Goal: Task Accomplishment & Management: Complete application form

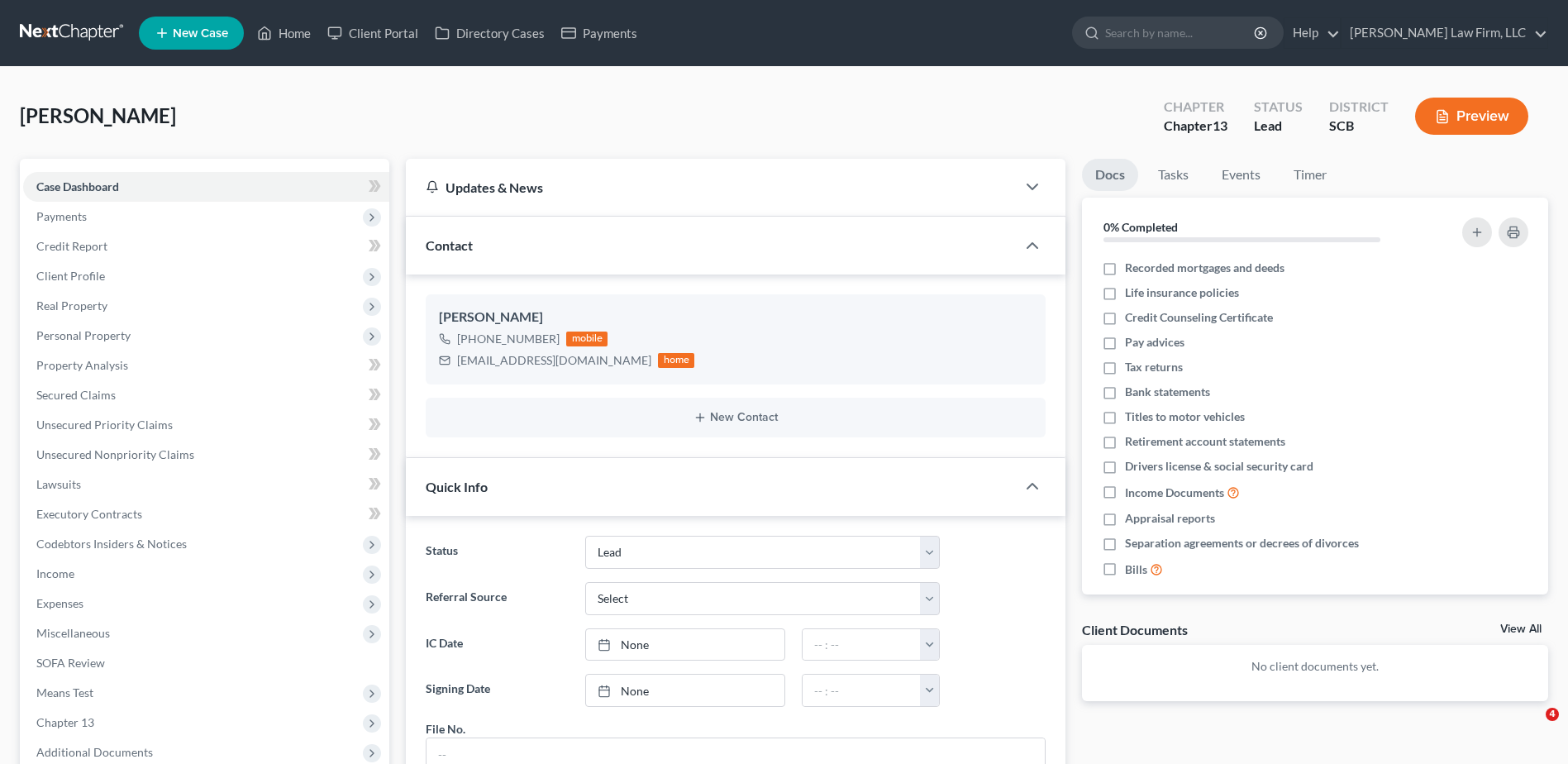
select select "4"
select select "0"
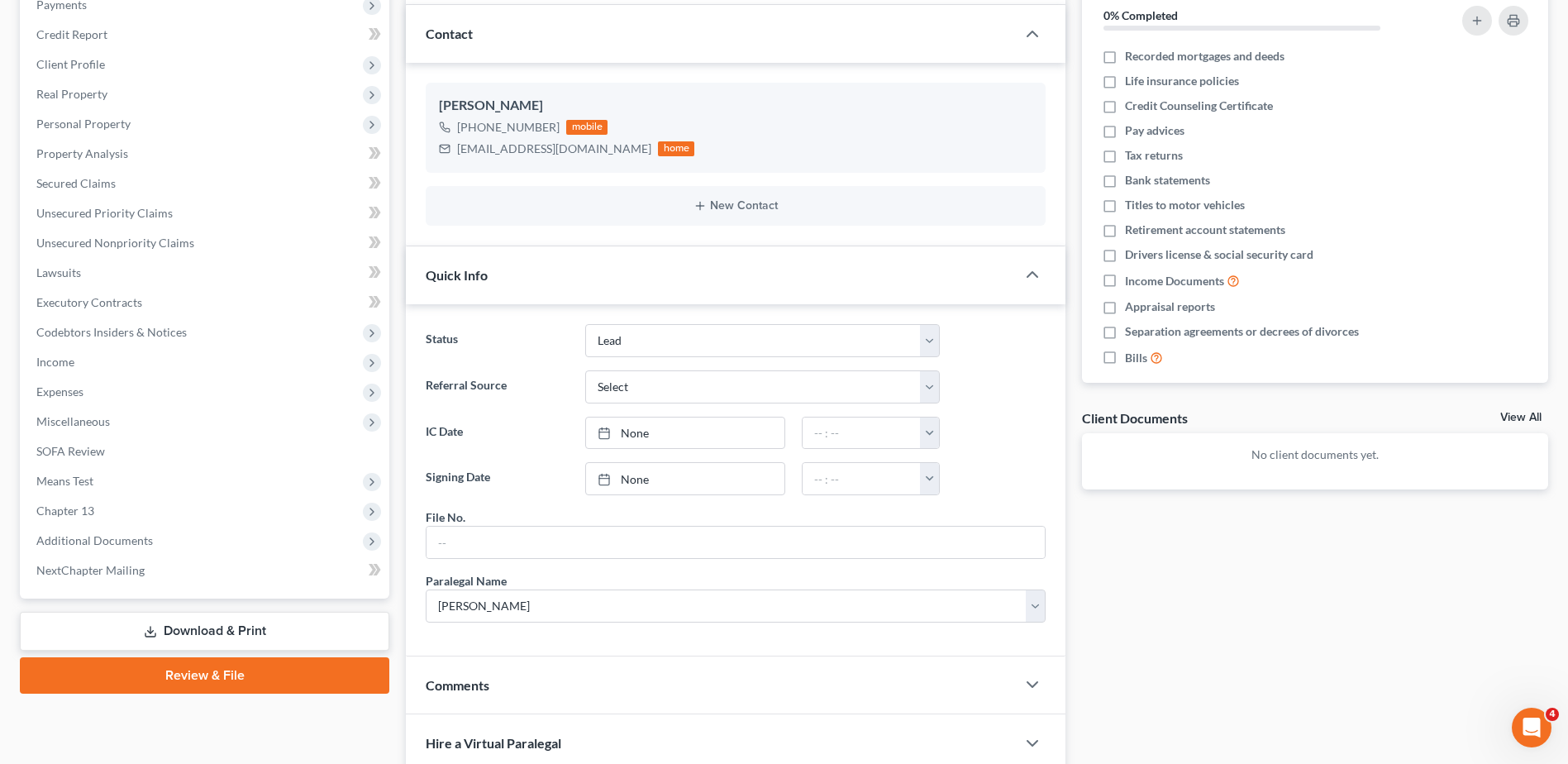
scroll to position [519, 0]
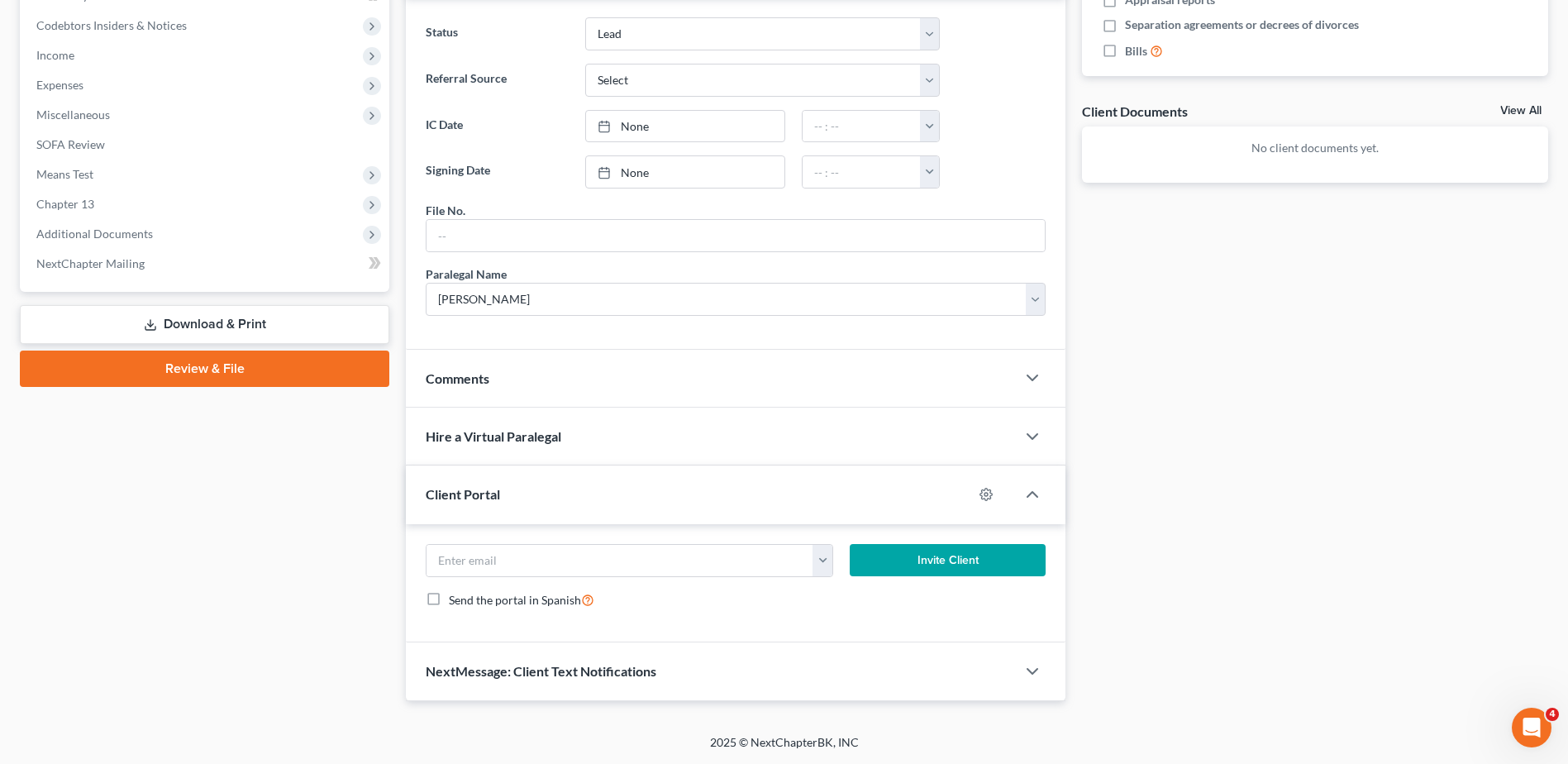
click at [609, 376] on div "Comments" at bounding box center [710, 378] width 610 height 57
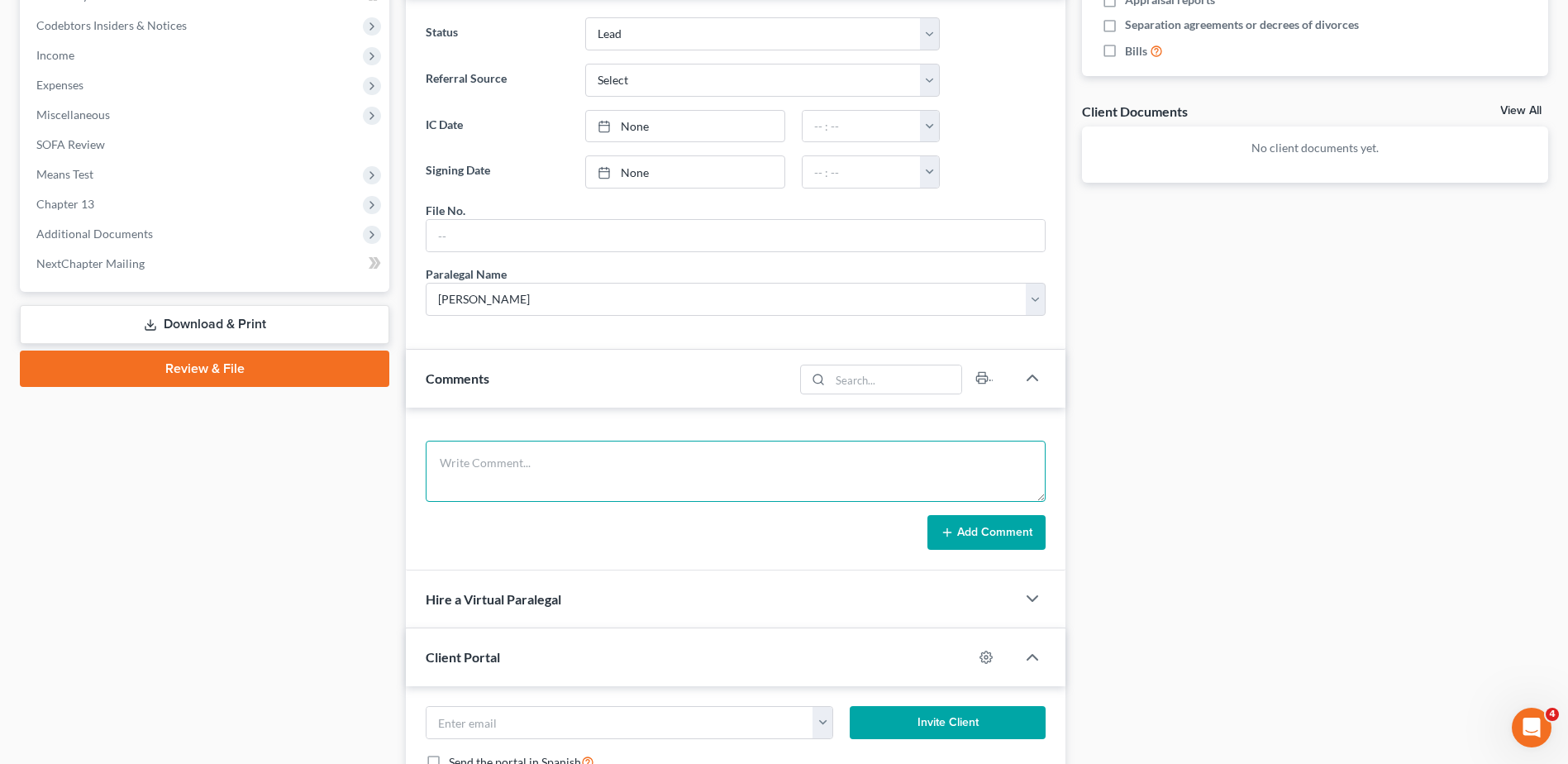
click at [586, 458] on textarea at bounding box center [735, 471] width 620 height 61
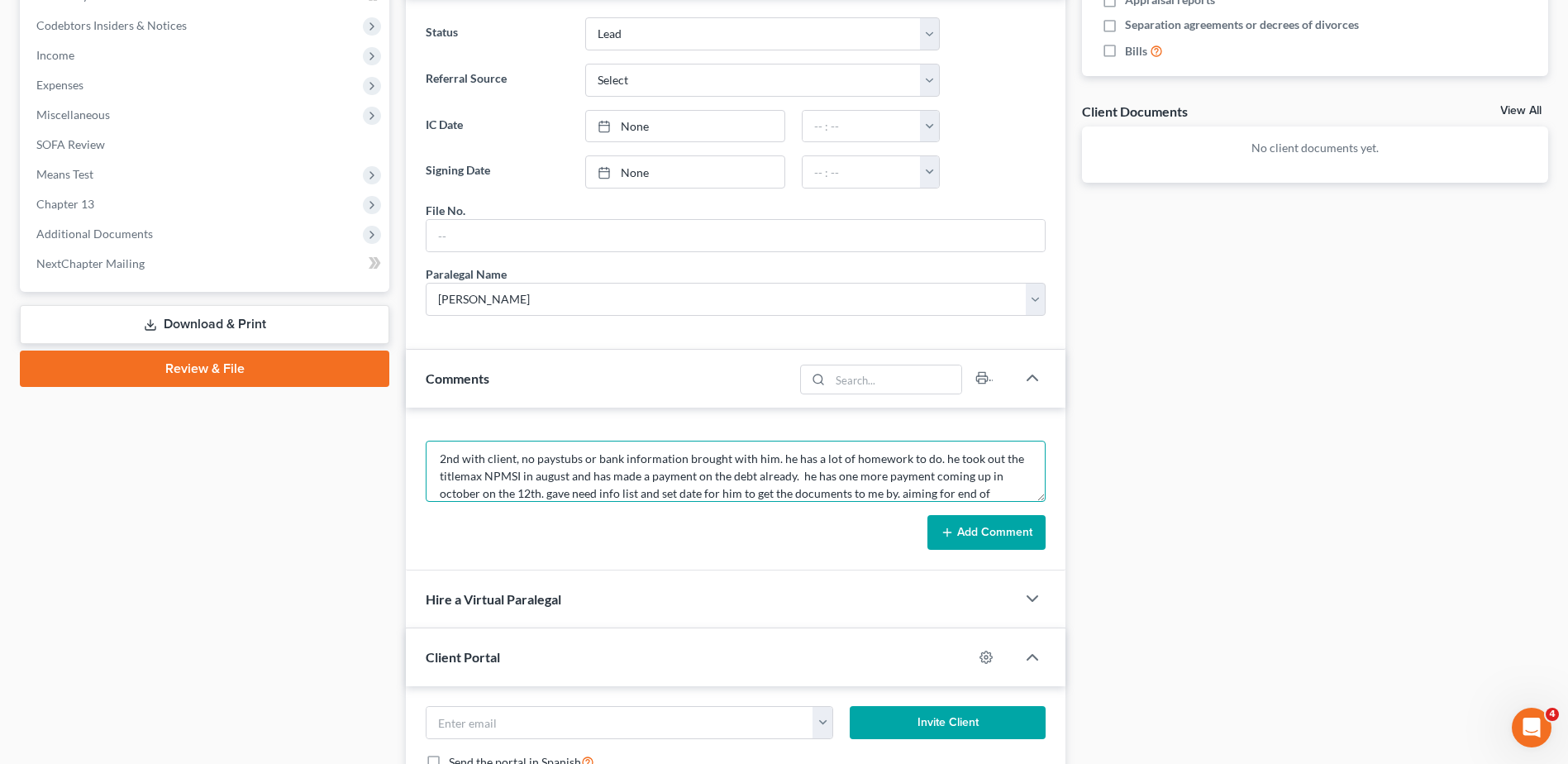
scroll to position [22, 0]
type textarea "2nd with client, no paystubs or bank information brought with him. he has a lot…"
click at [1020, 545] on button "Add Comment" at bounding box center [986, 532] width 118 height 34
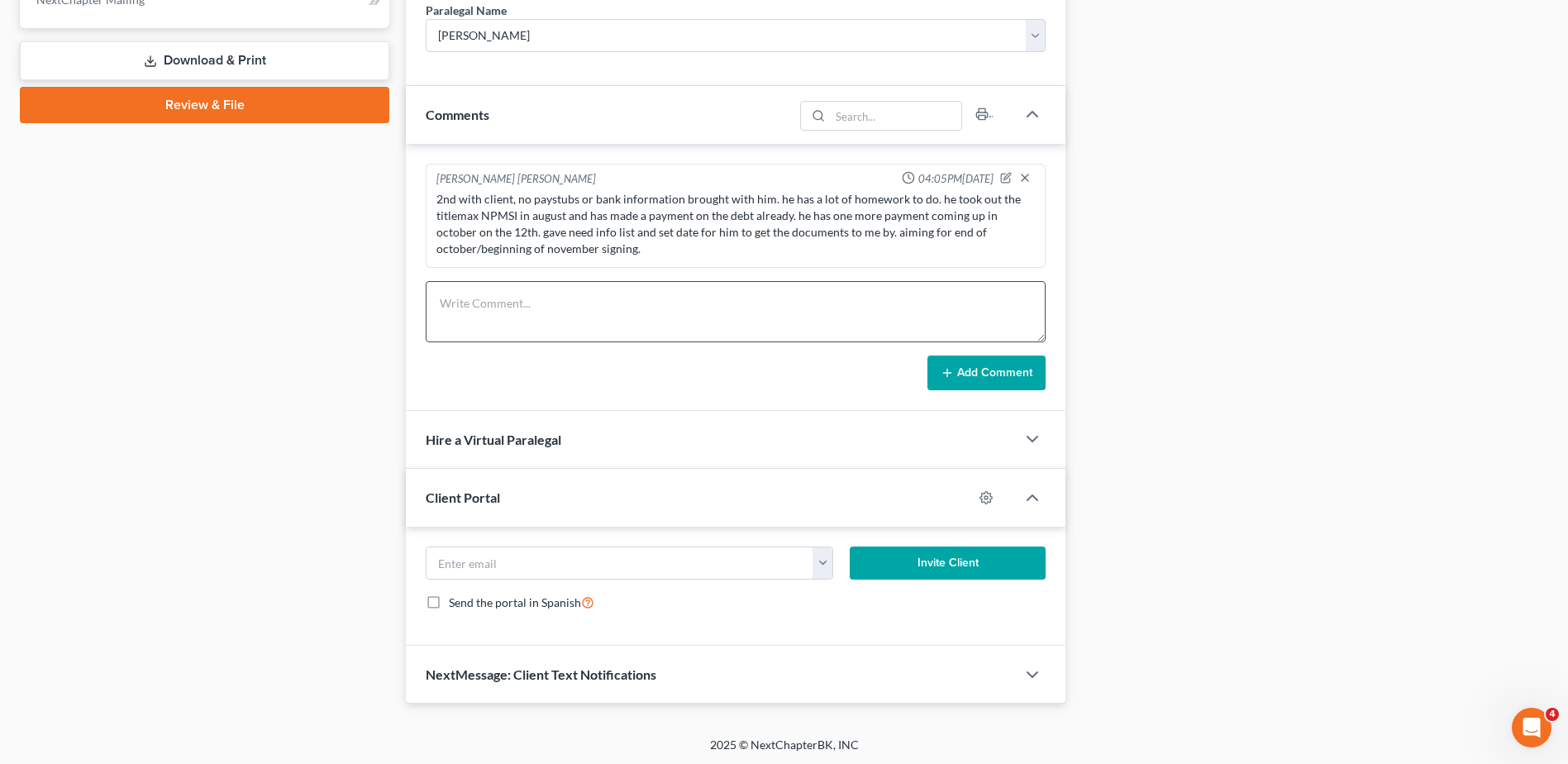
scroll to position [785, 0]
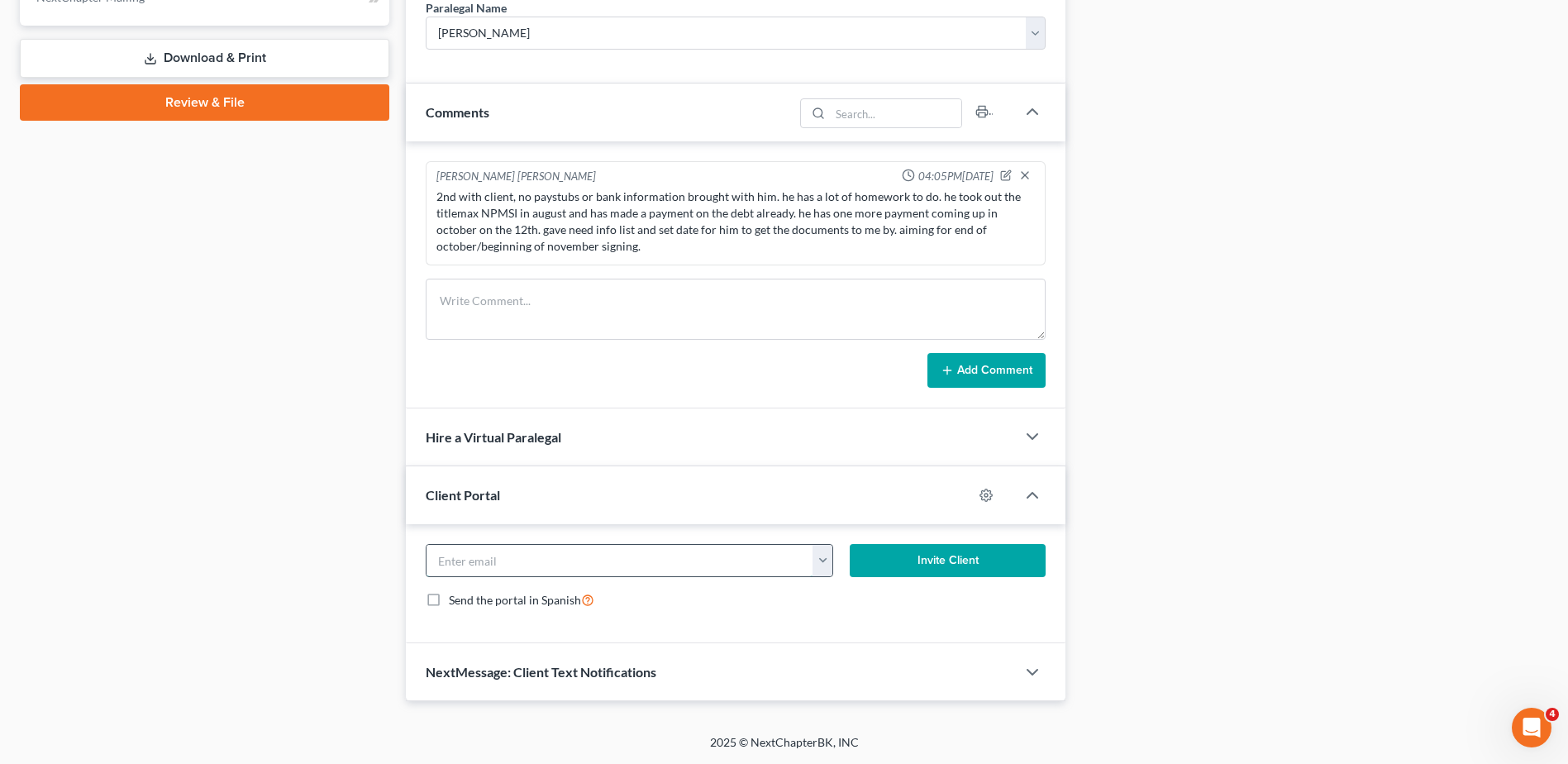
click at [585, 557] on input "email" at bounding box center [619, 561] width 386 height 31
type input "[EMAIL_ADDRESS][DOMAIN_NAME]"
click at [925, 562] on button "Invite Client" at bounding box center [947, 561] width 195 height 33
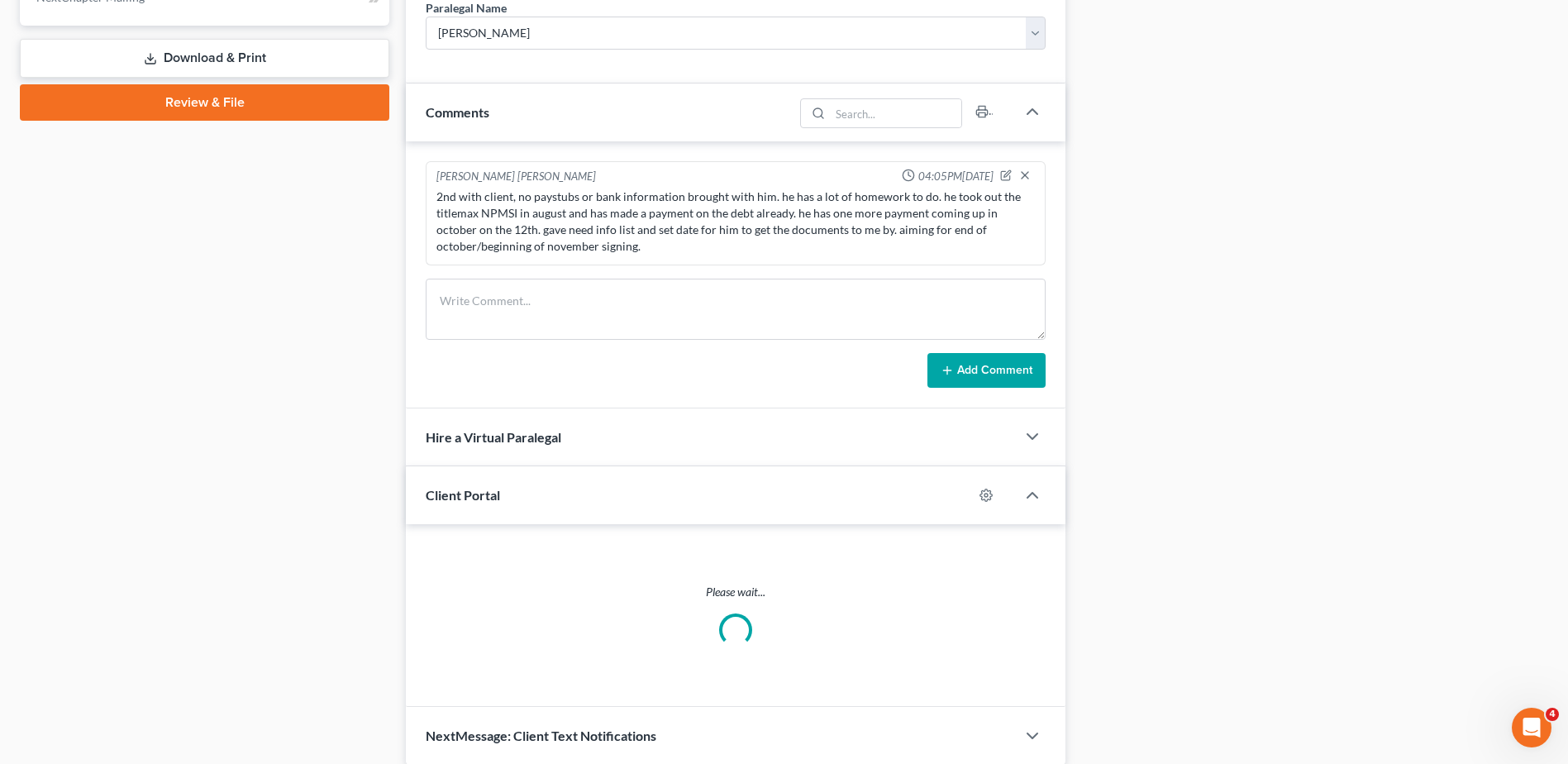
scroll to position [769, 0]
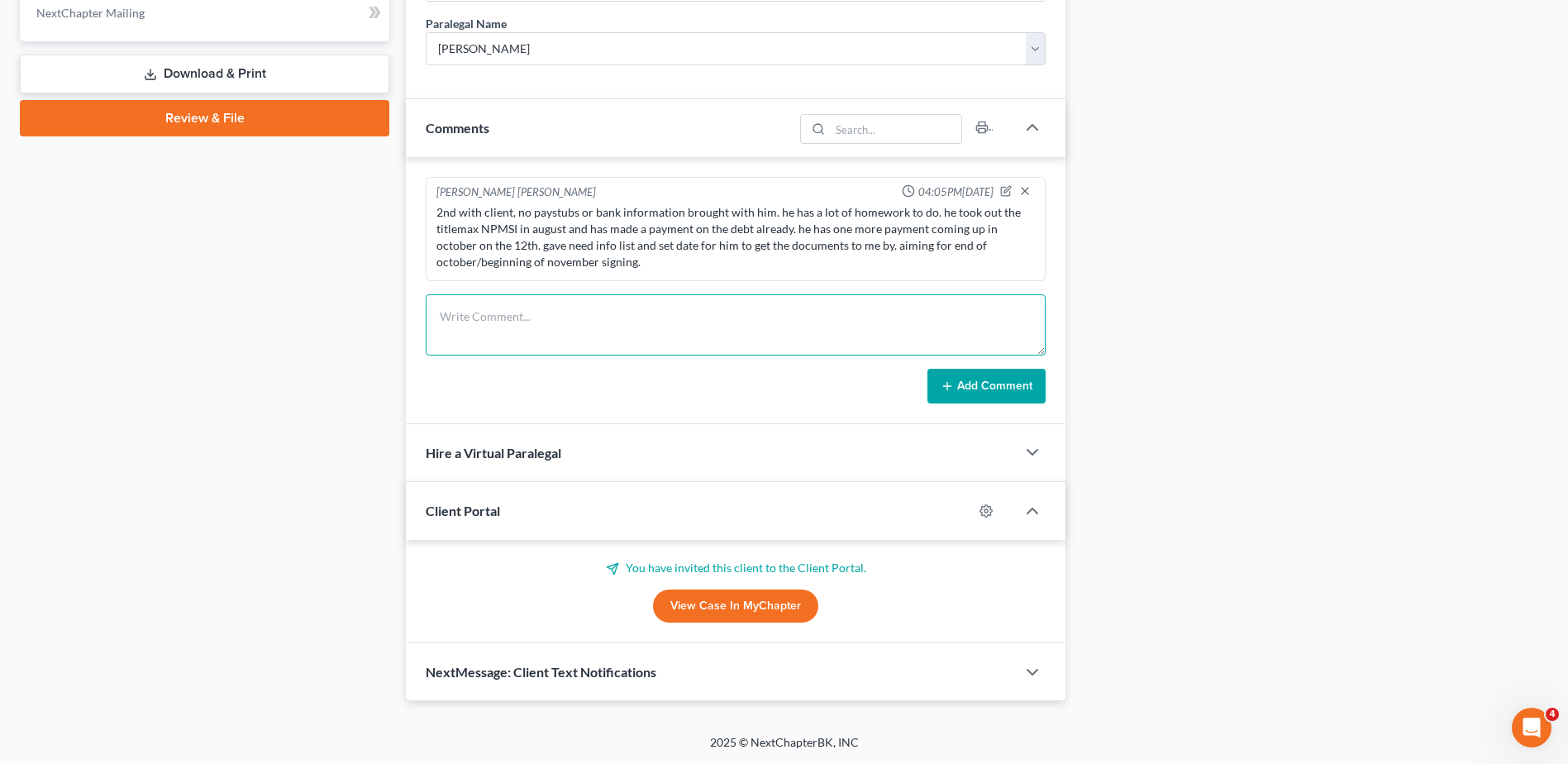
click at [644, 326] on textarea at bounding box center [735, 325] width 620 height 61
type textarea "sign set for [DATE] 10:30 AM."
click at [981, 390] on button "Add Comment" at bounding box center [986, 386] width 118 height 34
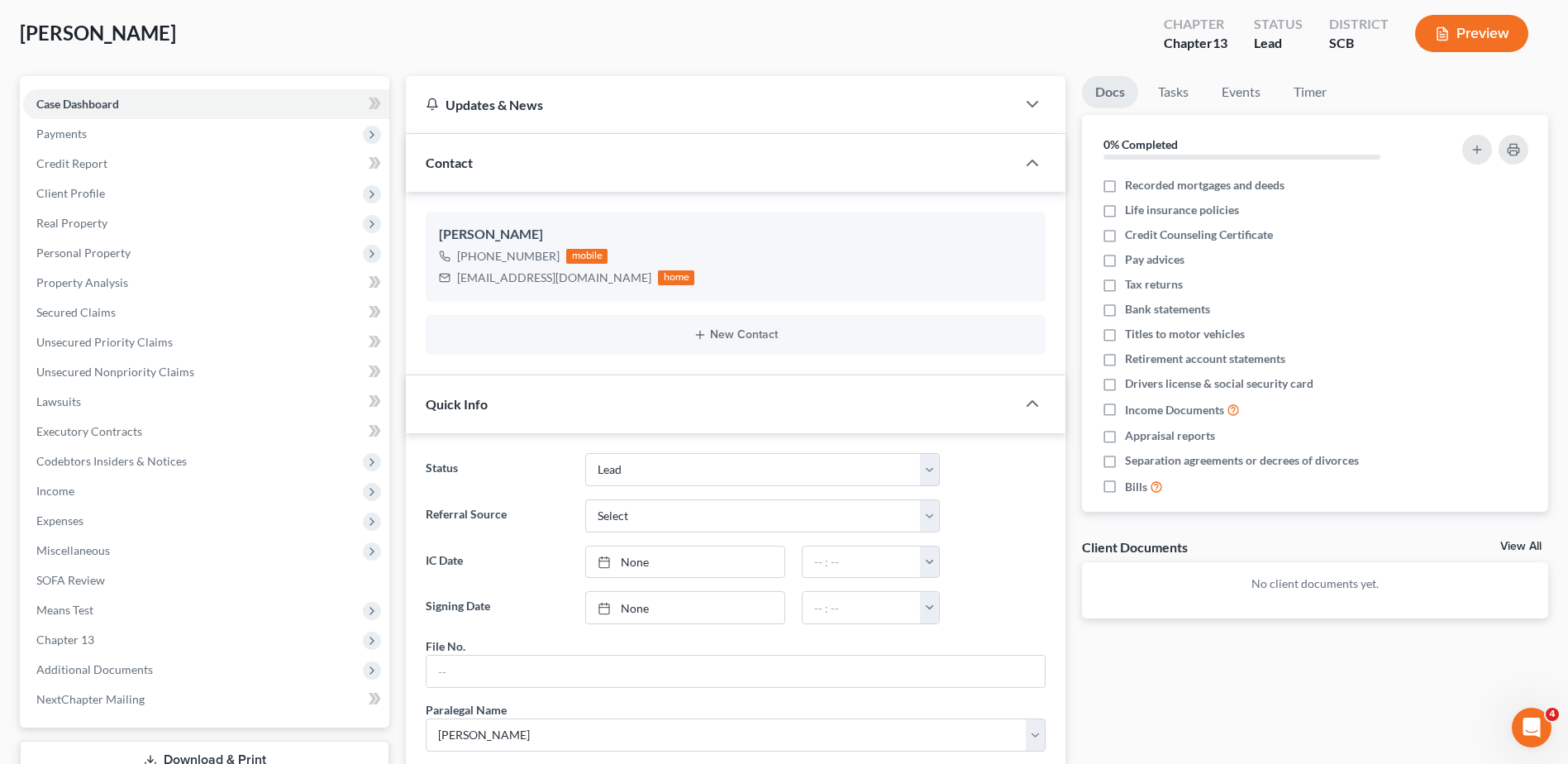
scroll to position [0, 0]
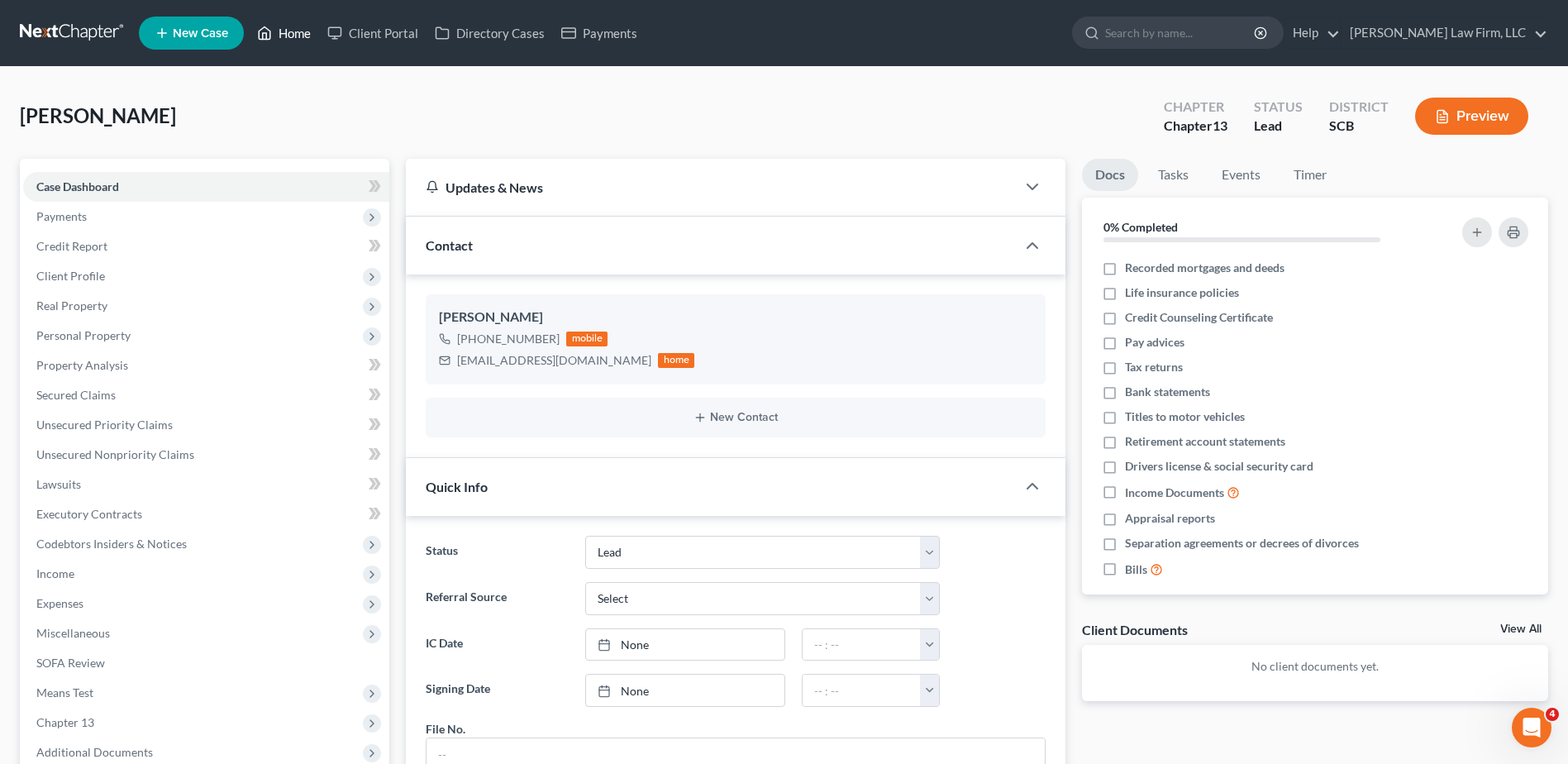
click at [301, 33] on link "Home" at bounding box center [284, 33] width 71 height 30
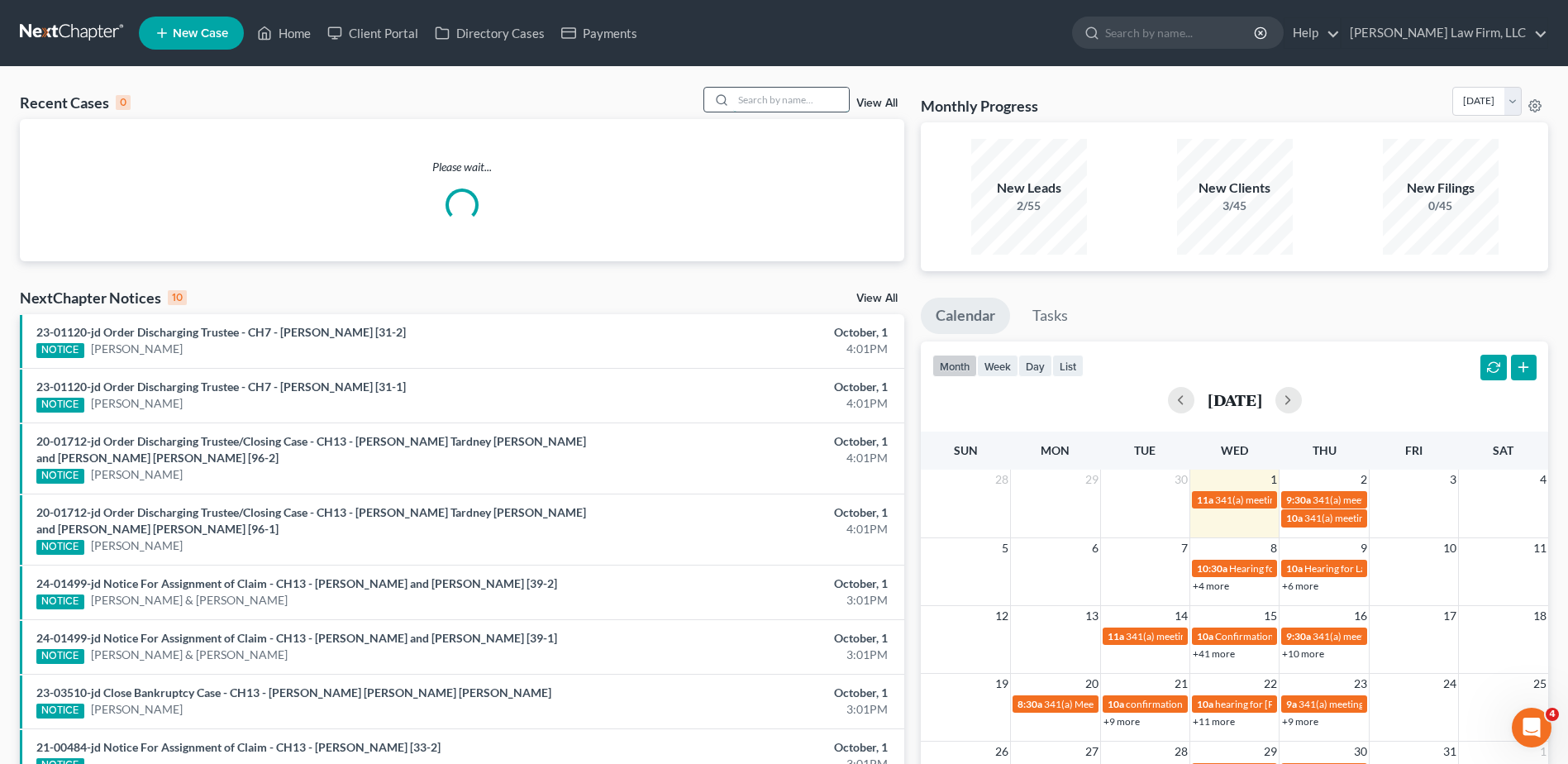
click at [792, 102] on input "search" at bounding box center [790, 100] width 115 height 24
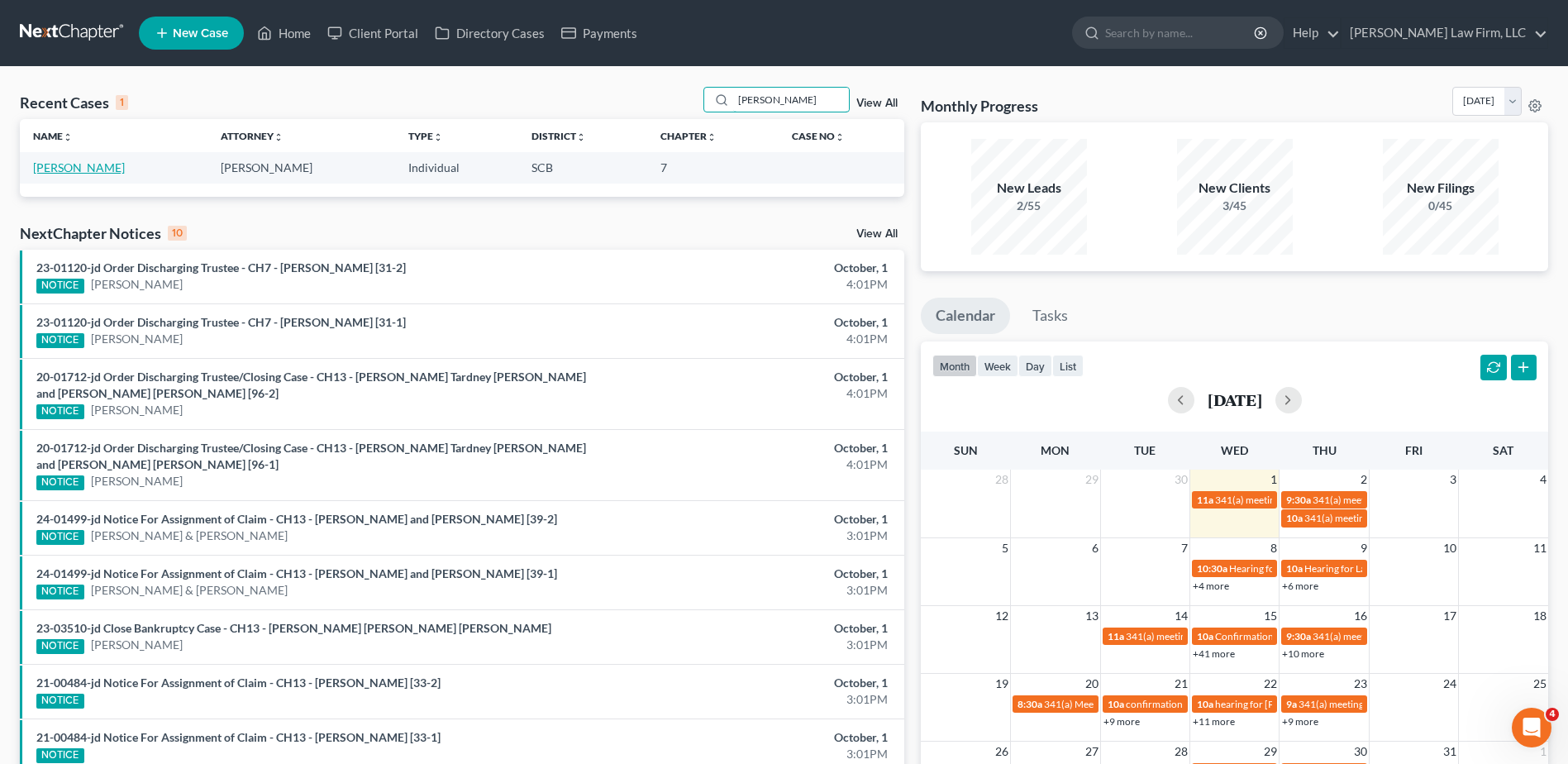
type input "[PERSON_NAME]"
click at [97, 165] on link "[PERSON_NAME]" at bounding box center [78, 167] width 92 height 14
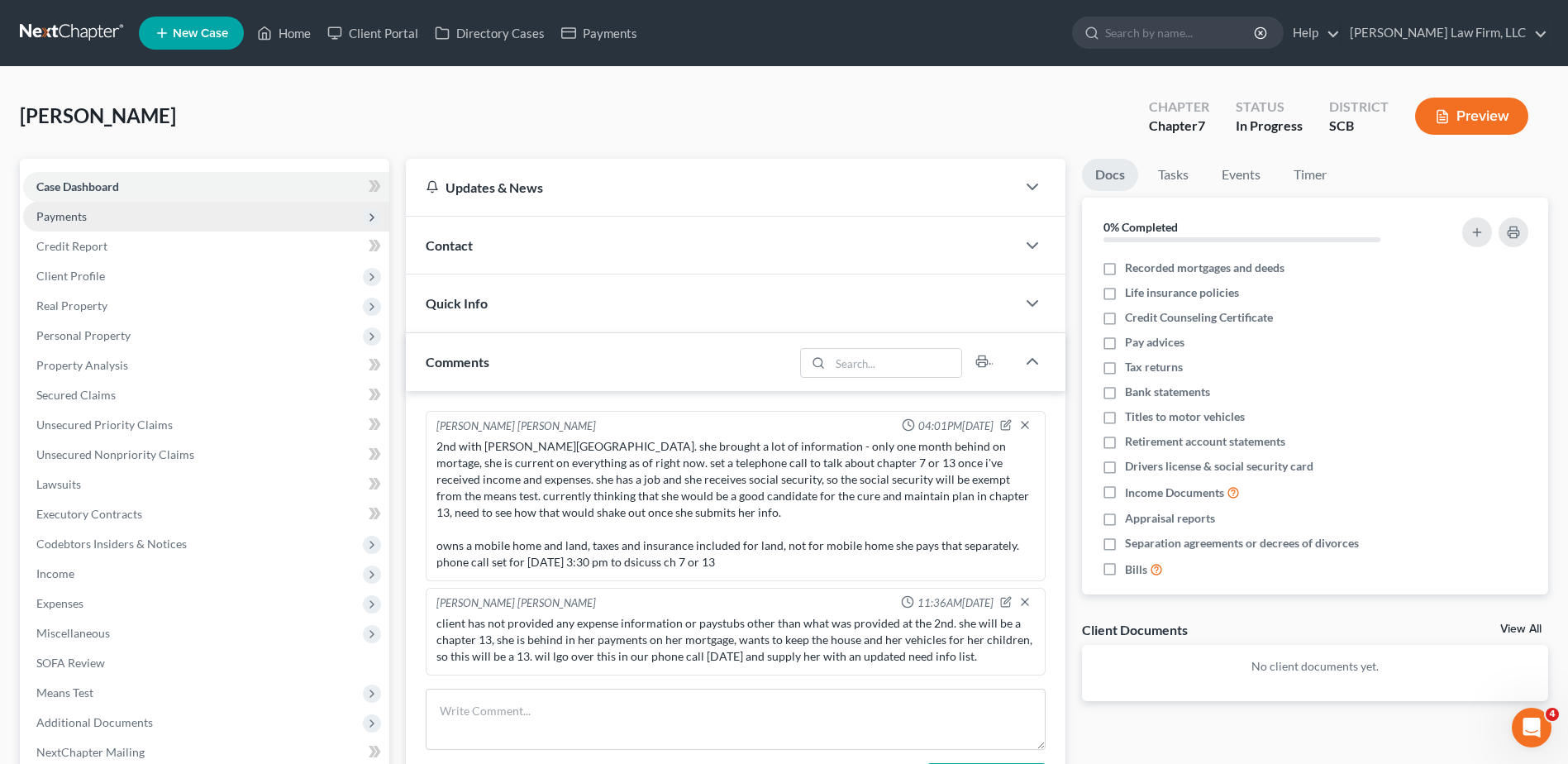
scroll to position [221, 0]
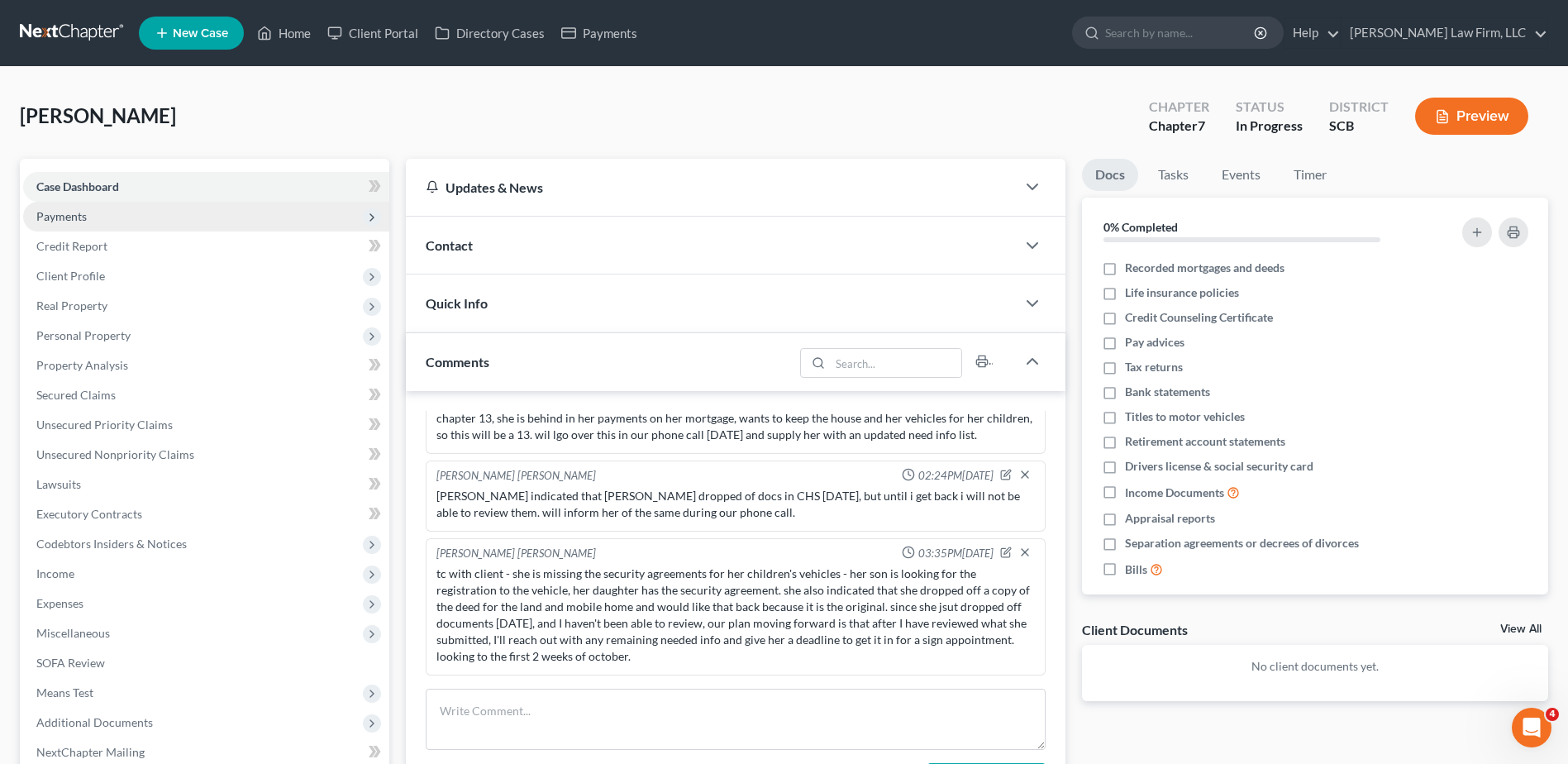
click at [150, 223] on span "Payments" at bounding box center [206, 216] width 366 height 30
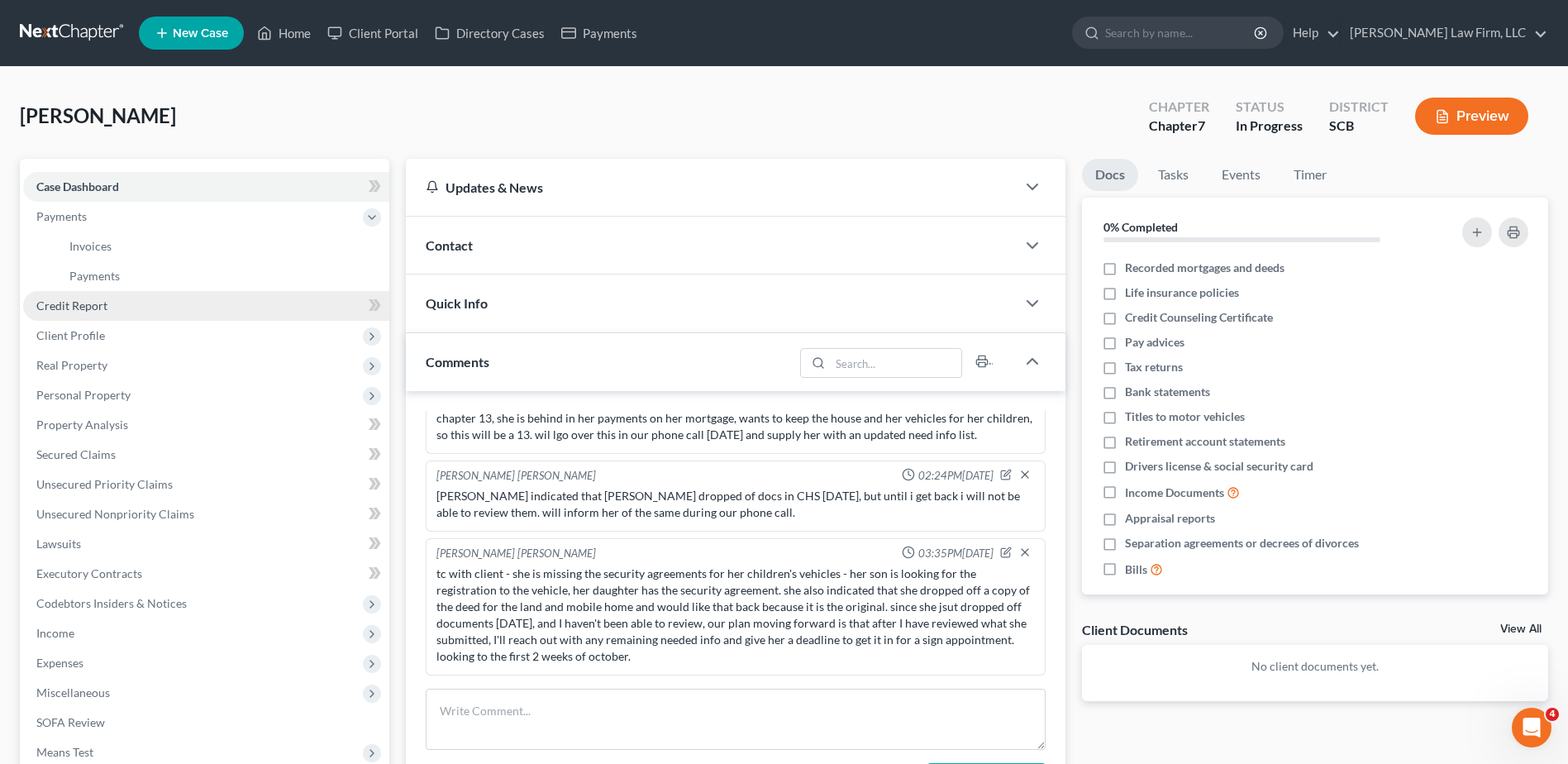
click at [128, 303] on link "Credit Report" at bounding box center [206, 306] width 366 height 30
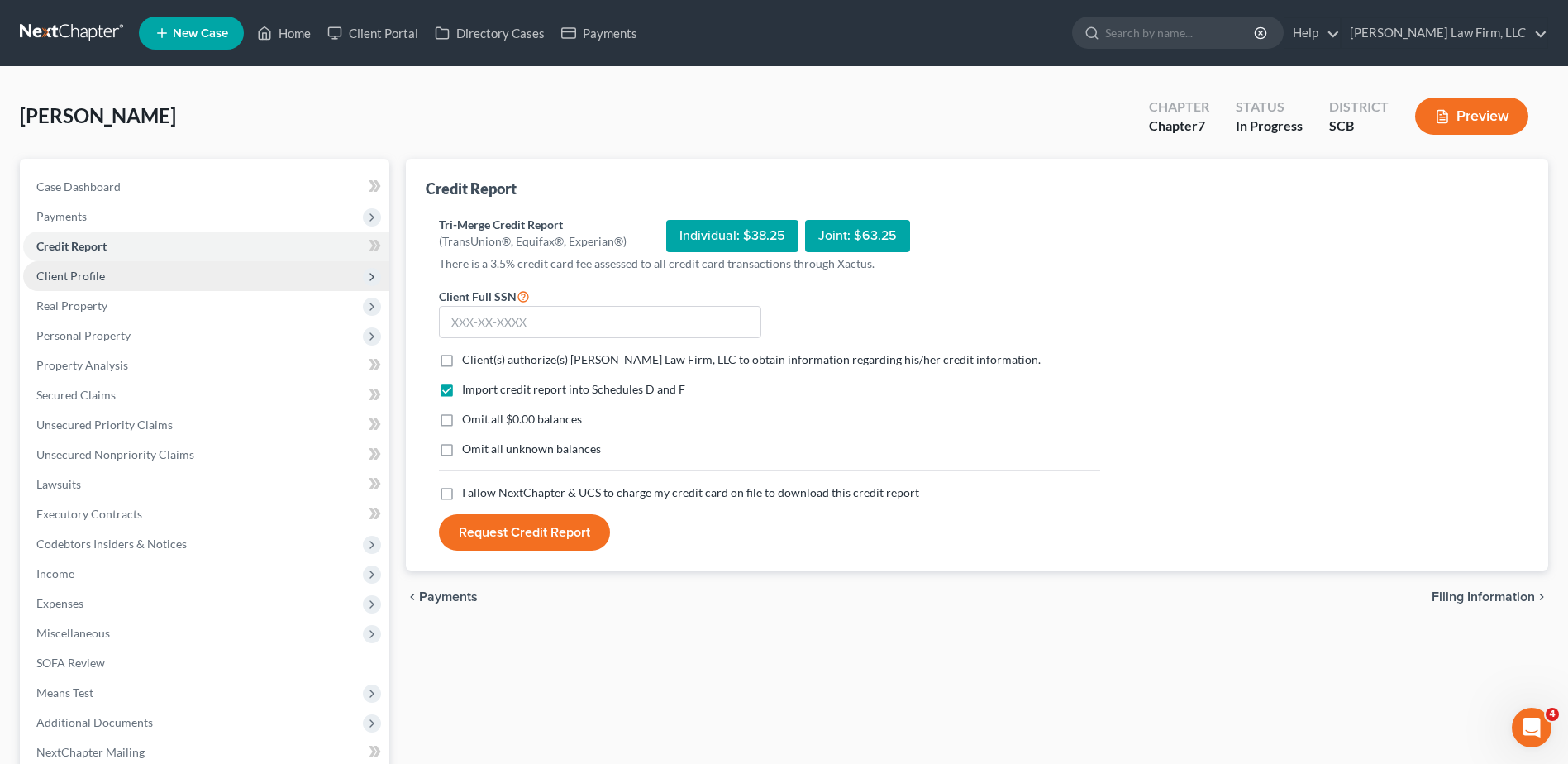
click at [125, 277] on span "Client Profile" at bounding box center [206, 276] width 366 height 30
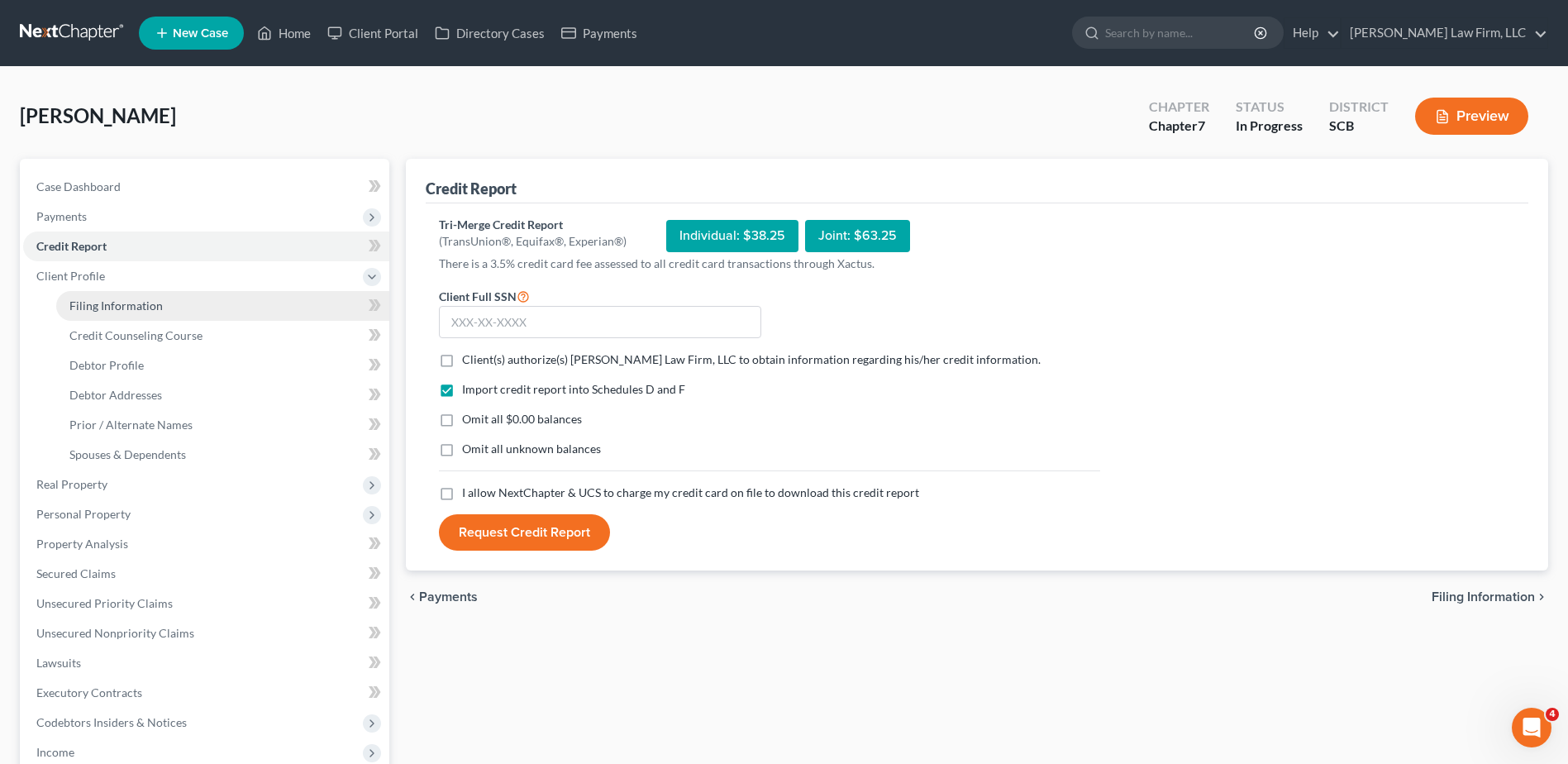
click at [122, 308] on span "Filing Information" at bounding box center [116, 305] width 93 height 14
select select "1"
select select "0"
select select "72"
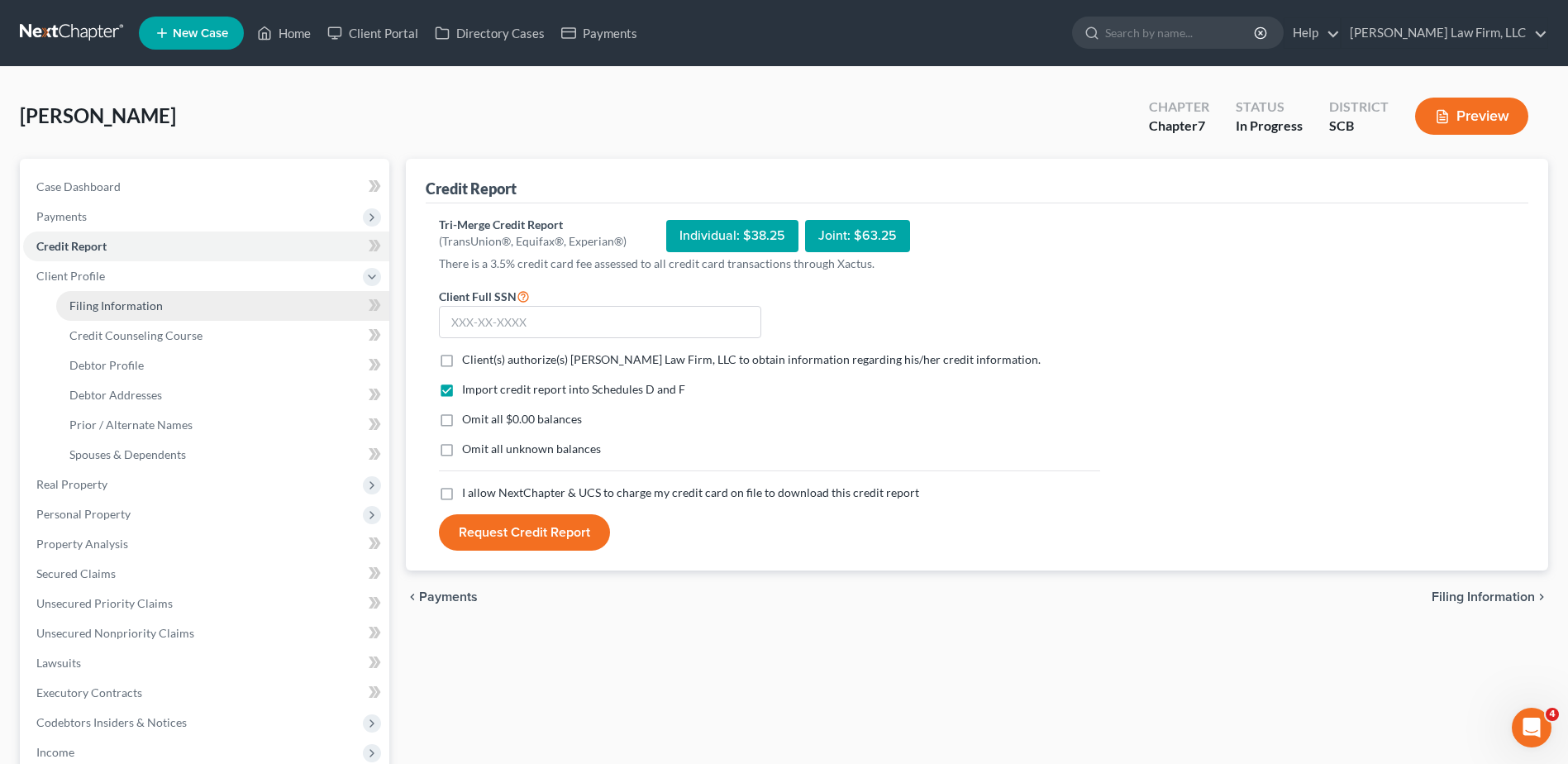
select select "0"
select select "42"
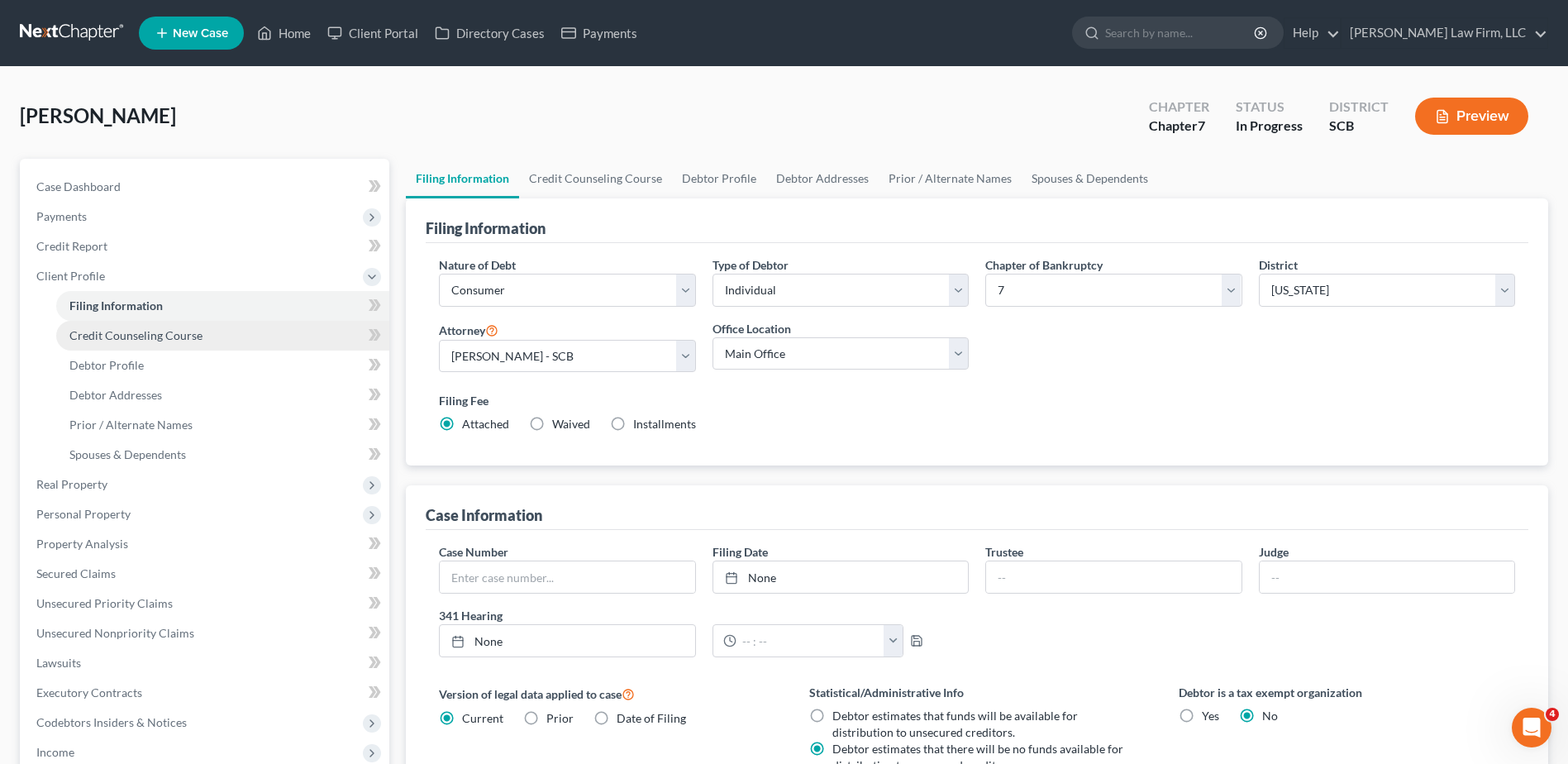
click at [133, 344] on link "Credit Counseling Course" at bounding box center [222, 335] width 333 height 30
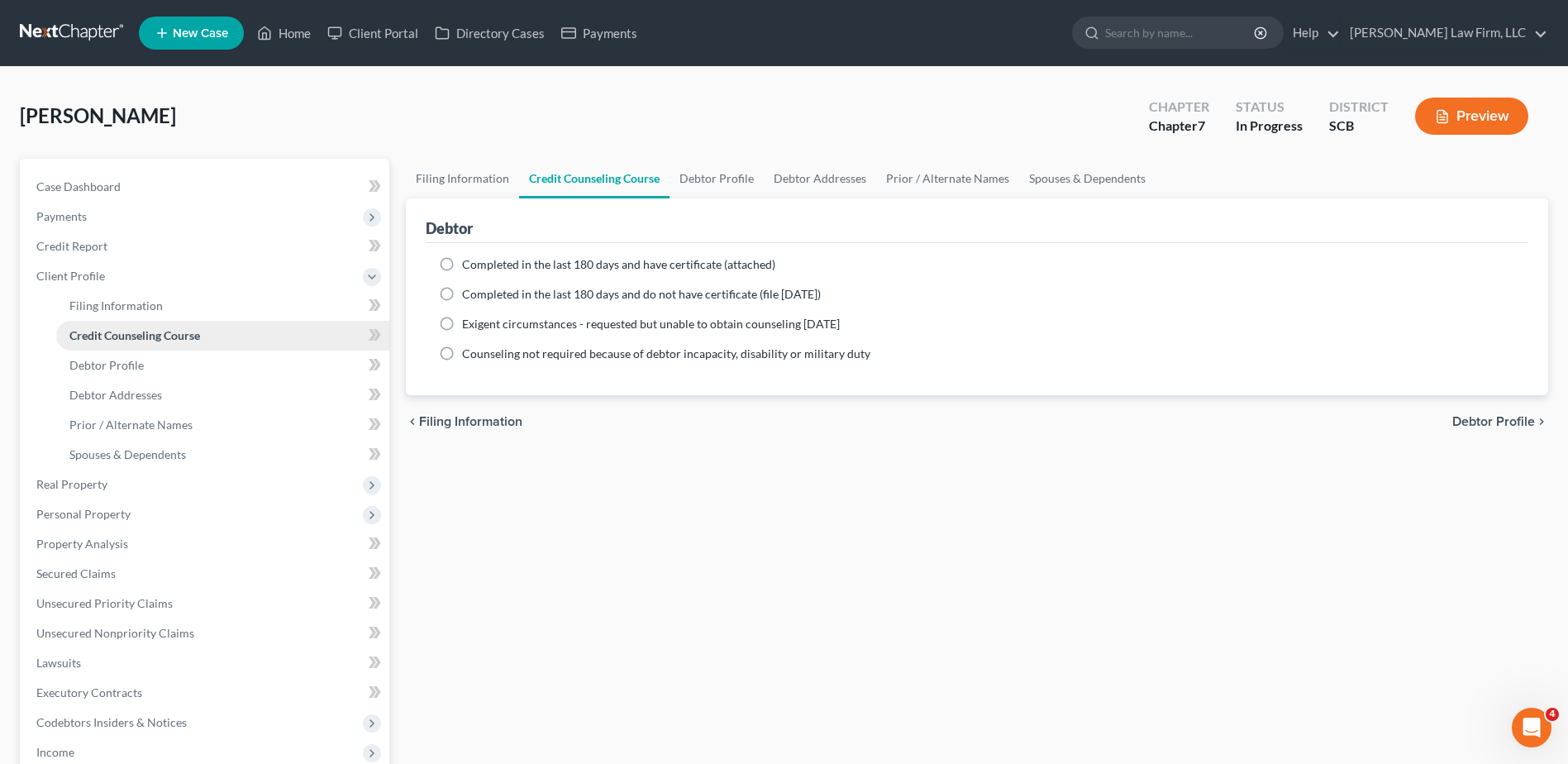
click at [133, 344] on link "Credit Counseling Course" at bounding box center [222, 335] width 333 height 30
click at [462, 267] on label "Completed in the last 180 days and have certificate (attached)" at bounding box center [619, 264] width 313 height 16
click at [468, 267] on input "Completed in the last 180 days and have certificate (attached)" at bounding box center [474, 262] width 10 height 10
radio input "true"
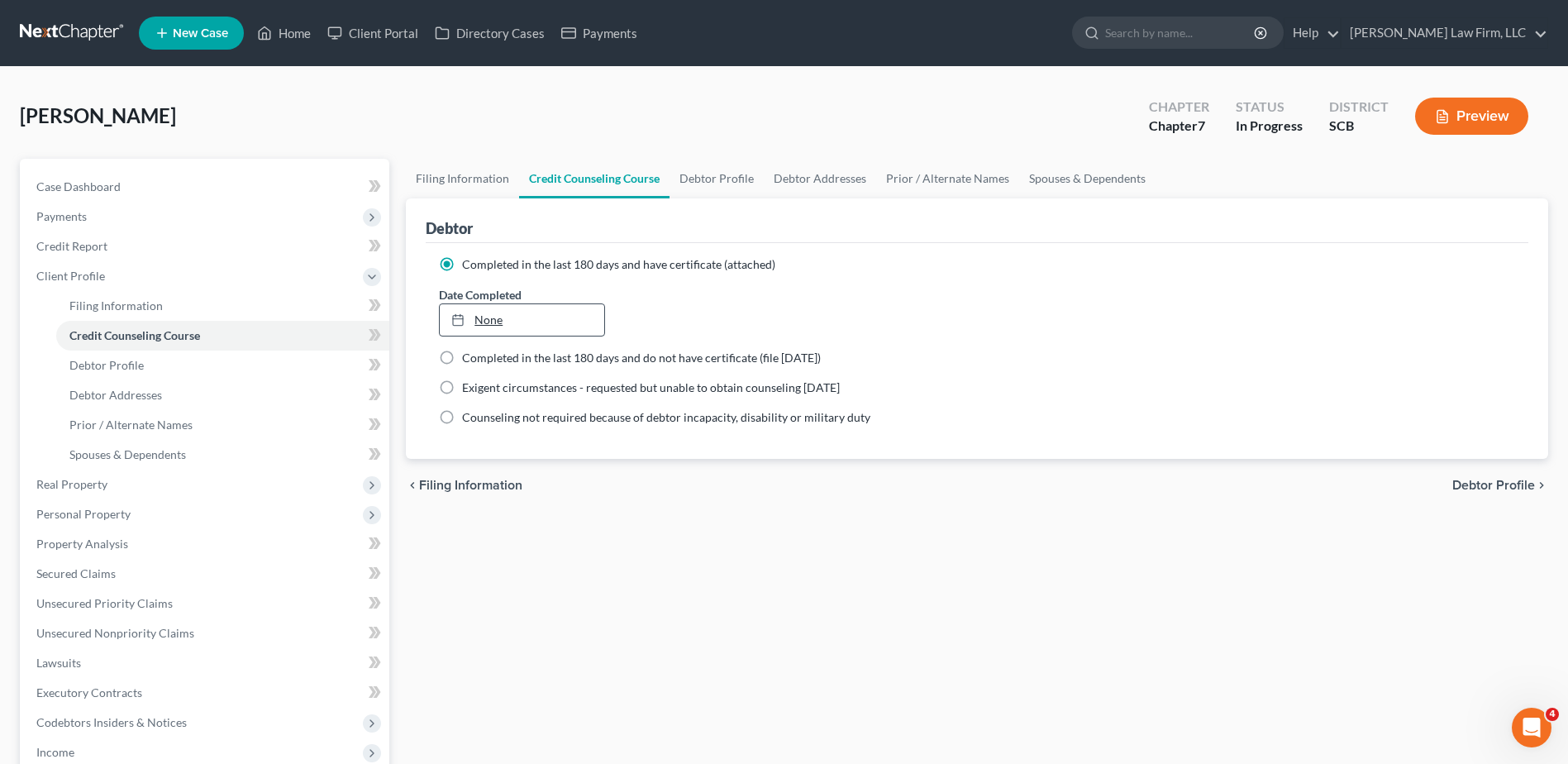
click at [487, 310] on link "None" at bounding box center [522, 320] width 164 height 31
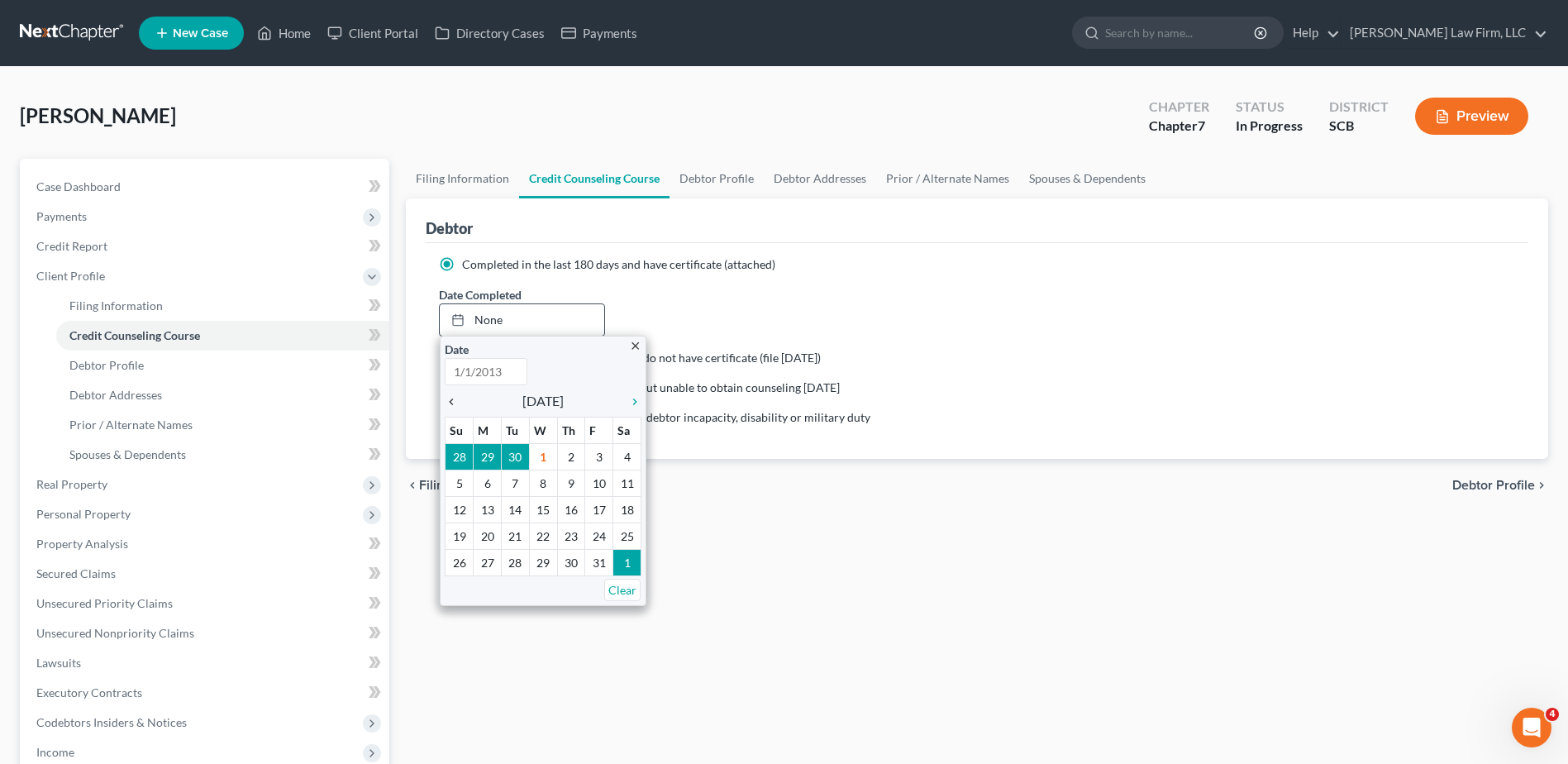
click at [453, 401] on icon "chevron_left" at bounding box center [455, 401] width 22 height 13
type input "[DATE]"
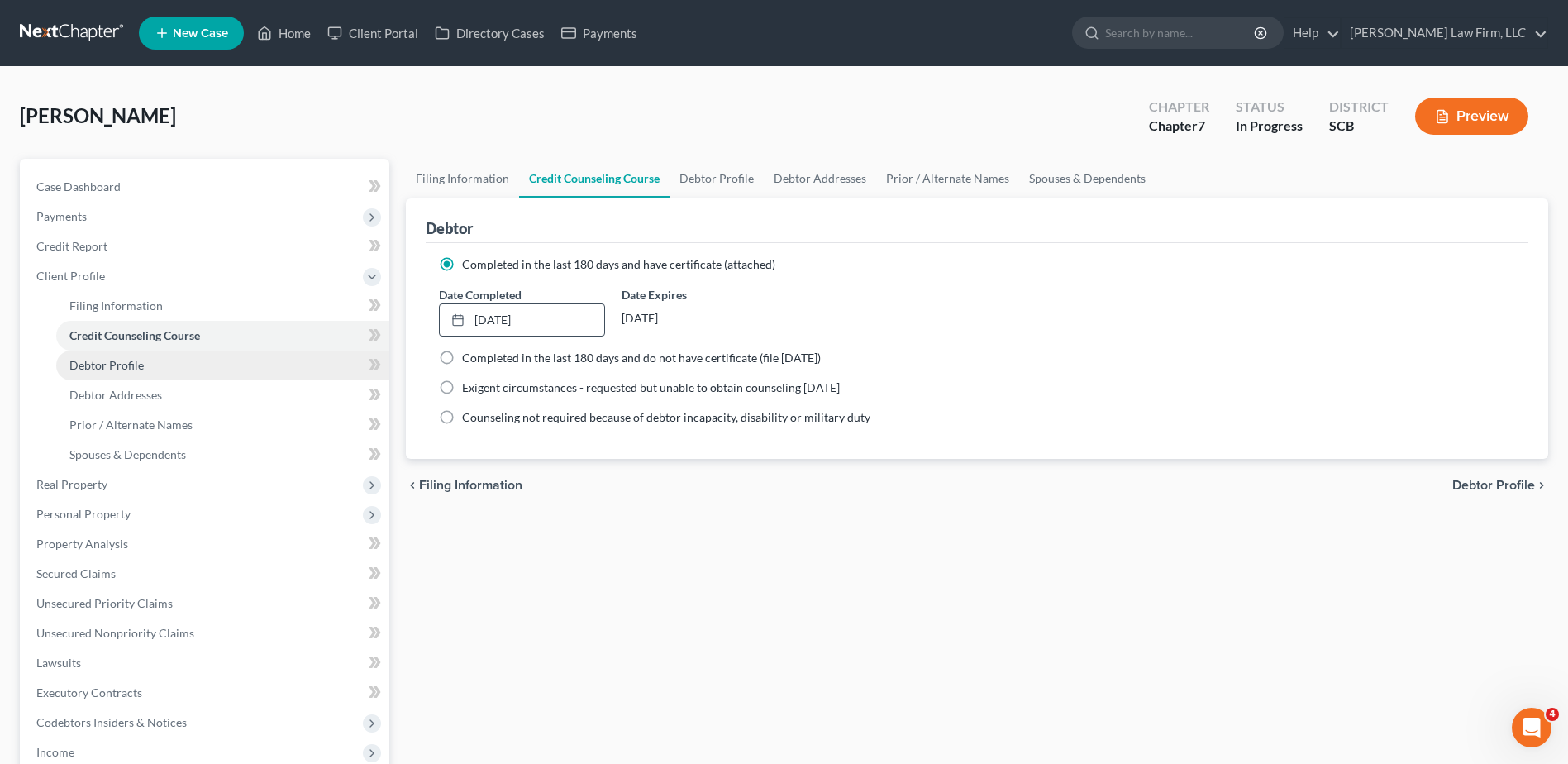
click at [198, 369] on link "Debtor Profile" at bounding box center [222, 365] width 333 height 30
select select "0"
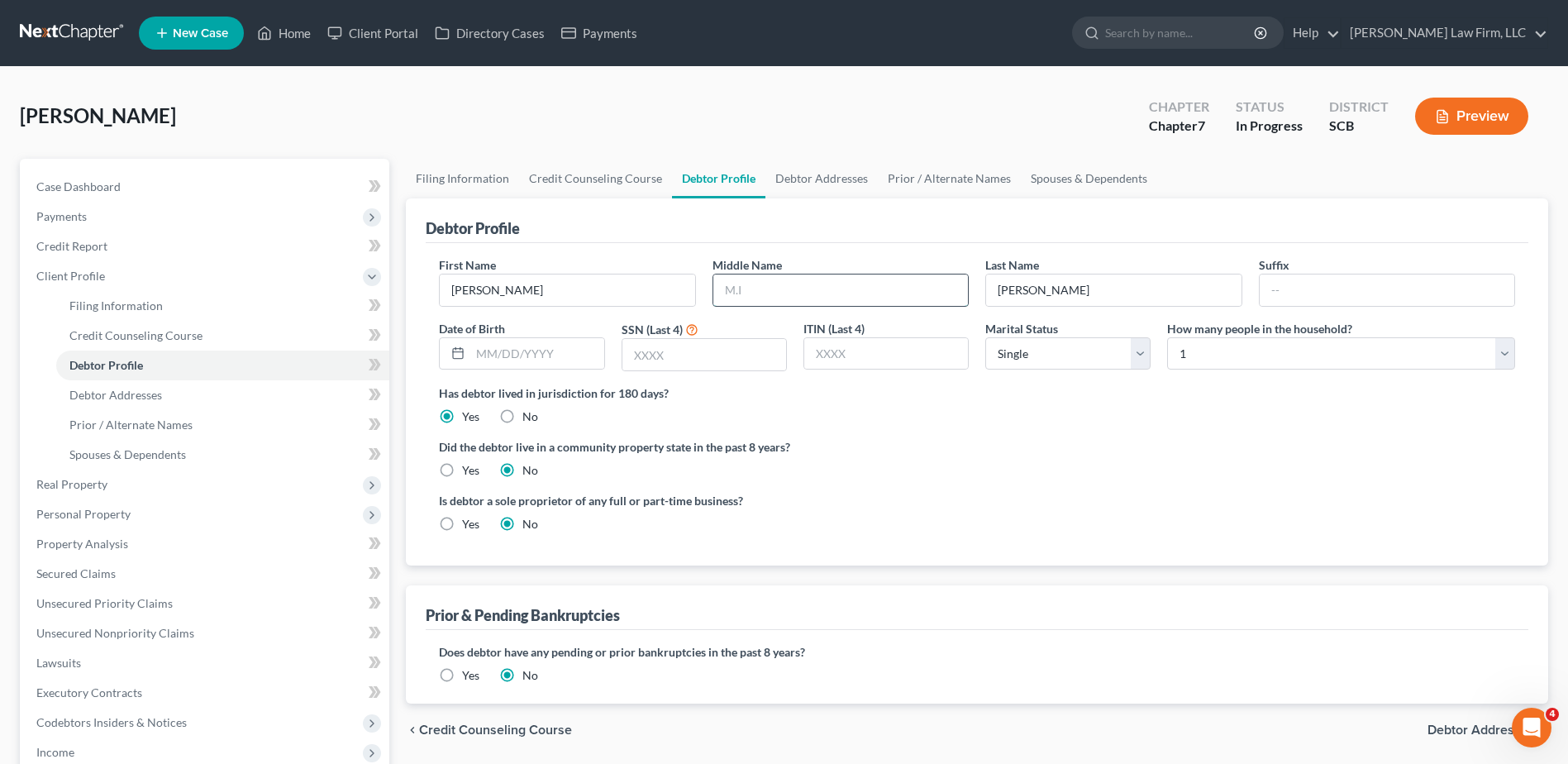
click at [842, 301] on input "text" at bounding box center [840, 290] width 255 height 31
type input "Rose"
click at [551, 359] on input "text" at bounding box center [536, 354] width 133 height 31
type input "[DATE]"
type input "4366"
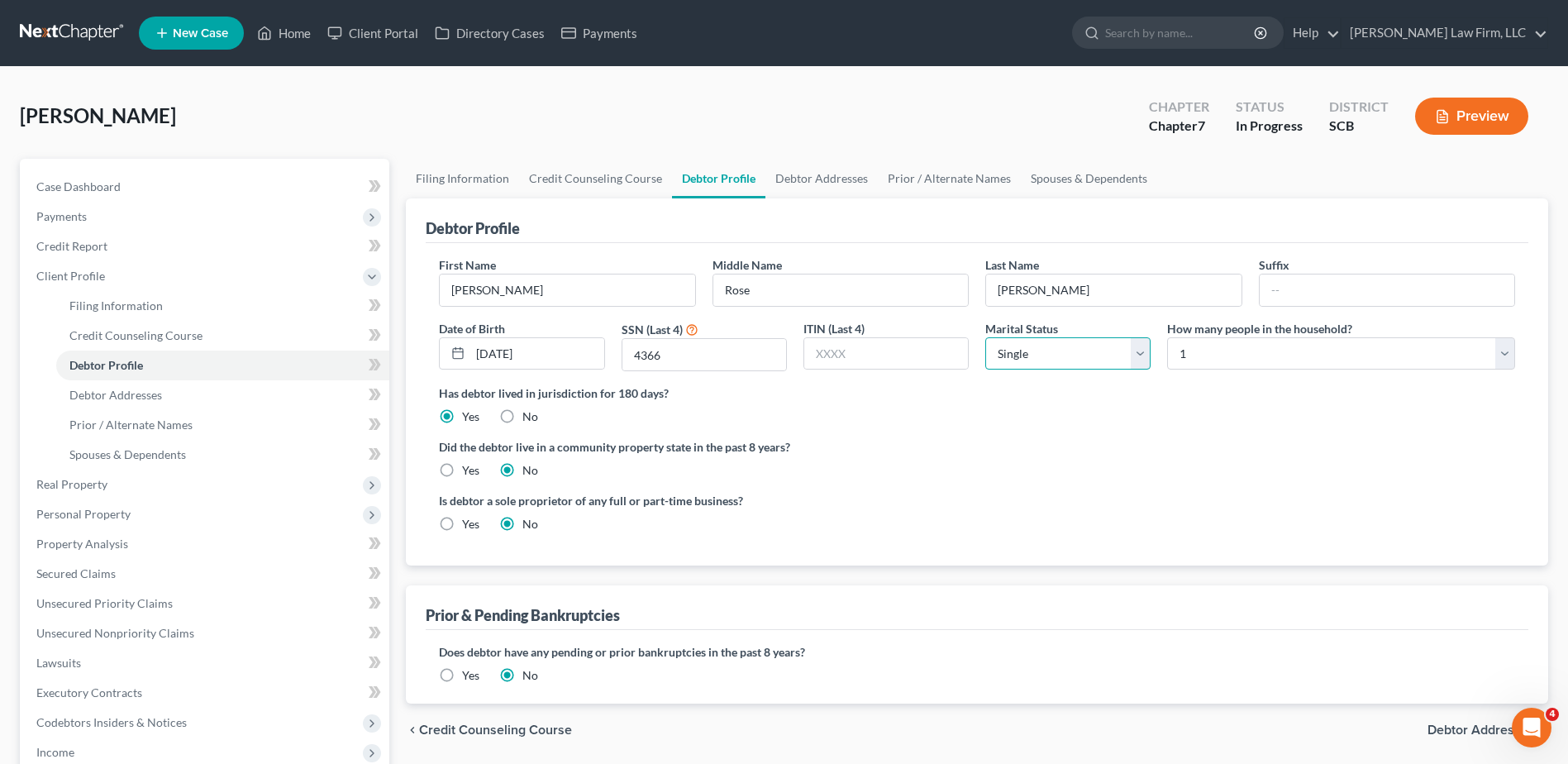
click at [1046, 354] on select "Select Single Married Separated Divorced Widowed" at bounding box center [1068, 354] width 165 height 33
select select "4"
click at [985, 338] on select "Select Single Married Separated Divorced Widowed" at bounding box center [1068, 354] width 165 height 33
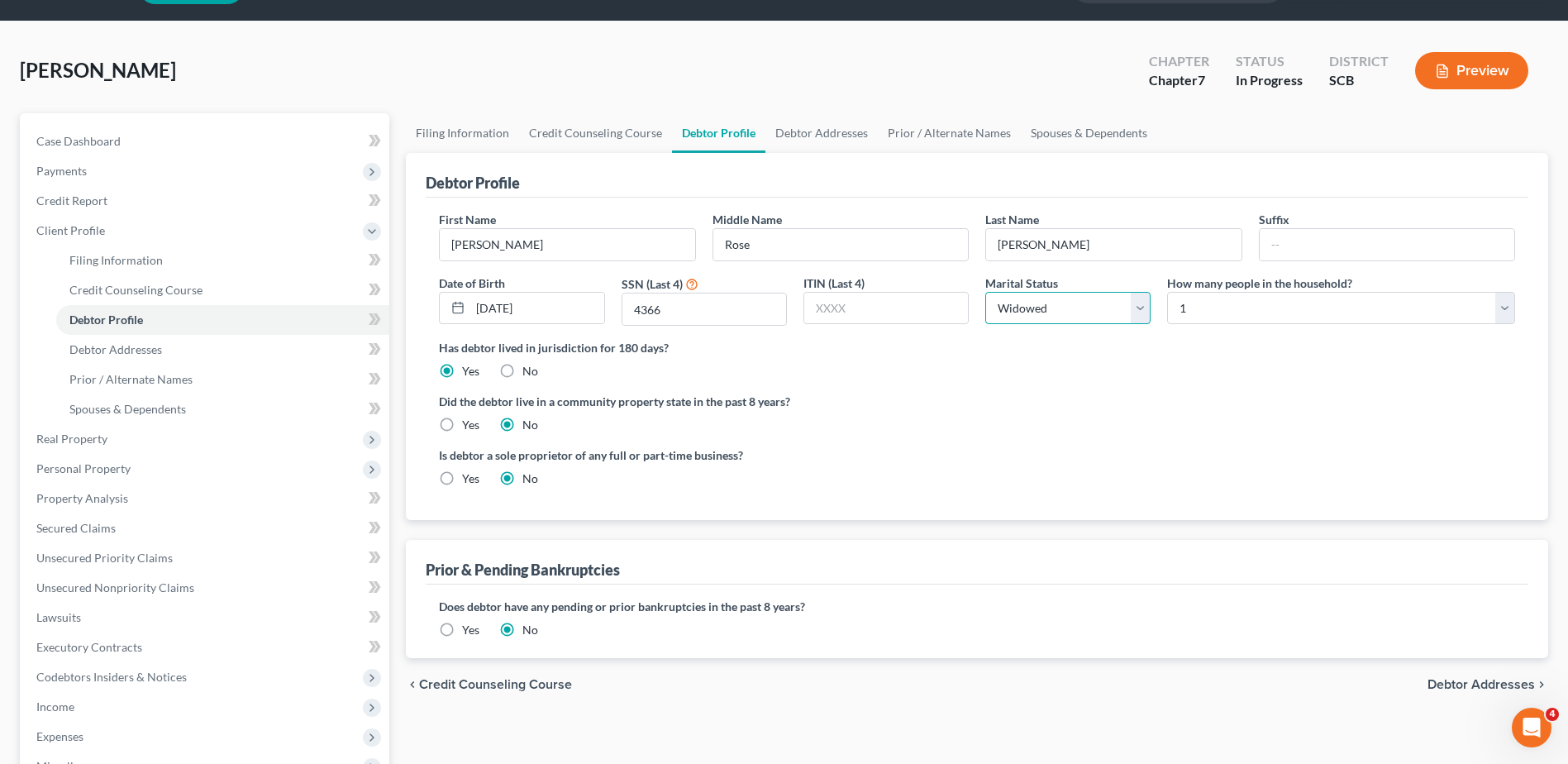
scroll to position [83, 0]
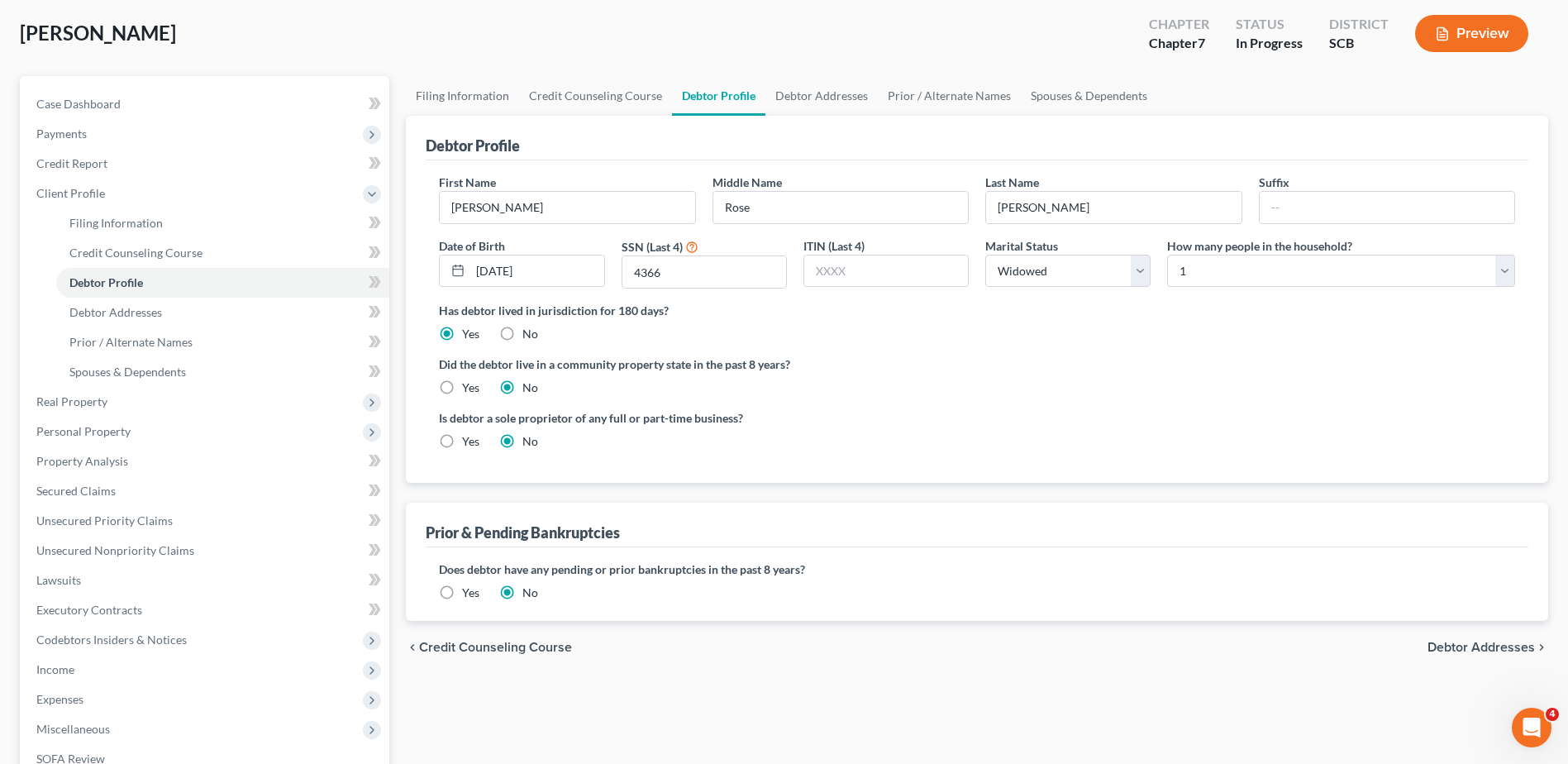
click at [973, 394] on div "Did the debtor live in a community property state in the past 8 years? Yes No" at bounding box center [977, 376] width 1076 height 40
click at [158, 317] on span "Debtor Addresses" at bounding box center [116, 312] width 93 height 14
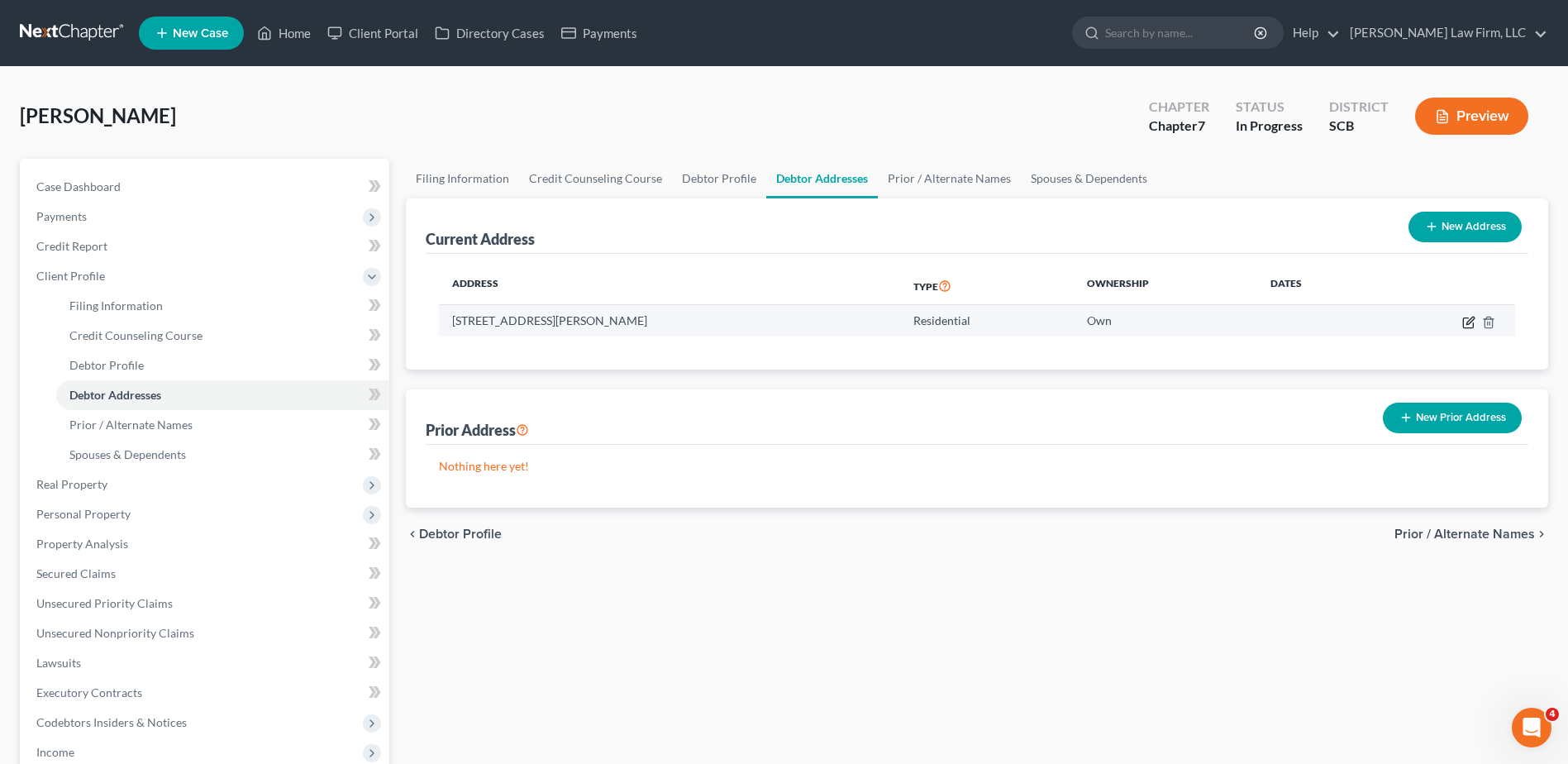
click at [1469, 322] on icon "button" at bounding box center [1468, 322] width 13 height 13
select select "42"
select select "0"
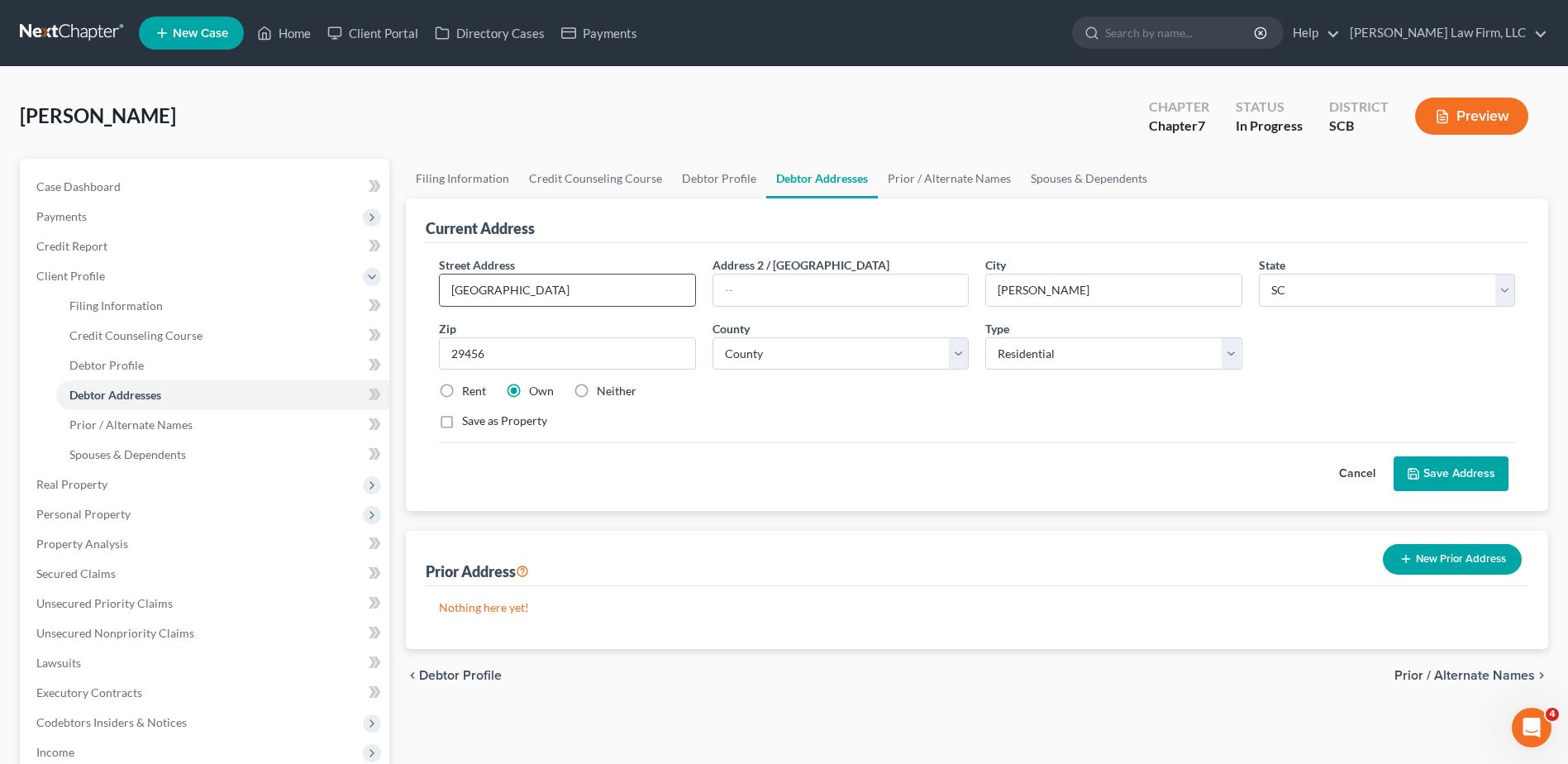
click at [518, 290] on input "[GEOGRAPHIC_DATA]" at bounding box center [567, 290] width 255 height 31
type input "[GEOGRAPHIC_DATA]"
click at [1455, 469] on button "Save Address" at bounding box center [1450, 474] width 115 height 34
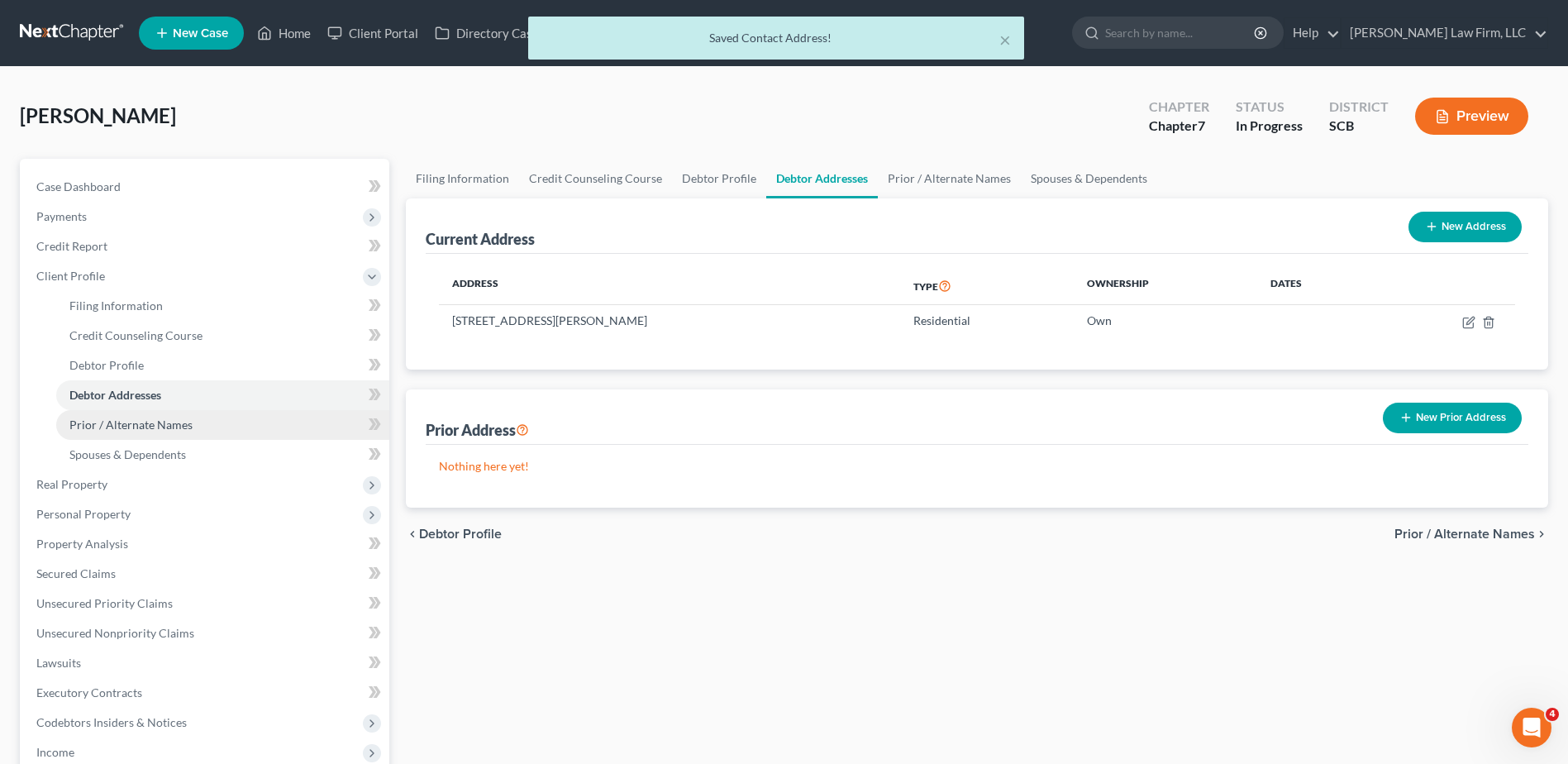
click at [189, 416] on link "Prior / Alternate Names" at bounding box center [222, 425] width 333 height 30
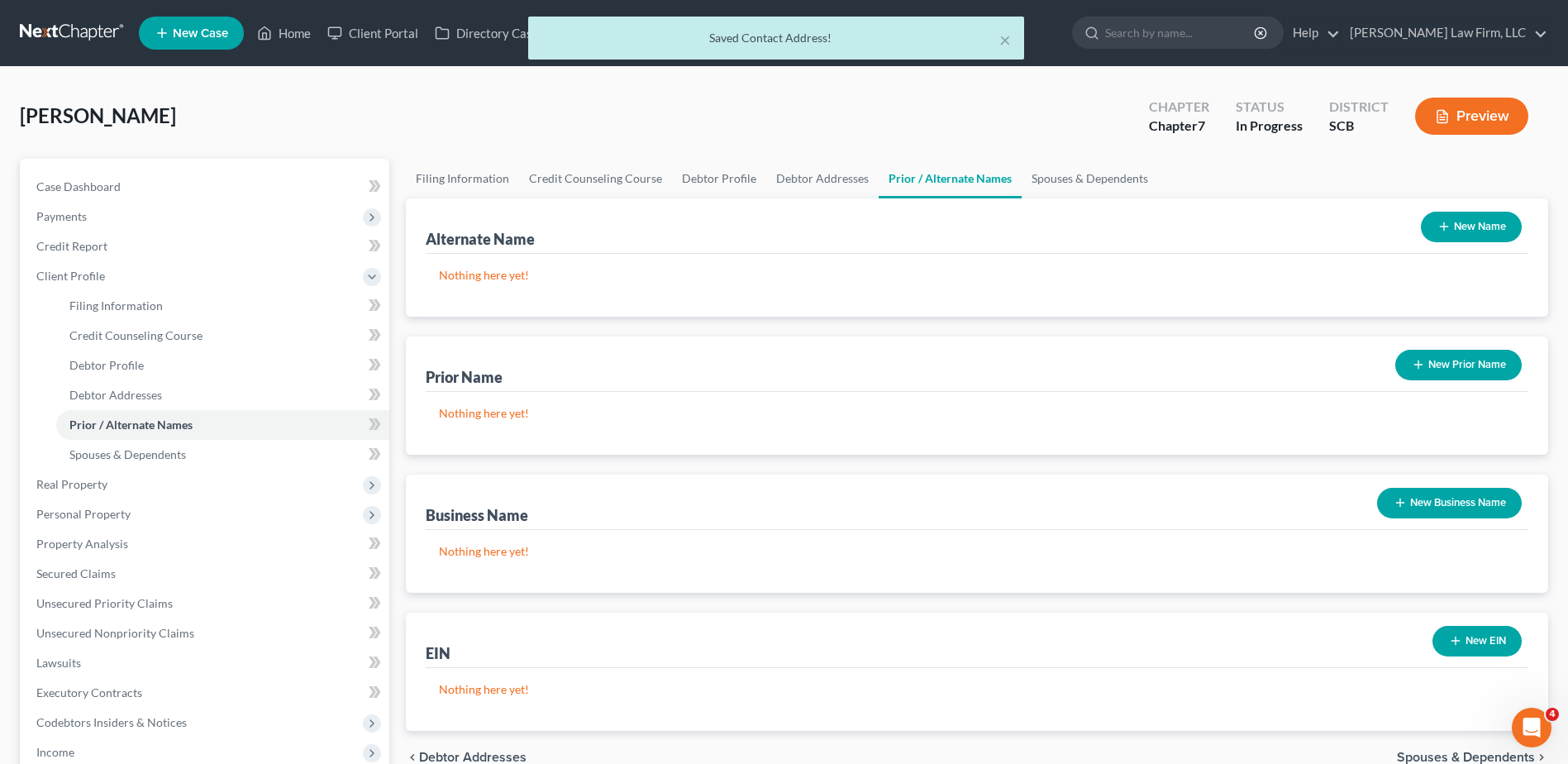
click at [1481, 233] on button "New Name" at bounding box center [1471, 227] width 101 height 31
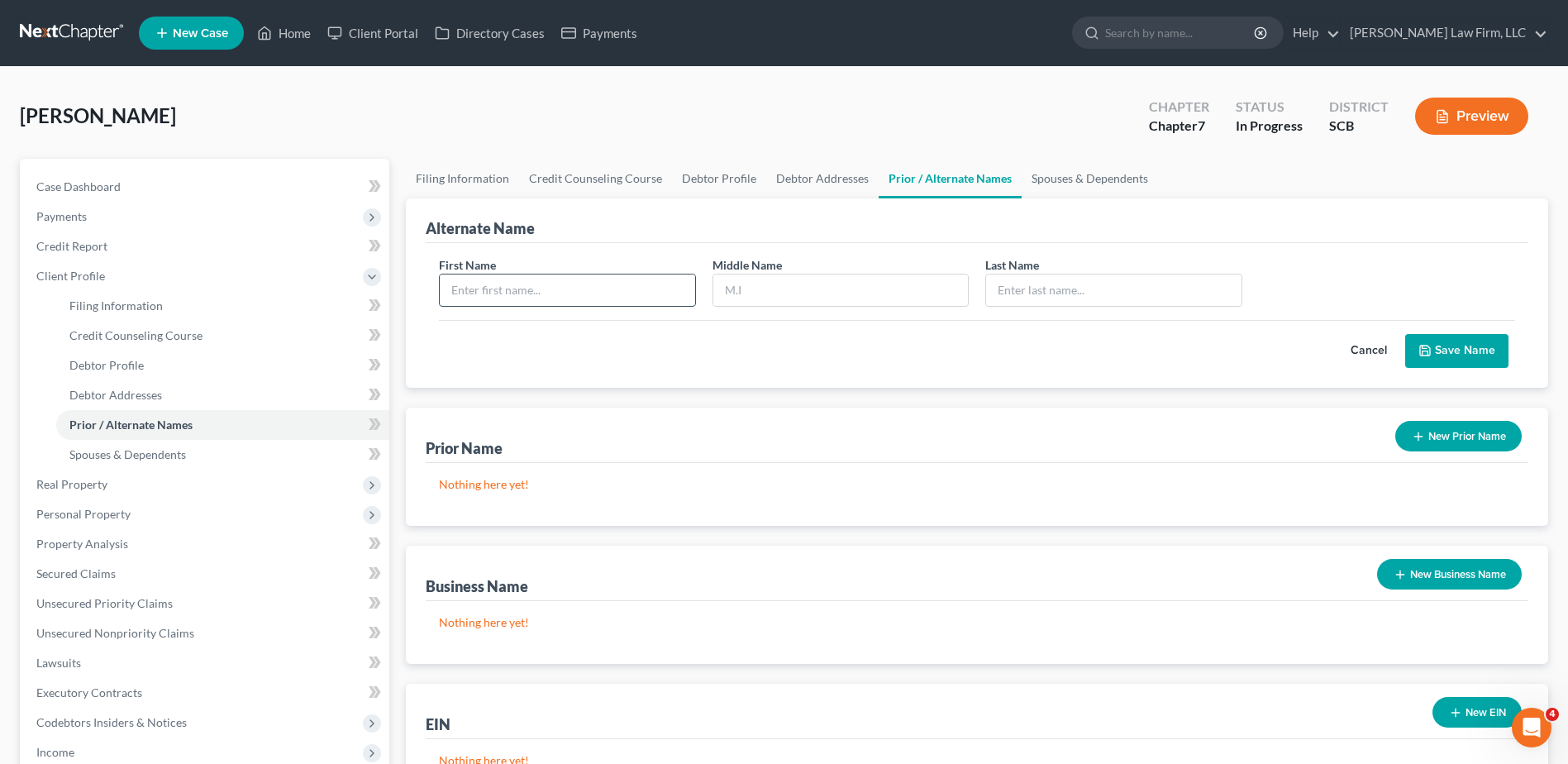
click at [630, 283] on input "text" at bounding box center [567, 290] width 255 height 31
type input "[PERSON_NAME]"
click at [1468, 345] on button "Save Name" at bounding box center [1457, 351] width 103 height 34
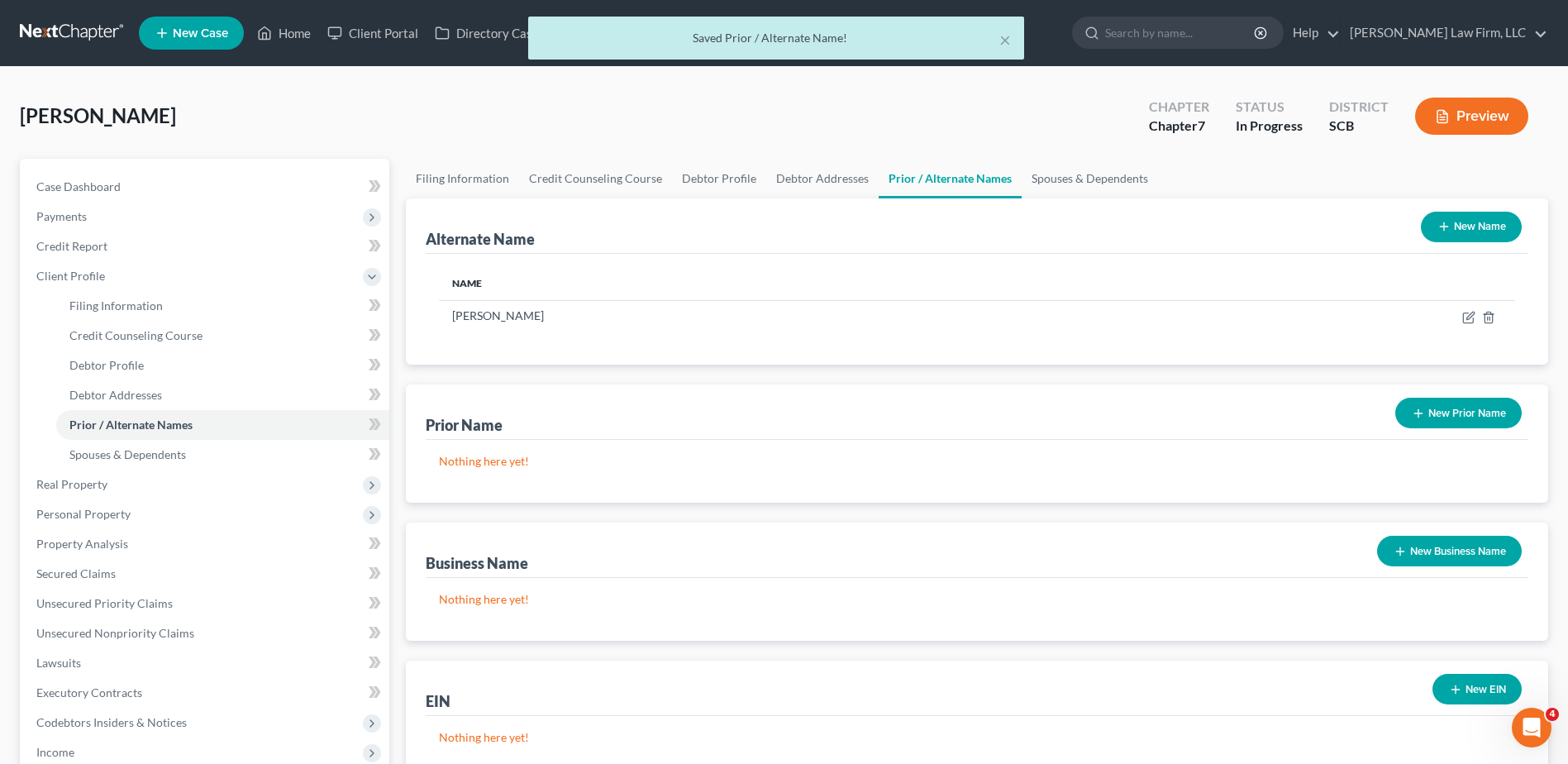
click at [1458, 224] on button "New Name" at bounding box center [1471, 227] width 101 height 31
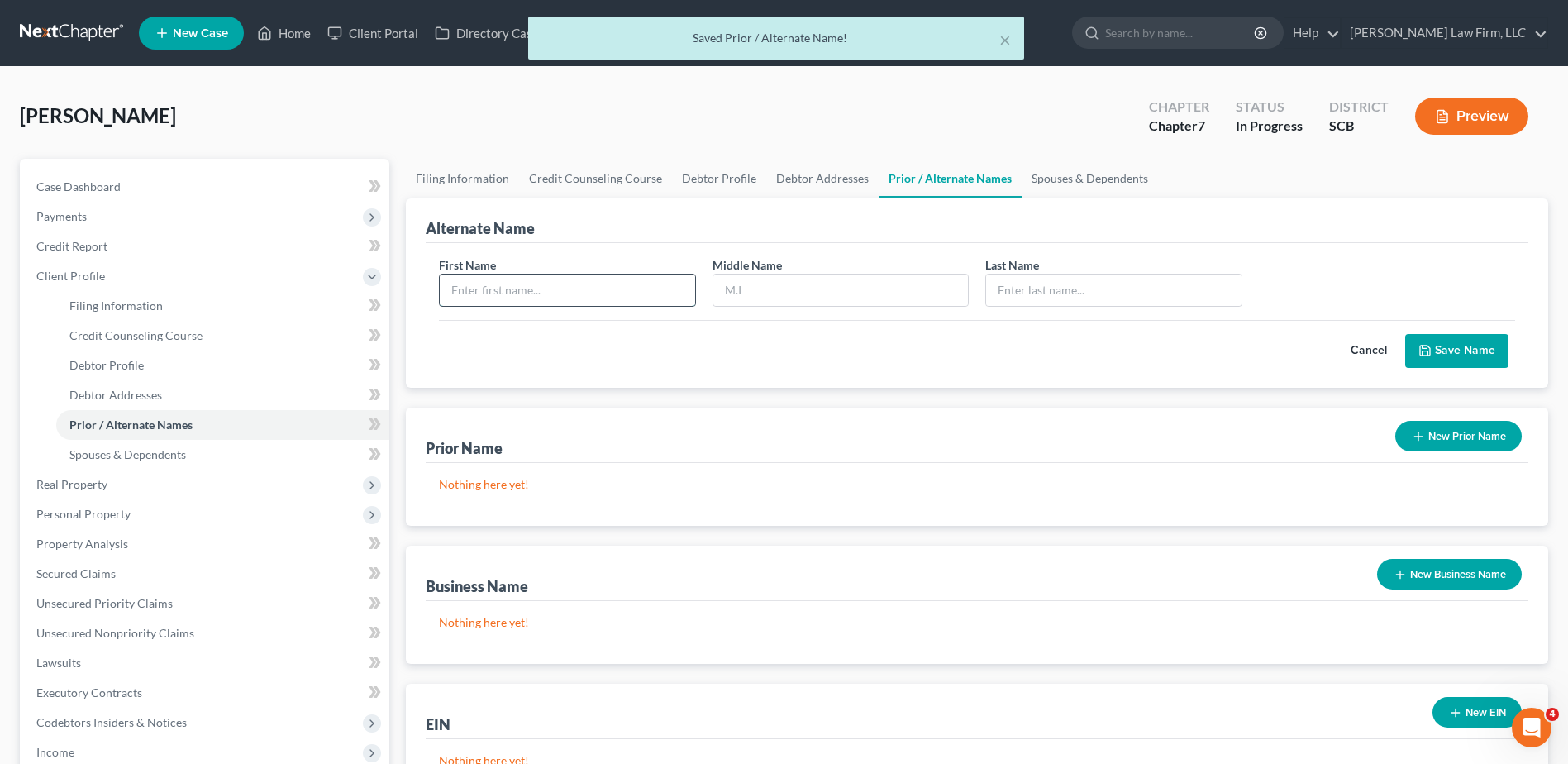
click at [633, 288] on input "text" at bounding box center [567, 290] width 255 height 31
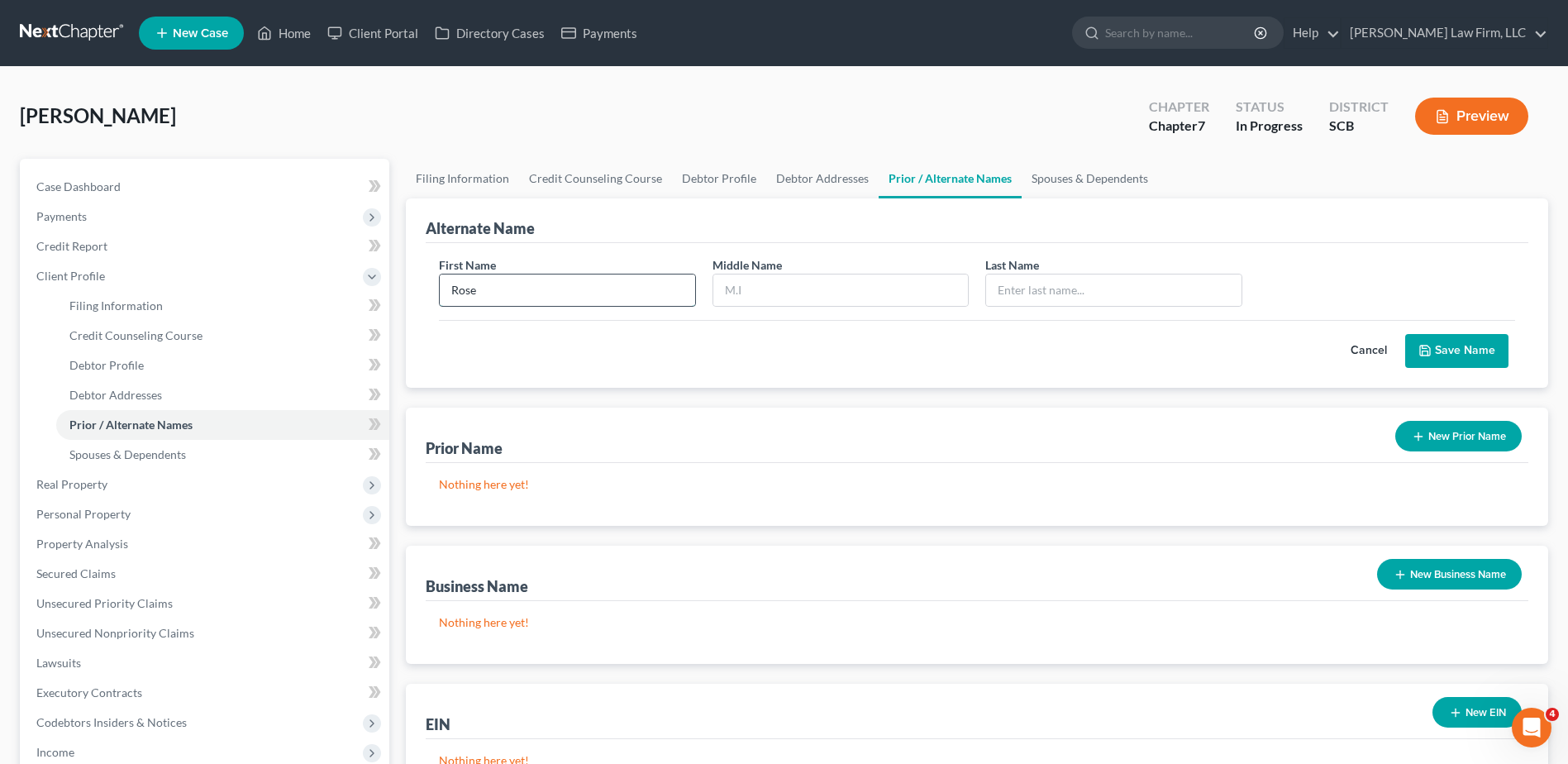
type input "Rose"
type input "[PERSON_NAME]"
click at [1467, 347] on button "Save Name" at bounding box center [1457, 351] width 103 height 34
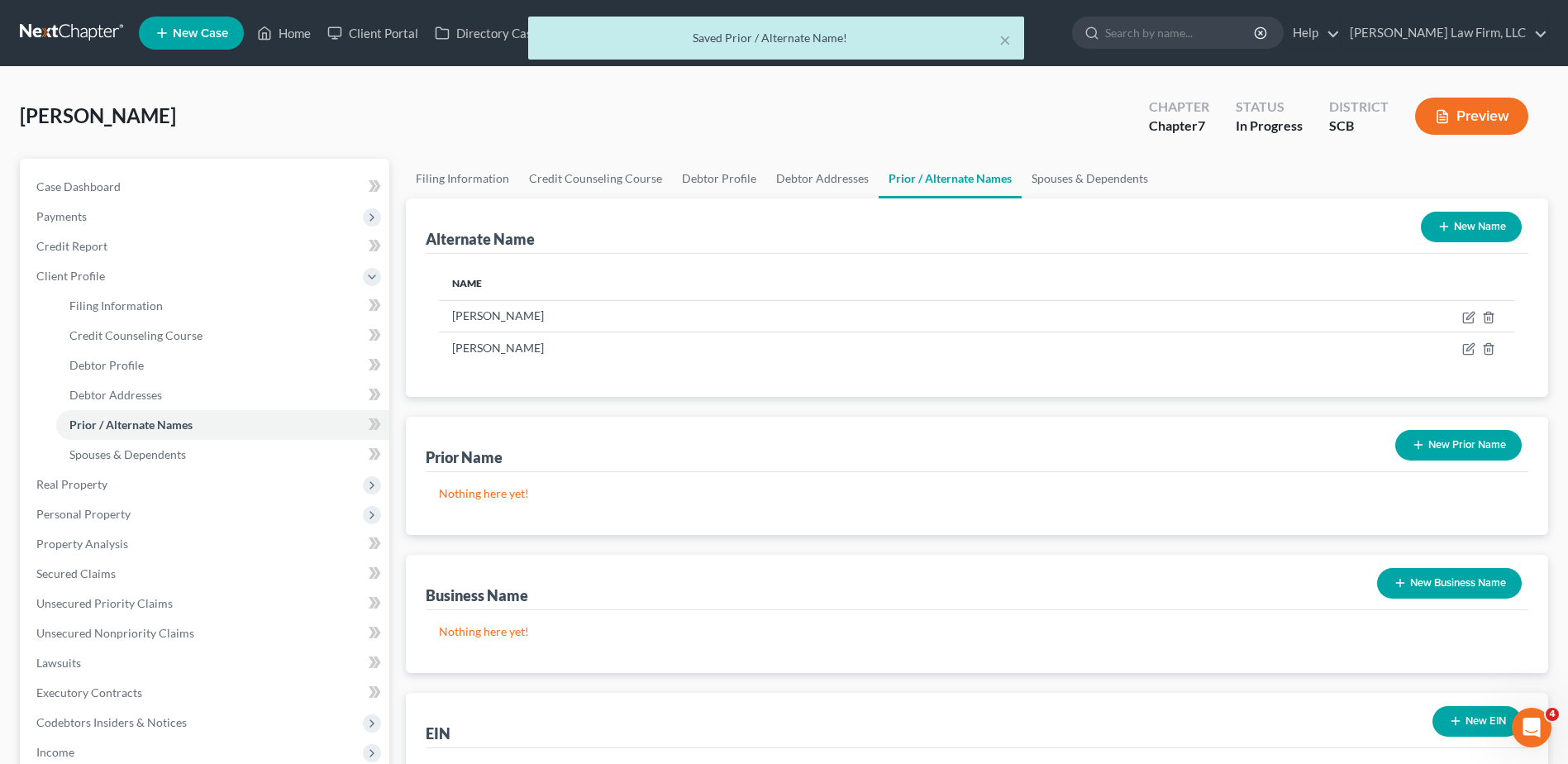
click at [1486, 227] on button "New Name" at bounding box center [1471, 227] width 101 height 31
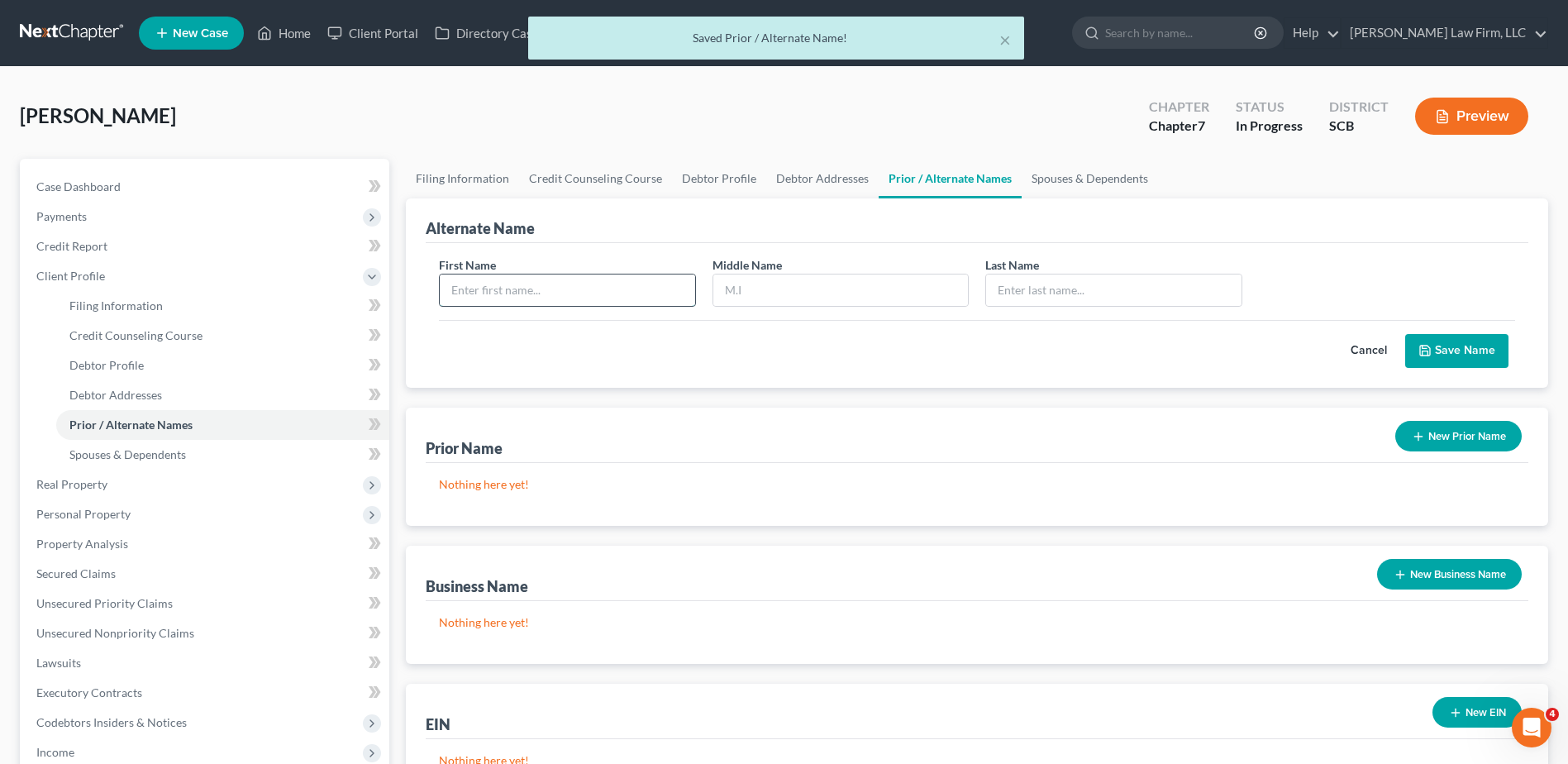
click at [617, 296] on input "text" at bounding box center [567, 290] width 255 height 31
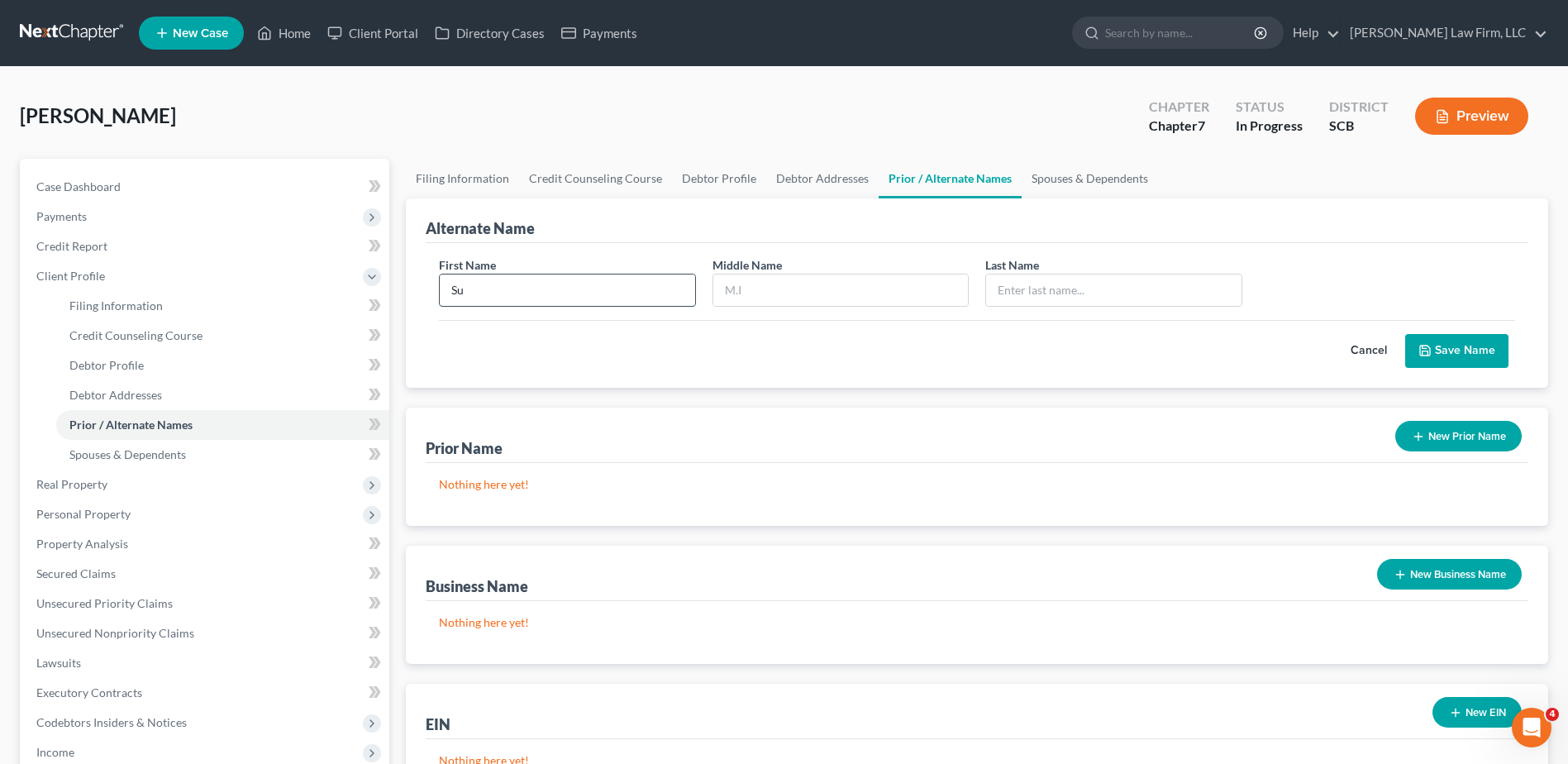
type input "S"
click at [1371, 355] on button "Cancel" at bounding box center [1368, 351] width 72 height 33
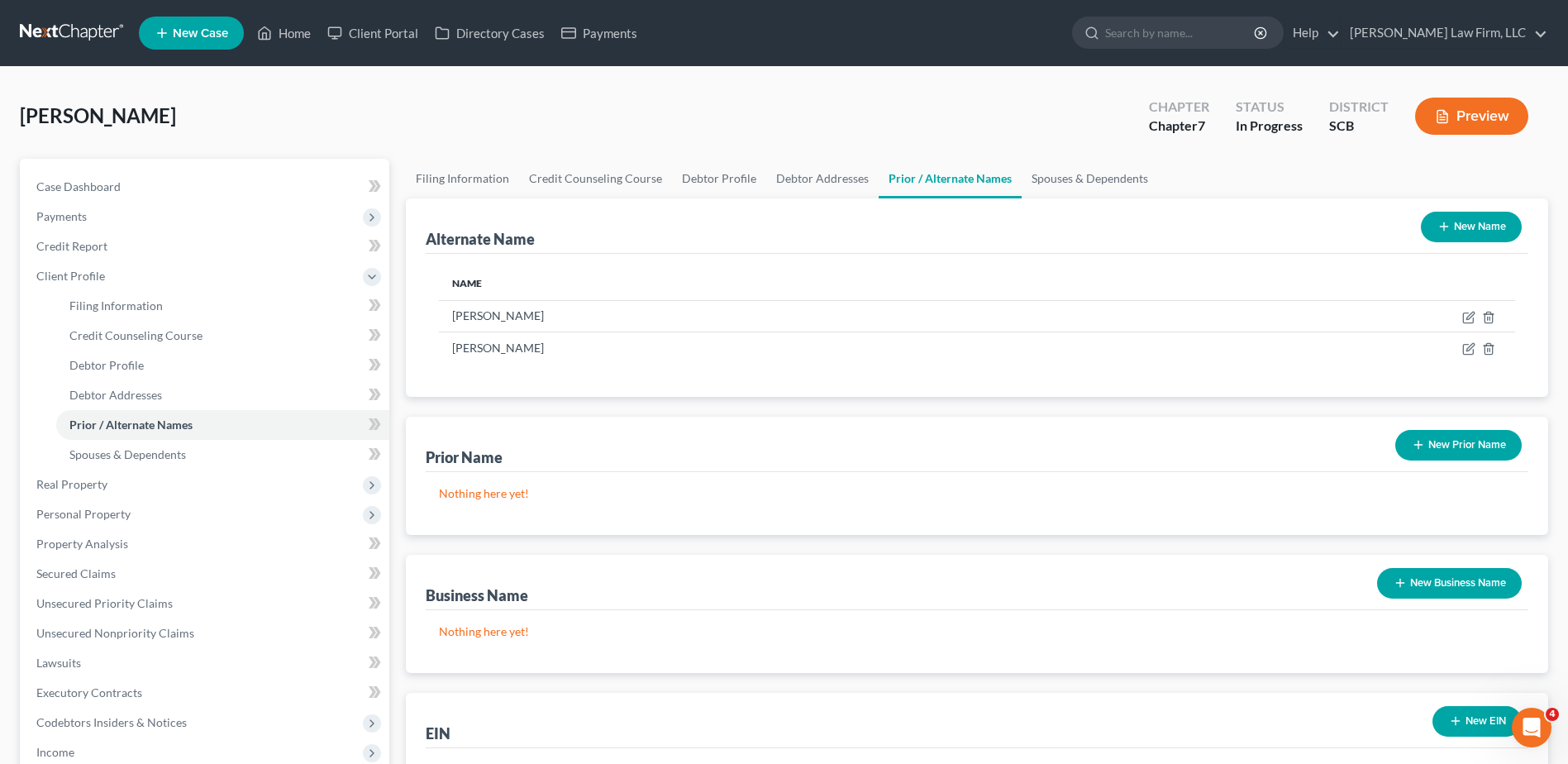
click at [1472, 234] on button "New Name" at bounding box center [1471, 227] width 101 height 31
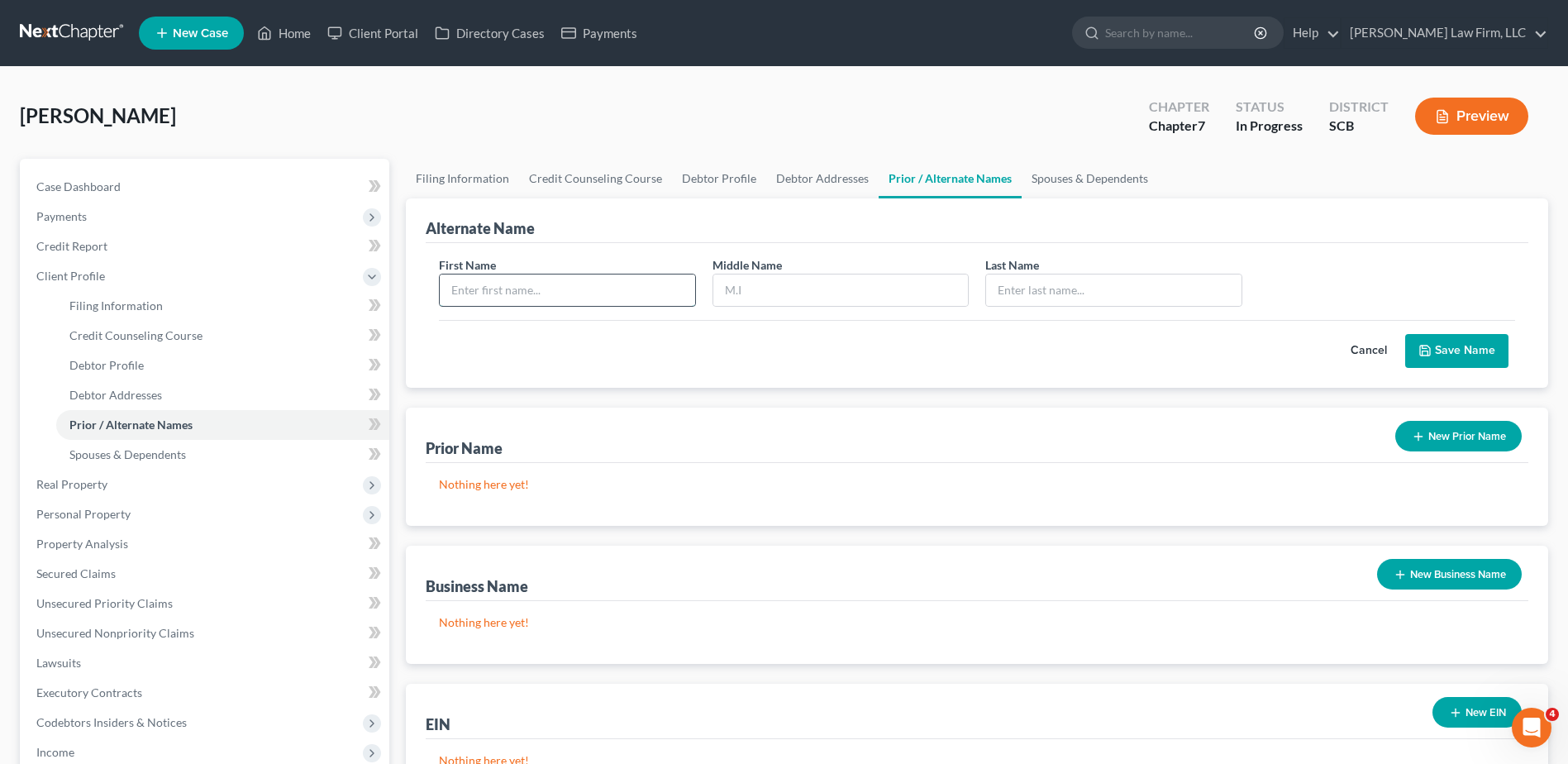
click at [573, 301] on input "text" at bounding box center [567, 290] width 255 height 31
type input "[PERSON_NAME]"
type input "R."
type input "[PERSON_NAME]"
click at [1464, 351] on button "Save Name" at bounding box center [1457, 351] width 103 height 34
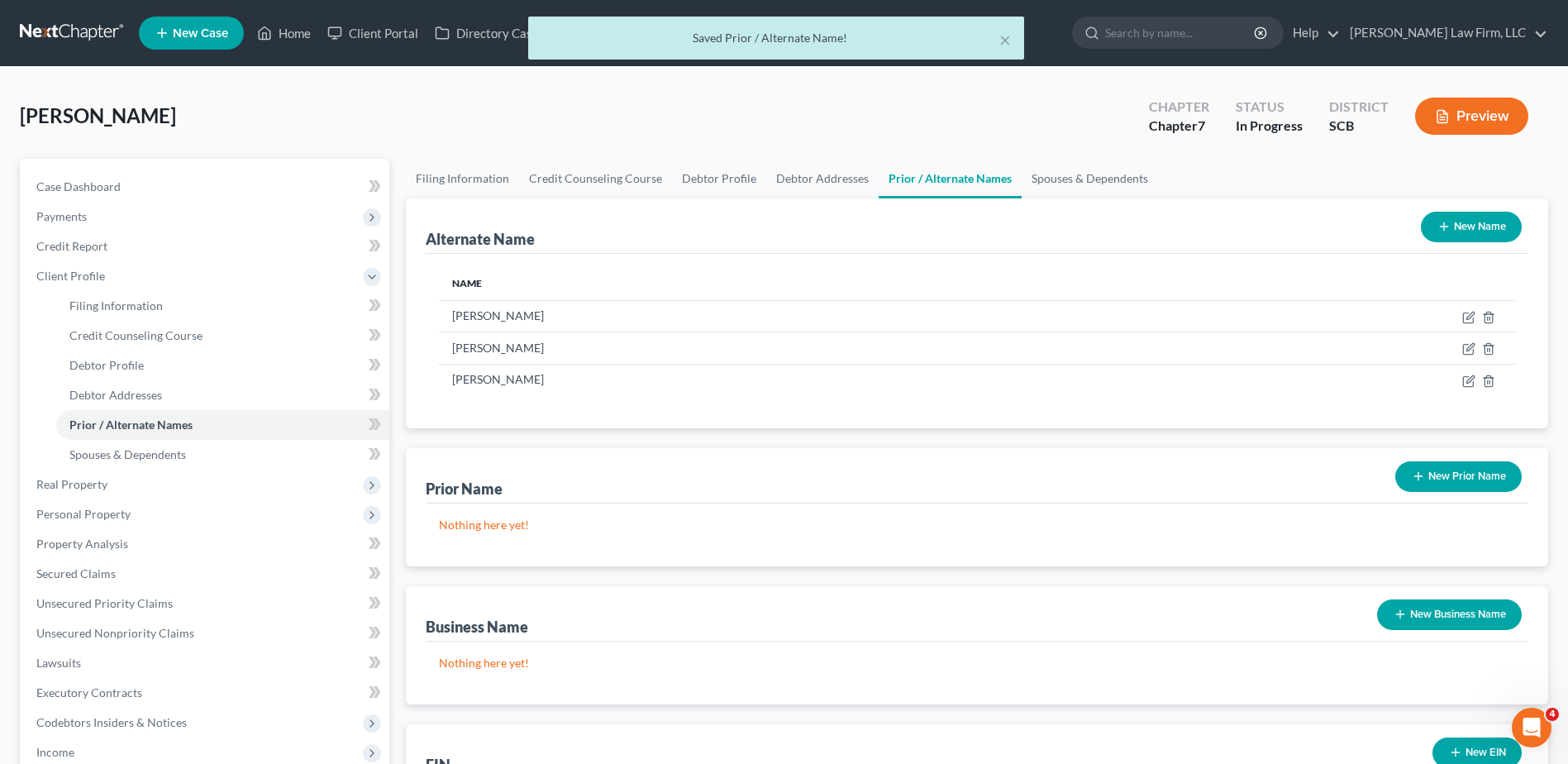
click at [1491, 220] on button "New Name" at bounding box center [1471, 227] width 101 height 31
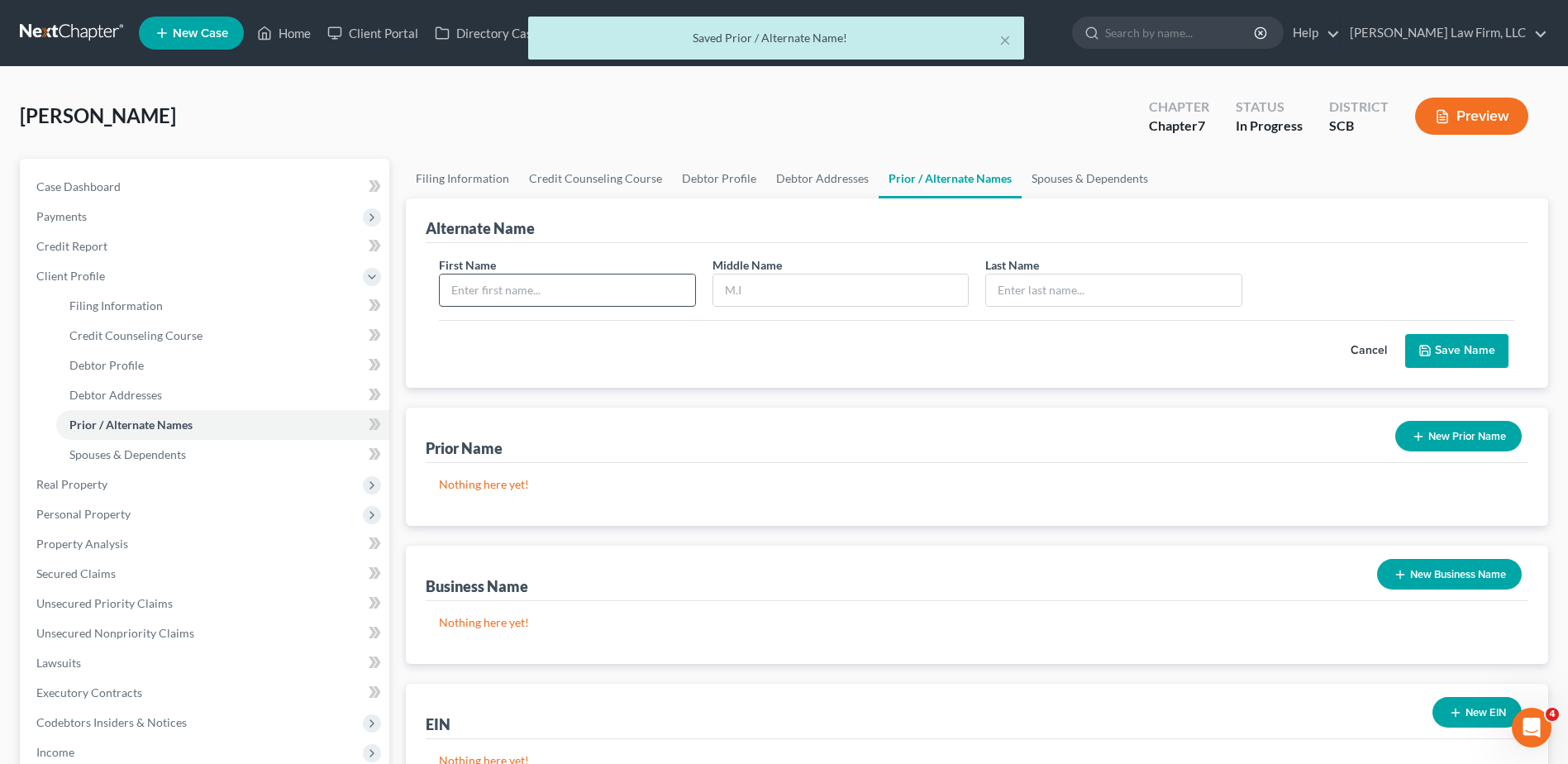
click at [528, 284] on input "text" at bounding box center [567, 290] width 255 height 31
type input "S."
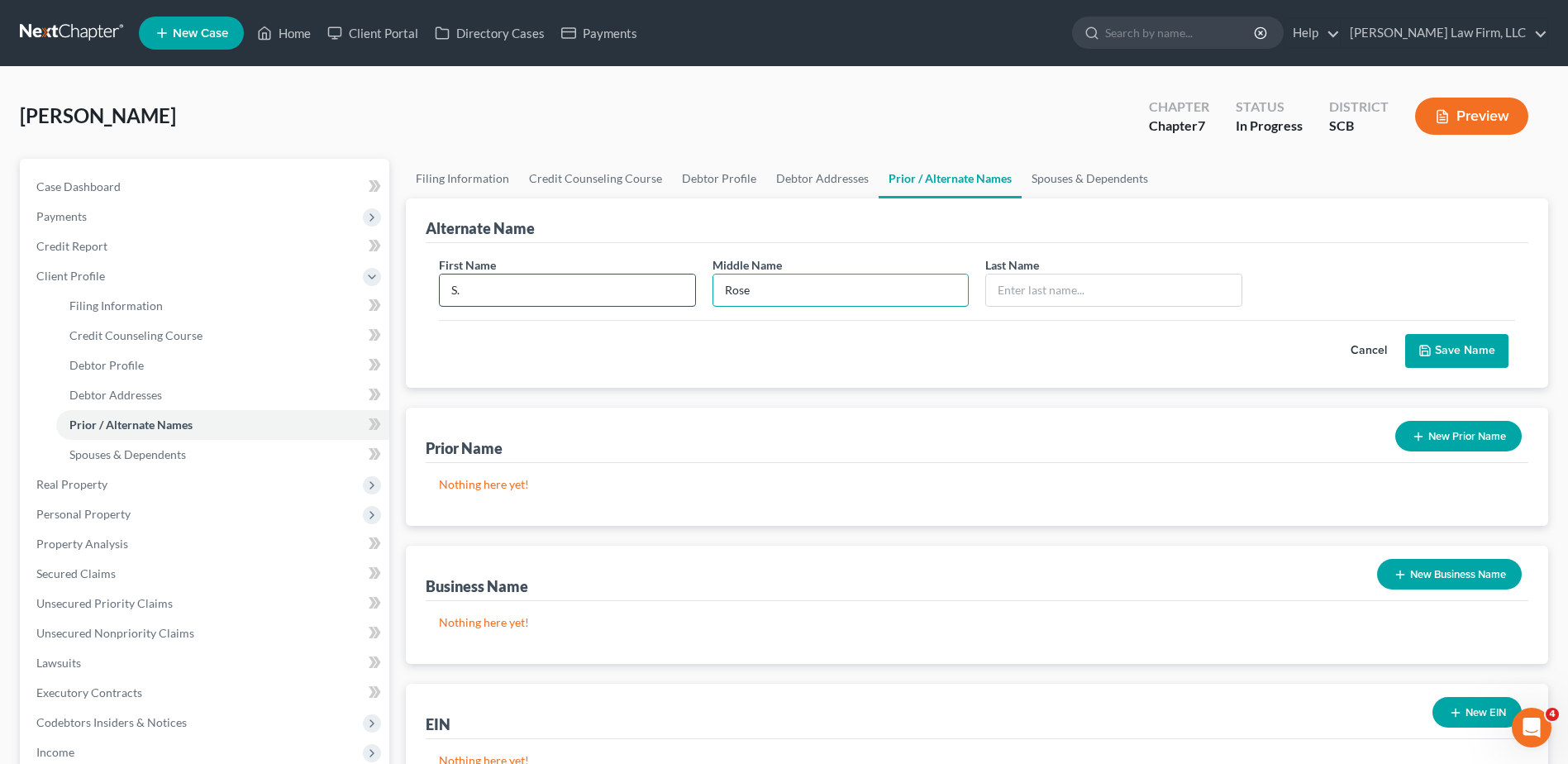
type input "Rose"
type input "[PERSON_NAME]"
click at [1442, 358] on button "Save Name" at bounding box center [1457, 351] width 103 height 34
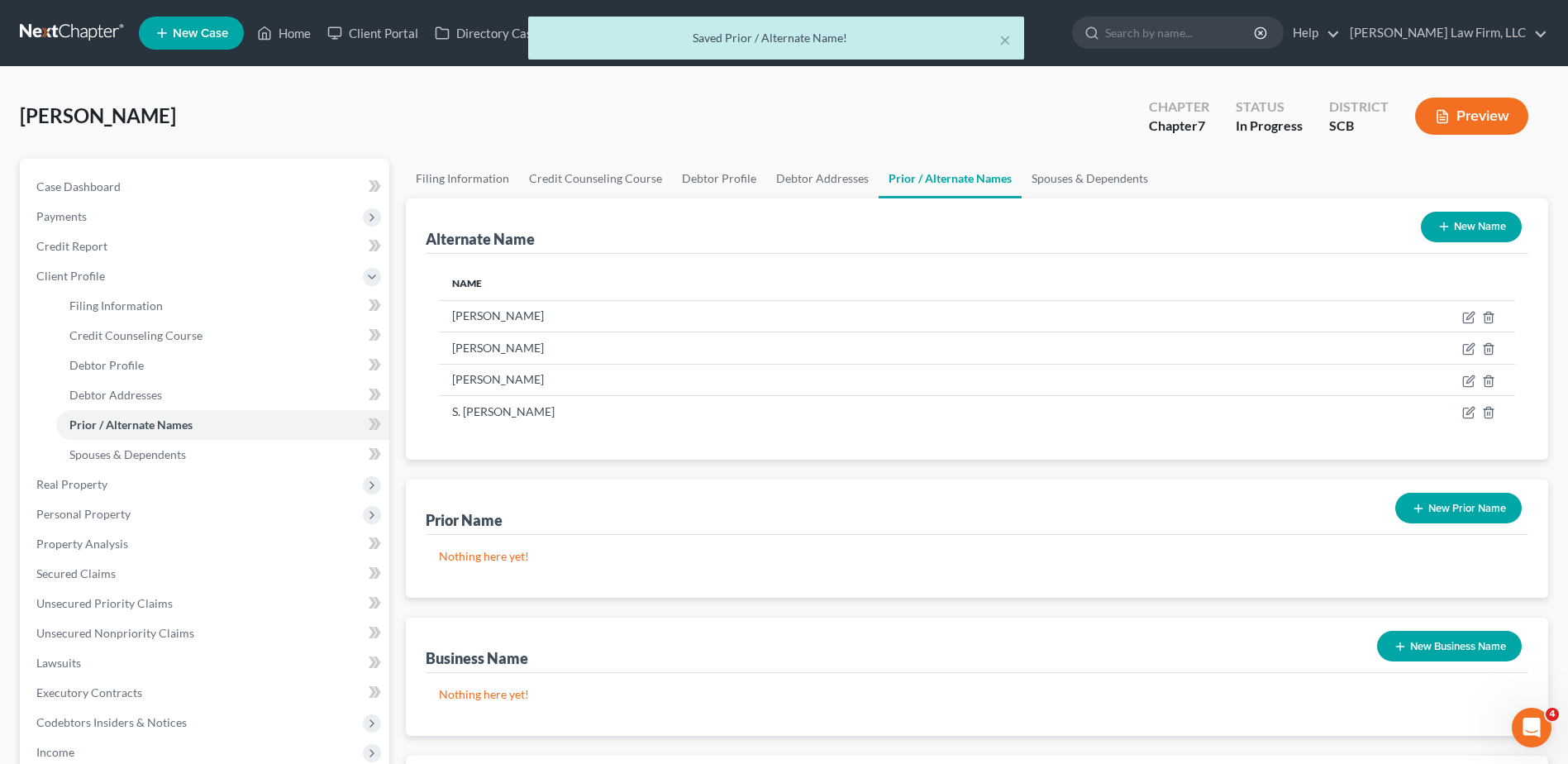
click at [1430, 500] on button "New Prior Name" at bounding box center [1458, 508] width 127 height 31
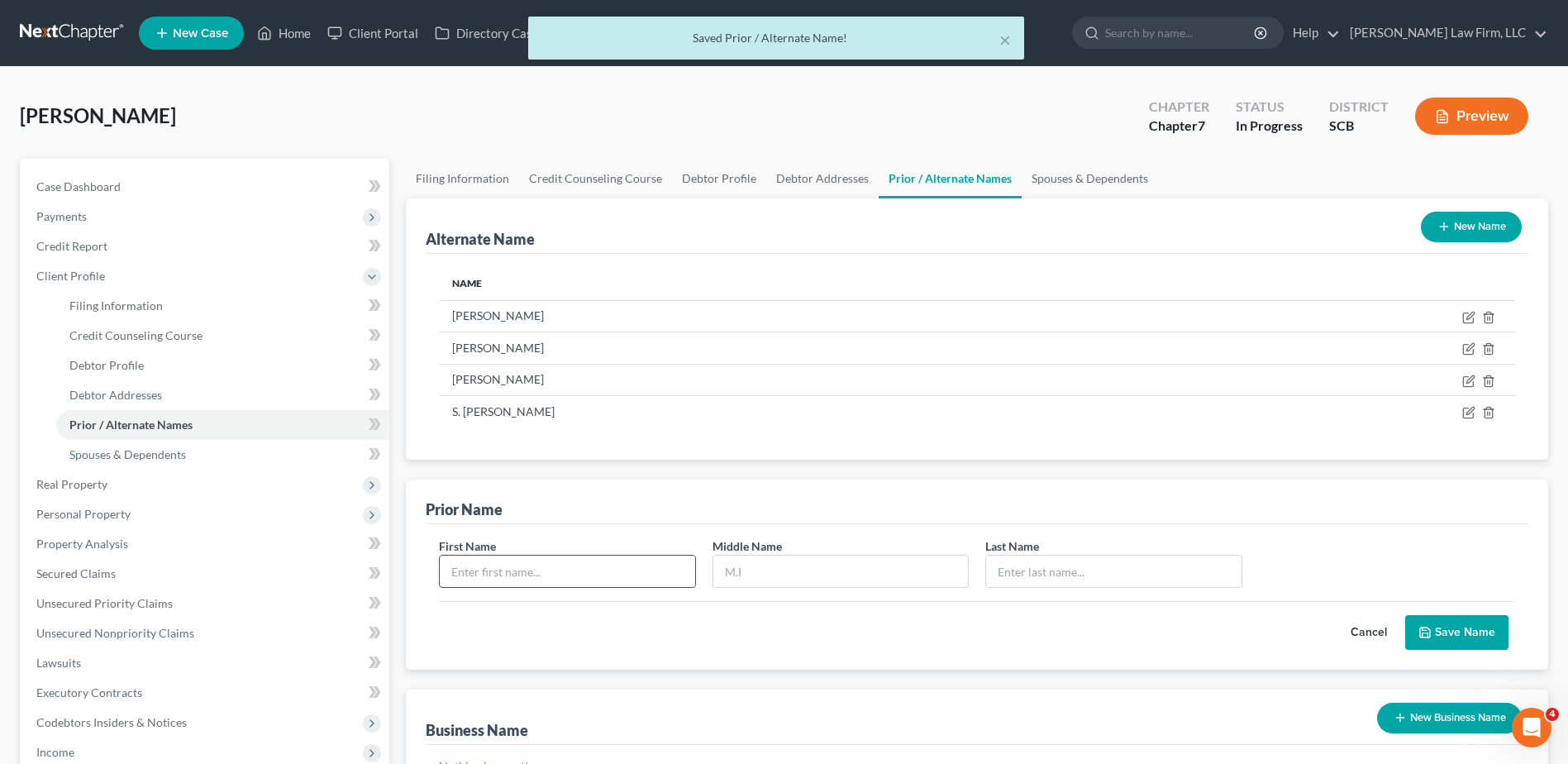
click at [548, 567] on input "text" at bounding box center [567, 571] width 255 height 31
type input "[PERSON_NAME]"
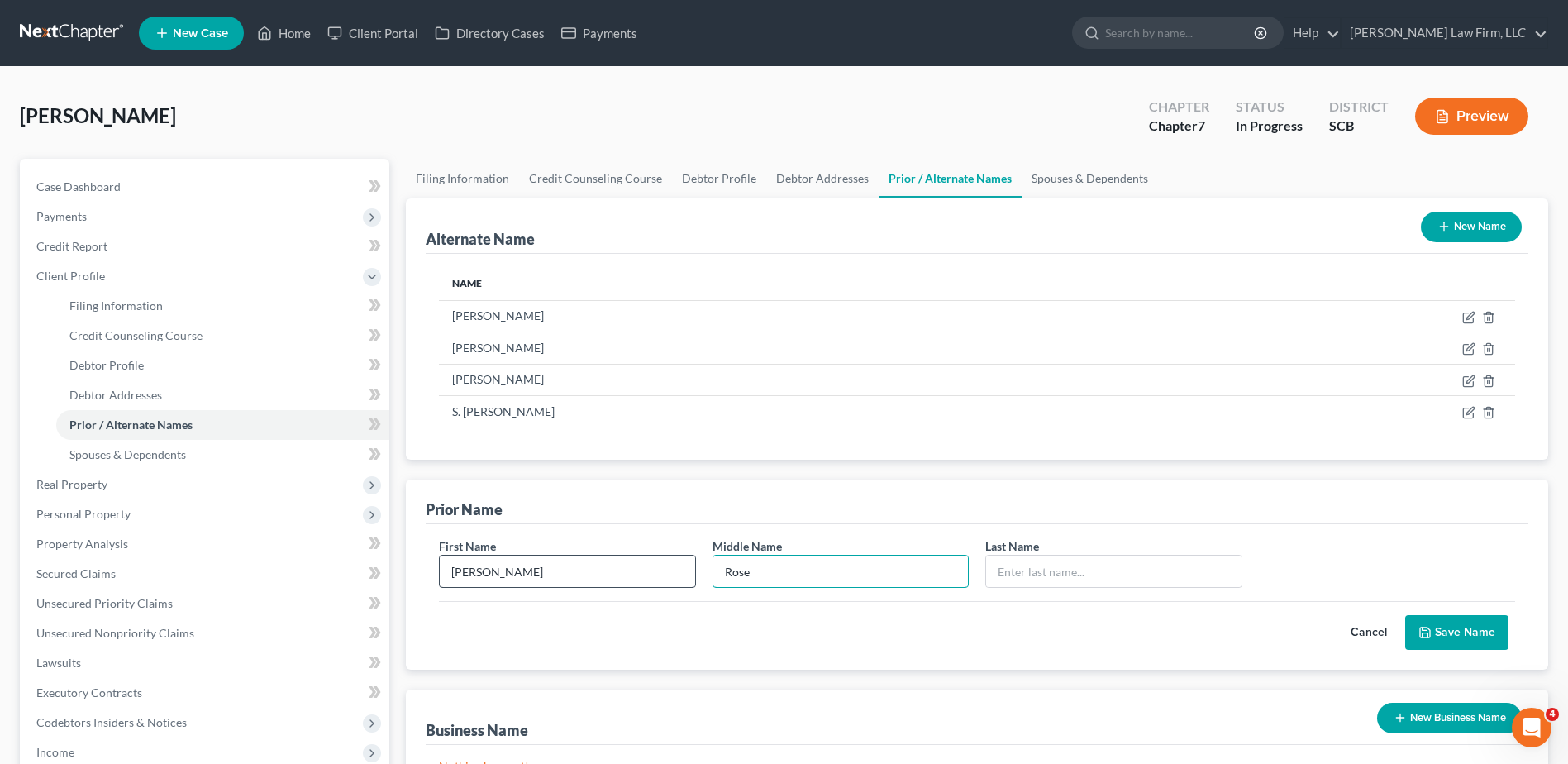
type input "Rose"
type input "Heath"
click at [1453, 634] on button "Save Name" at bounding box center [1457, 632] width 103 height 34
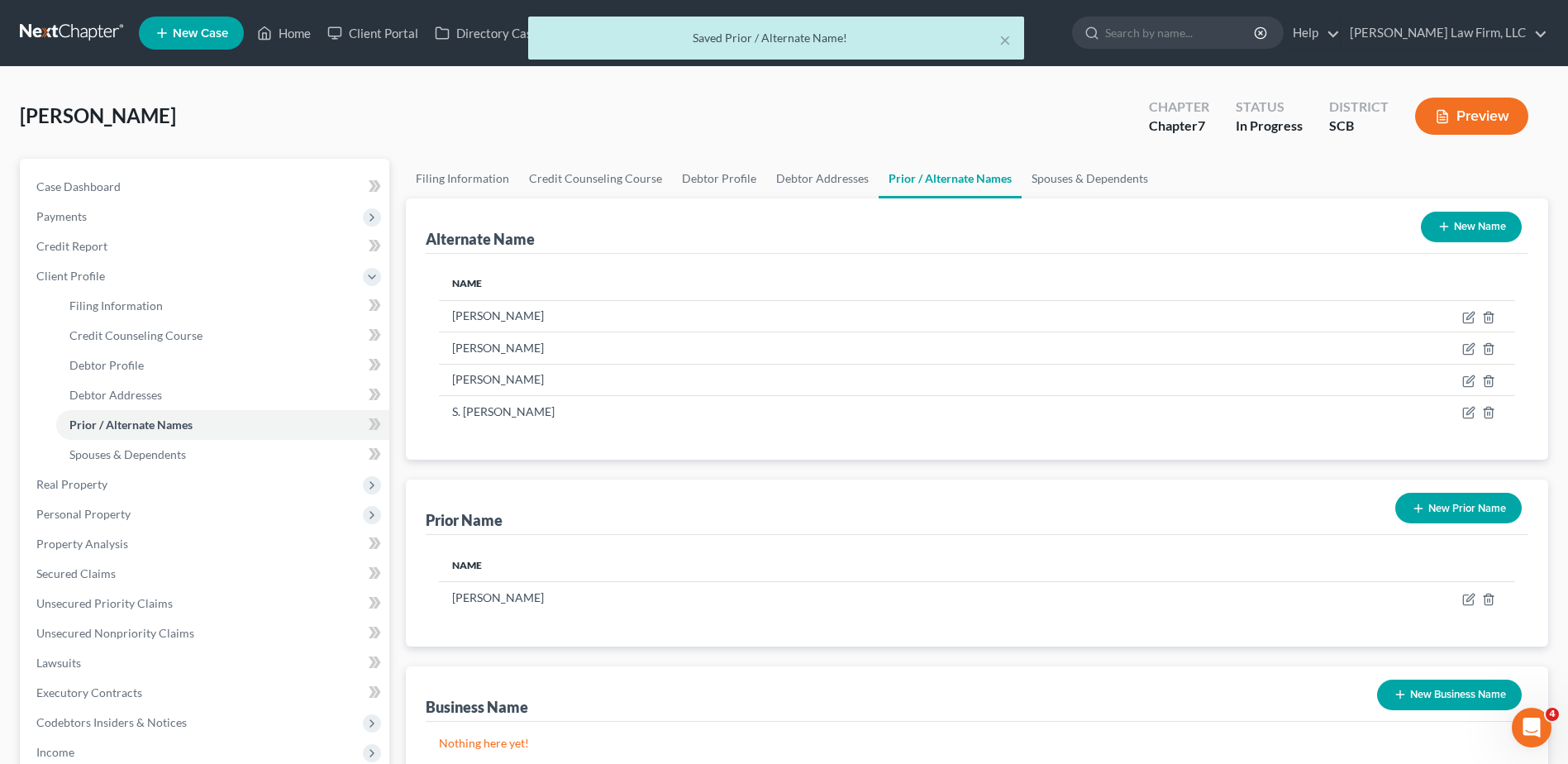
click at [1477, 500] on button "New Prior Name" at bounding box center [1458, 508] width 127 height 31
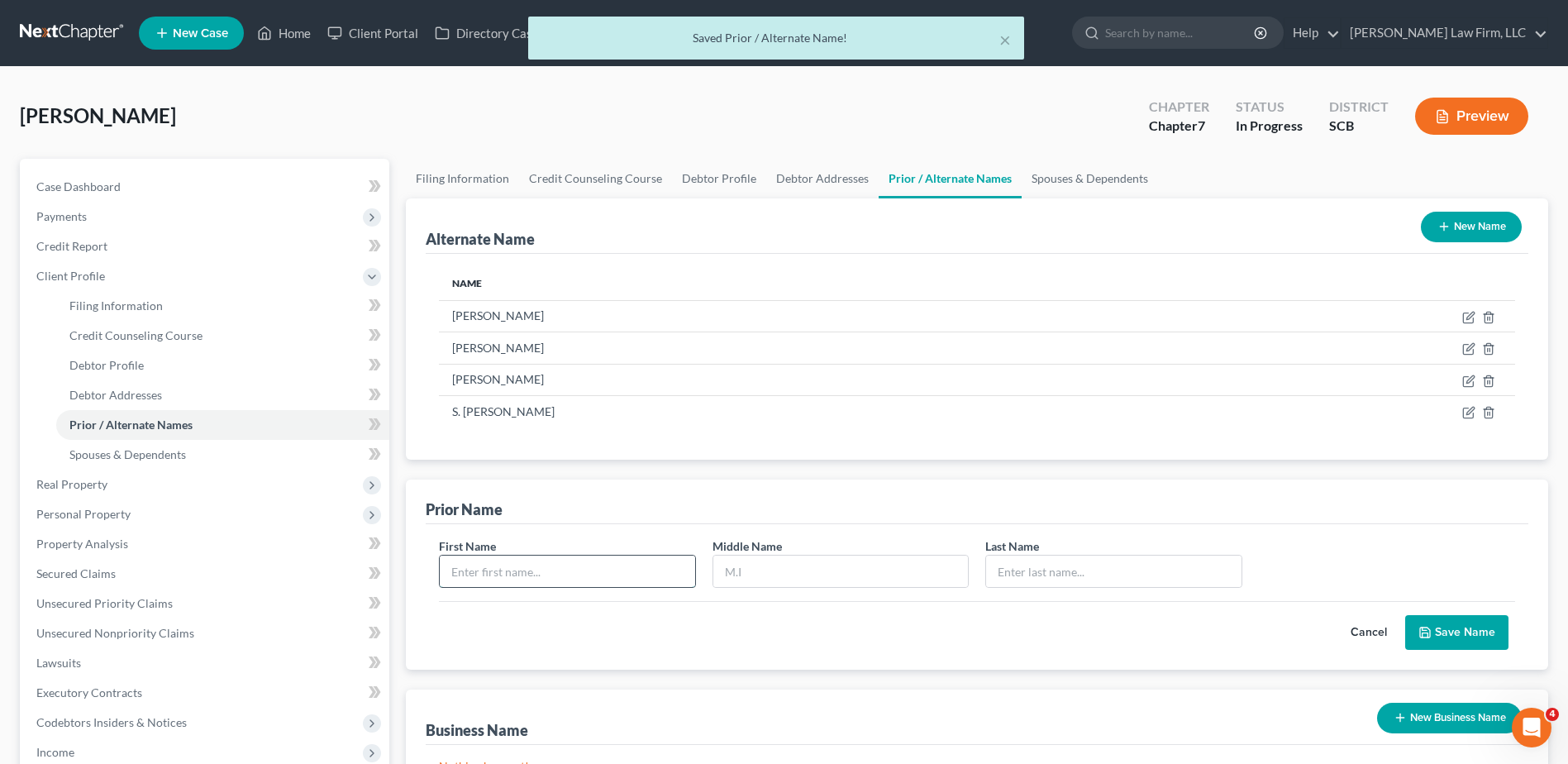
click at [538, 573] on input "text" at bounding box center [567, 571] width 255 height 31
type input "[PERSON_NAME]"
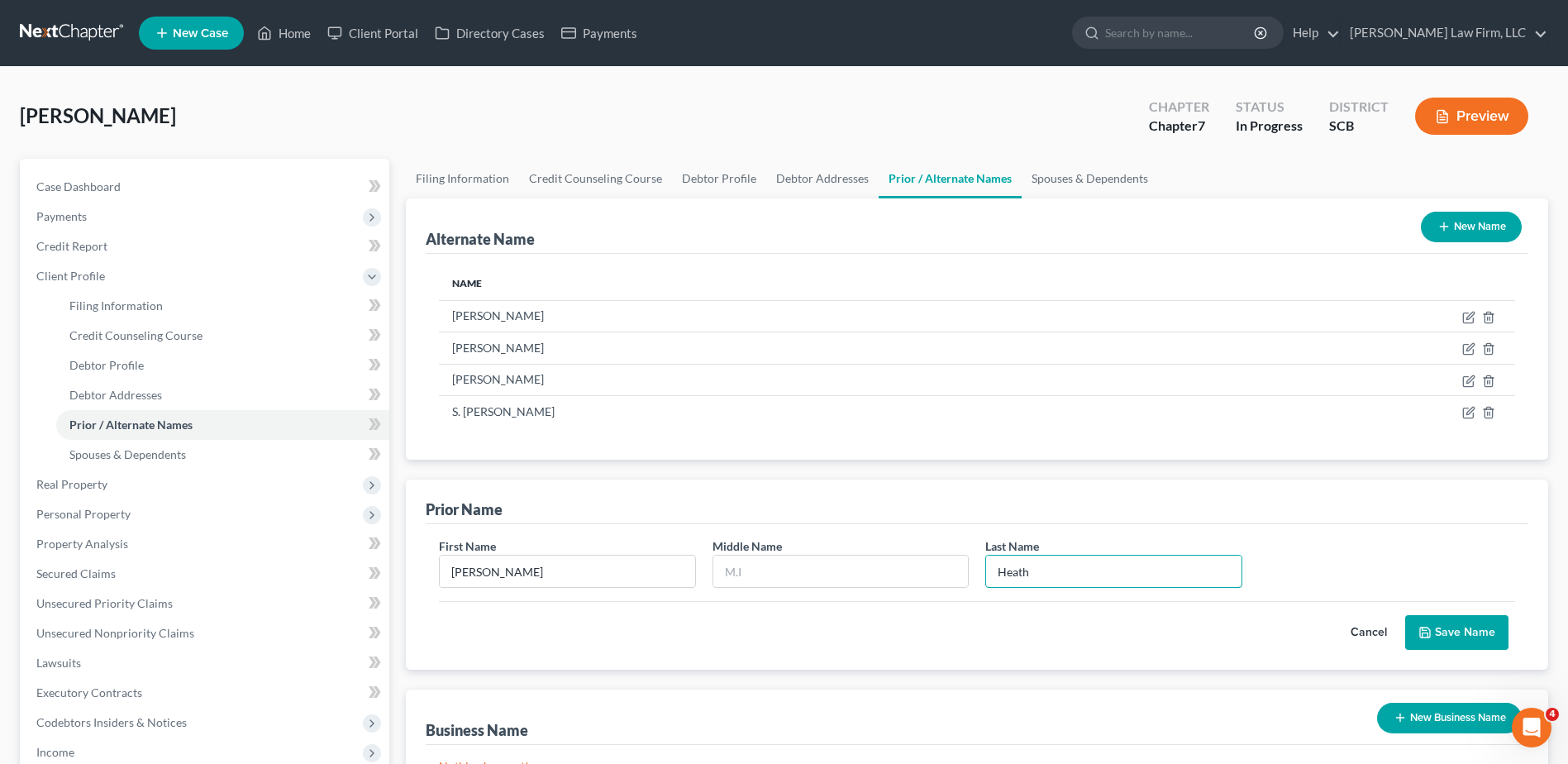
type input "Heath"
click at [1492, 625] on button "Save Name" at bounding box center [1457, 632] width 103 height 34
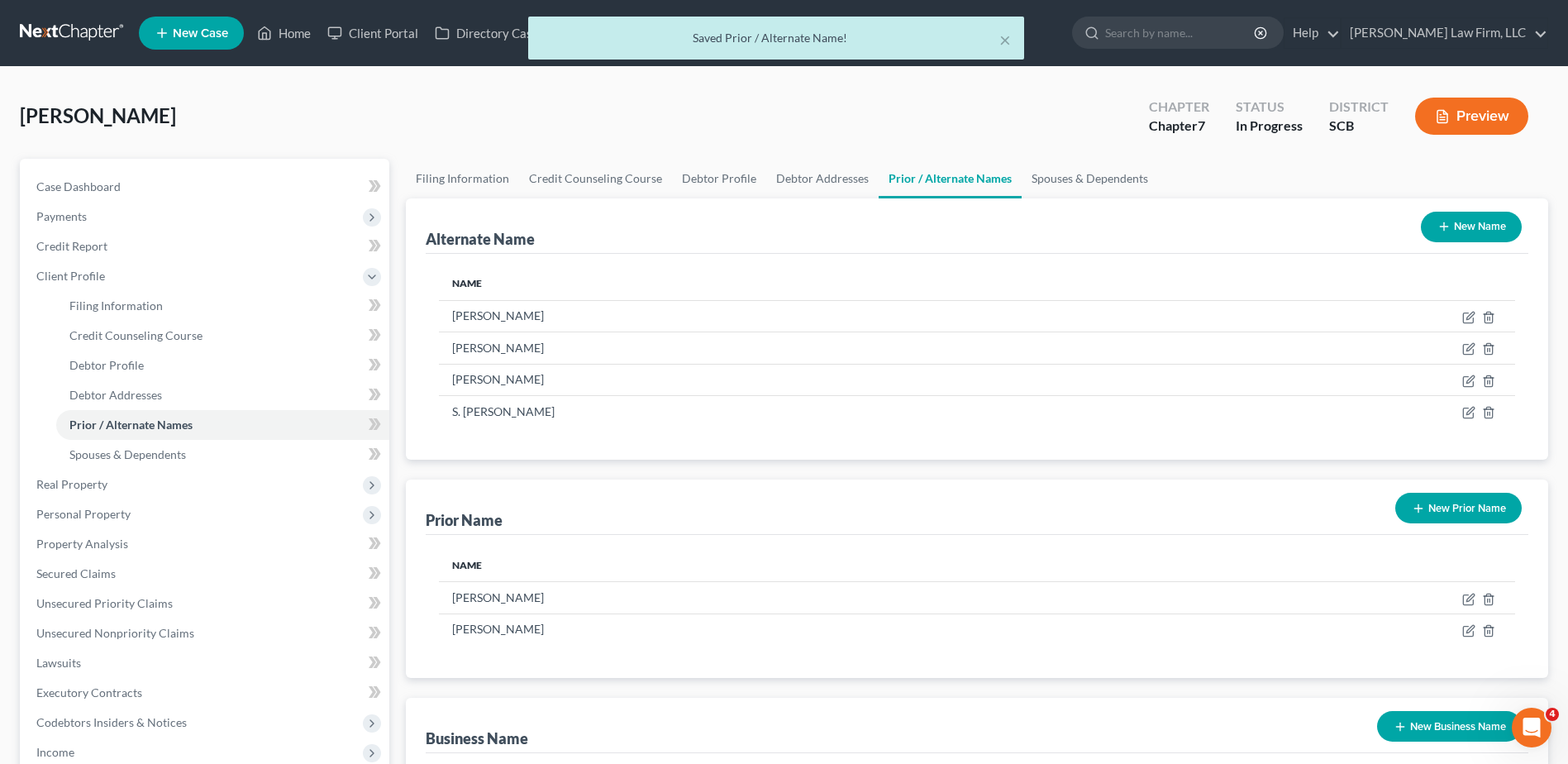
click at [1459, 505] on button "New Prior Name" at bounding box center [1458, 508] width 127 height 31
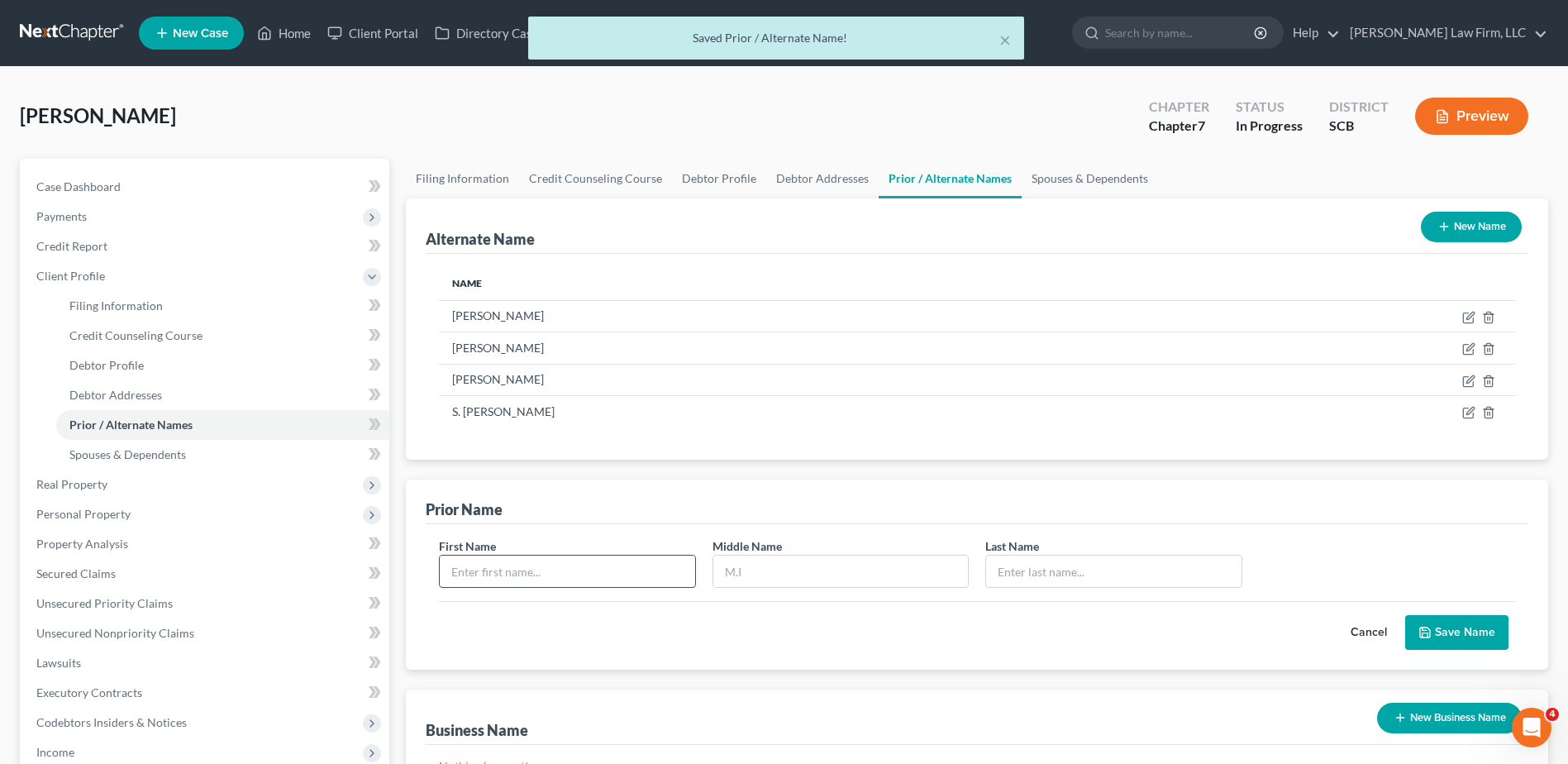
click at [480, 576] on input "text" at bounding box center [567, 571] width 255 height 31
type input "Rose"
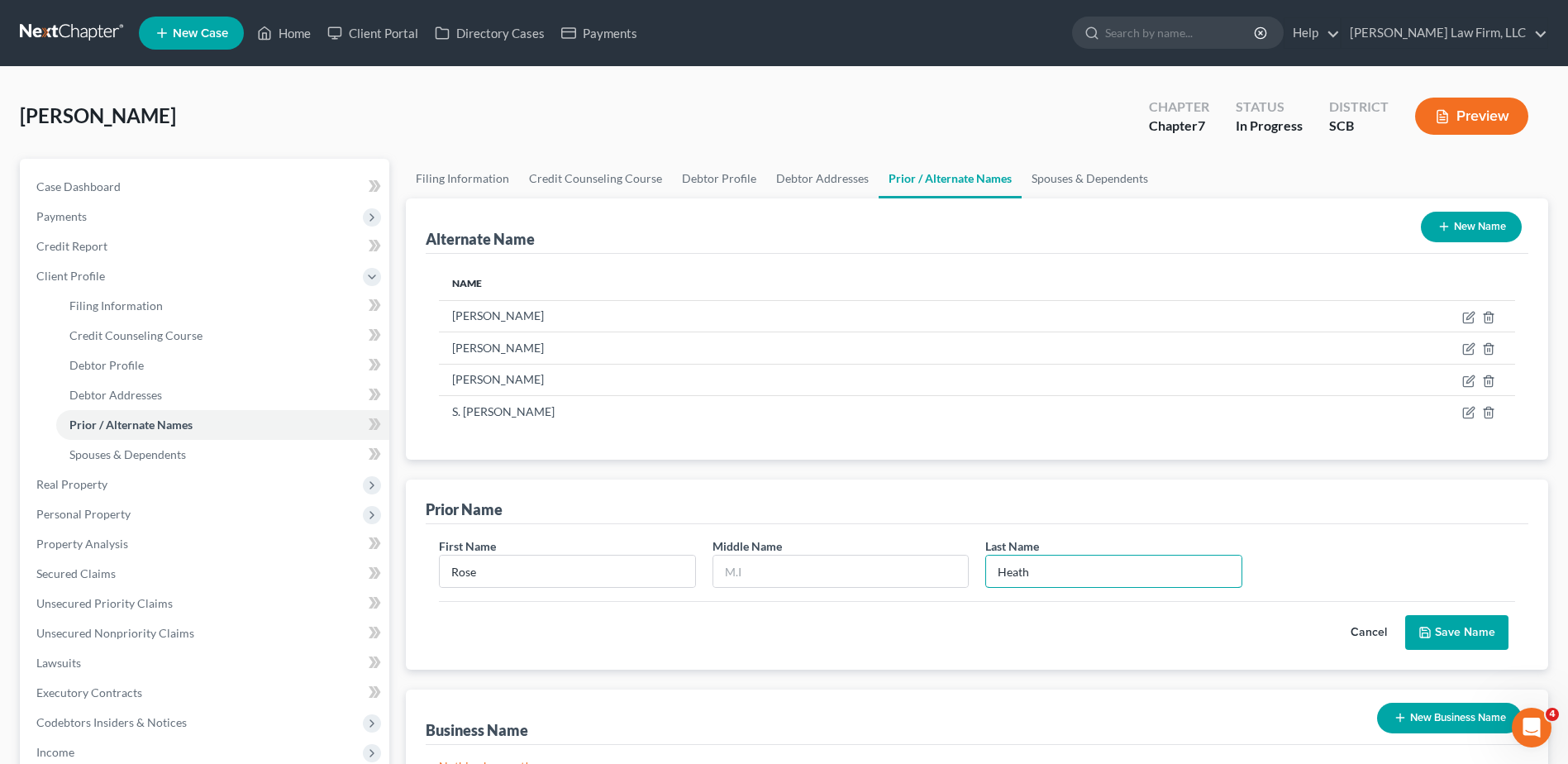
type input "Heath"
click at [1465, 638] on button "Save Name" at bounding box center [1457, 632] width 103 height 34
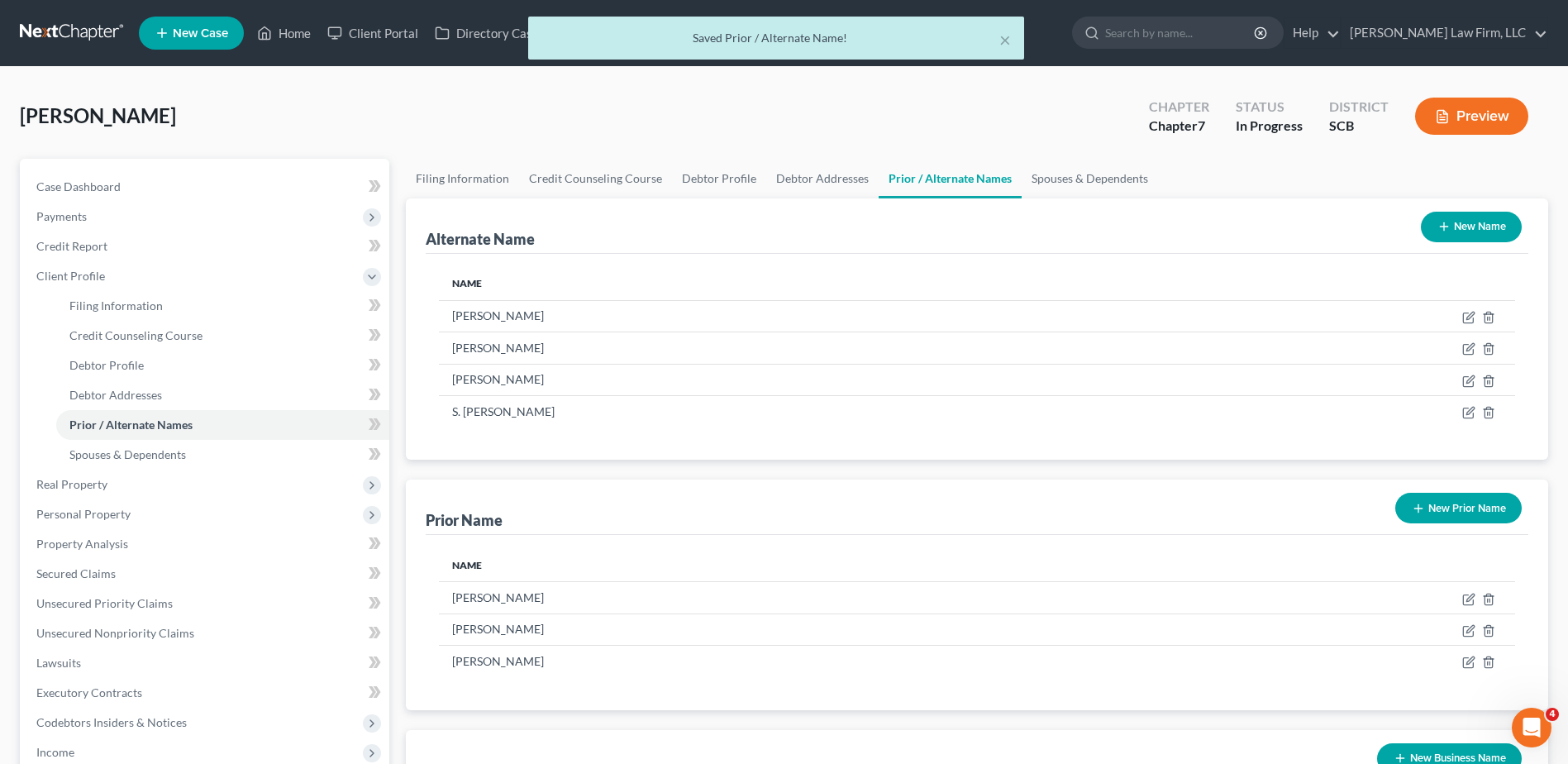
click at [1468, 511] on button "New Prior Name" at bounding box center [1458, 508] width 127 height 31
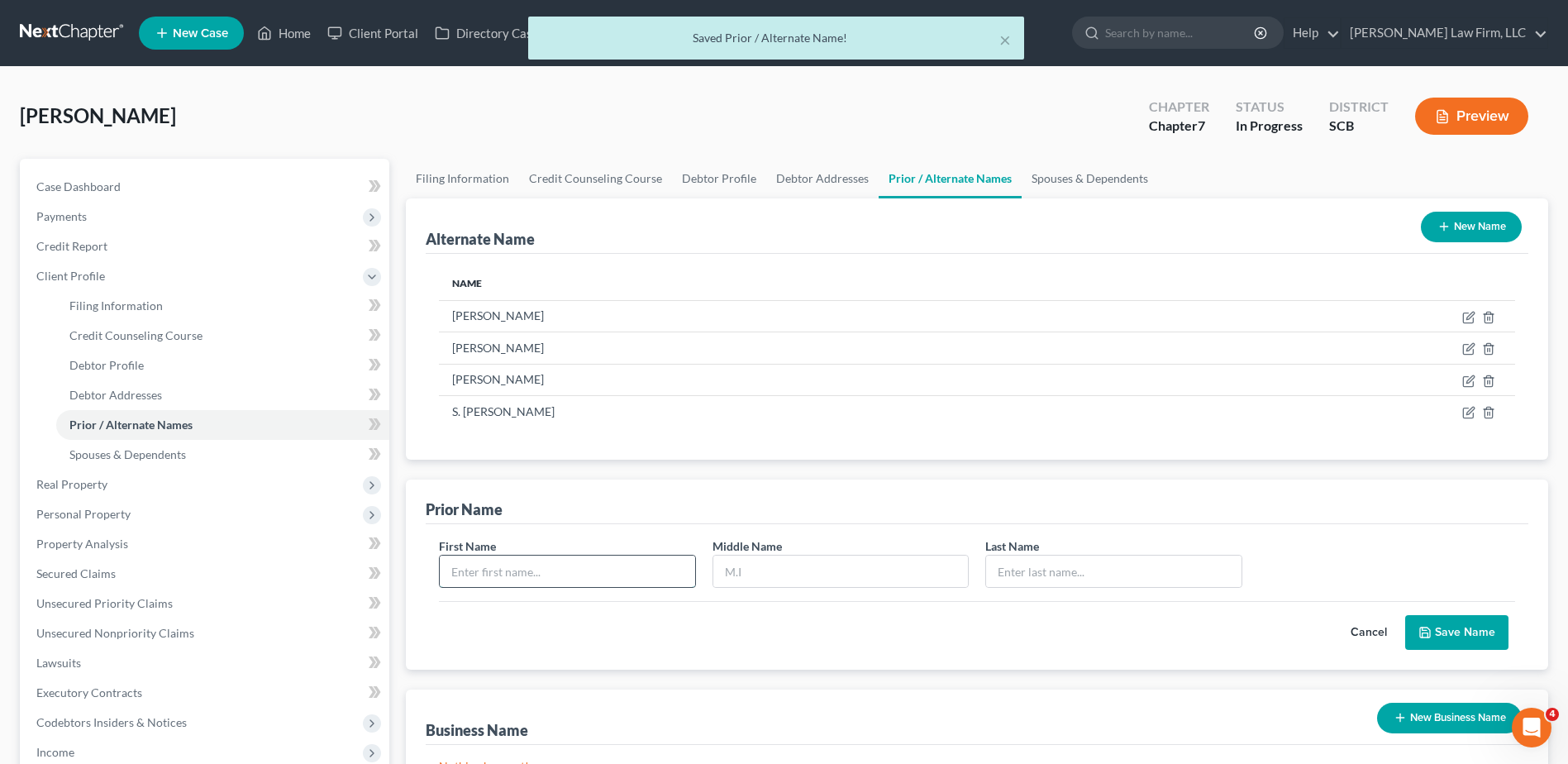
click at [573, 573] on input "text" at bounding box center [567, 571] width 255 height 31
type input "[PERSON_NAME]"
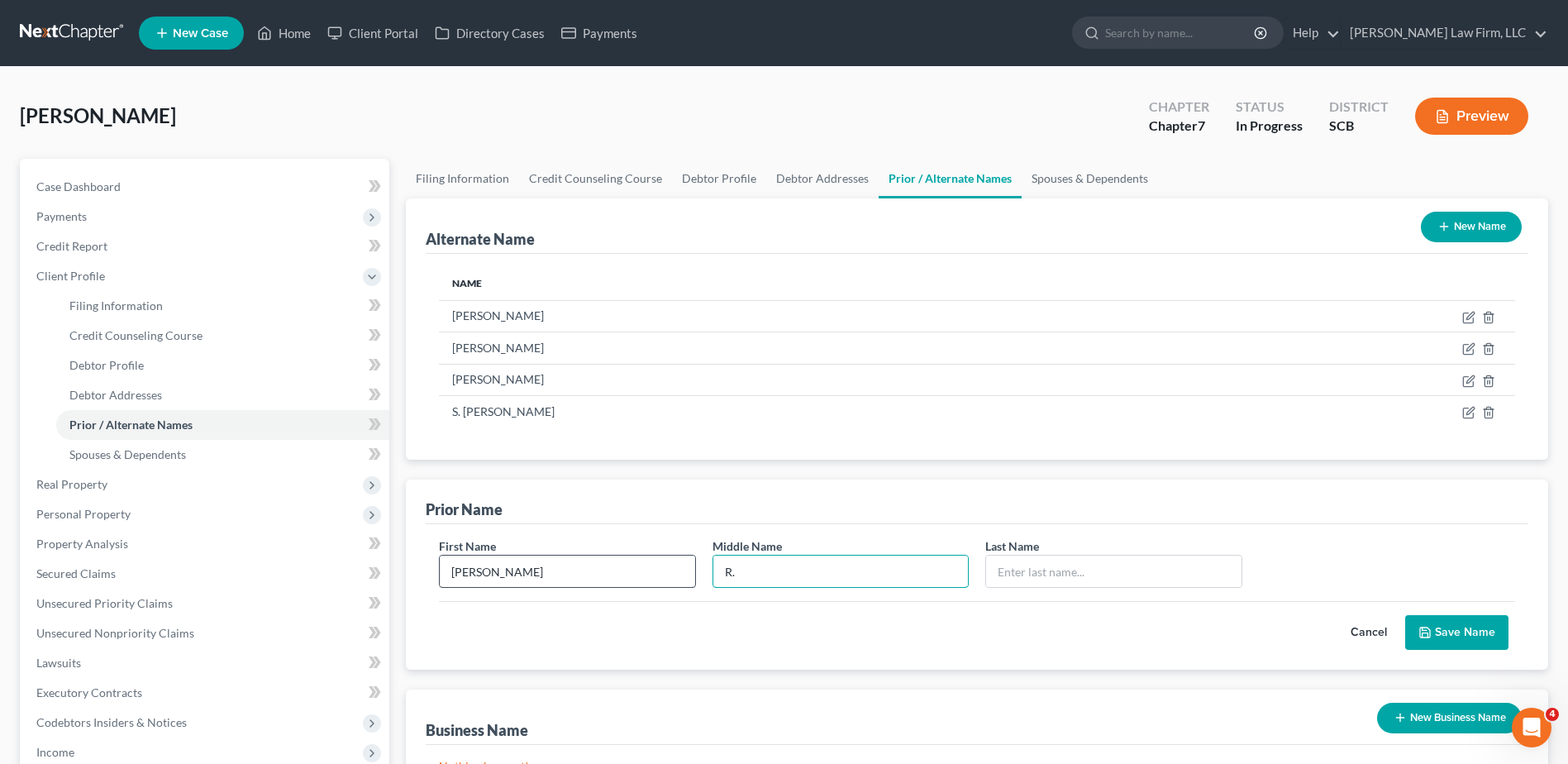
type input "R."
type input "Heath"
click at [1479, 631] on button "Save Name" at bounding box center [1457, 632] width 103 height 34
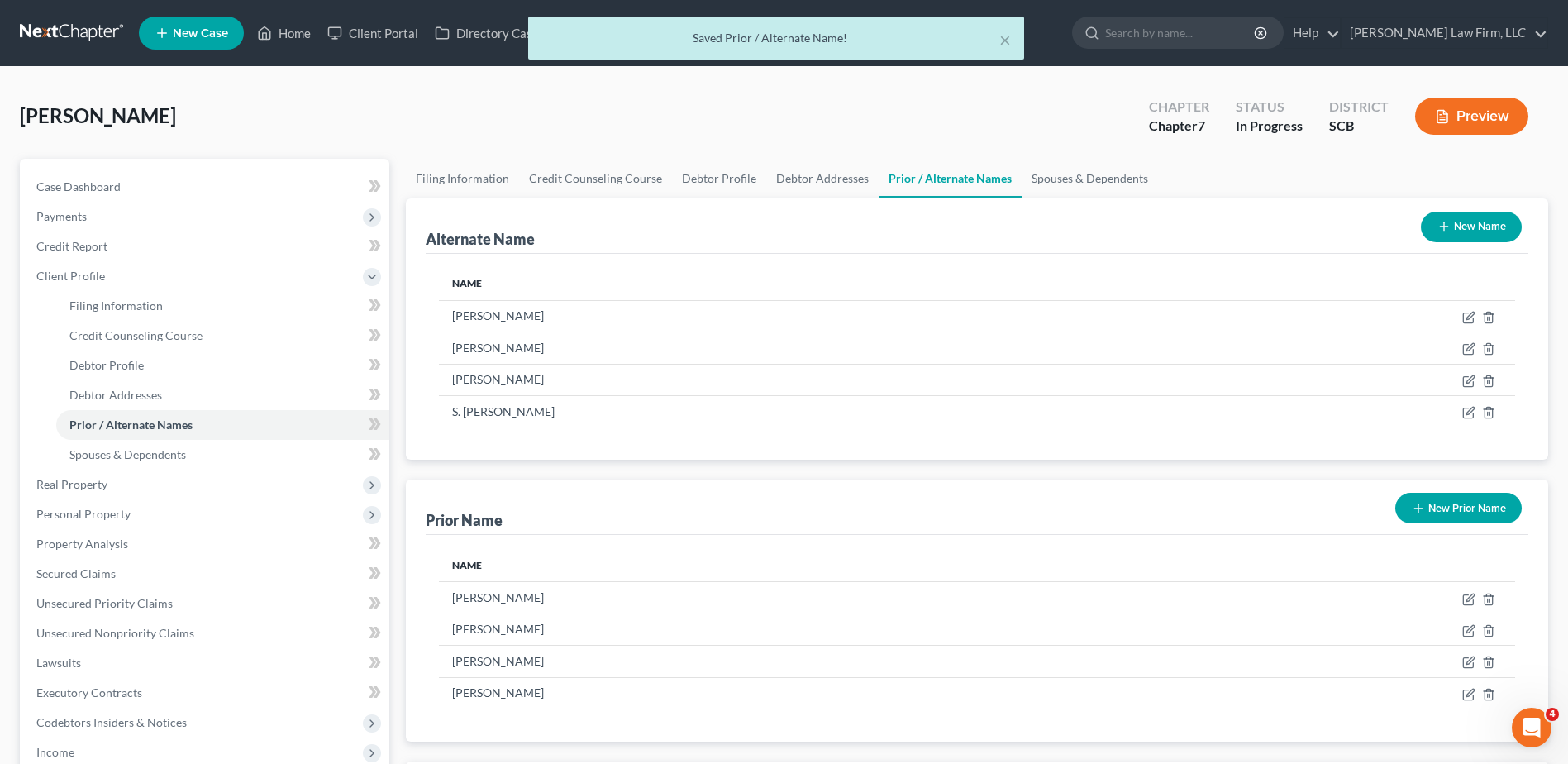
click at [1467, 504] on button "New Prior Name" at bounding box center [1458, 508] width 127 height 31
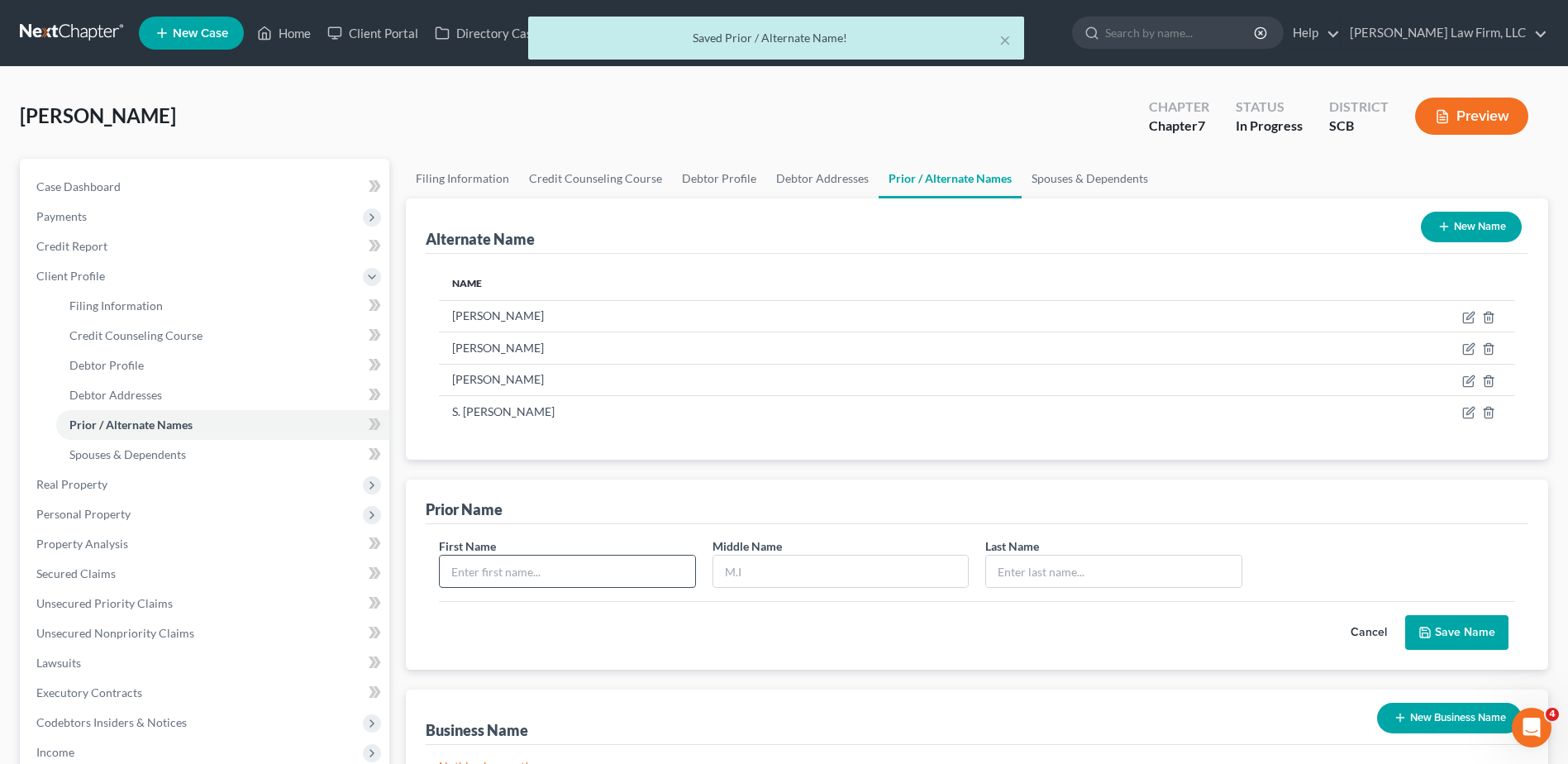
click at [528, 569] on input "text" at bounding box center [567, 571] width 255 height 31
type input "S."
type input "Rose"
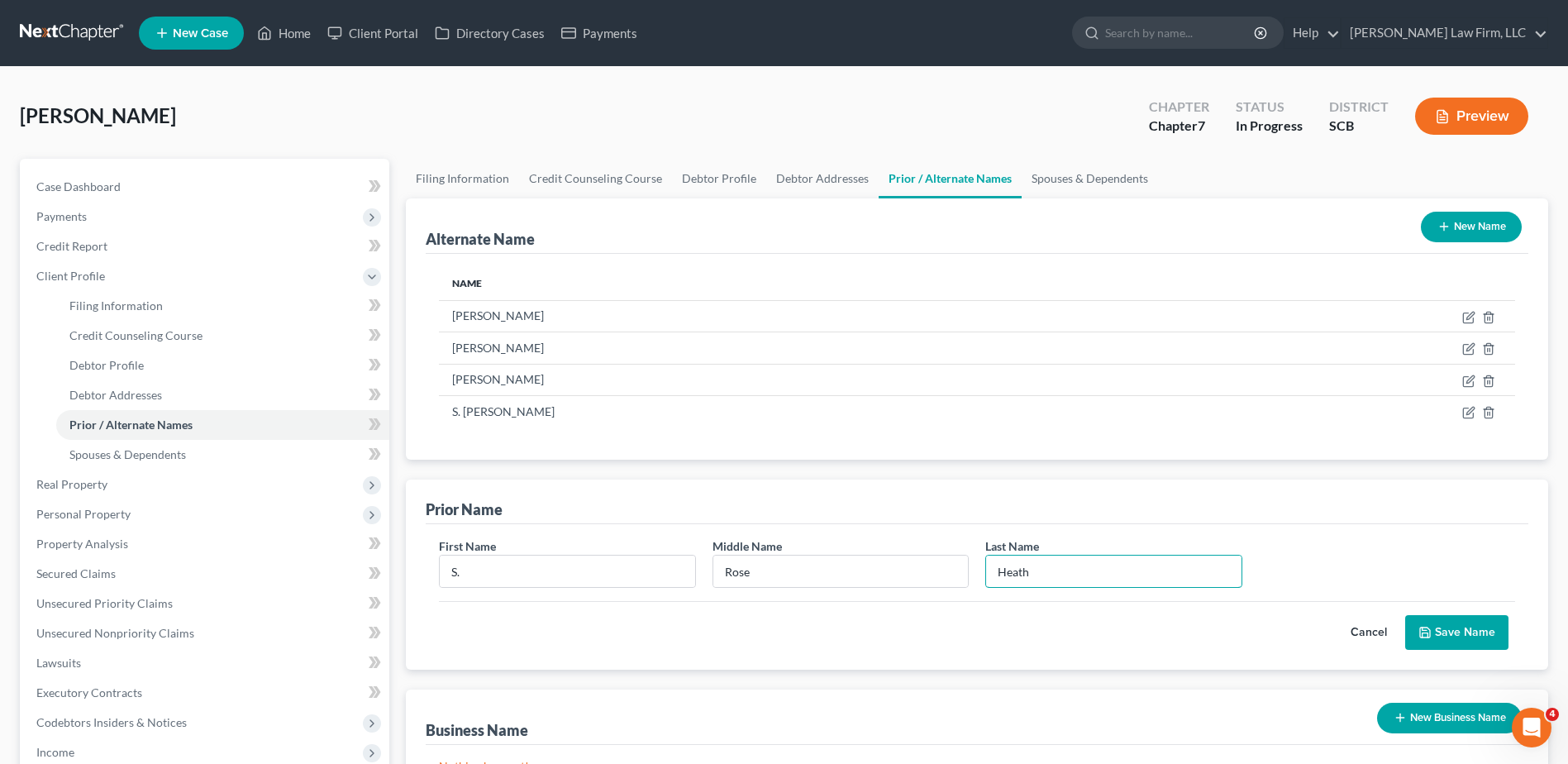
type input "Heath"
click at [1475, 629] on button "Save Name" at bounding box center [1457, 632] width 103 height 34
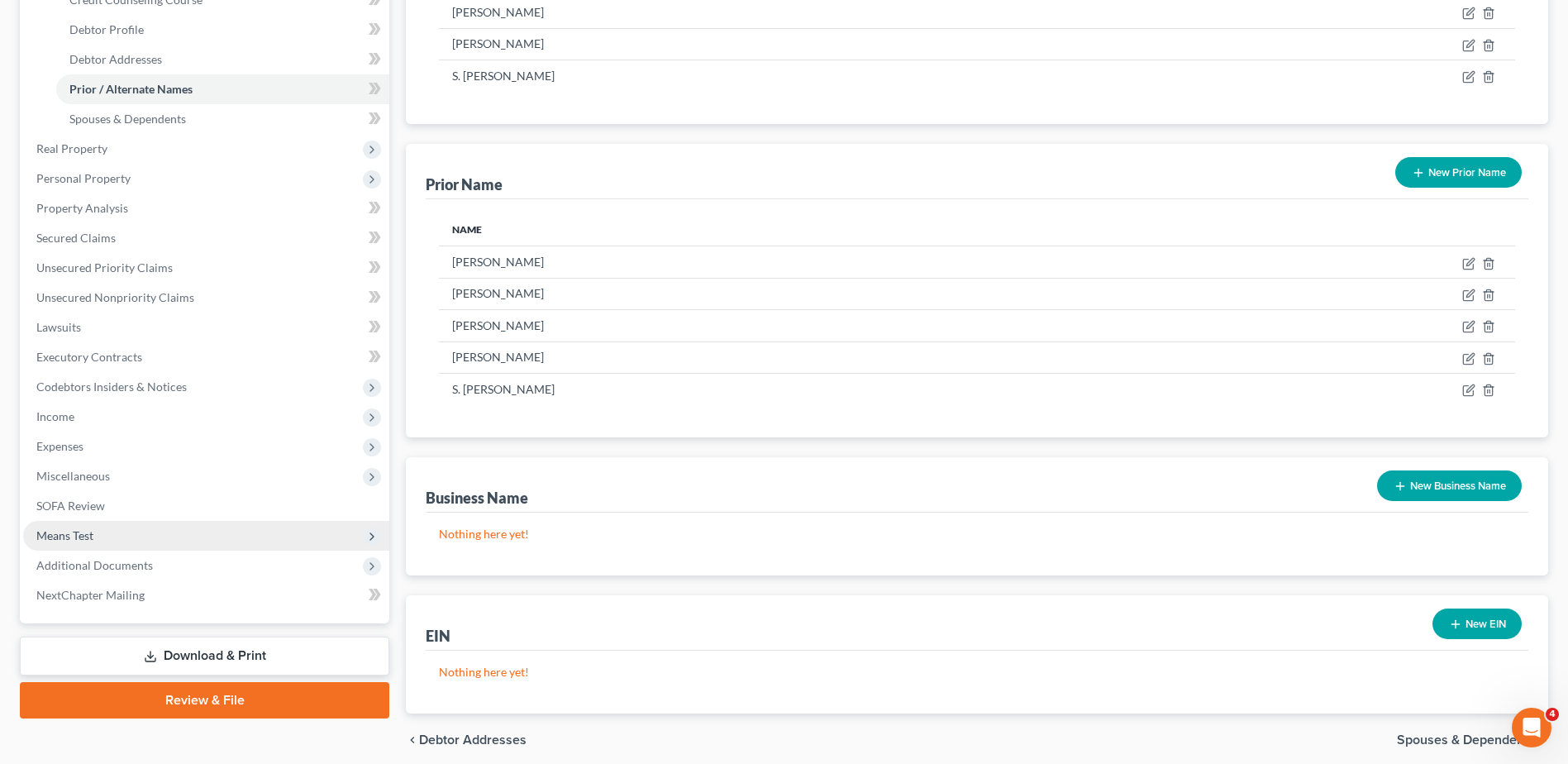
scroll to position [236, 0]
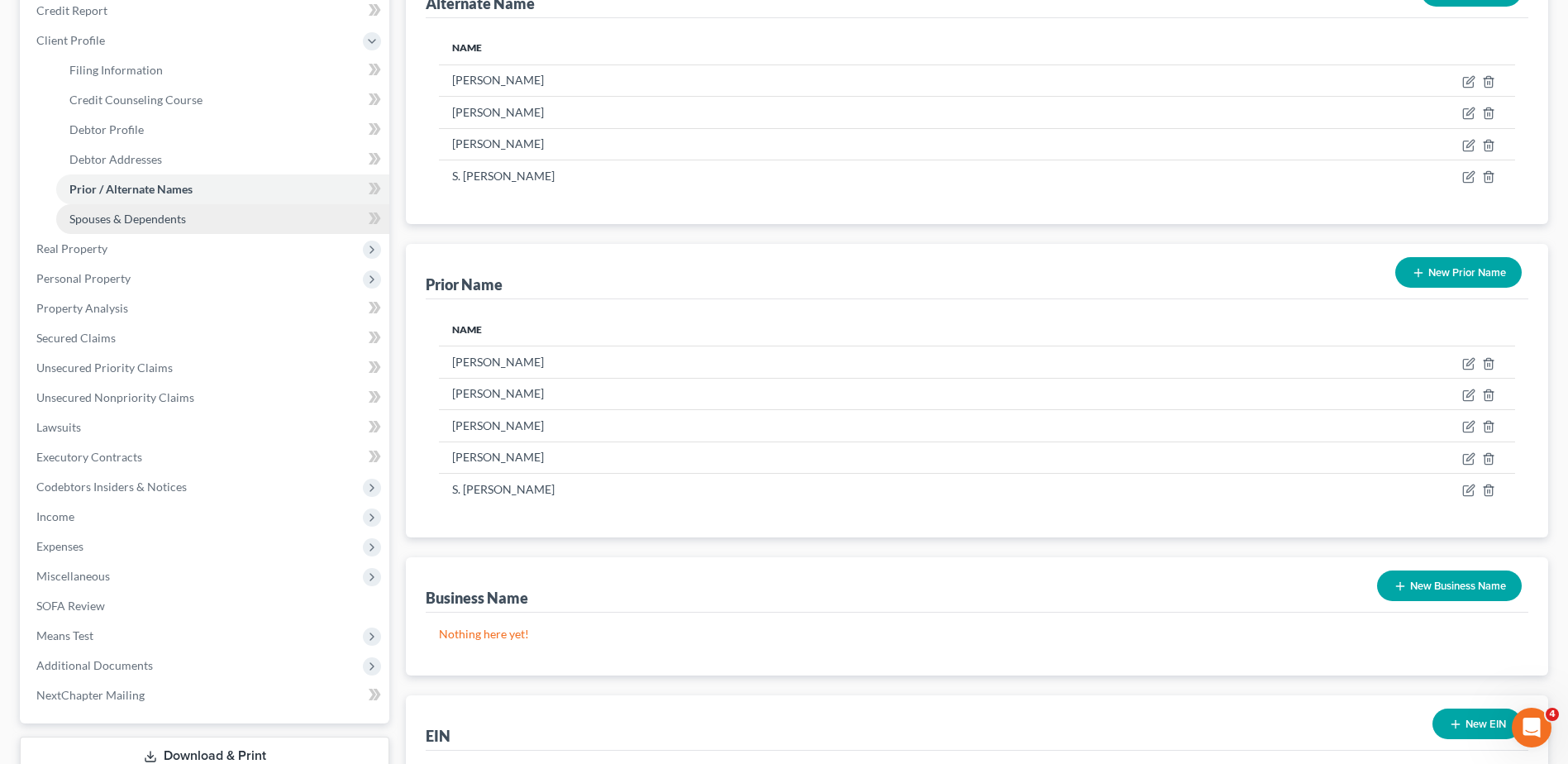
click at [159, 218] on span "Spouses & Dependents" at bounding box center [127, 219] width 116 height 14
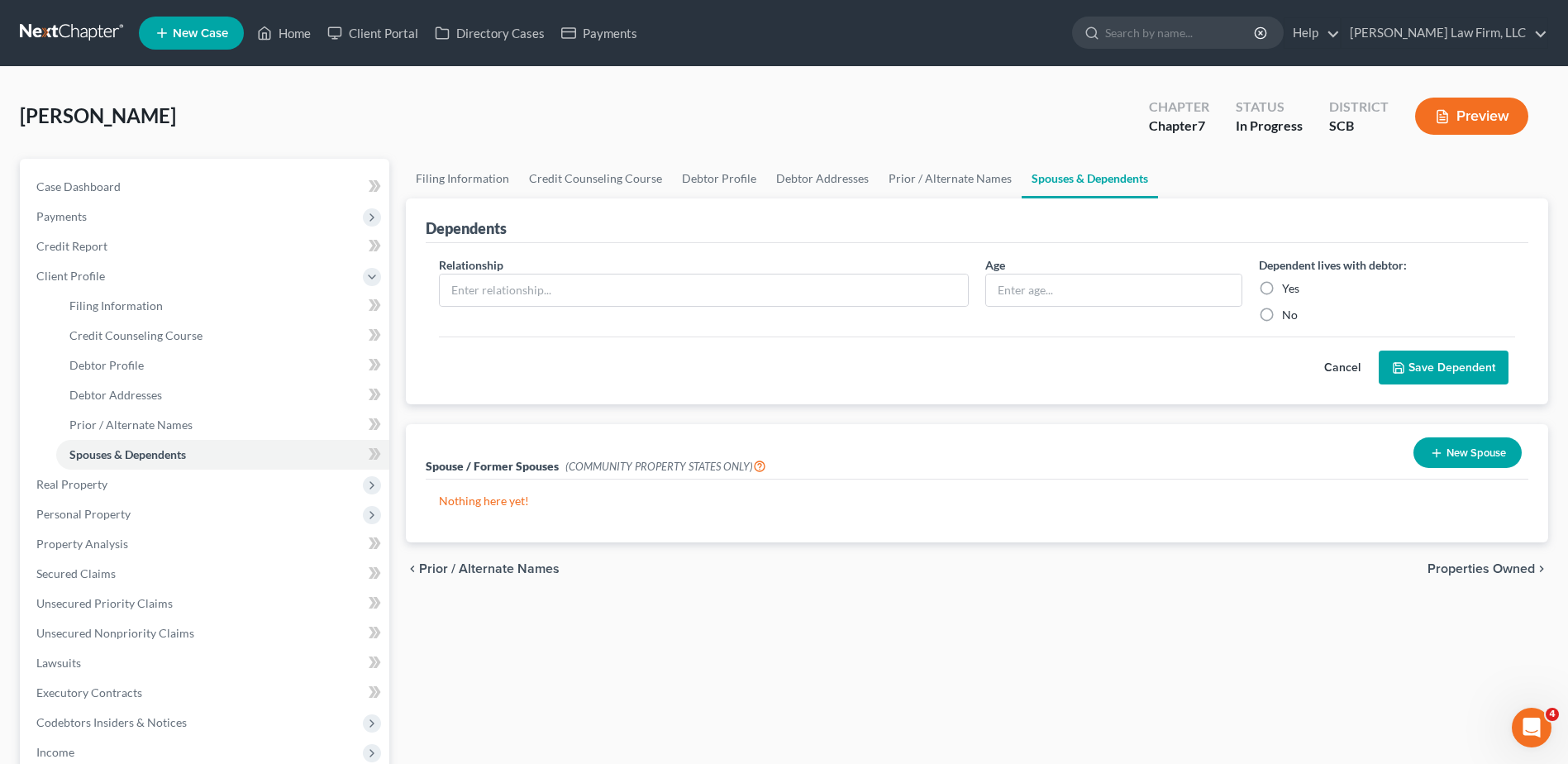
click at [1282, 314] on label "No" at bounding box center [1290, 314] width 15 height 16
click at [1288, 314] on input "No" at bounding box center [1293, 312] width 10 height 10
radio input "true"
click at [1408, 352] on button "Save Dependent" at bounding box center [1443, 368] width 130 height 34
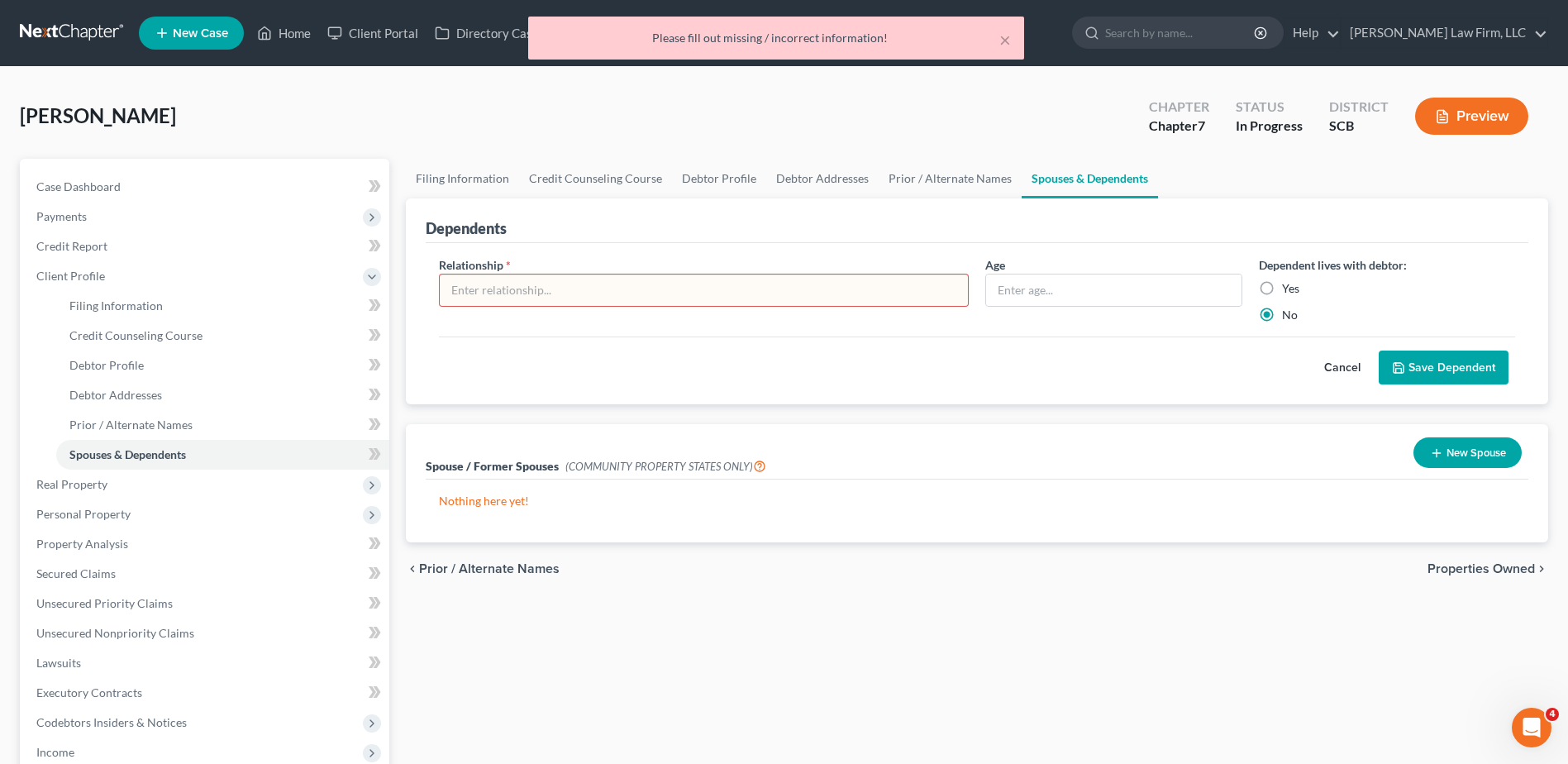
click at [1354, 370] on button "Cancel" at bounding box center [1342, 368] width 72 height 33
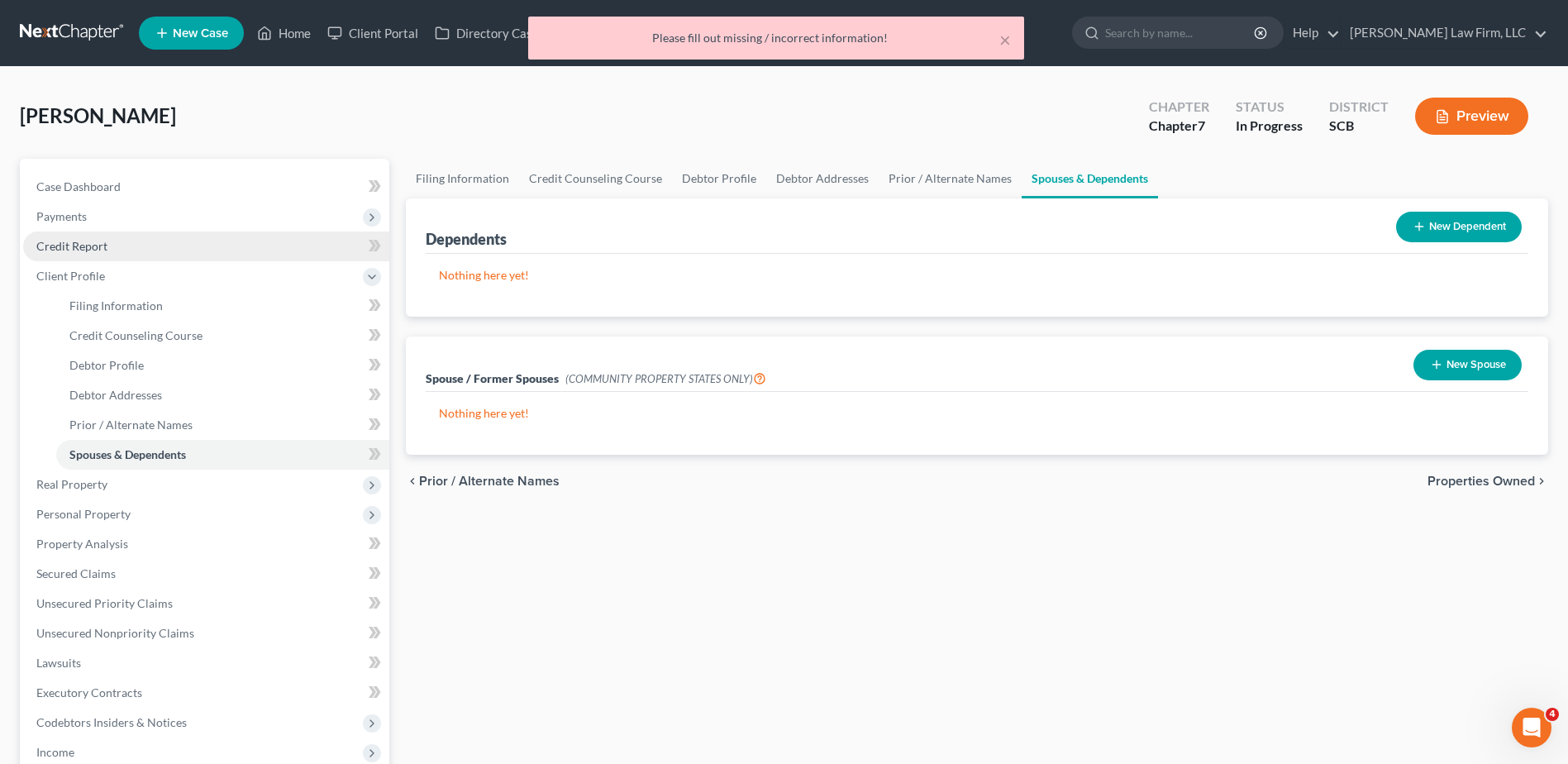
click at [135, 249] on link "Credit Report" at bounding box center [206, 246] width 366 height 30
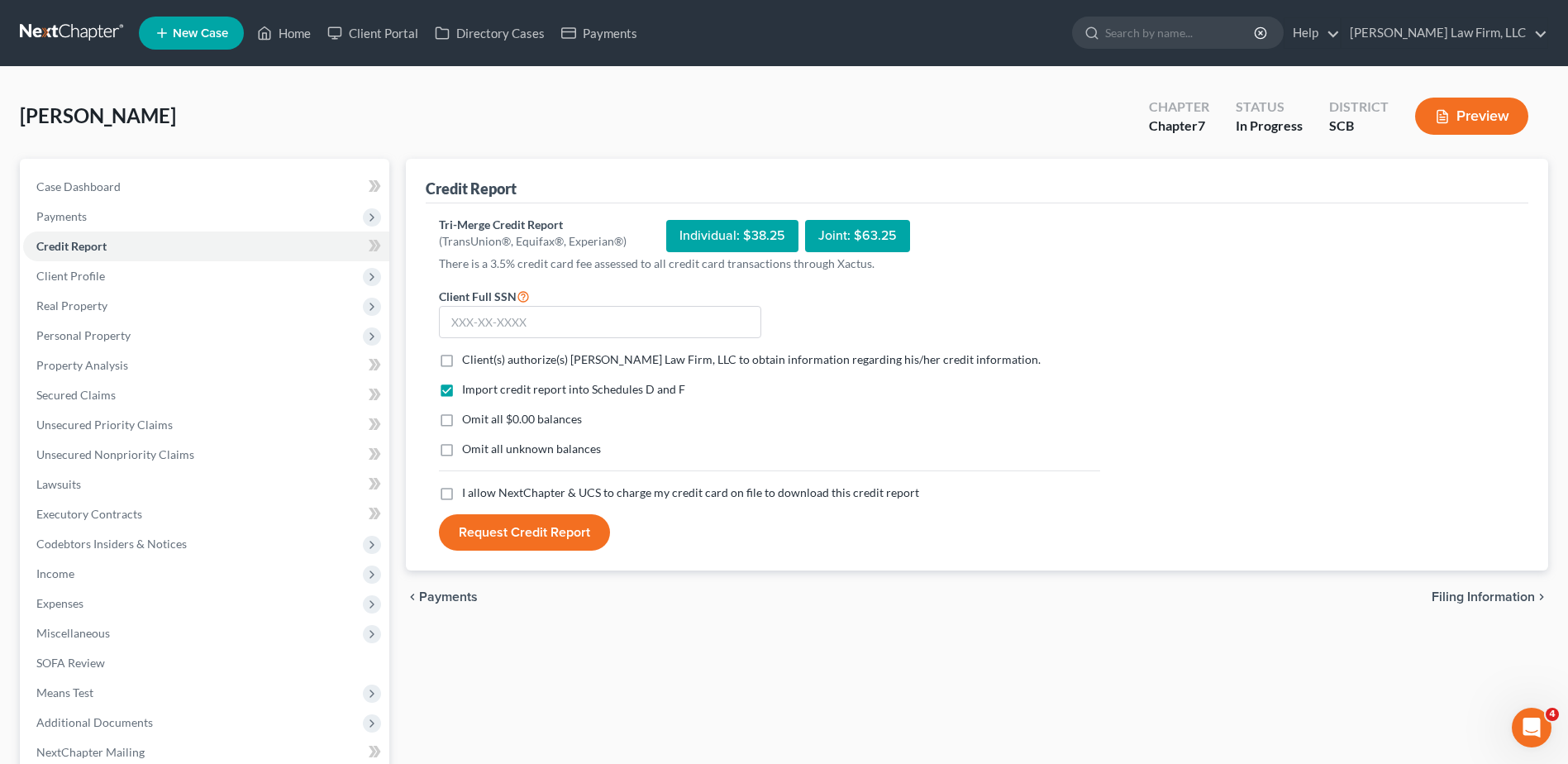
click at [486, 360] on span "Client(s) authorize(s) [PERSON_NAME] Law Firm, LLC to obtain information regard…" at bounding box center [752, 359] width 579 height 14
click at [480, 360] on input "Client(s) authorize(s) [PERSON_NAME] Law Firm, LLC to obtain information regard…" at bounding box center [474, 357] width 10 height 10
checkbox input "true"
click at [490, 418] on span "Omit all $0.00 balances" at bounding box center [522, 419] width 120 height 14
click at [480, 418] on input "Omit all $0.00 balances" at bounding box center [474, 416] width 10 height 10
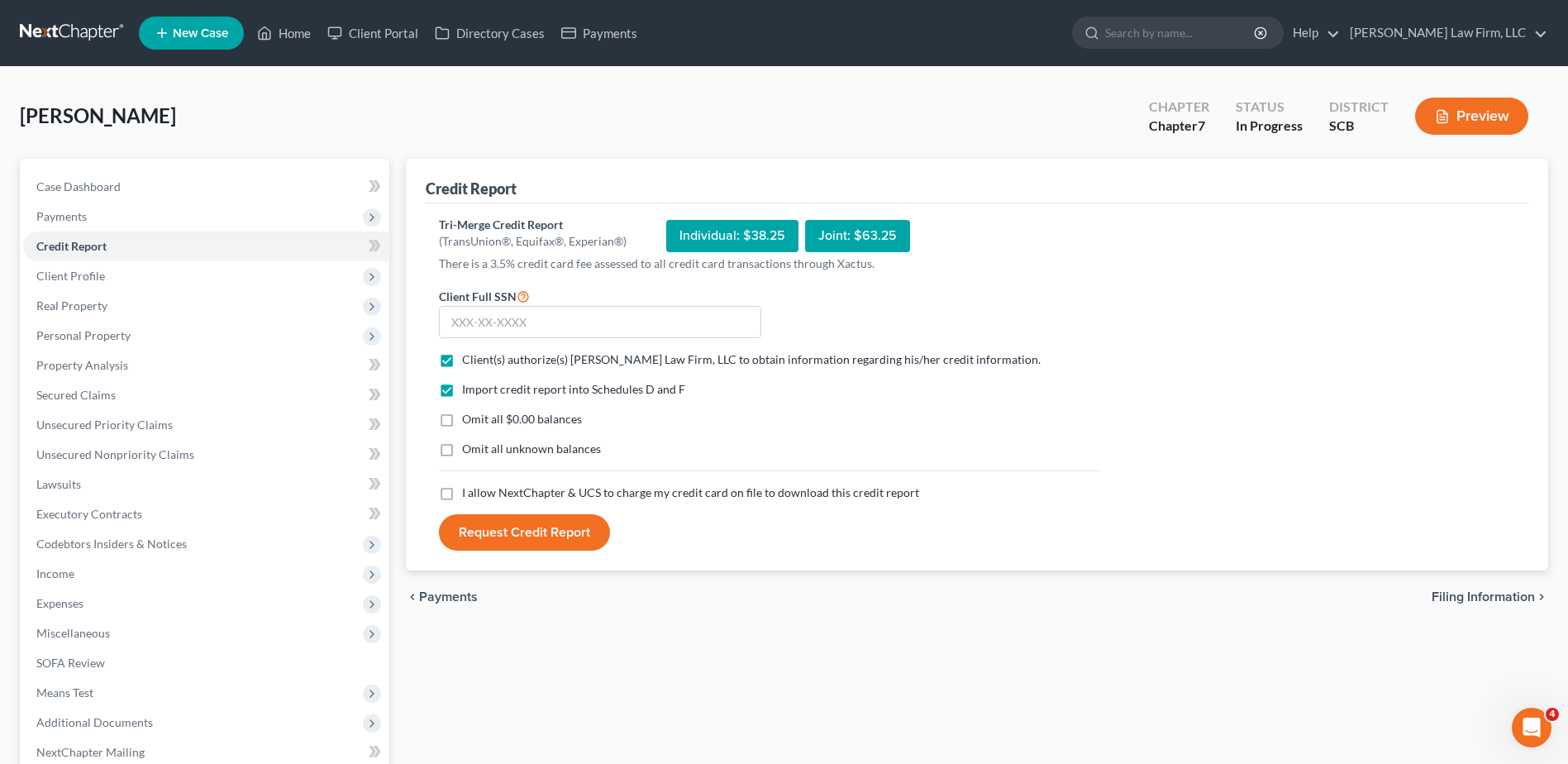
checkbox input "true"
click at [478, 489] on span "I allow NextChapter & UCS to charge my credit card on file to download this cre…" at bounding box center [691, 492] width 457 height 14
click at [478, 489] on input "I allow NextChapter & UCS to charge my credit card on file to download this cre…" at bounding box center [474, 489] width 10 height 10
checkbox input "true"
click at [535, 324] on input "text" at bounding box center [600, 322] width 322 height 33
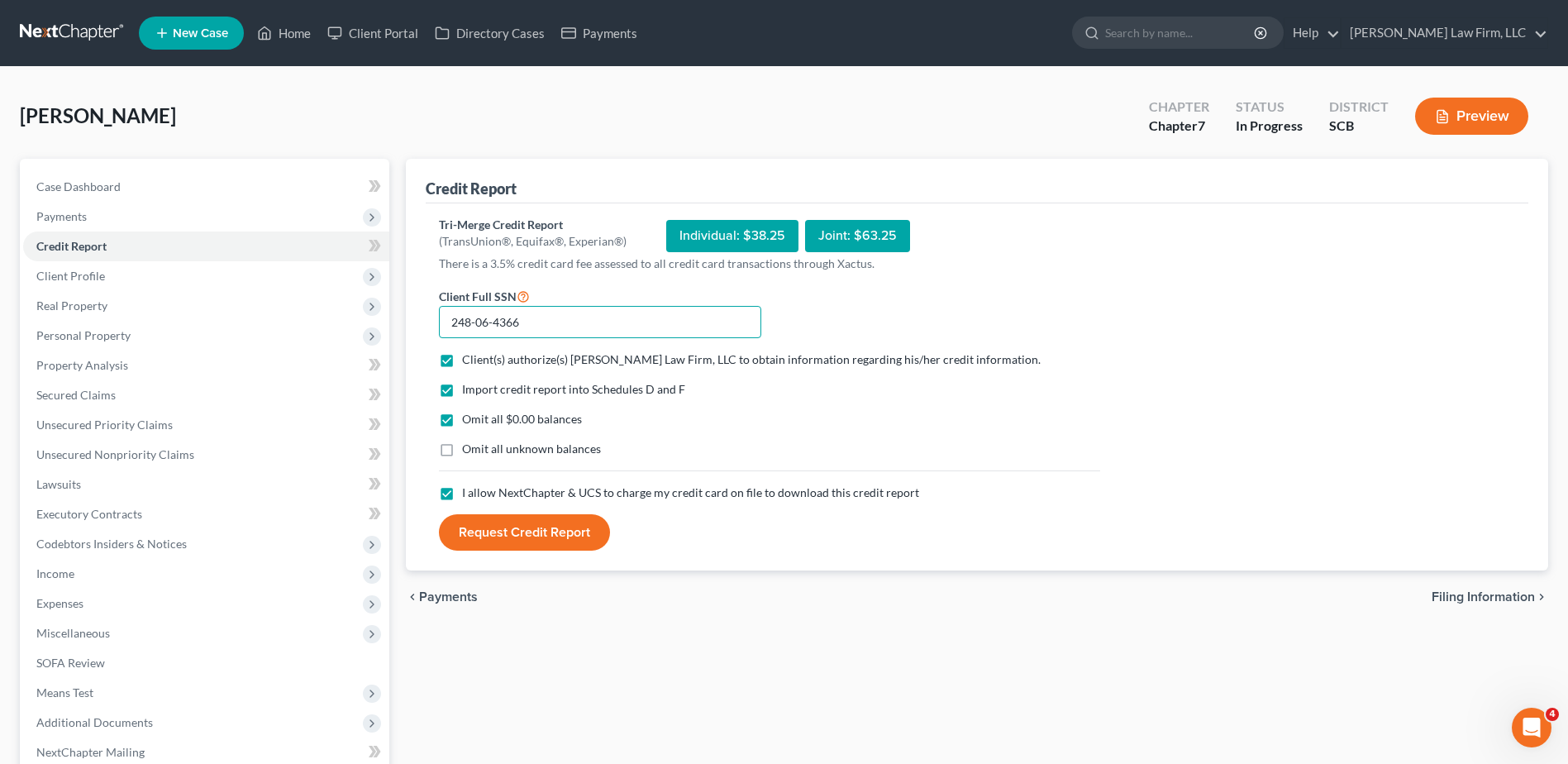
type input "248-06-4366"
click at [556, 539] on button "Request Credit Report" at bounding box center [524, 532] width 171 height 36
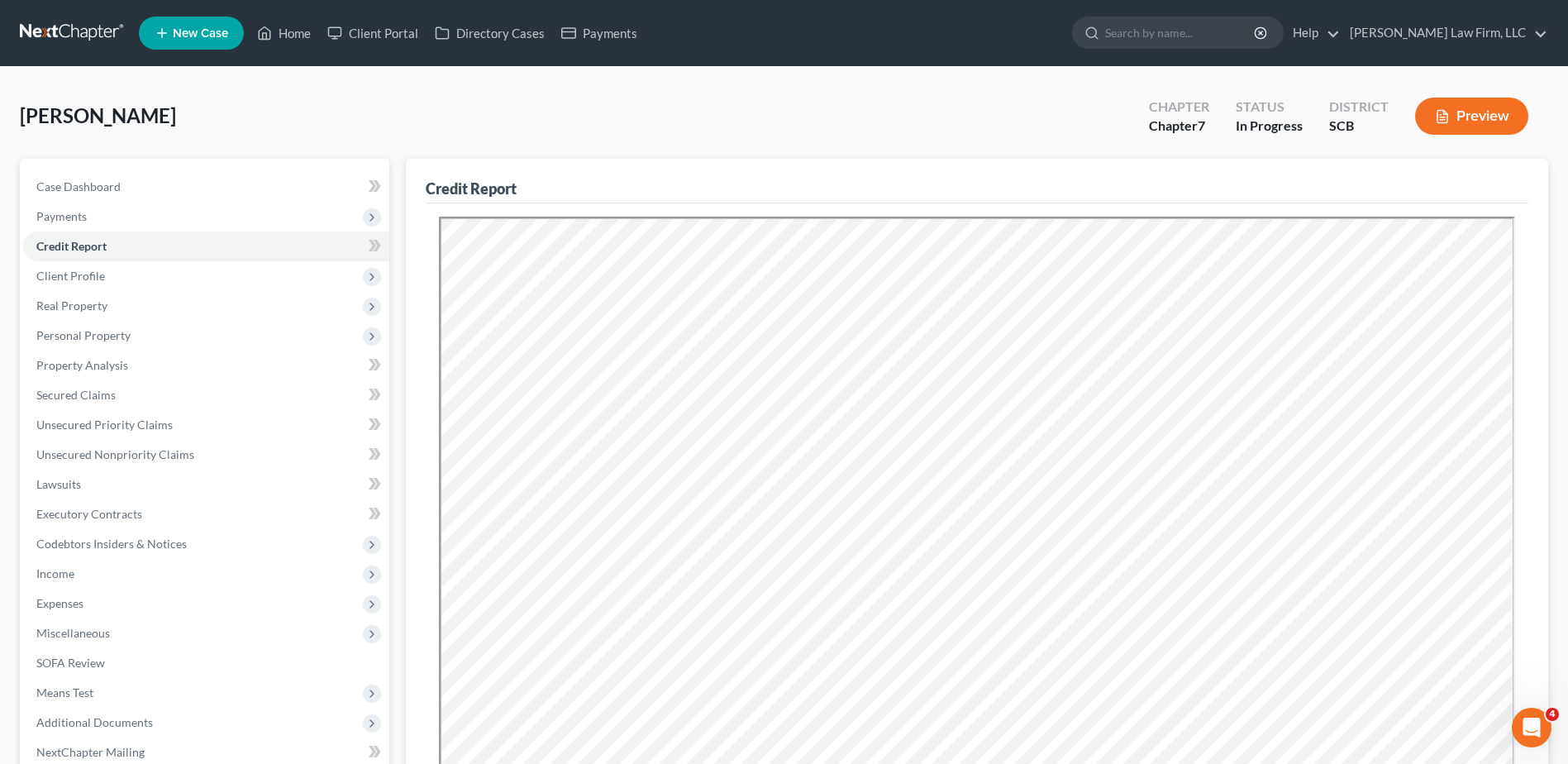
click at [1100, 132] on div "[PERSON_NAME] Upgraded Chapter Chapter 7 Status In Progress District SCB Preview" at bounding box center [784, 123] width 1528 height 72
click at [239, 307] on span "Real Property" at bounding box center [206, 306] width 366 height 30
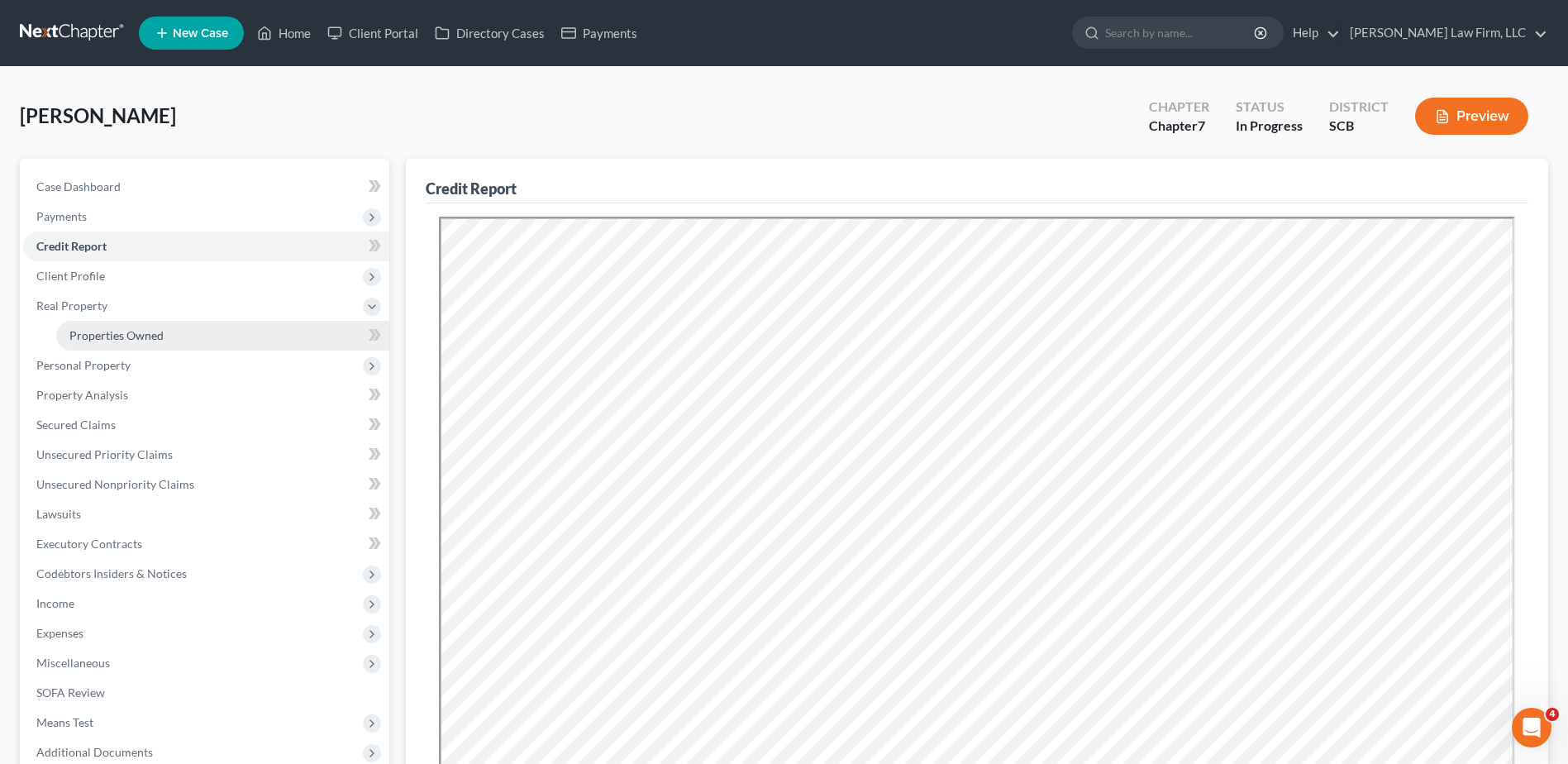
click at [221, 330] on link "Properties Owned" at bounding box center [222, 335] width 333 height 30
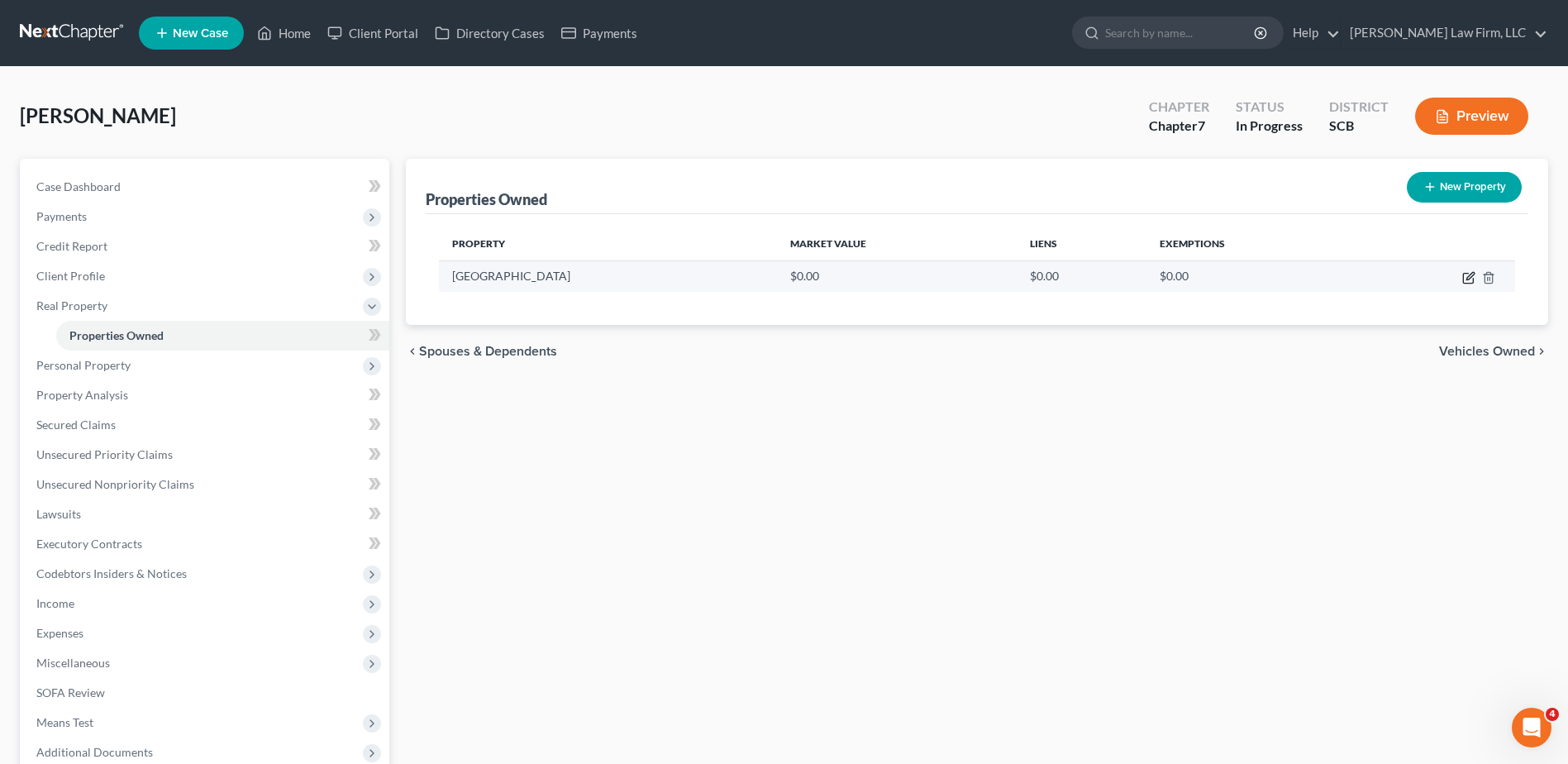
click at [1466, 276] on icon "button" at bounding box center [1468, 277] width 13 height 13
select select "42"
select select "9"
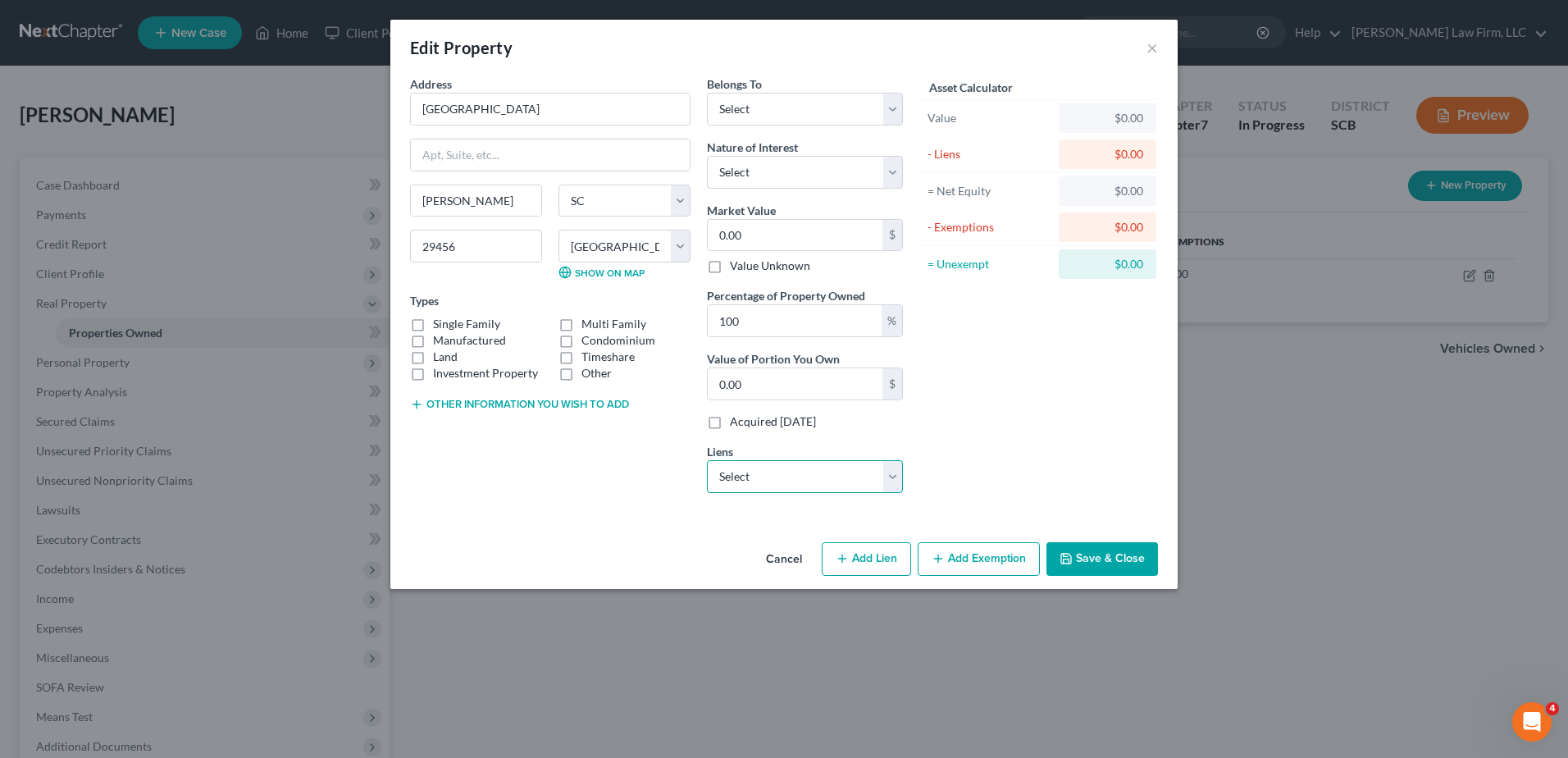
click at [876, 467] on select "Select Ally Fincl - $33,523.00 Truist - $20,710.00 Am Honda Fin - $11,200.00" at bounding box center [804, 476] width 196 height 32
click at [707, 460] on select "Select Ally Fincl - $33,523.00 Truist - $20,710.00 Am Honda Fin - $11,200.00" at bounding box center [804, 476] width 196 height 32
click at [885, 105] on select "Select Debtor 1 Only Debtor 2 Only Debtor 1 And Debtor 2 Only At Least One Of T…" at bounding box center [804, 109] width 196 height 32
select select "3"
click at [707, 92] on select "Select Debtor 1 Only Debtor 2 Only Debtor 1 And Debtor 2 Only At Least One Of T…" at bounding box center [804, 109] width 196 height 32
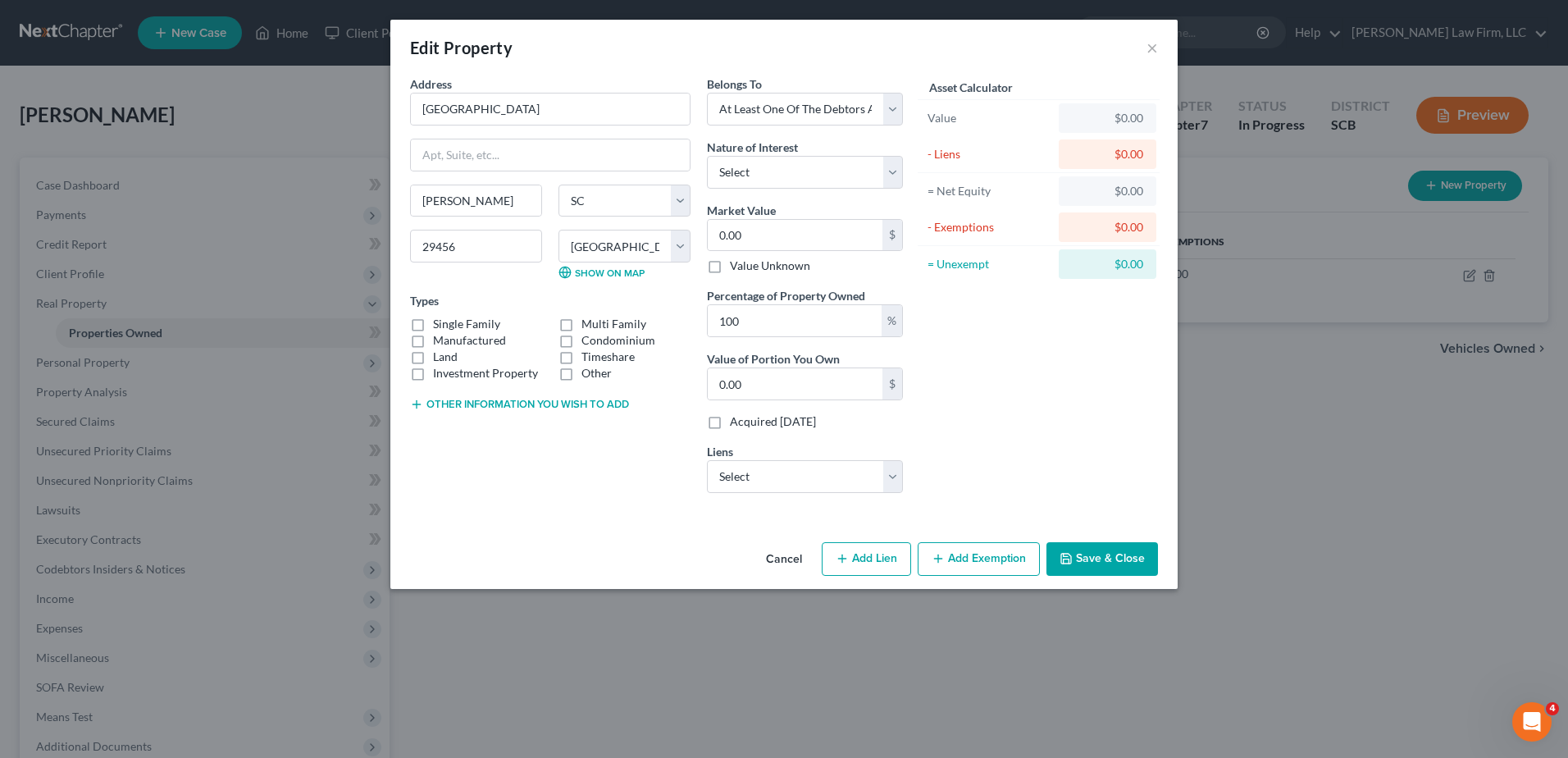
click at [957, 373] on div "Asset Calculator Value $0.00 - Liens $0.00 = Net Equity $0.00 - Exemptions $0.0…" at bounding box center [1038, 291] width 255 height 431
click at [463, 405] on button "Other information you wish to add" at bounding box center [520, 404] width 219 height 13
click at [440, 358] on label "Land" at bounding box center [445, 356] width 25 height 16
click at [440, 358] on input "Land" at bounding box center [444, 354] width 10 height 10
checkbox input "true"
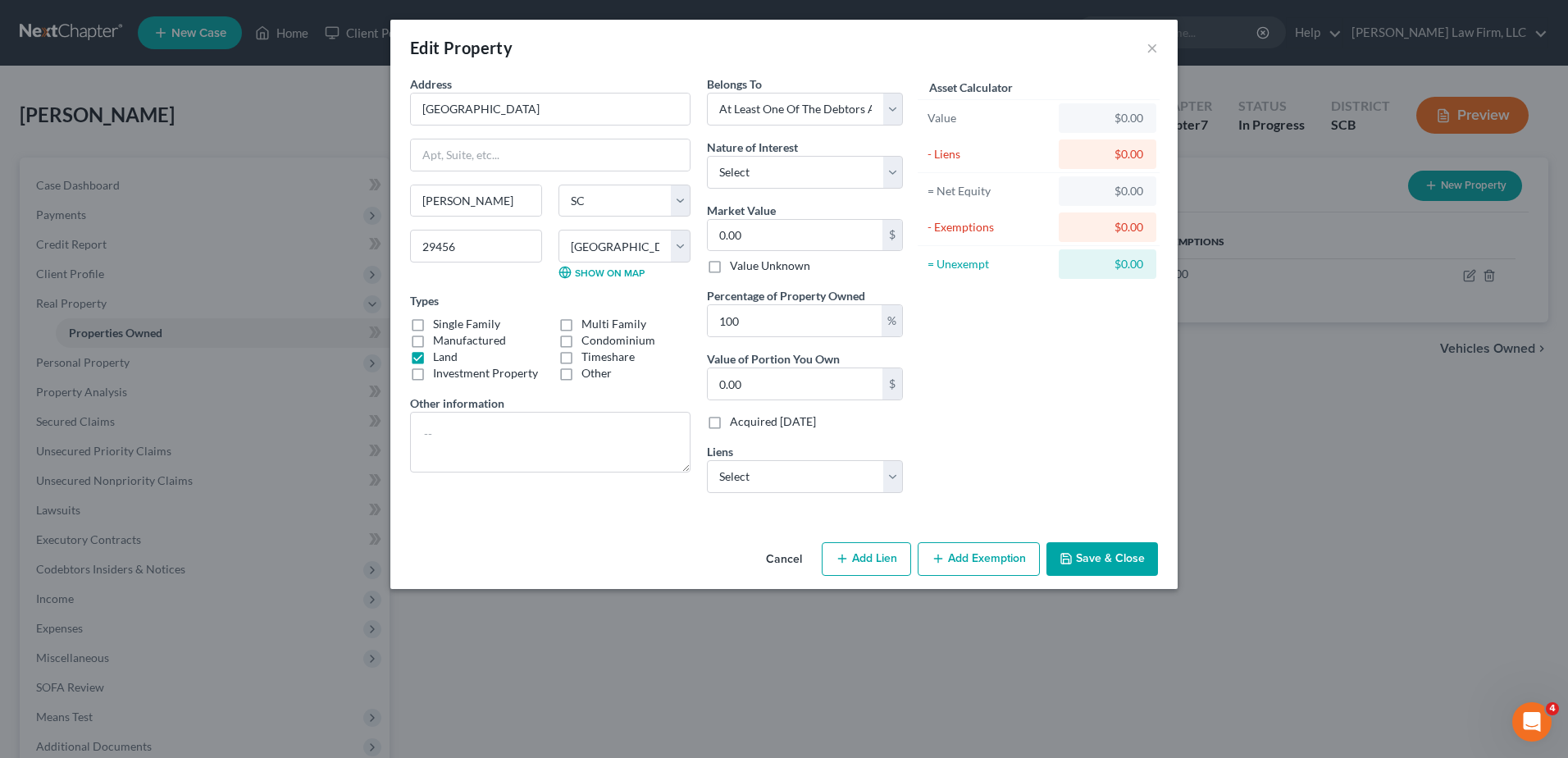
click at [444, 342] on label "Manufactured" at bounding box center [469, 340] width 73 height 16
click at [444, 342] on input "Manufactured" at bounding box center [444, 338] width 10 height 10
checkbox input "true"
click at [582, 375] on label "Other" at bounding box center [597, 373] width 31 height 16
click at [588, 375] on input "Other" at bounding box center [593, 370] width 10 height 10
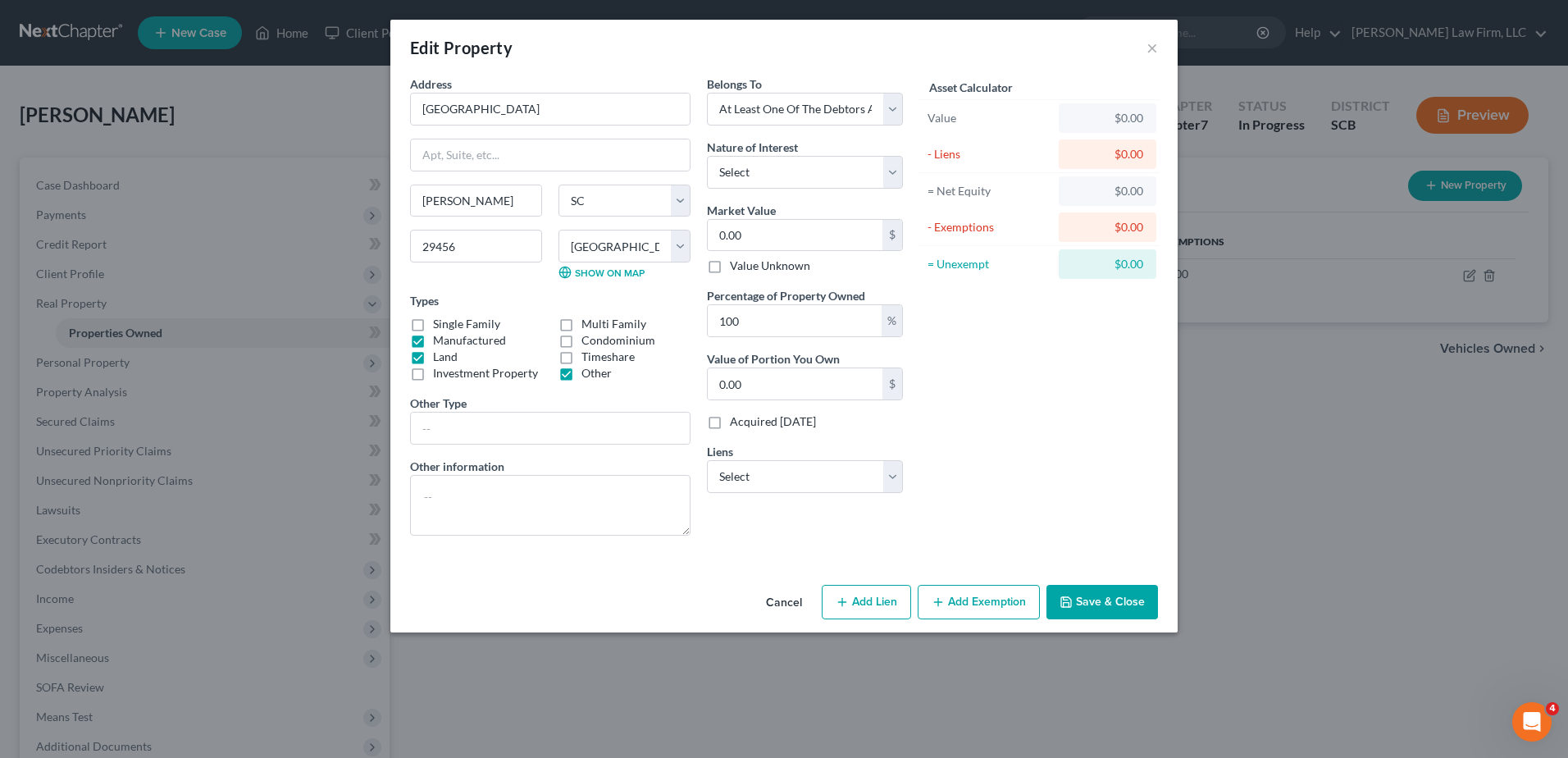
click at [582, 375] on label "Other" at bounding box center [597, 373] width 31 height 16
click at [588, 375] on input "Other" at bounding box center [593, 370] width 10 height 10
checkbox input "false"
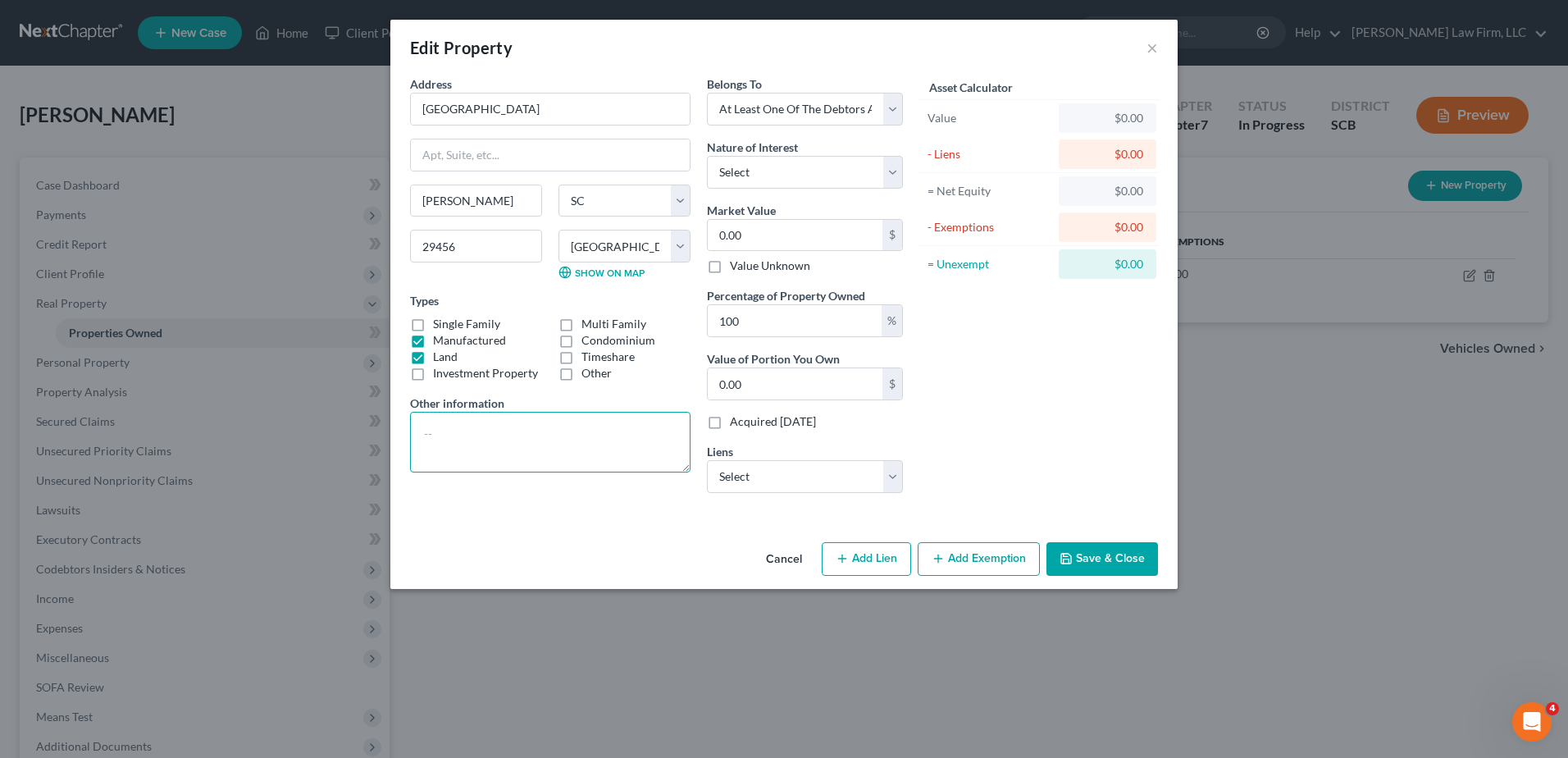
click at [503, 423] on textarea at bounding box center [550, 442] width 280 height 61
click at [442, 426] on textarea at bounding box center [550, 442] width 280 height 61
paste textarea "TMS #: [PHONE_NUMBER] (The Debtor and his spouse purchased this home for $337,4…"
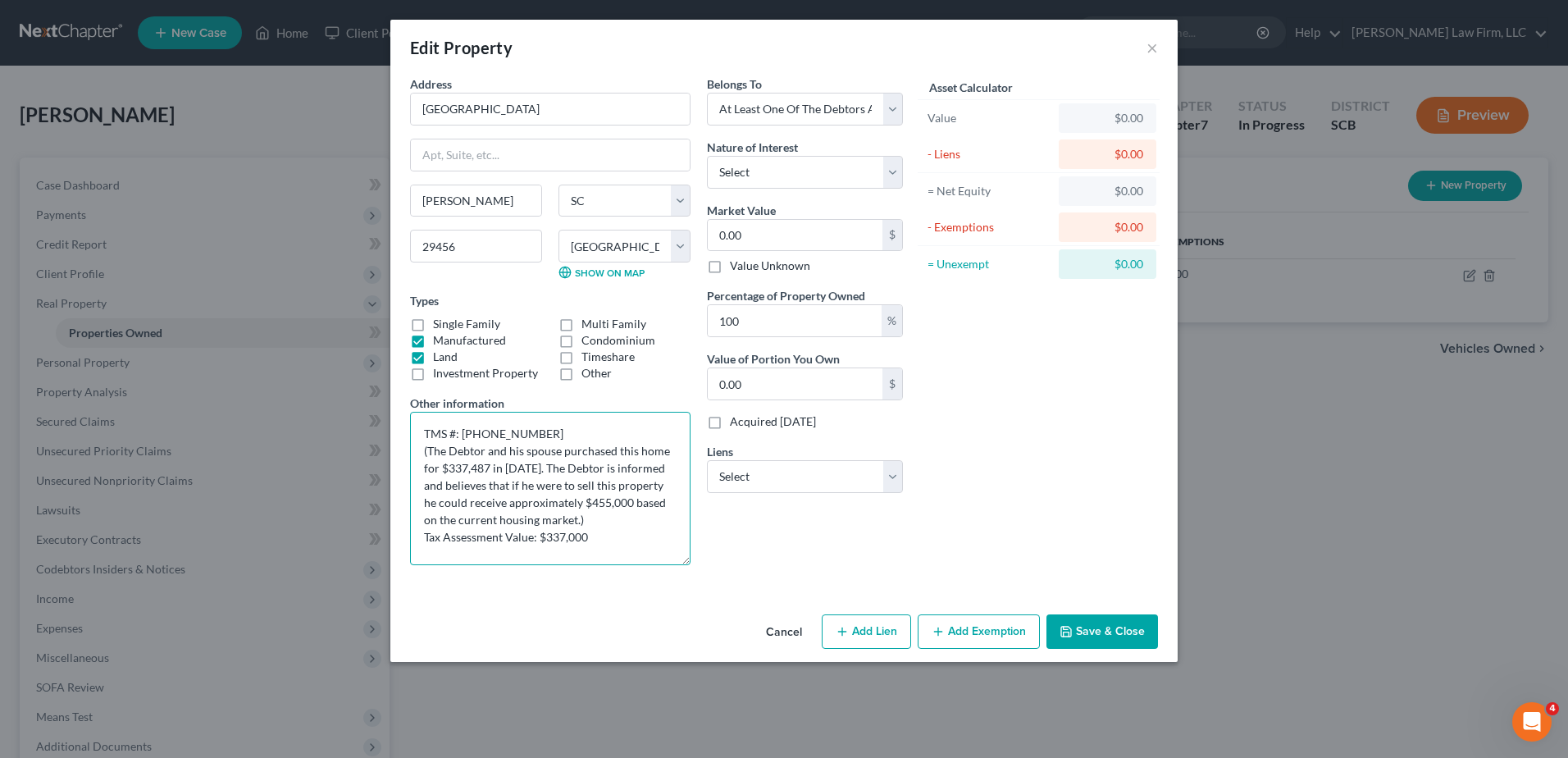
drag, startPoint x: 685, startPoint y: 469, endPoint x: 694, endPoint y: 573, distance: 104.4
click at [694, 573] on div "Address * 9113 Creek run [PERSON_NAME][GEOGRAPHIC_DATA] [US_STATE][GEOGRAPHIC_D…" at bounding box center [549, 326] width 297 height 502
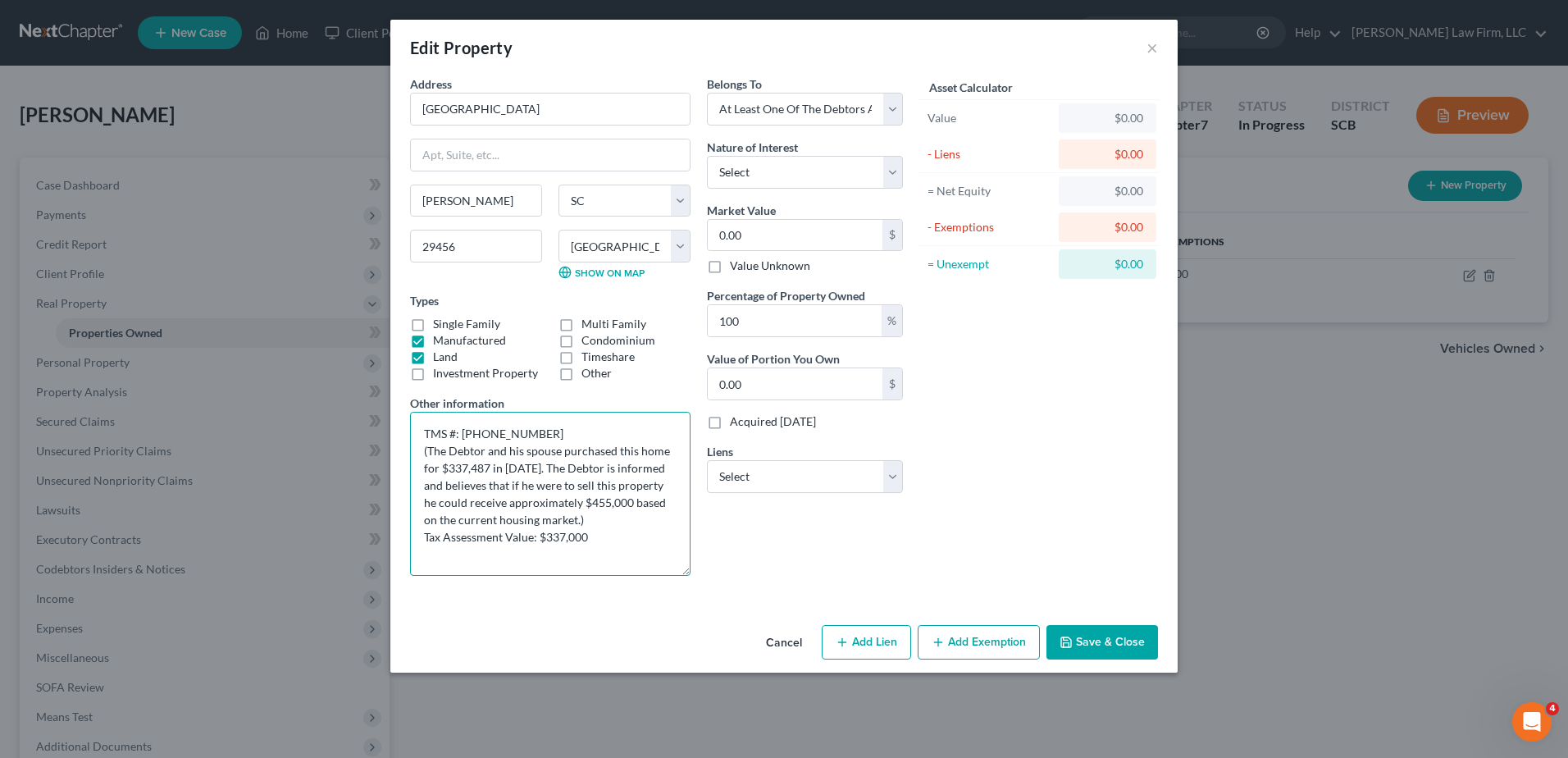
drag, startPoint x: 524, startPoint y: 450, endPoint x: 483, endPoint y: 450, distance: 41.0
click at [483, 450] on textarea "TMS #: [PHONE_NUMBER] (The Debtor and his spouse purchased this home for $337,4…" at bounding box center [550, 494] width 280 height 164
click at [575, 448] on textarea "TMS #: [PHONE_NUMBER] (The Debtor's husband spouse purchased this home for $337…" at bounding box center [550, 494] width 280 height 164
drag, startPoint x: 537, startPoint y: 450, endPoint x: 542, endPoint y: 459, distance: 10.3
click at [537, 450] on textarea "TMS #: [PHONE_NUMBER] (The Debtor's husband purchased this home for $337,487 in…" at bounding box center [550, 494] width 280 height 164
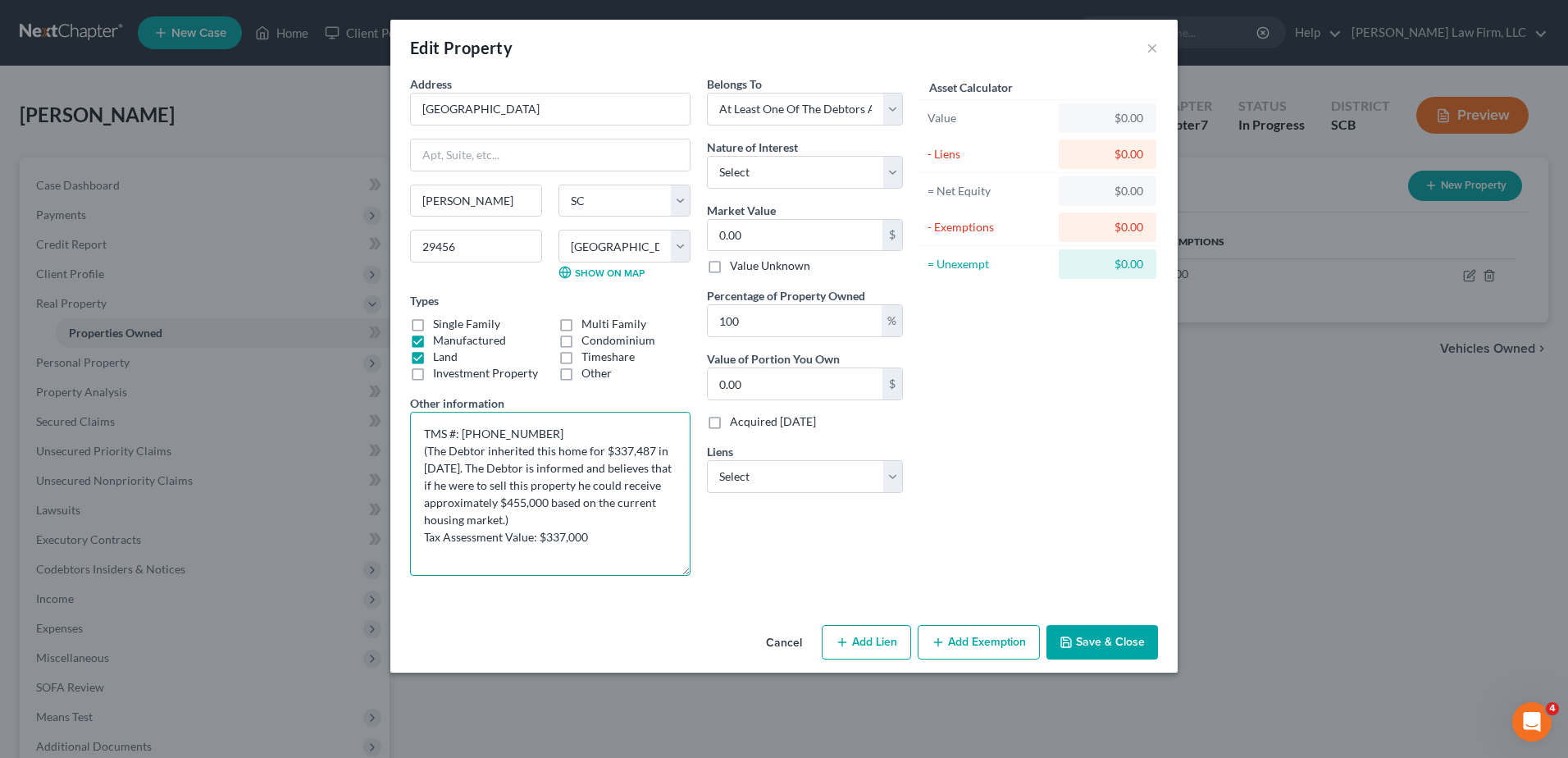
drag, startPoint x: 654, startPoint y: 448, endPoint x: 584, endPoint y: 450, distance: 70.0
click at [584, 450] on textarea "TMS #: [PHONE_NUMBER] (The Debtor inherited this home for $337,487 in [DATE]. T…" at bounding box center [550, 494] width 280 height 164
click at [474, 464] on textarea "TMS #: [PHONE_NUMBER] (The Debtor inherited this home from her husband in in [D…" at bounding box center [550, 494] width 280 height 164
click at [457, 485] on textarea "TMS #: [PHONE_NUMBER] (The Debtor inherited this home from her husband in 04/20…" at bounding box center [550, 494] width 280 height 164
click at [605, 484] on textarea "TMS #: [PHONE_NUMBER] (The Debtor inherited this home from her husband in 04/20…" at bounding box center [550, 494] width 280 height 164
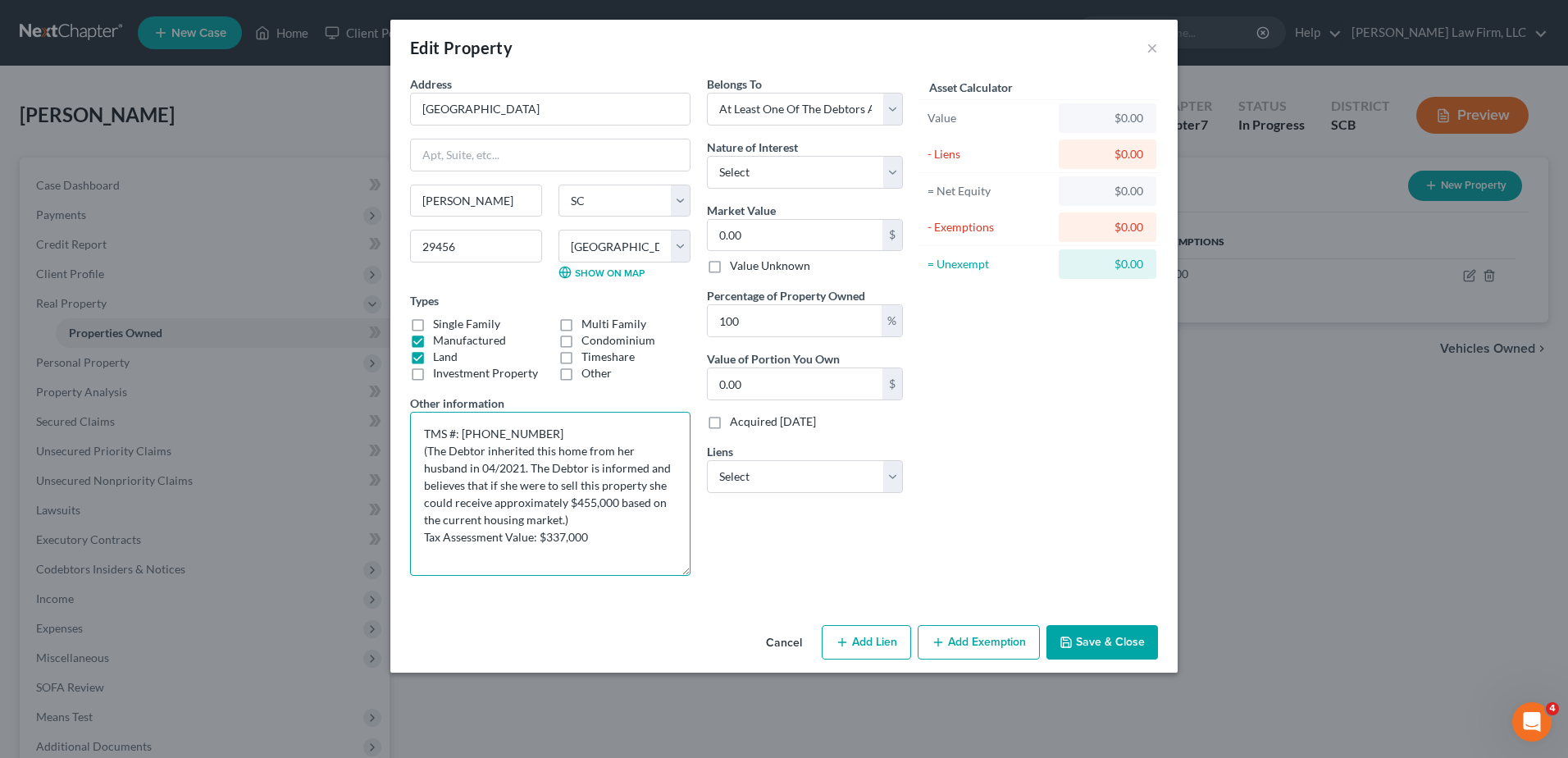
drag, startPoint x: 586, startPoint y: 503, endPoint x: 544, endPoint y: 507, distance: 42.2
click at [544, 507] on textarea "TMS #: [PHONE_NUMBER] (The Debtor inherited this home from her husband in 04/20…" at bounding box center [550, 494] width 280 height 164
type textarea "TMS #: [PHONE_NUMBER] (The Debtor inherited this home from her husband in 04/20…"
click at [819, 172] on select "Select Fee Simple Joint Tenant Life Estate Equitable Interest Future Interest T…" at bounding box center [804, 172] width 196 height 32
select select "0"
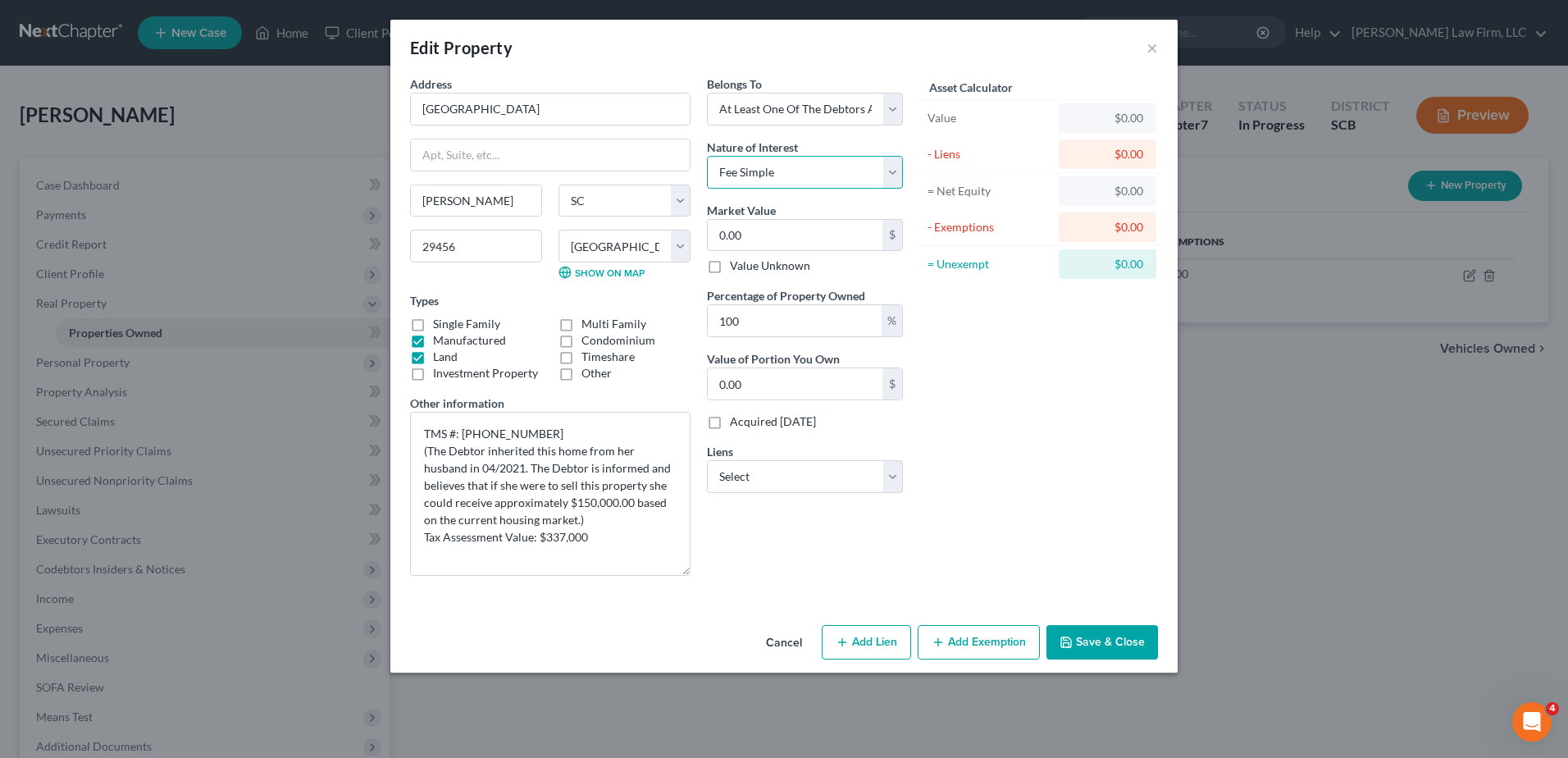
click at [707, 156] on select "Select Fee Simple Joint Tenant Life Estate Equitable Interest Future Interest T…" at bounding box center [804, 172] width 196 height 32
click at [867, 118] on select "Select Debtor 1 Only Debtor 2 Only Debtor 1 And Debtor 2 Only At Least One Of T…" at bounding box center [804, 109] width 196 height 32
select select "0"
click at [707, 92] on select "Select Debtor 1 Only Debtor 2 Only Debtor 1 And Debtor 2 Only At Least One Of T…" at bounding box center [804, 109] width 196 height 32
click at [803, 383] on input "0.00" at bounding box center [795, 384] width 174 height 31
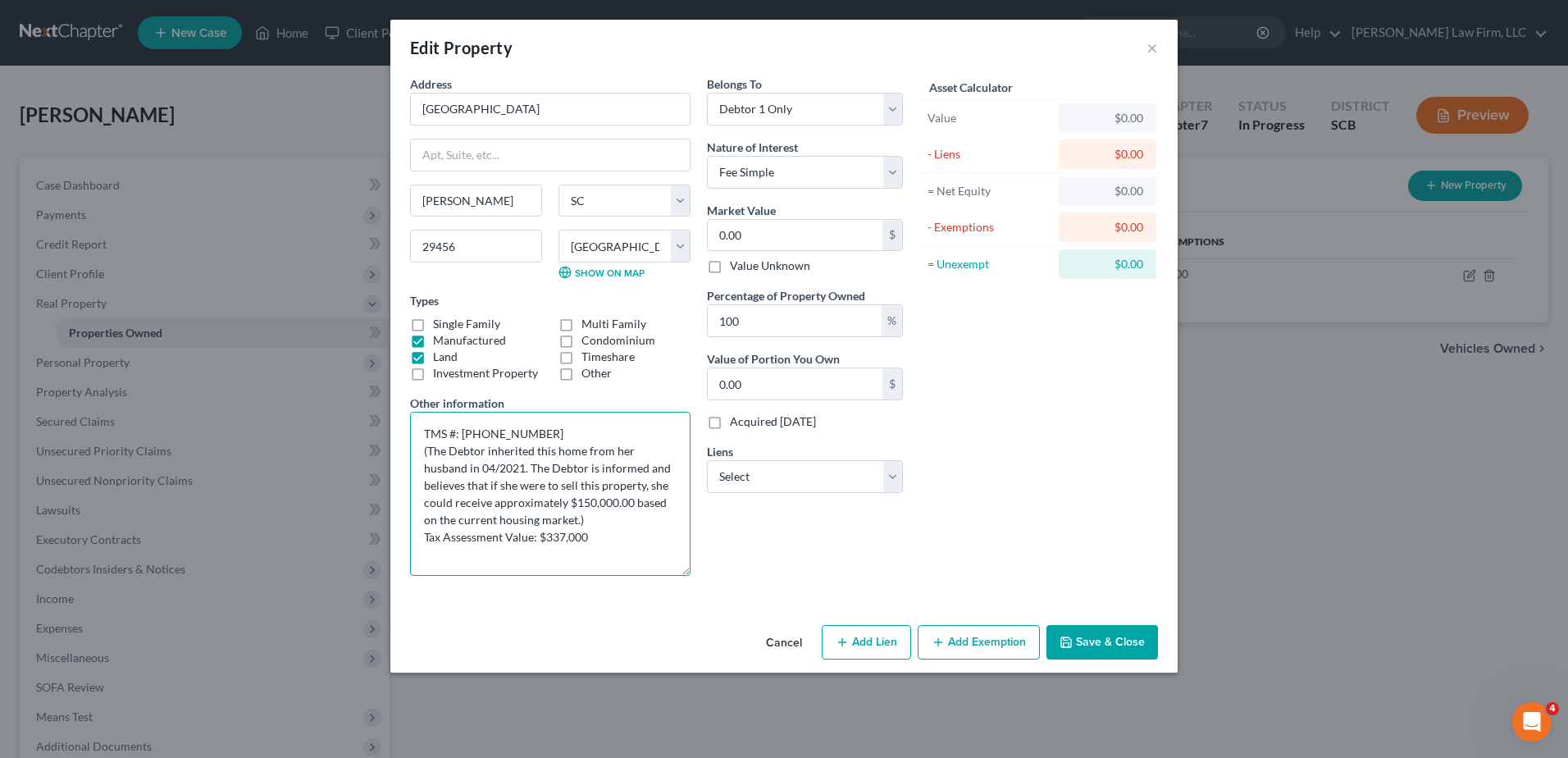
click at [583, 537] on textarea "TMS #: [PHONE_NUMBER] (The Debtor inherited this home from her husband in 04/20…" at bounding box center [550, 494] width 280 height 164
click at [572, 519] on textarea "TMS #: [PHONE_NUMBER] (The Debtor inherited this home from her husband in 04/20…" at bounding box center [550, 494] width 280 height 164
click at [592, 538] on textarea "TMS #: [PHONE_NUMBER] (The Debtor inherited this home from her husband in 04/20…" at bounding box center [550, 494] width 280 height 164
click at [869, 481] on select "Select Ally Fincl - $33,523.00 Truist - $20,710.00 Am Honda Fin - $11,200.00" at bounding box center [804, 476] width 196 height 32
click at [1022, 430] on div "Asset Calculator Value $0.00 - Liens $0.00 = Net Equity $0.00 - Exemptions $0.0…" at bounding box center [1038, 332] width 255 height 514
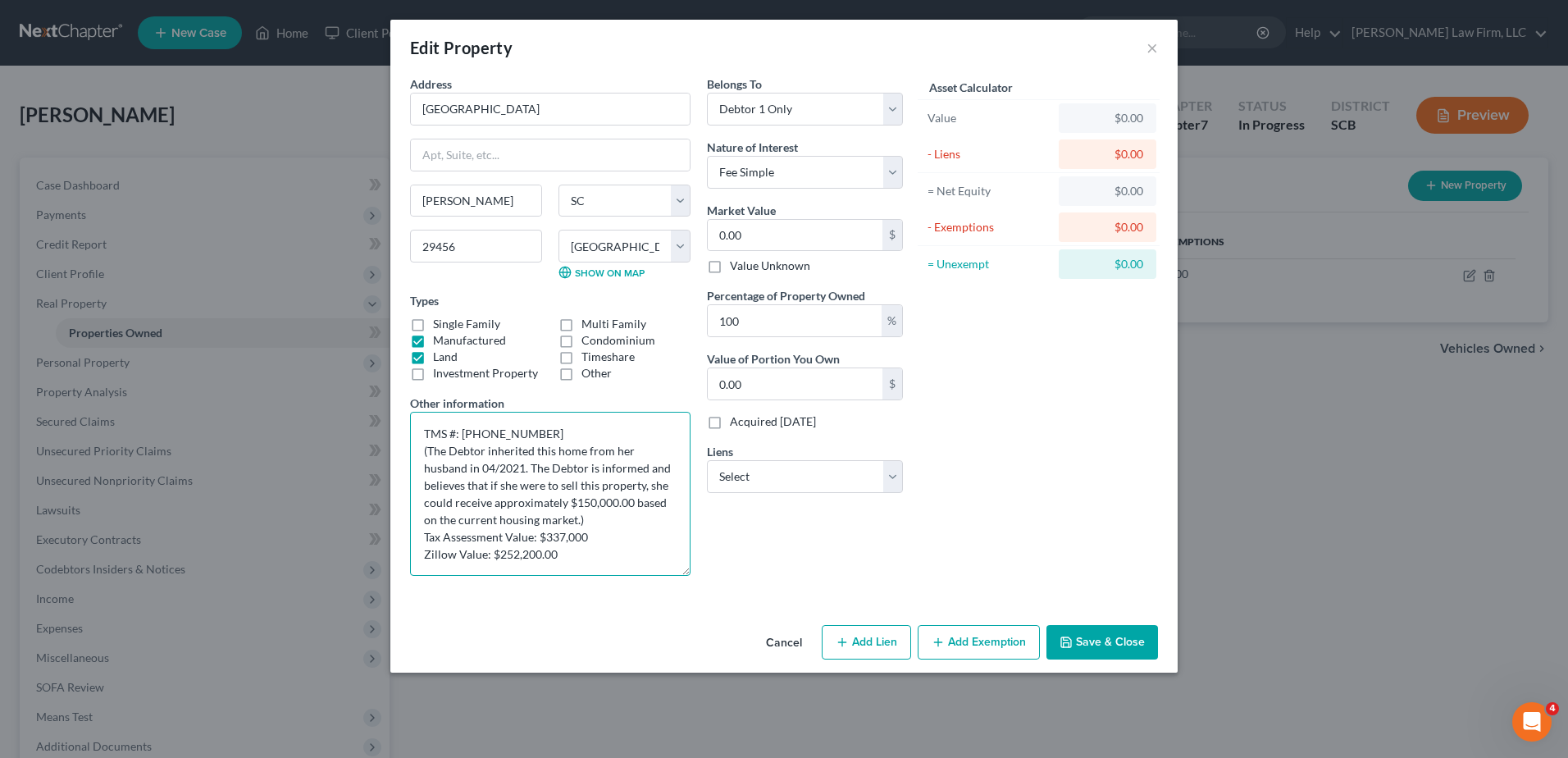
click at [486, 468] on textarea "TMS #: [PHONE_NUMBER] (The Debtor inherited this home from her husband in 04/20…" at bounding box center [550, 494] width 280 height 164
type textarea "TMS #: [PHONE_NUMBER] (The Debtor inherited this home from her husband in 04/20…"
click at [781, 237] on input "0.00" at bounding box center [795, 235] width 174 height 31
type input "1"
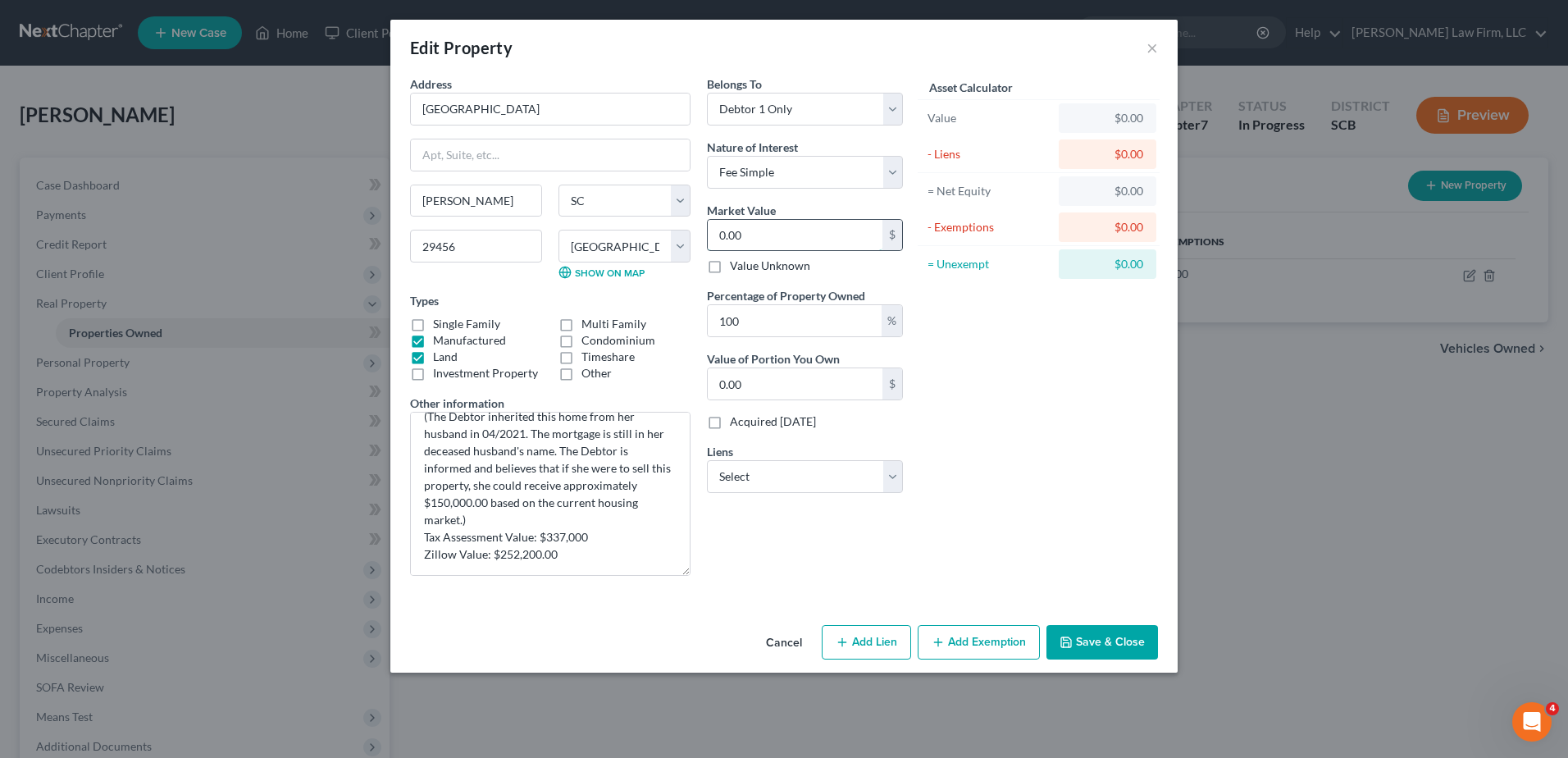
type input "1.00"
type input "15"
type input "15.00"
type input "150"
type input "150.00"
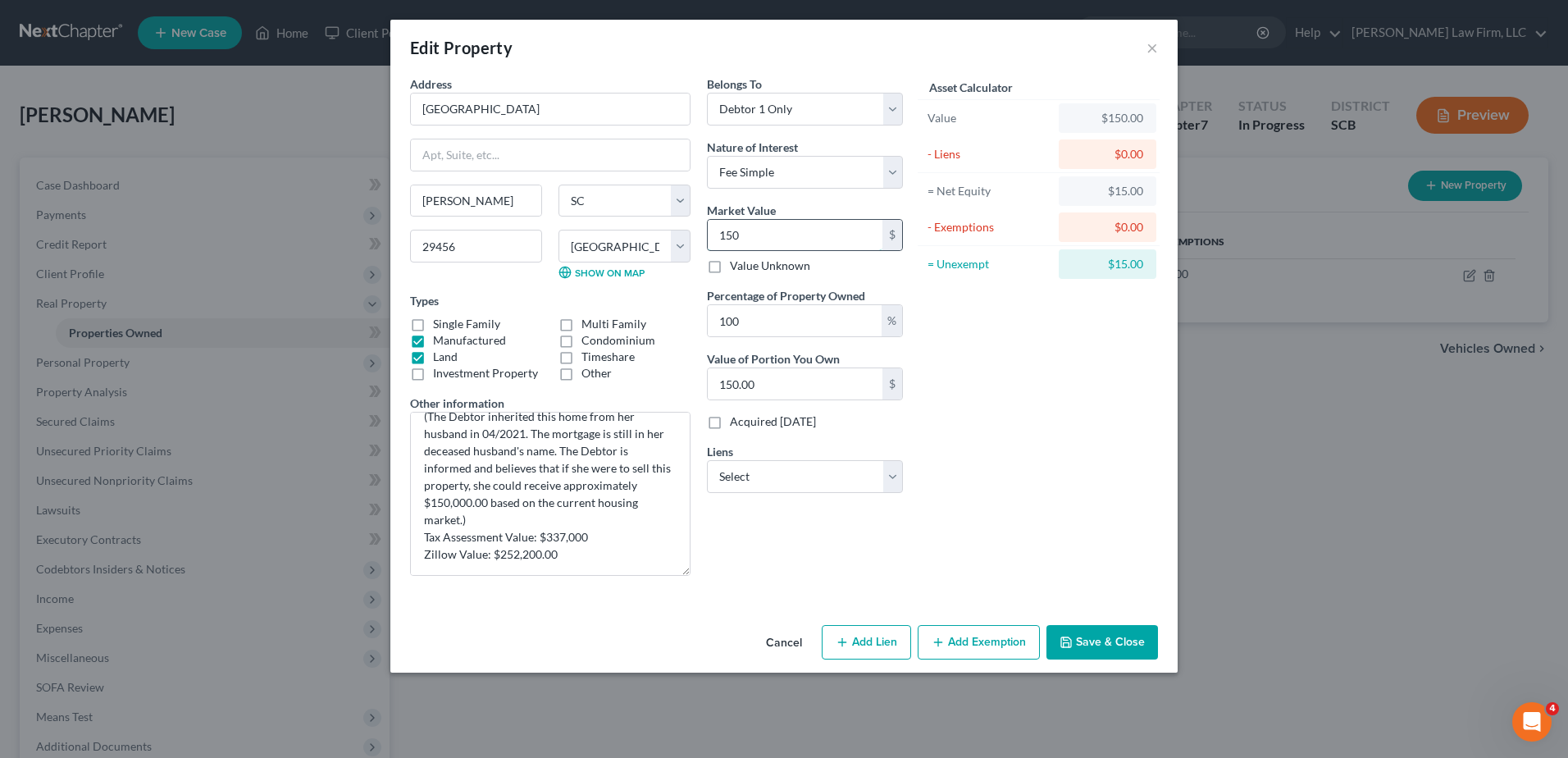
type input "1500"
type input "1,500.00"
type input "1,5000"
type input "15,000.00"
type input "15,0000"
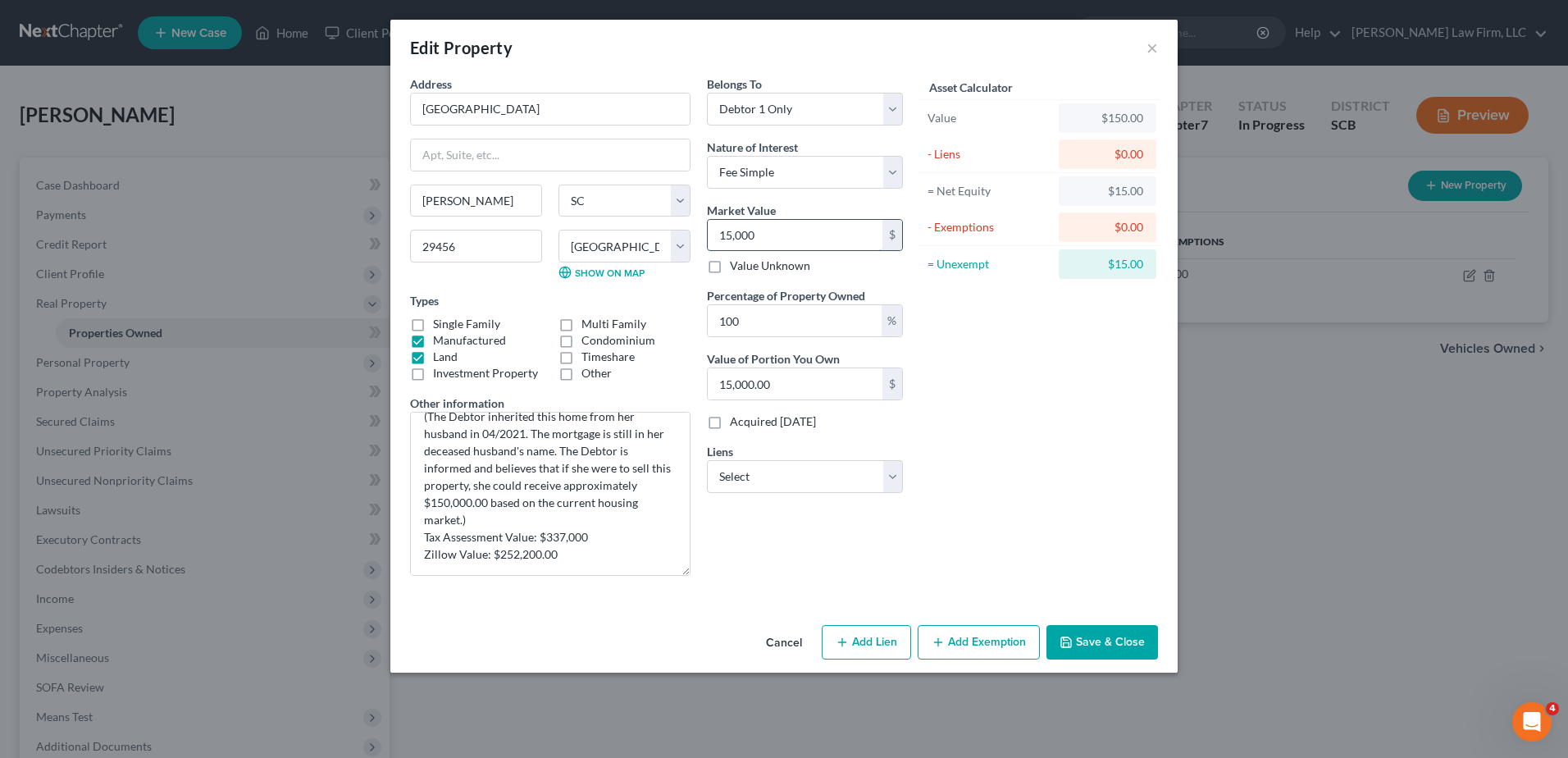
type input "150,000.00"
drag, startPoint x: 590, startPoint y: 540, endPoint x: 544, endPoint y: 538, distance: 46.0
click at [544, 538] on textarea "TMS #: [PHONE_NUMBER] (The Debtor inherited this home from her husband in 04/20…" at bounding box center [550, 494] width 280 height 164
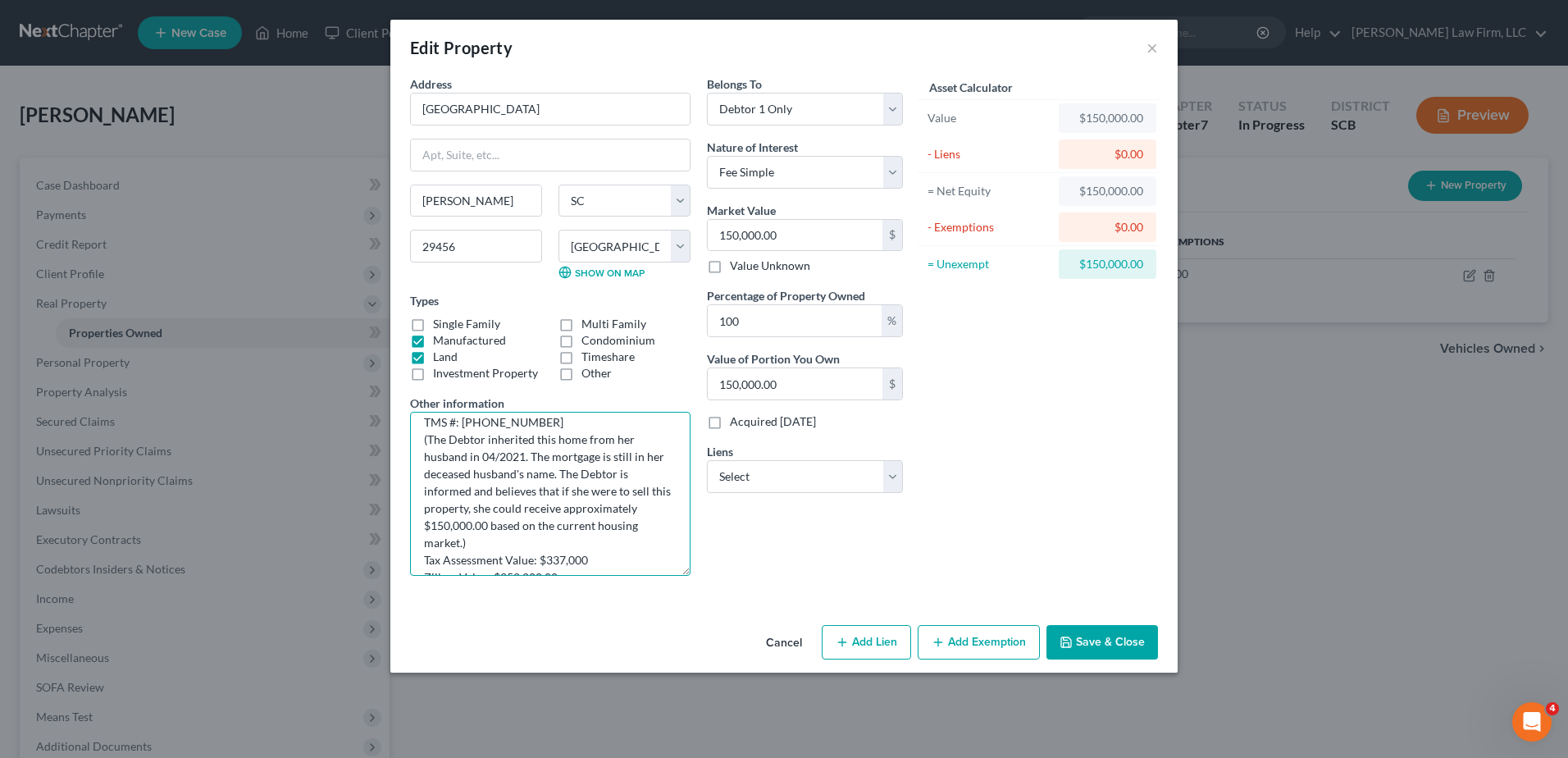
scroll to position [0, 0]
click at [549, 431] on textarea "TMS #: [PHONE_NUMBER] (The Debtor inherited this home from her husband in 04/20…" at bounding box center [550, 494] width 280 height 164
drag, startPoint x: 539, startPoint y: 434, endPoint x: 463, endPoint y: 431, distance: 76.1
click at [463, 431] on textarea "TMS #: [PHONE_NUMBER] & (The Debtor inherited this home from her husband in 04/…" at bounding box center [550, 494] width 280 height 164
click at [573, 438] on textarea "TMS #: [PHONE_NUMBER] & (The Debtor inherited this home from her husband in 04/…" at bounding box center [550, 494] width 280 height 164
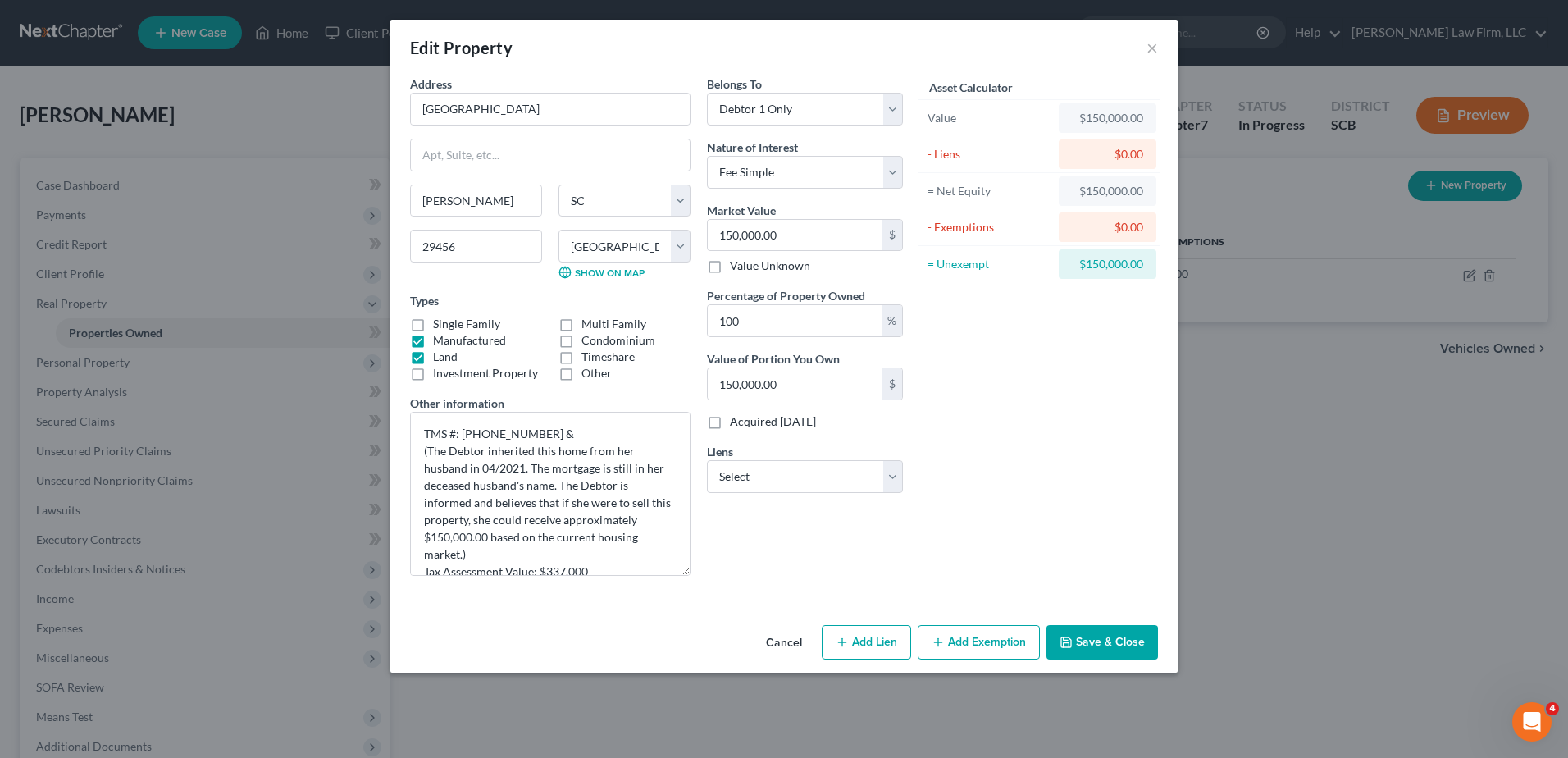
click at [970, 399] on div "Asset Calculator Value $150,000.00 - Liens $0.00 = Net Equity $150,000.00 - Exe…" at bounding box center [1038, 332] width 255 height 514
drag, startPoint x: 555, startPoint y: 450, endPoint x: 572, endPoint y: 450, distance: 17.0
click at [555, 450] on textarea "TMS #: [PHONE_NUMBER] & (The Debtor inherited this home from her husband in 04/…" at bounding box center [550, 494] width 280 height 164
type textarea "TMS #: [PHONE_NUMBER] & (The Debtor inherited this lot and mobile home from her…"
click at [582, 375] on label "Other" at bounding box center [597, 373] width 31 height 16
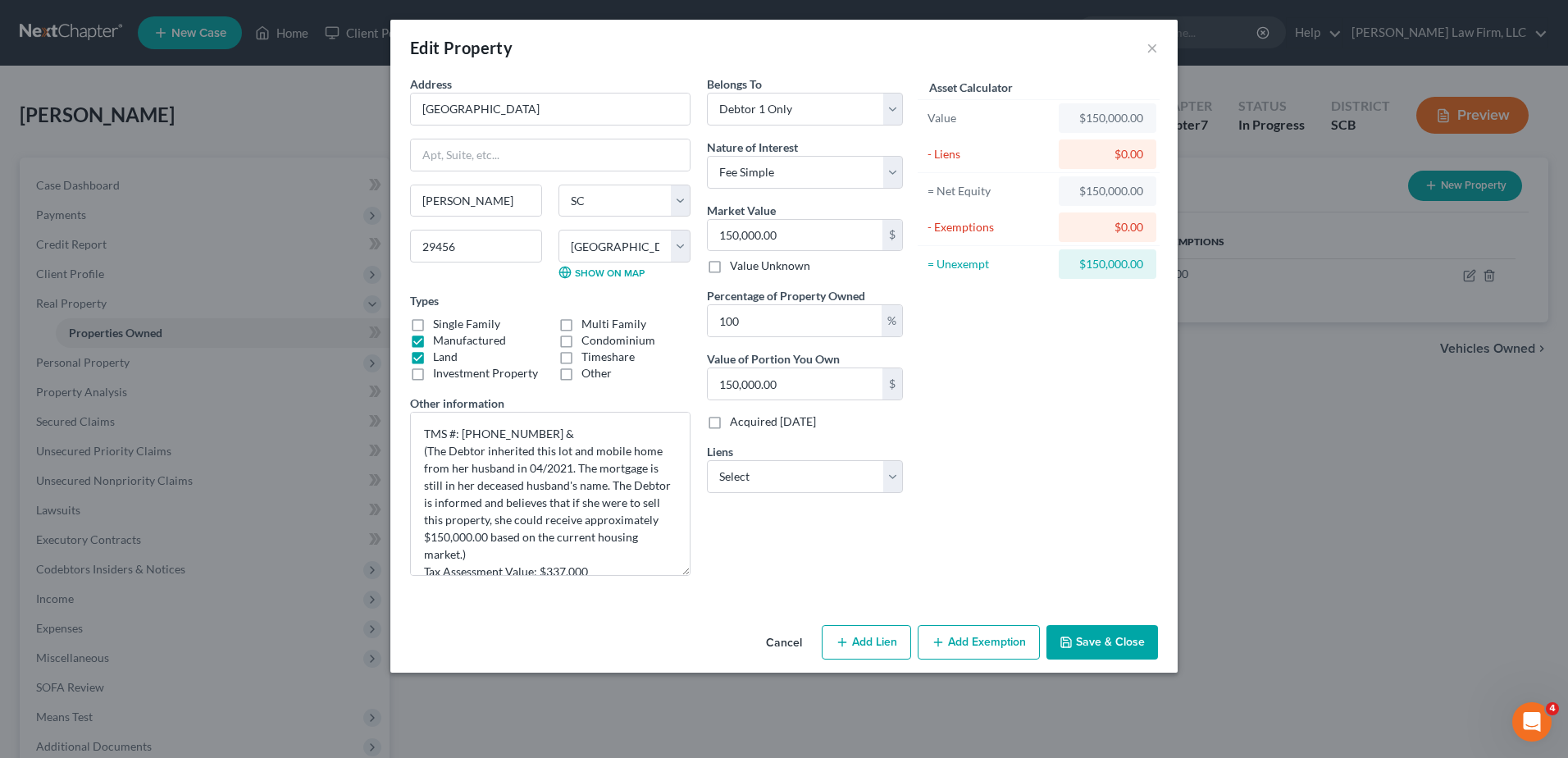
click at [588, 375] on input "Other" at bounding box center [593, 370] width 10 height 10
checkbox input "true"
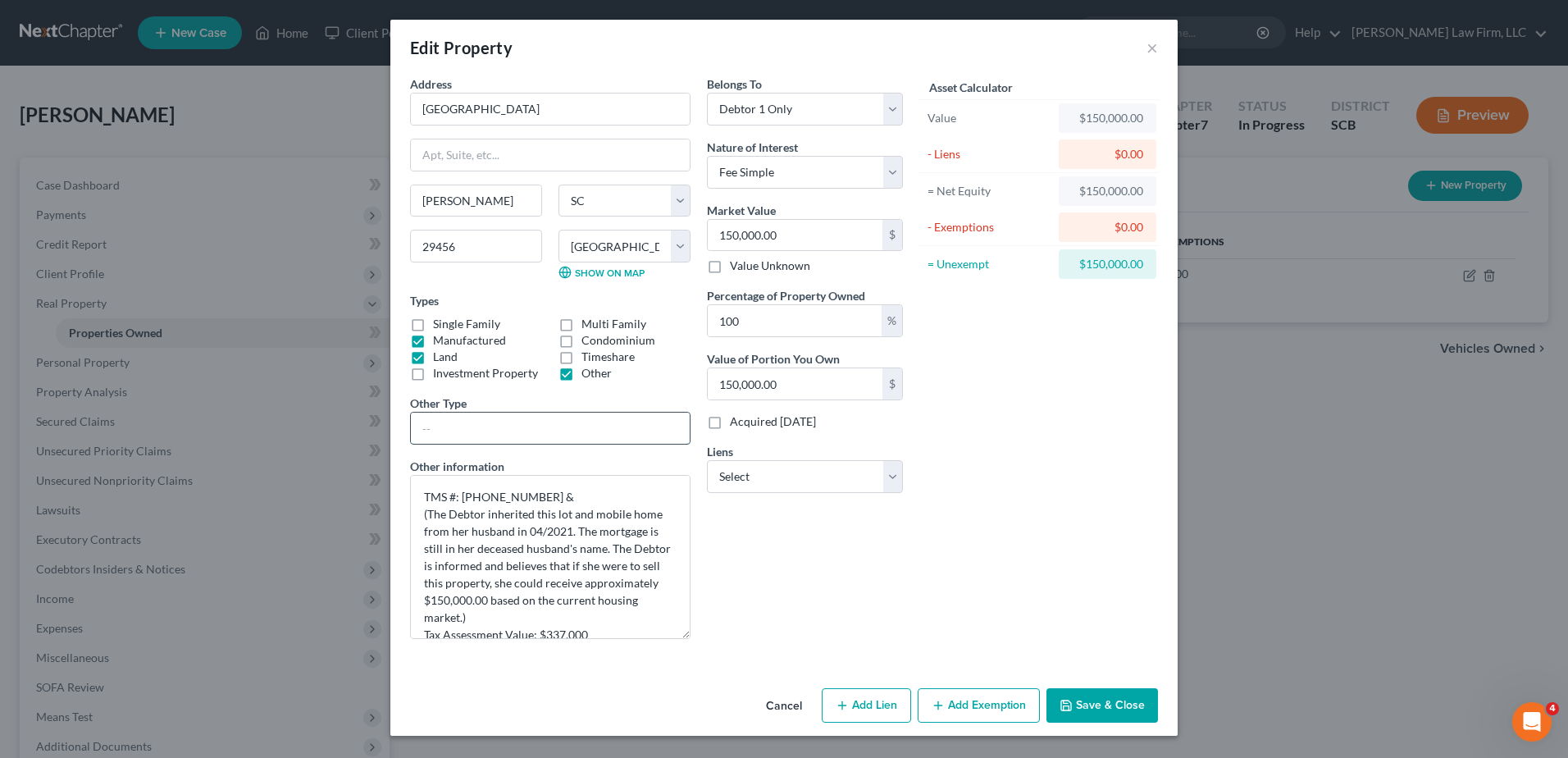
click at [576, 424] on input "text" at bounding box center [550, 428] width 279 height 31
type input "Mobile Home and Lot"
click at [576, 499] on textarea "TMS #: [PHONE_NUMBER] & (The Debtor inherited this lot and mobile home from her…" at bounding box center [550, 557] width 280 height 164
click at [1100, 705] on button "Save & Close" at bounding box center [1102, 705] width 112 height 34
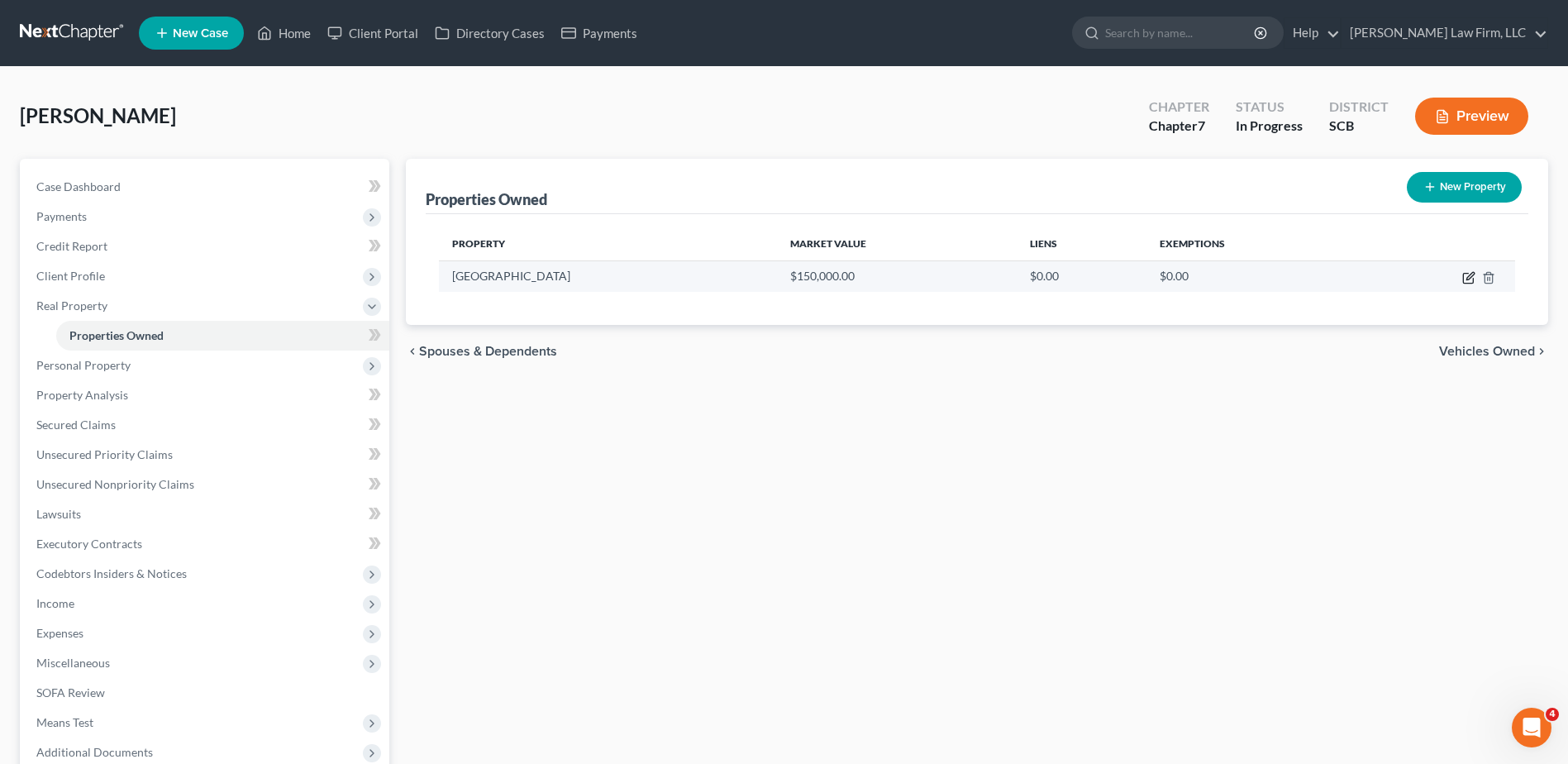
click at [1465, 279] on icon "button" at bounding box center [1468, 277] width 13 height 13
select select "42"
select select "9"
select select "0"
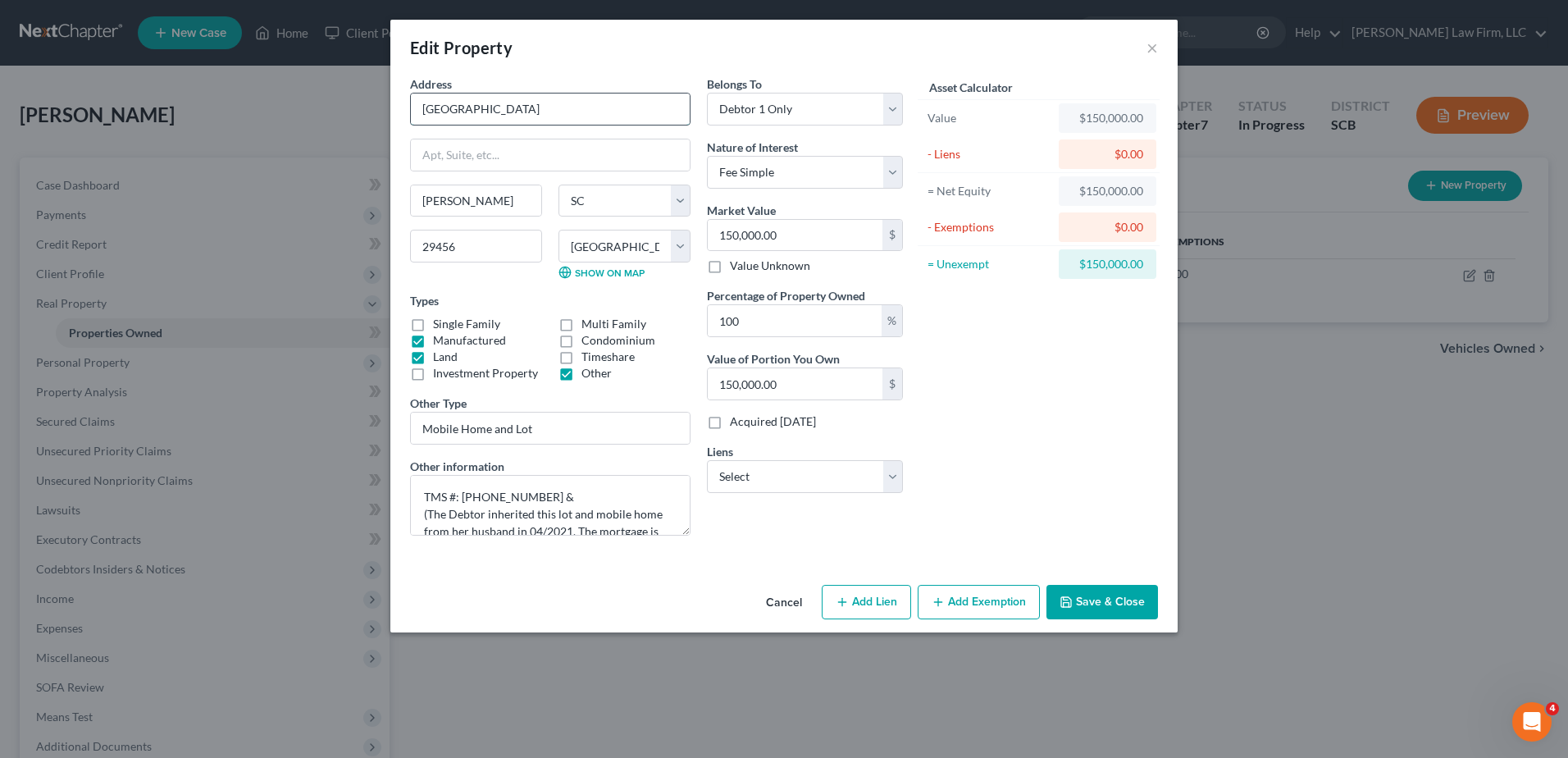
click at [549, 108] on input "[GEOGRAPHIC_DATA]" at bounding box center [550, 109] width 279 height 31
type input "[GEOGRAPHIC_DATA]"
click at [586, 491] on textarea "TMS #: [PHONE_NUMBER] & (The Debtor inherited this lot and mobile home from her…" at bounding box center [550, 505] width 280 height 61
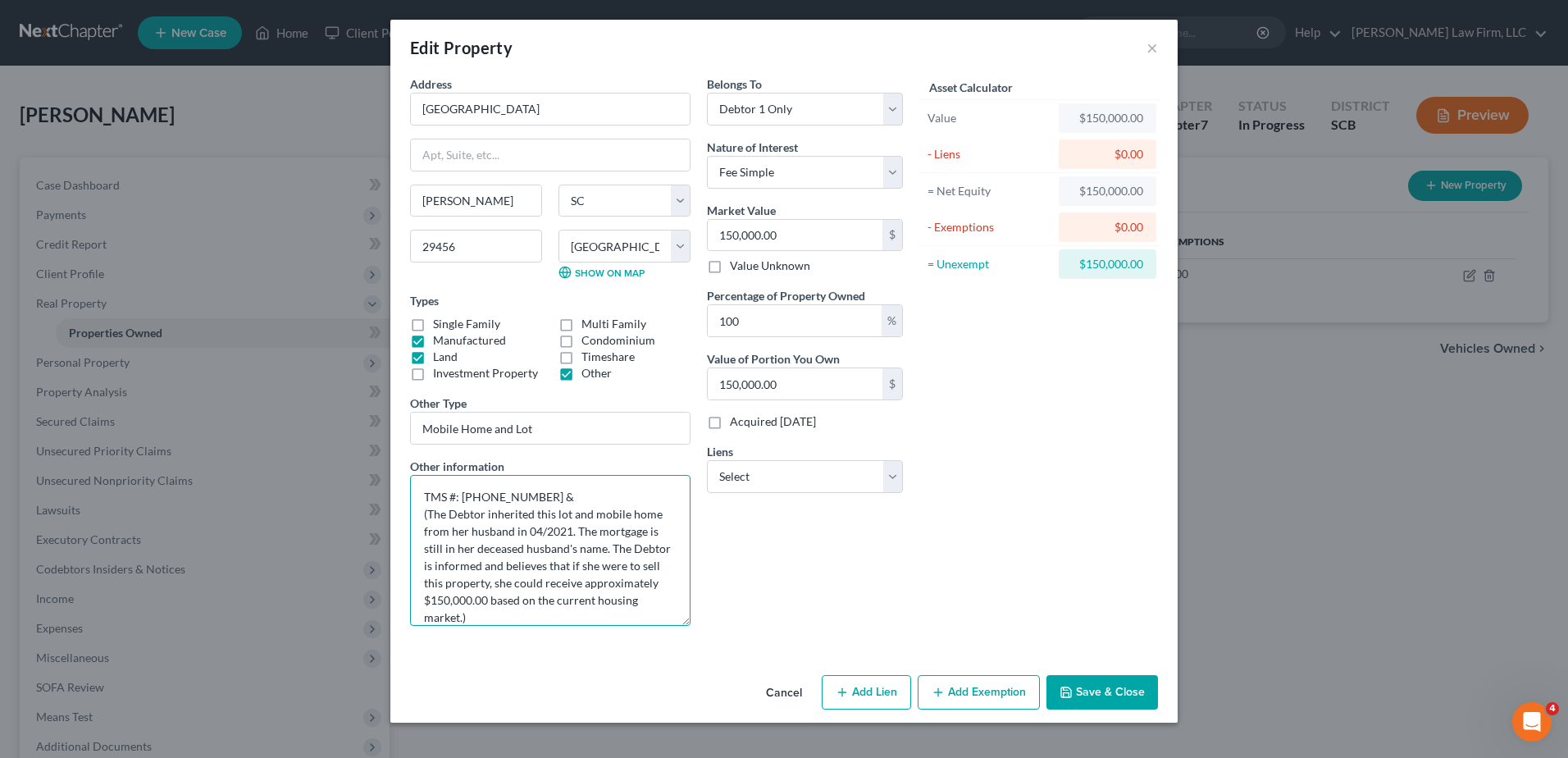
drag, startPoint x: 686, startPoint y: 533, endPoint x: 675, endPoint y: 626, distance: 93.6
click at [681, 626] on textarea "TMS #: [PHONE_NUMBER] & (The Debtor inherited this lot and mobile home from her…" at bounding box center [550, 550] width 280 height 151
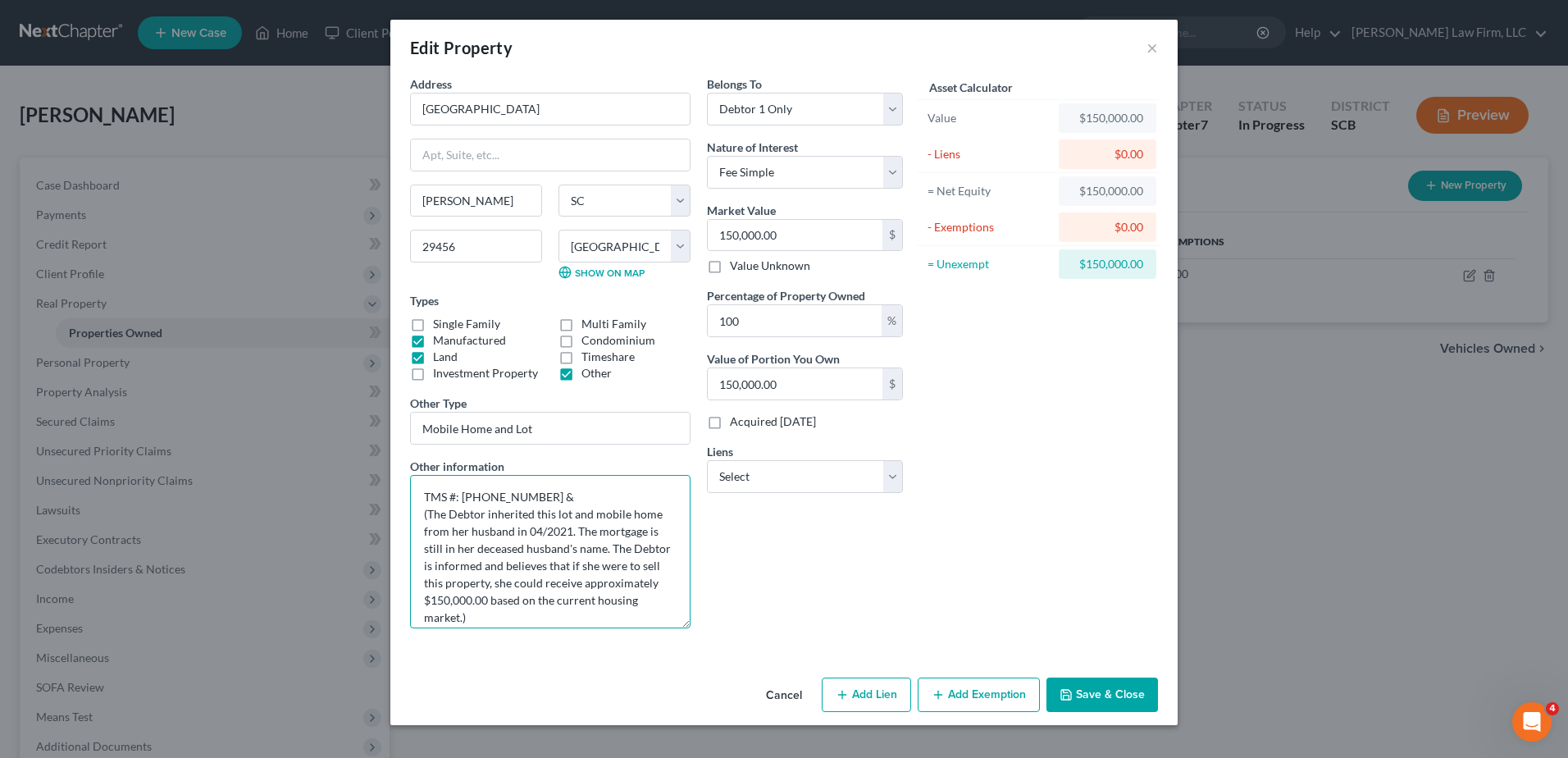
click at [595, 532] on textarea "TMS #: [PHONE_NUMBER] & (The Debtor inherited this lot and mobile home from her…" at bounding box center [550, 551] width 280 height 153
click at [555, 561] on textarea "TMS #: [PHONE_NUMBER] & (The Debtor inherited this lot and mobile home from her…" at bounding box center [550, 551] width 280 height 153
click at [561, 497] on textarea "TMS #: [PHONE_NUMBER] & (The Debtor inherited this lot and mobile home from her…" at bounding box center [550, 551] width 280 height 153
click at [856, 557] on div "Belongs To * Select Debtor 1 Only Debtor 2 Only Debtor 1 And Debtor 2 Only At L…" at bounding box center [805, 358] width 213 height 566
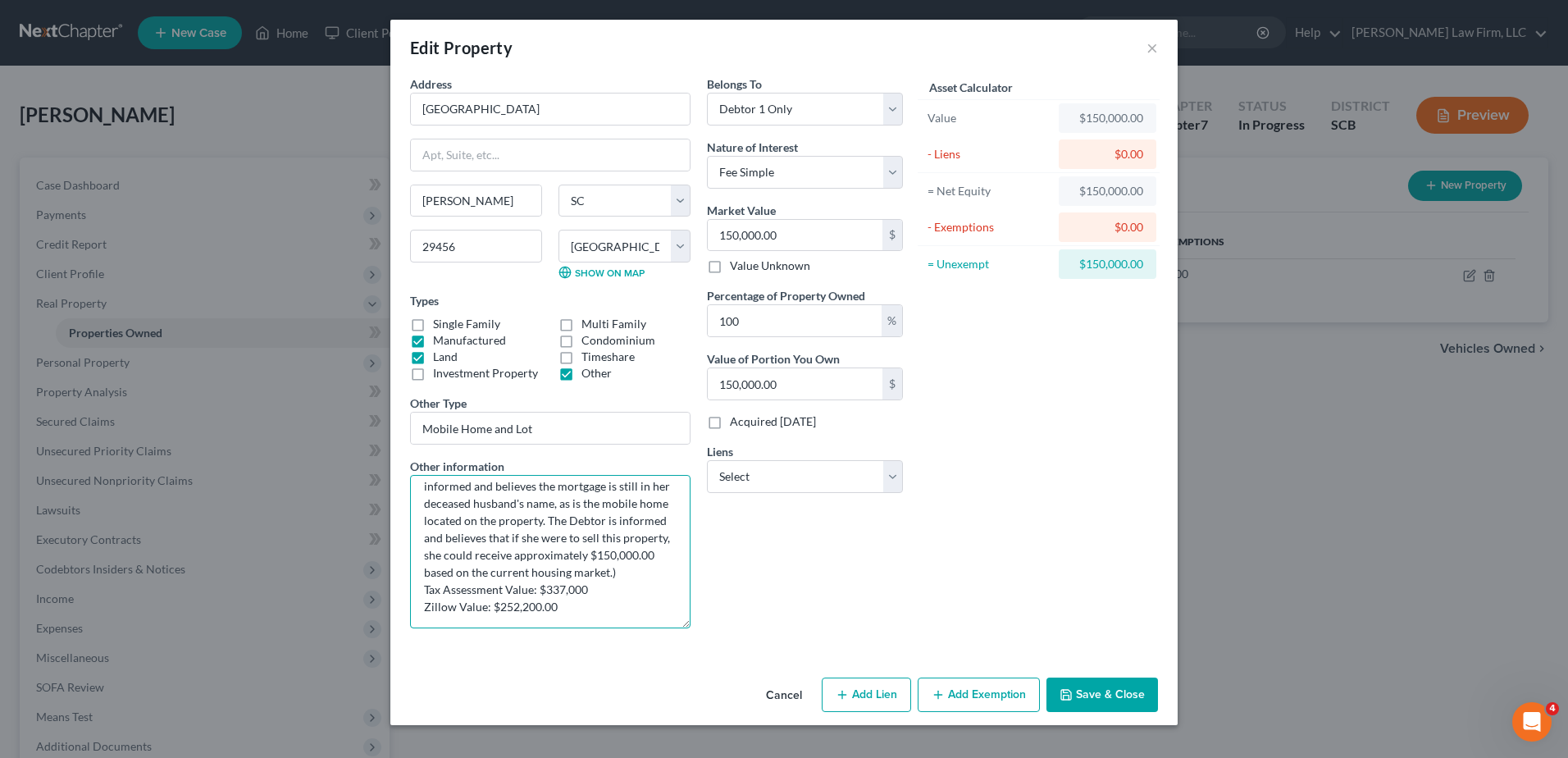
drag, startPoint x: 590, startPoint y: 589, endPoint x: 553, endPoint y: 591, distance: 37.1
click at [545, 593] on textarea "TMS #: [PHONE_NUMBER] (The Debtor inherited this lot and mobile home from her h…" at bounding box center [550, 551] width 280 height 153
click at [557, 584] on textarea "TMS #: [PHONE_NUMBER] (The Debtor inherited this lot and mobile home from her h…" at bounding box center [550, 551] width 280 height 153
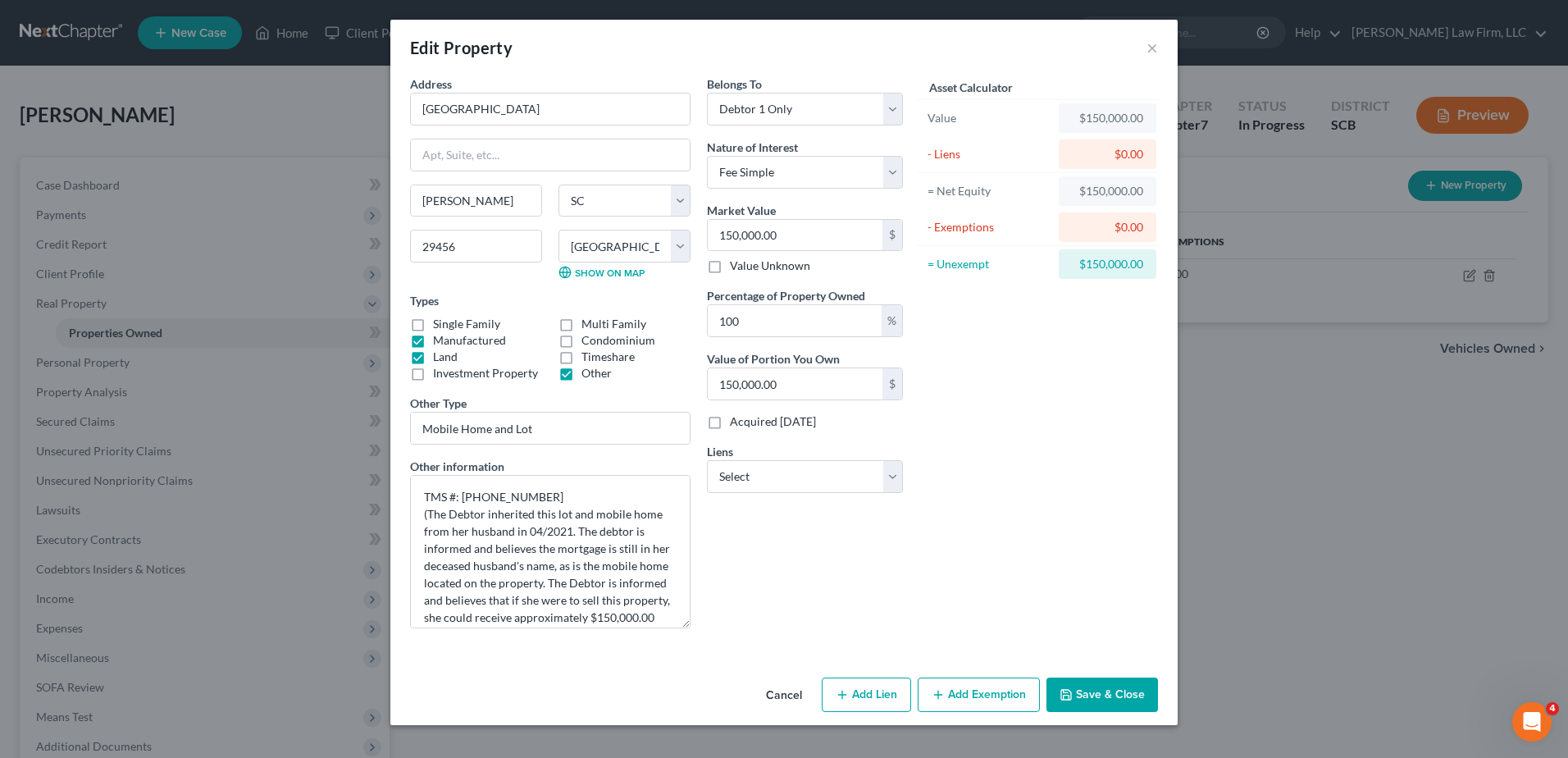
click at [1009, 435] on div "Asset Calculator Value $150,000.00 - Liens $0.00 = Net Equity $150,000.00 - Exe…" at bounding box center [1038, 358] width 255 height 566
click at [586, 500] on textarea "TMS #: [PHONE_NUMBER] (The Debtor inherited this lot and mobile home from her h…" at bounding box center [550, 551] width 280 height 153
click at [467, 521] on textarea "TMS #: [PHONE_NUMBER] (The Debtor inherited this lot and mobile home from her h…" at bounding box center [550, 551] width 280 height 153
click at [971, 459] on div "Asset Calculator Value $150,000.00 - Liens $0.00 = Net Equity $150,000.00 - Exe…" at bounding box center [1038, 358] width 255 height 566
drag, startPoint x: 658, startPoint y: 531, endPoint x: 561, endPoint y: 538, distance: 97.3
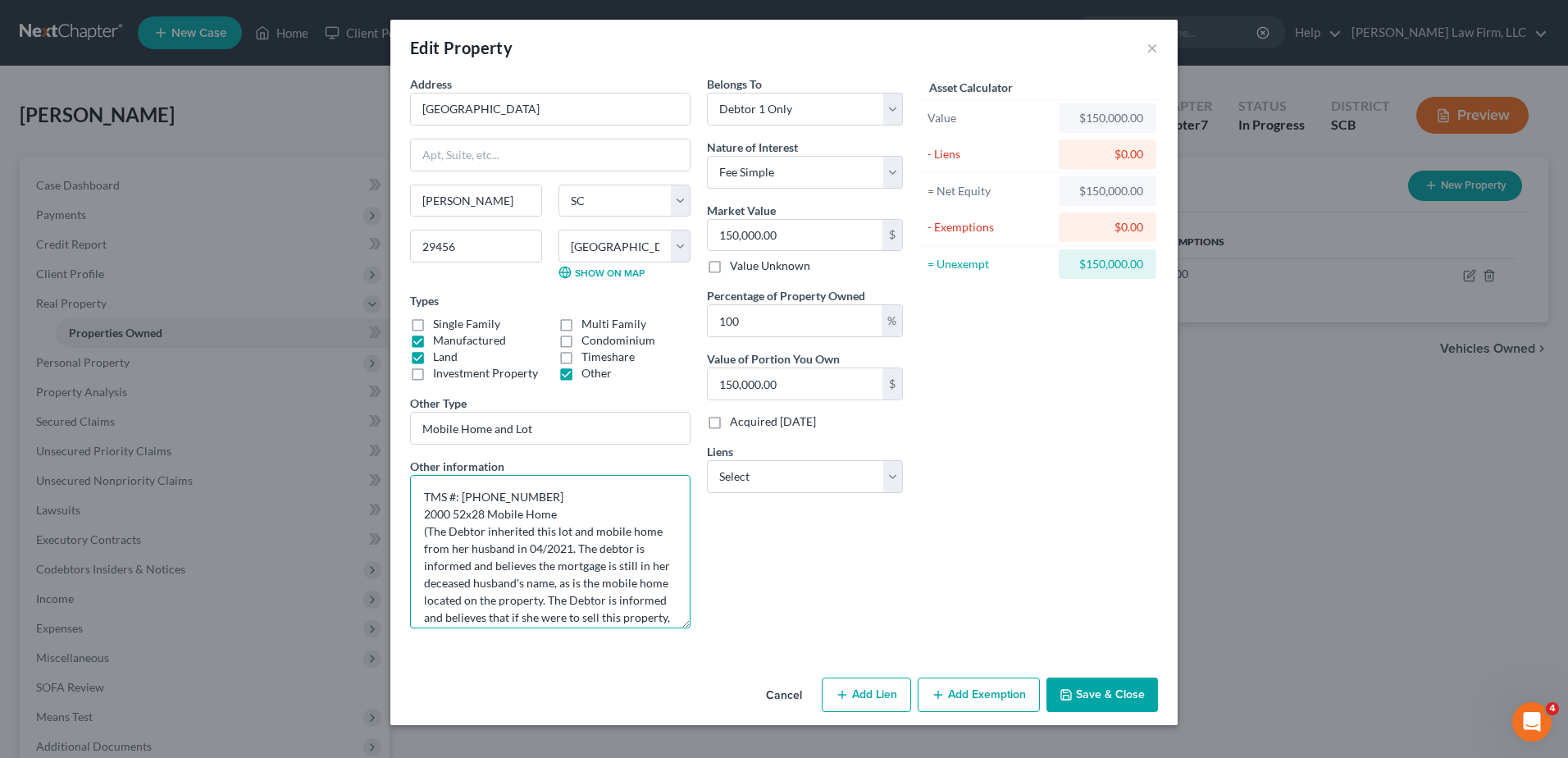
click at [561, 538] on textarea "TMS #: [PHONE_NUMBER] 2000 52x28 Mobile Home (The Debtor inherited this lot and…" at bounding box center [550, 551] width 280 height 153
drag, startPoint x: 532, startPoint y: 569, endPoint x: 502, endPoint y: 573, distance: 30.3
click at [502, 573] on textarea "TMS #: [PHONE_NUMBER] 2000 52x28 Mobile Home (The Debtor inherited this land fr…" at bounding box center [550, 551] width 280 height 153
drag, startPoint x: 501, startPoint y: 602, endPoint x: 539, endPoint y: 572, distance: 48.4
click at [539, 572] on textarea "TMS #: [PHONE_NUMBER] 2000 52x28 Mobile Home (The Debtor inherited this land fr…" at bounding box center [550, 551] width 280 height 153
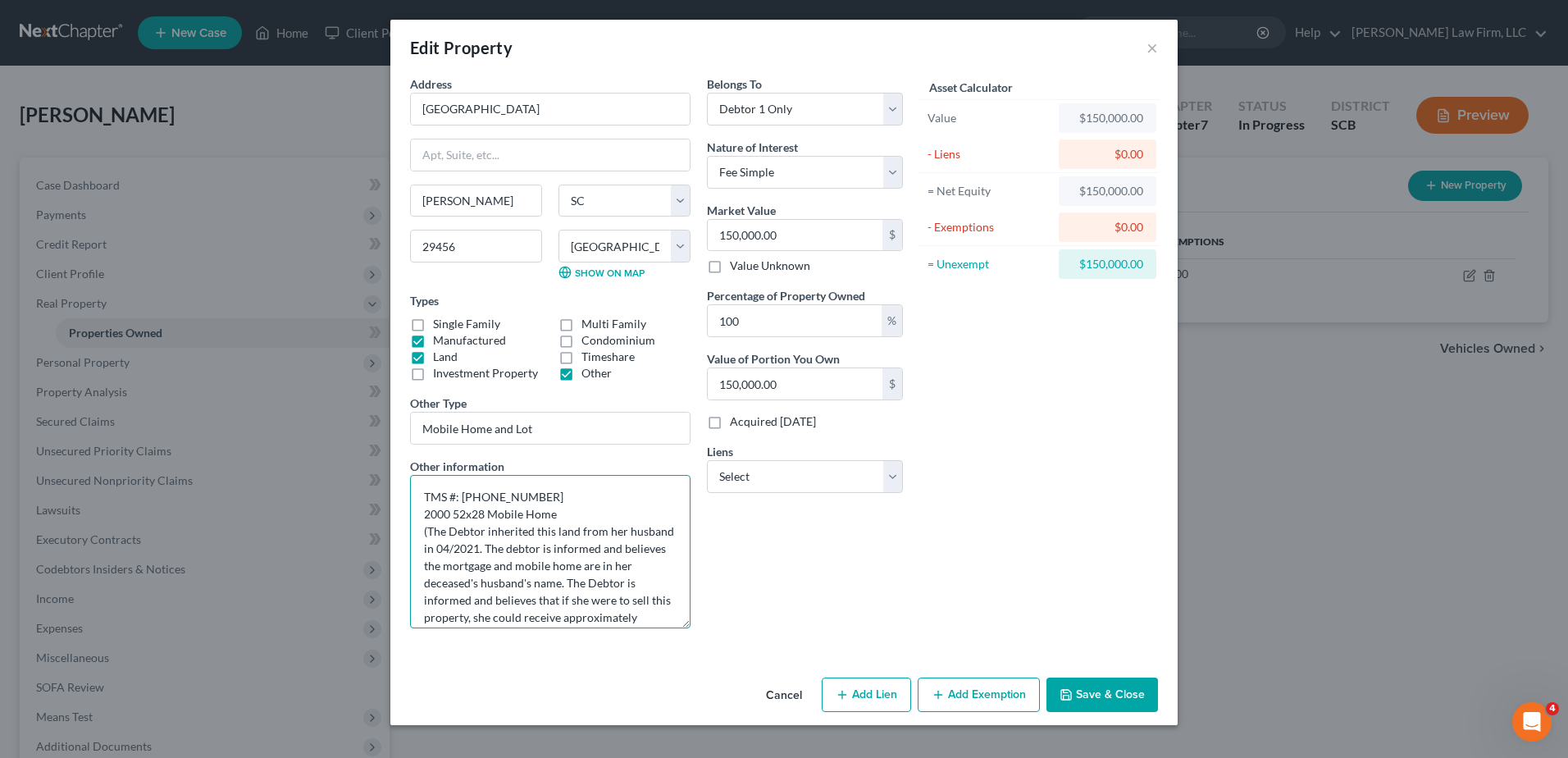
click at [522, 546] on textarea "TMS #: [PHONE_NUMBER] 2000 52x28 Mobile Home (The Debtor inherited this land fr…" at bounding box center [550, 551] width 280 height 153
type textarea "TMS #: [PHONE_NUMBER] 2000 52x28 Mobile Home (The Debtor inherited this land fr…"
click at [730, 423] on label "Acquired [DATE]" at bounding box center [772, 421] width 86 height 16
click at [737, 423] on input "Acquired [DATE]" at bounding box center [742, 419] width 10 height 10
checkbox input "true"
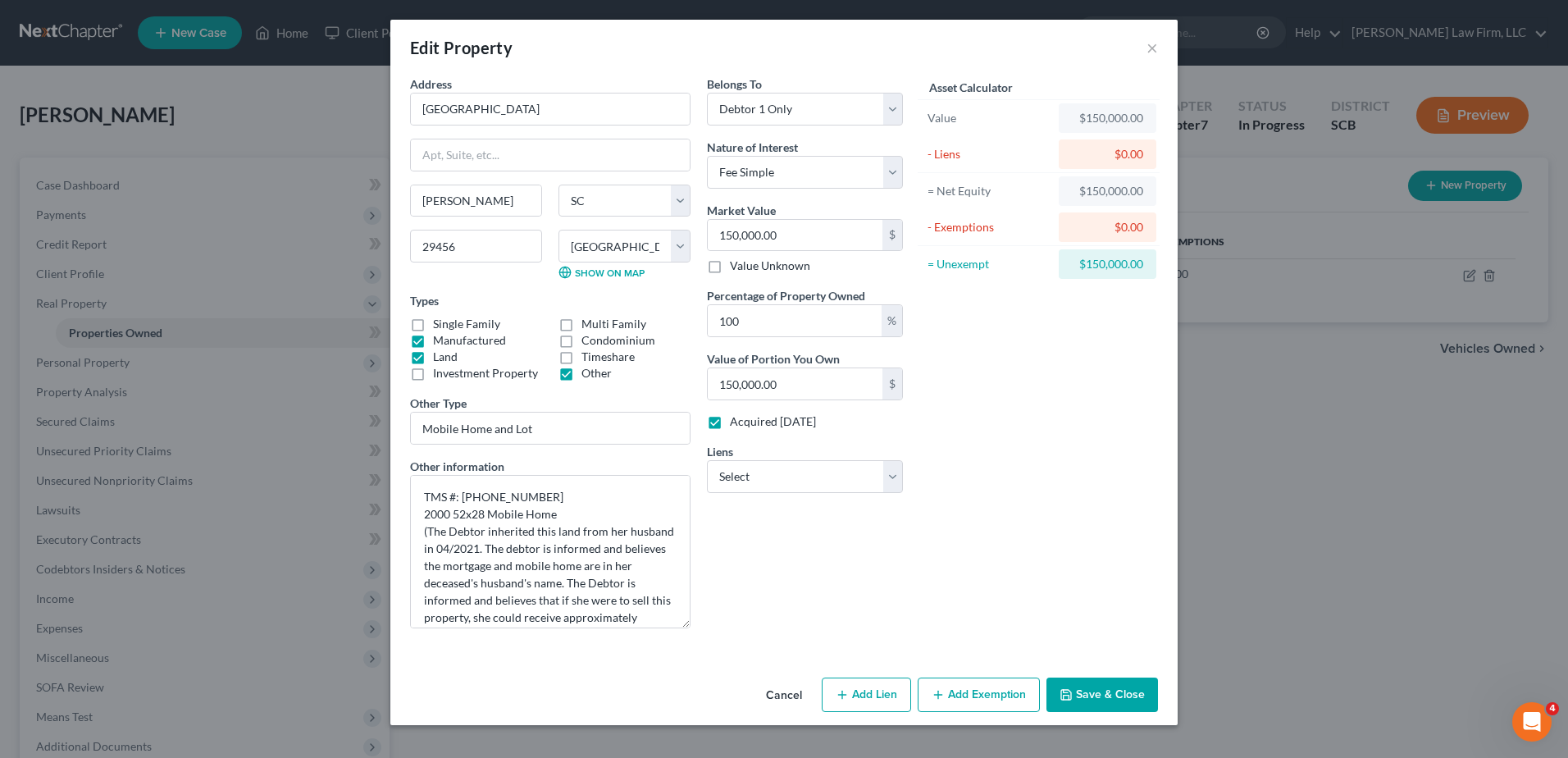
click at [863, 687] on button "Add Lien" at bounding box center [866, 695] width 90 height 34
select select "0"
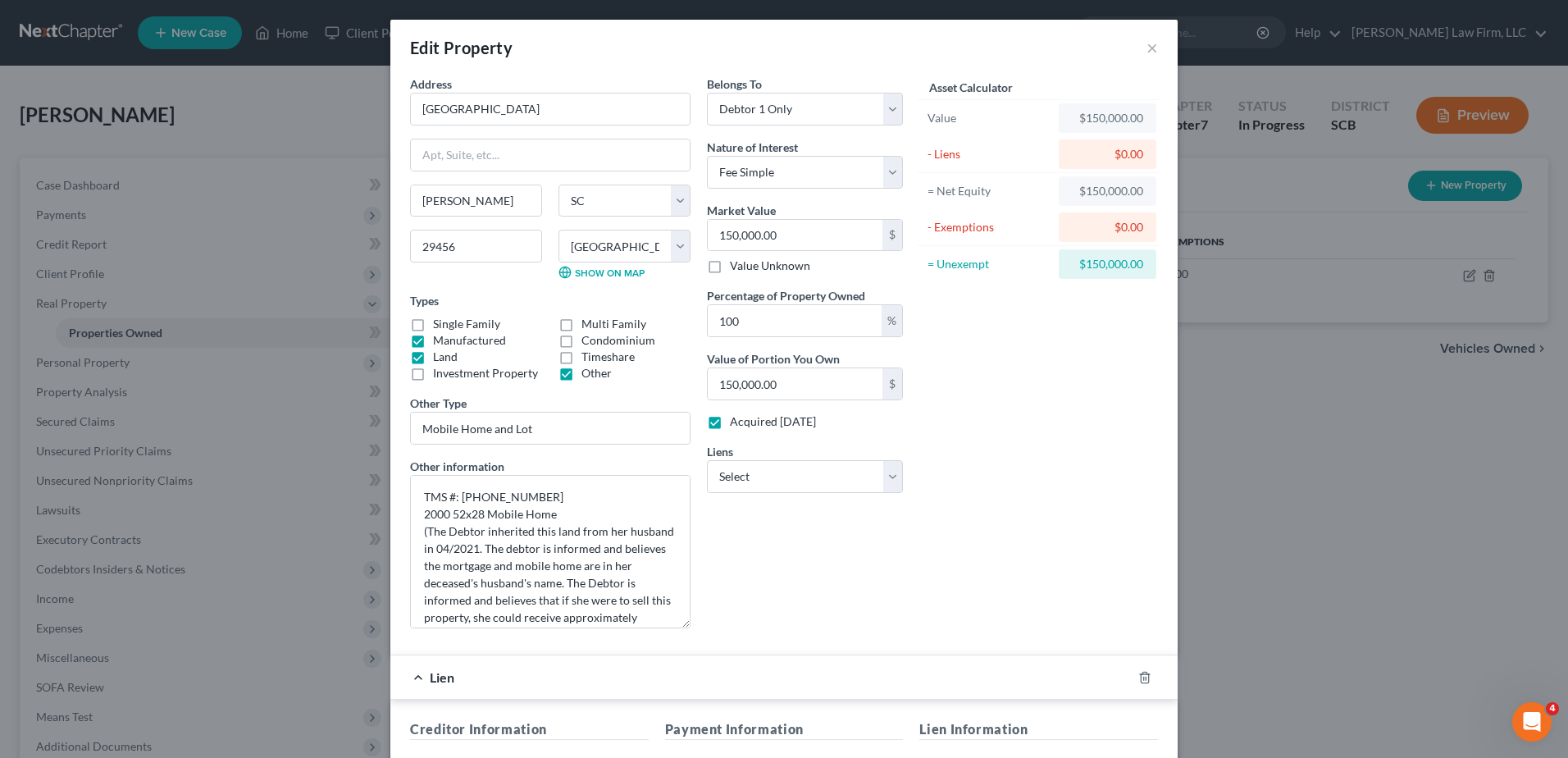
scroll to position [246, 0]
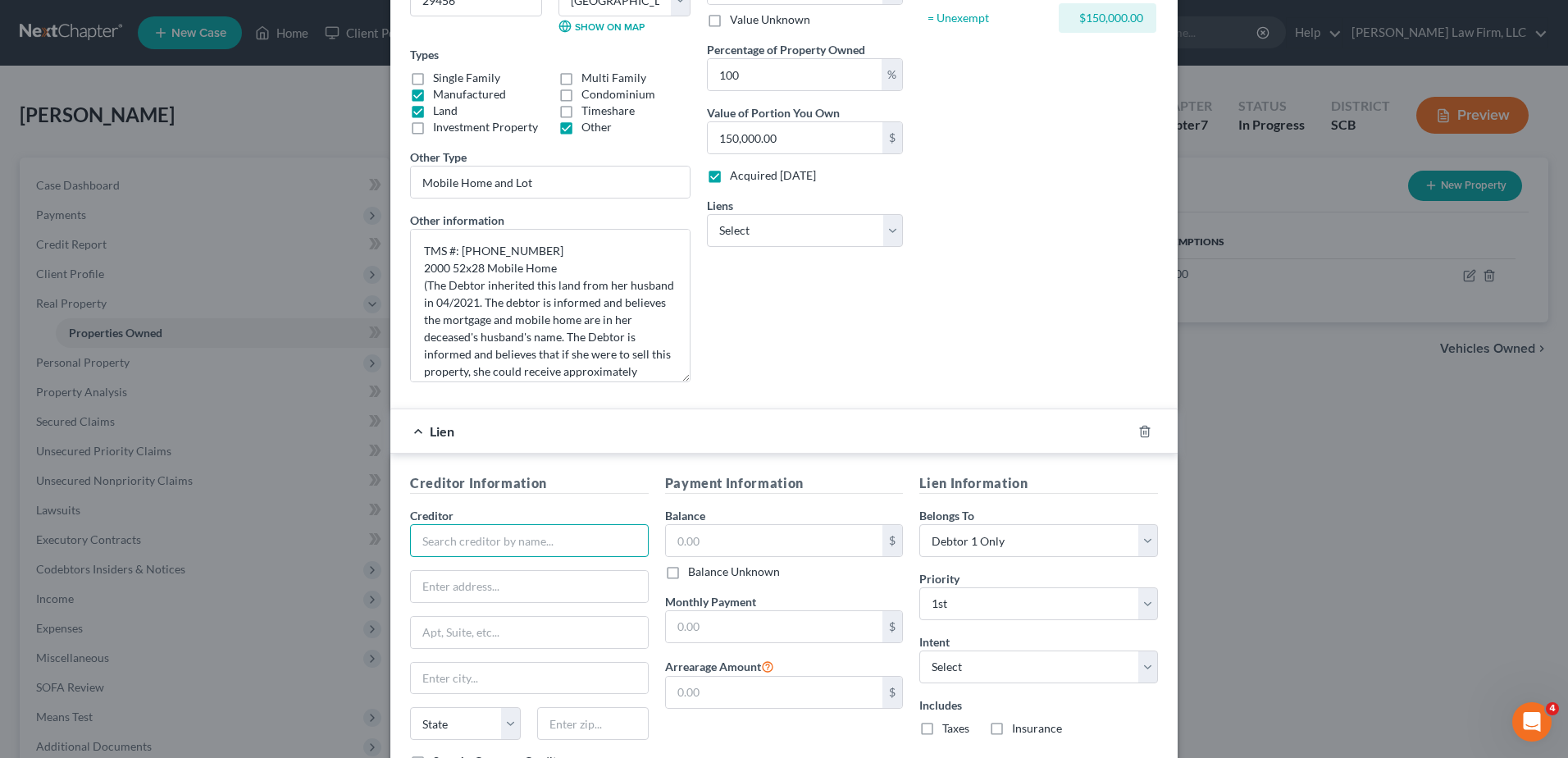
click at [529, 539] on input "text" at bounding box center [529, 540] width 238 height 32
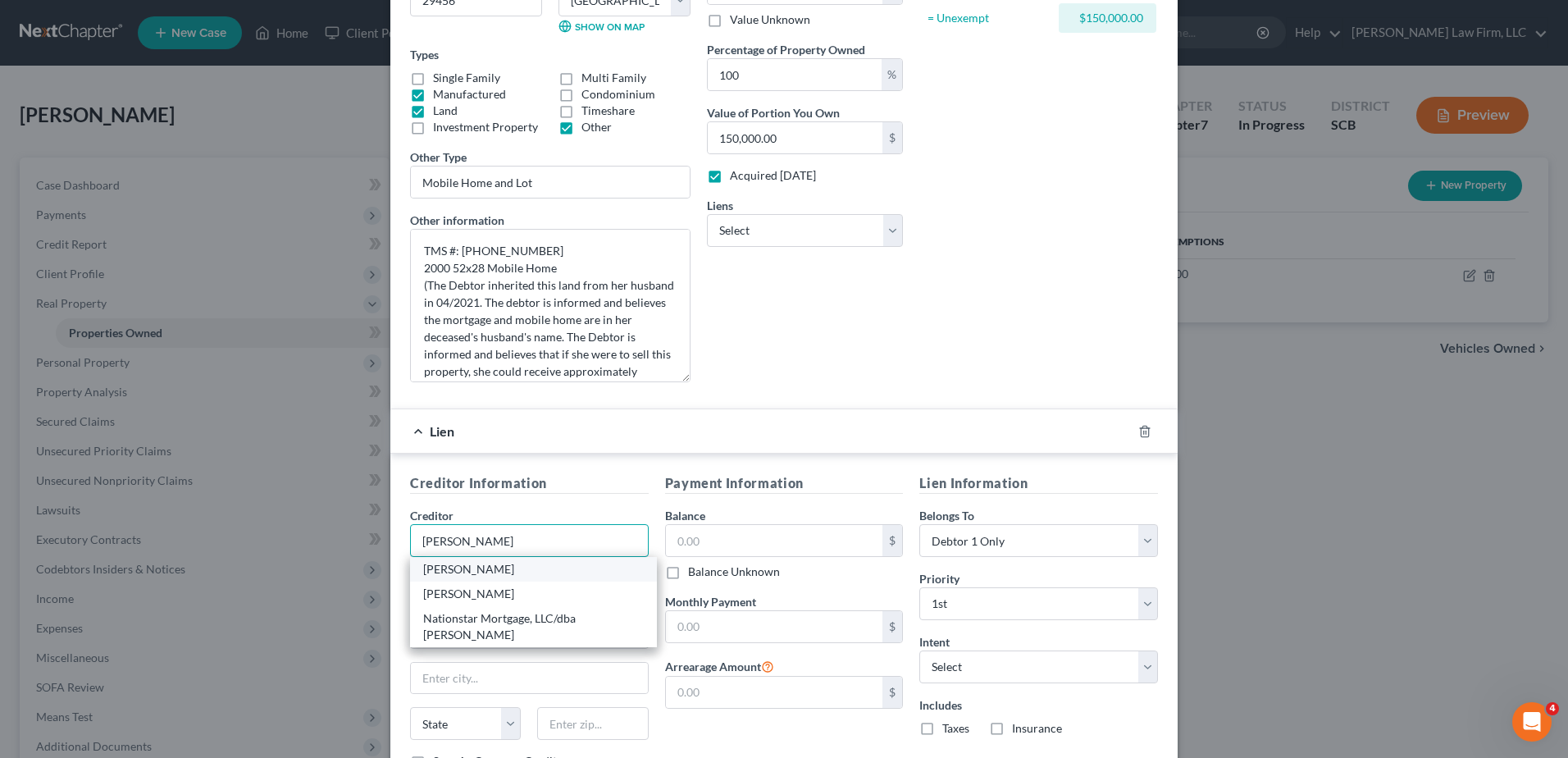
type input "[PERSON_NAME]"
click at [543, 571] on div "[PERSON_NAME]" at bounding box center [533, 569] width 220 height 16
type input "Attn: Bankruptcy"
type input "[STREET_ADDRESS]"
type input "Coppell"
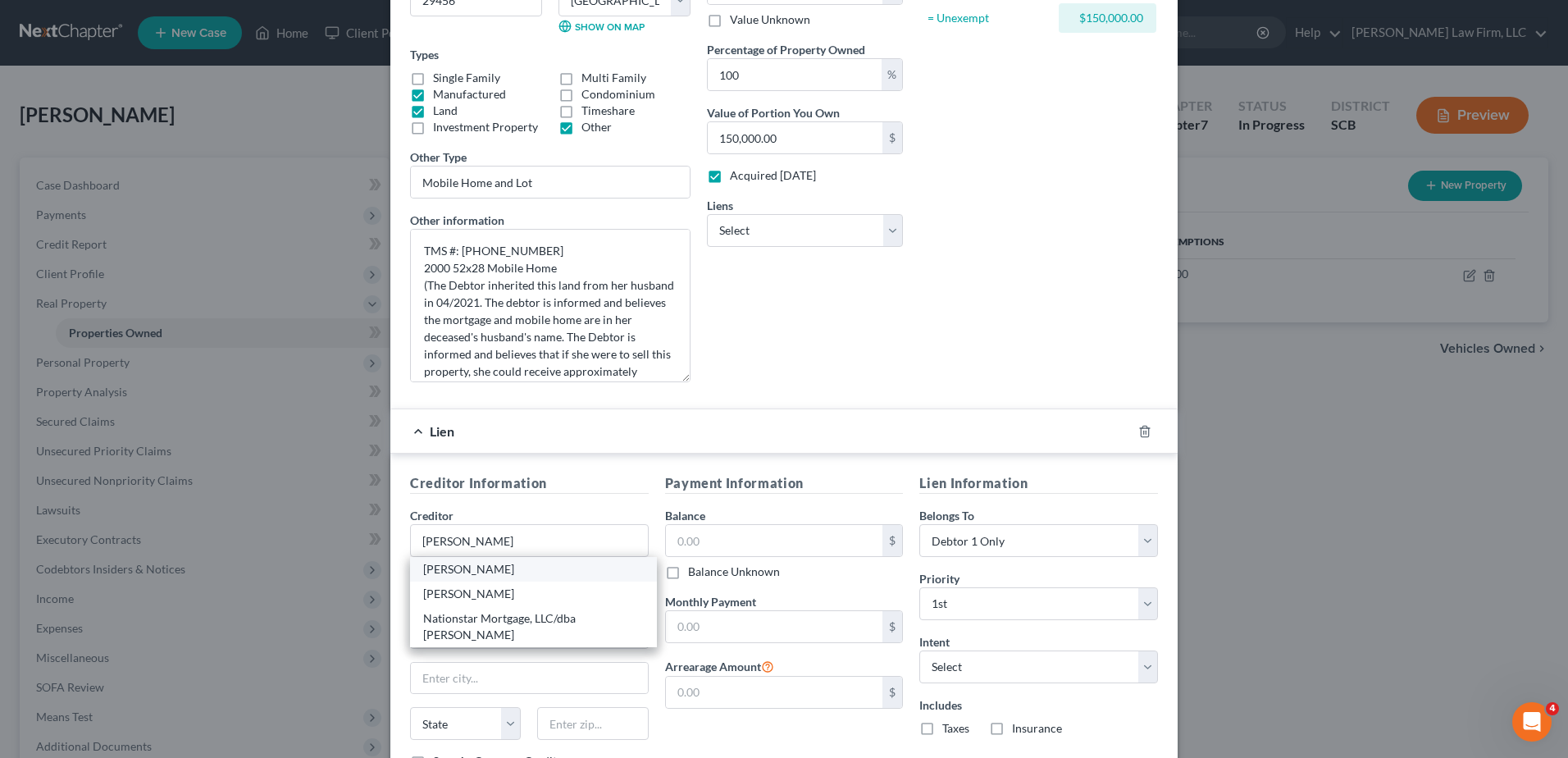
select select "45"
type input "75019"
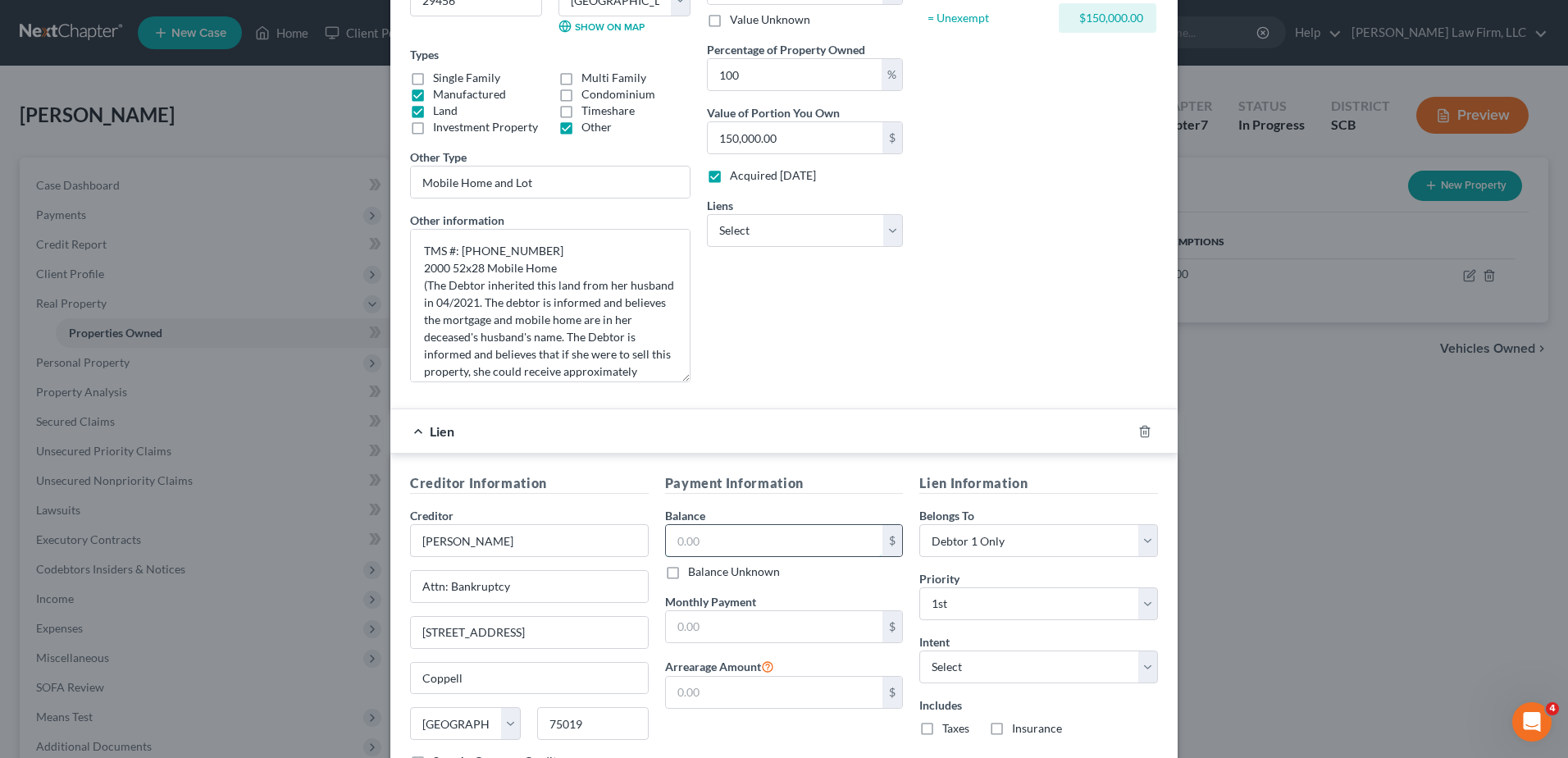
click at [753, 530] on input "text" at bounding box center [774, 540] width 217 height 31
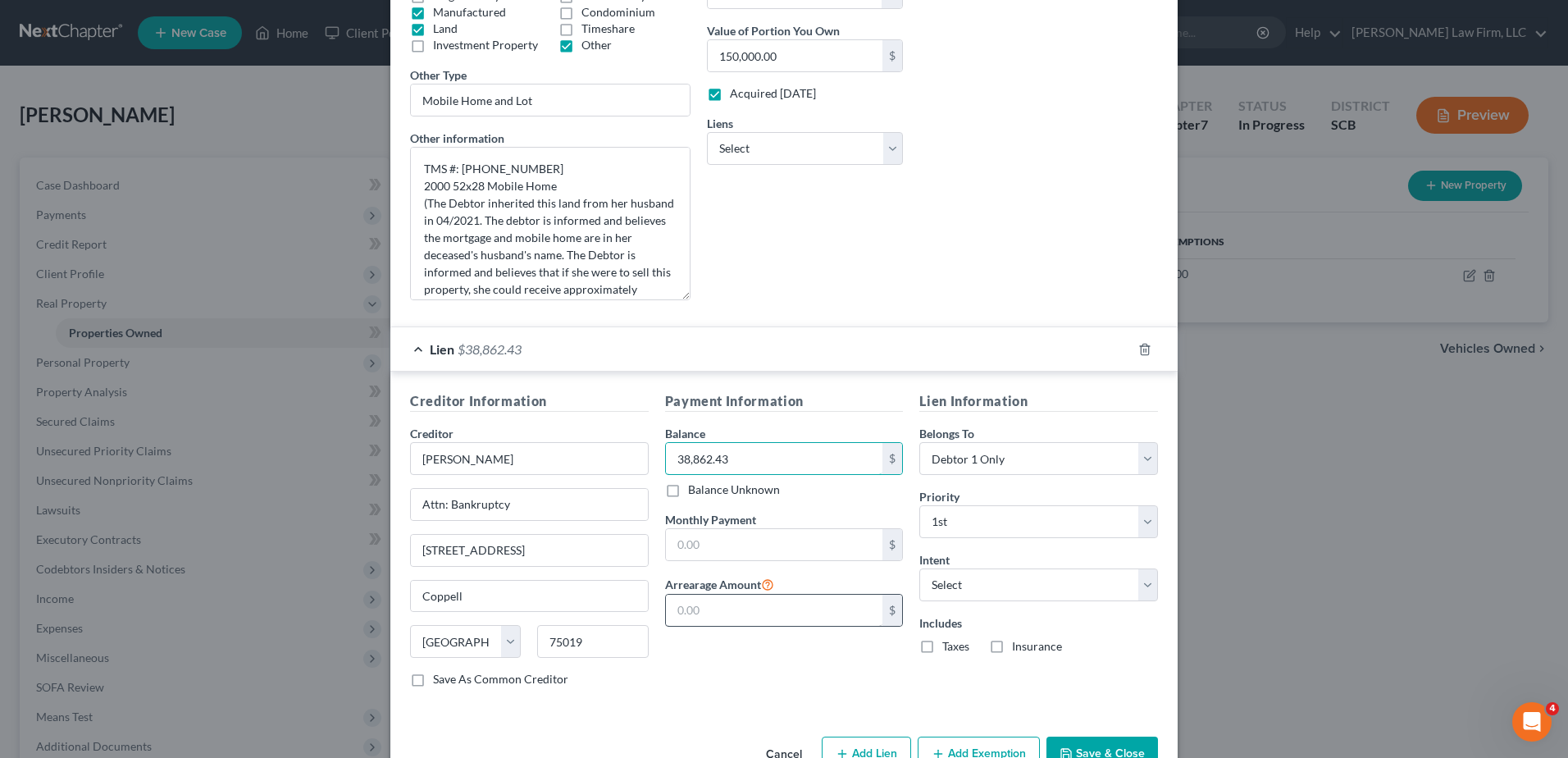
type input "38,862.43"
click at [772, 607] on input "text" at bounding box center [774, 610] width 217 height 31
type input "901.04"
click at [996, 450] on select "Select Debtor 1 Only Debtor 2 Only Debtor 1 And Debtor 2 Only At Least One Of T…" at bounding box center [1038, 458] width 238 height 32
select select "3"
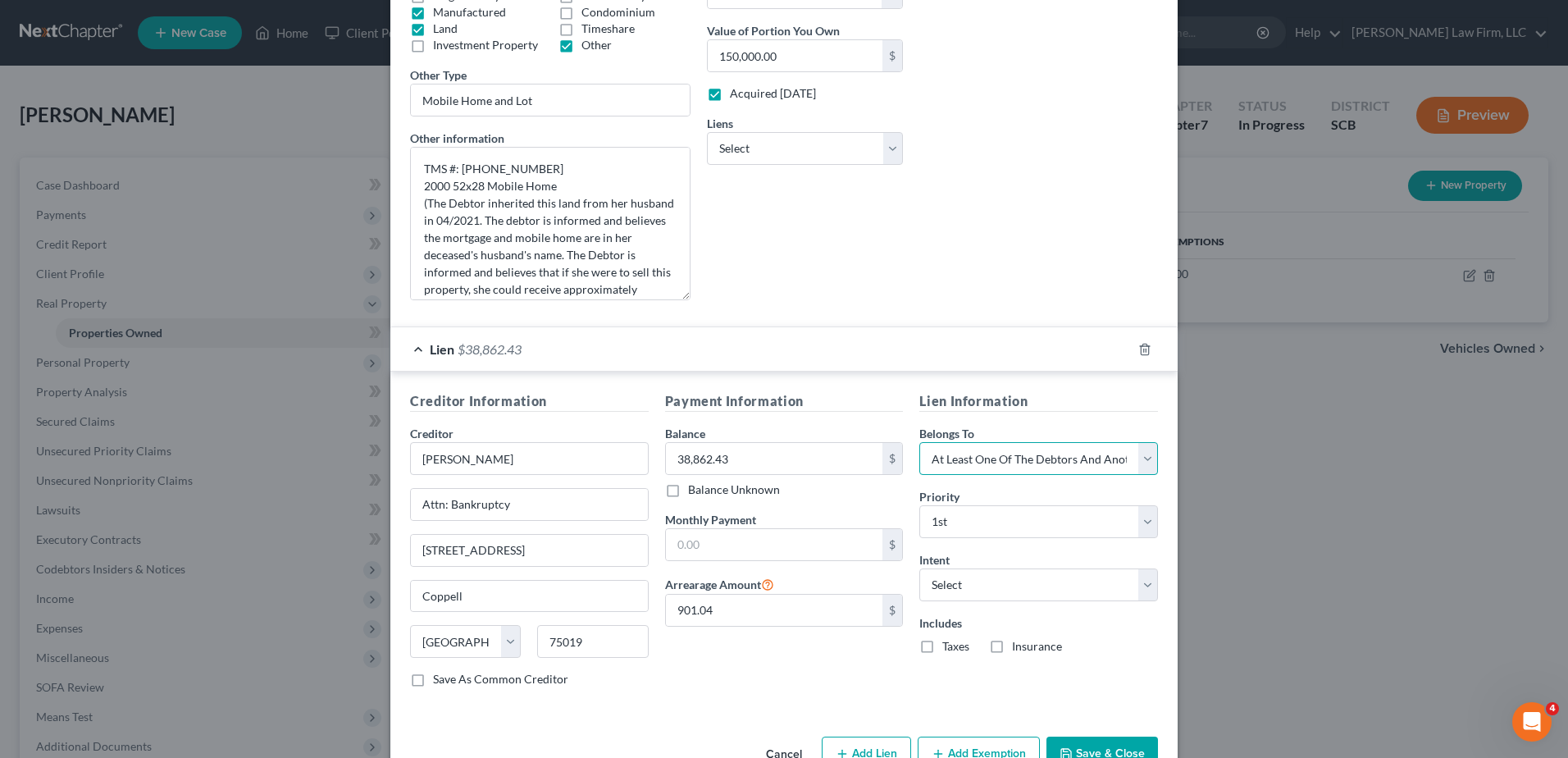
click at [919, 442] on select "Select Debtor 1 Only Debtor 2 Only Debtor 1 And Debtor 2 Only At Least One Of T…" at bounding box center [1038, 458] width 238 height 32
click at [1057, 402] on h5 "Lien Information" at bounding box center [1038, 402] width 238 height 21
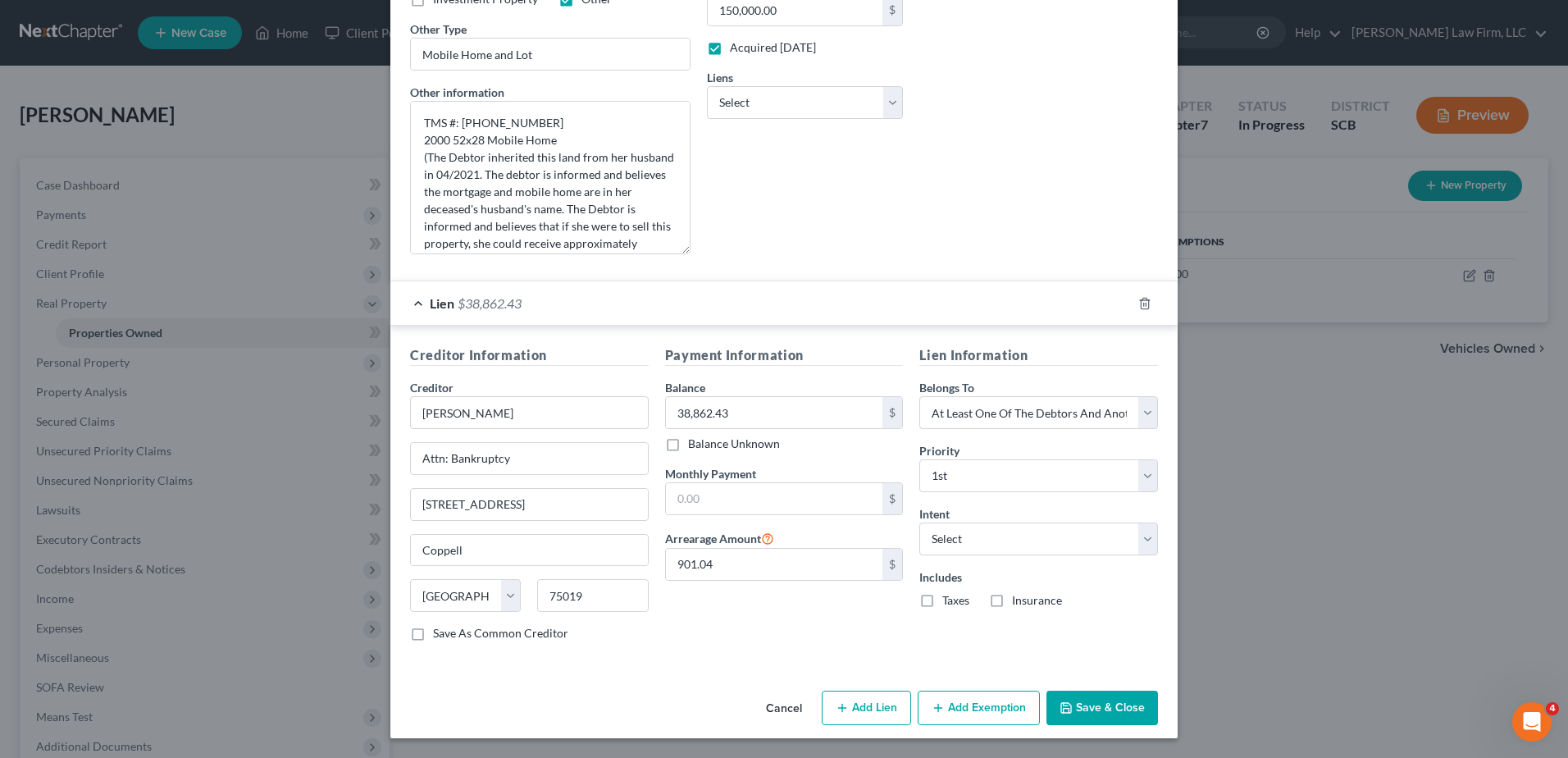
click at [943, 600] on label "Taxes" at bounding box center [956, 600] width 27 height 16
click at [949, 600] on input "Taxes" at bounding box center [954, 597] width 10 height 10
checkbox input "true"
click at [1012, 599] on label "Insurance" at bounding box center [1037, 600] width 50 height 16
click at [1019, 599] on input "Insurance" at bounding box center [1024, 597] width 10 height 10
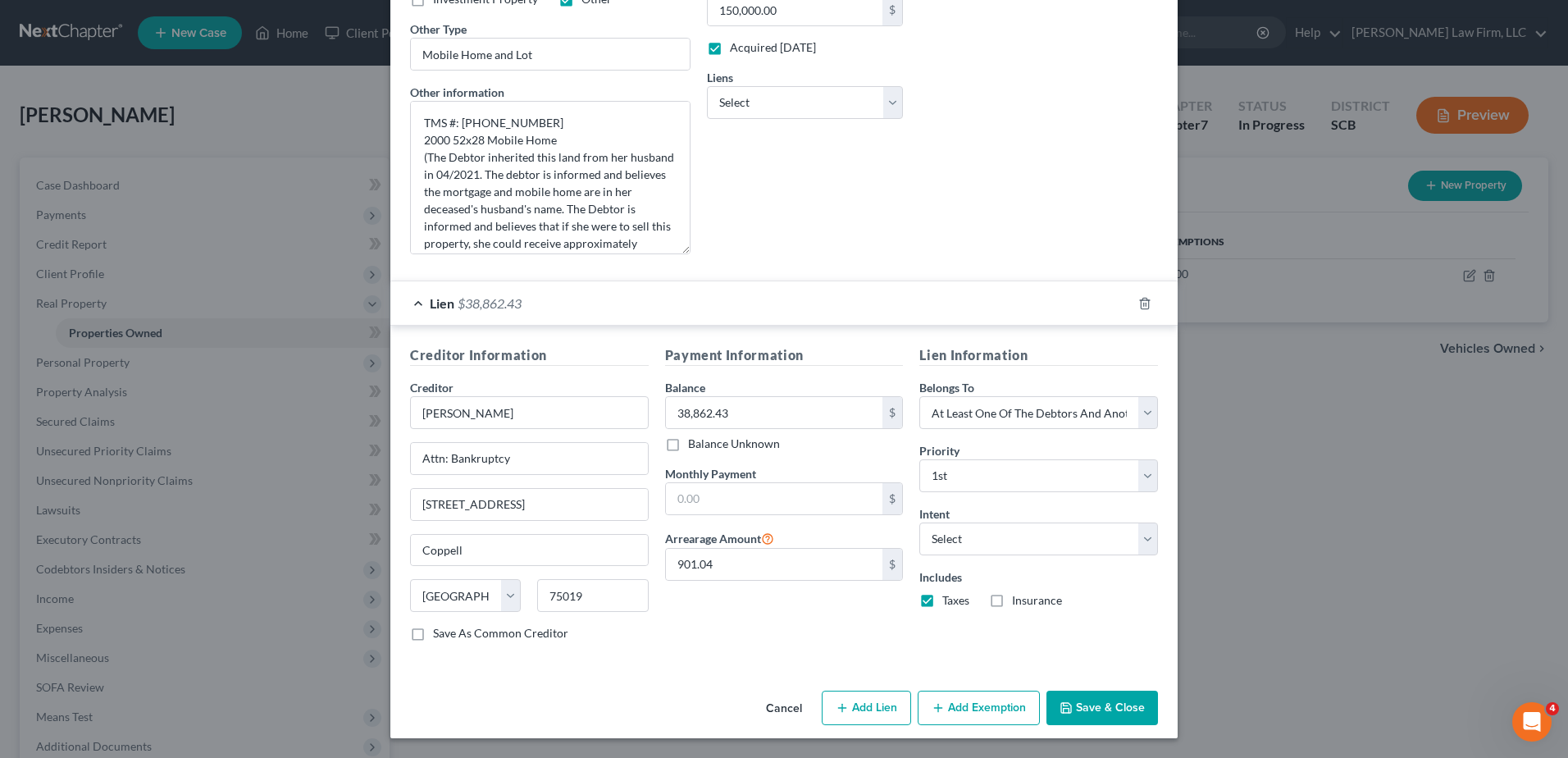
checkbox input "true"
click at [1013, 704] on button "Add Exemption" at bounding box center [978, 708] width 122 height 34
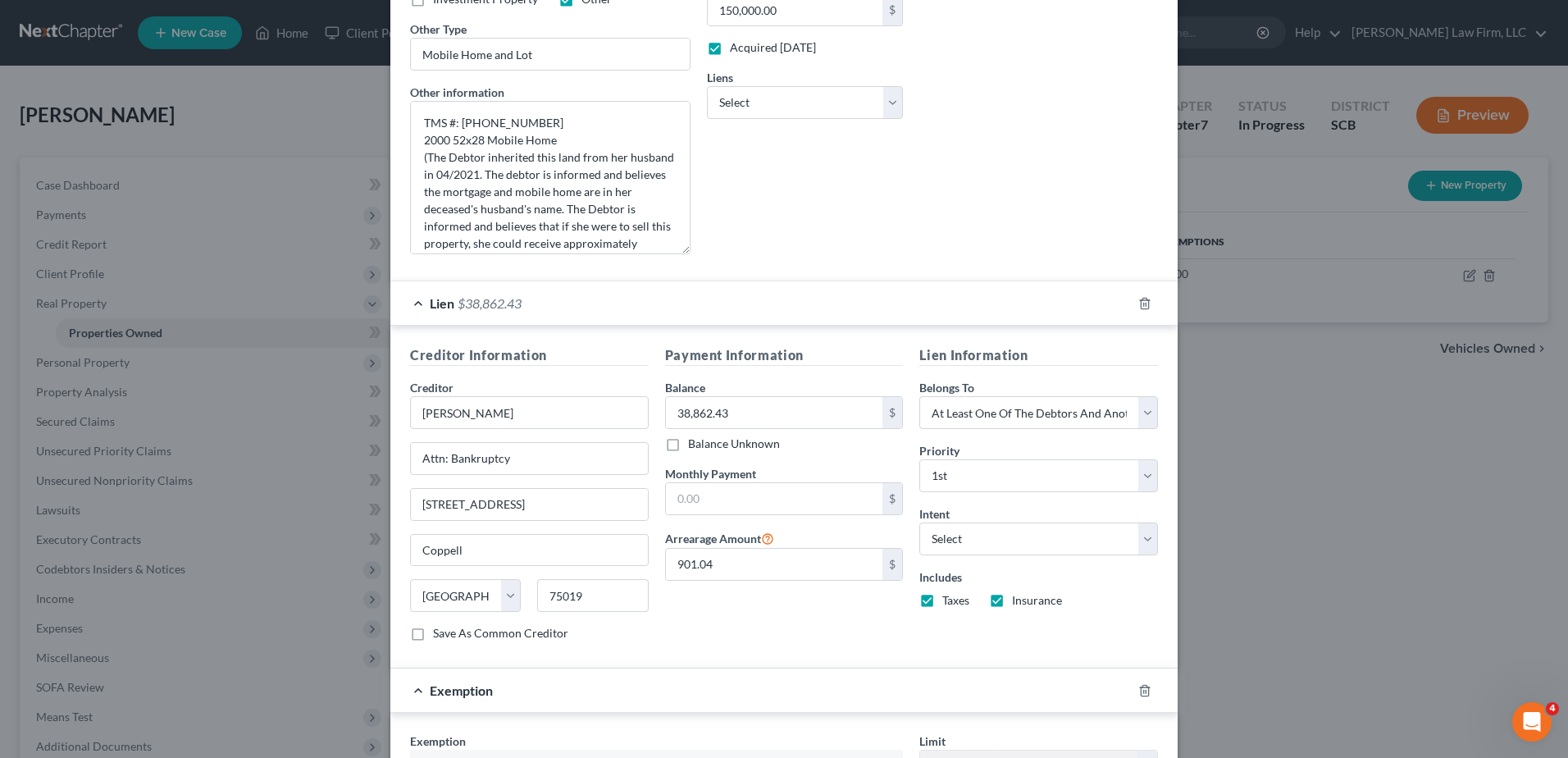
scroll to position [784, 0]
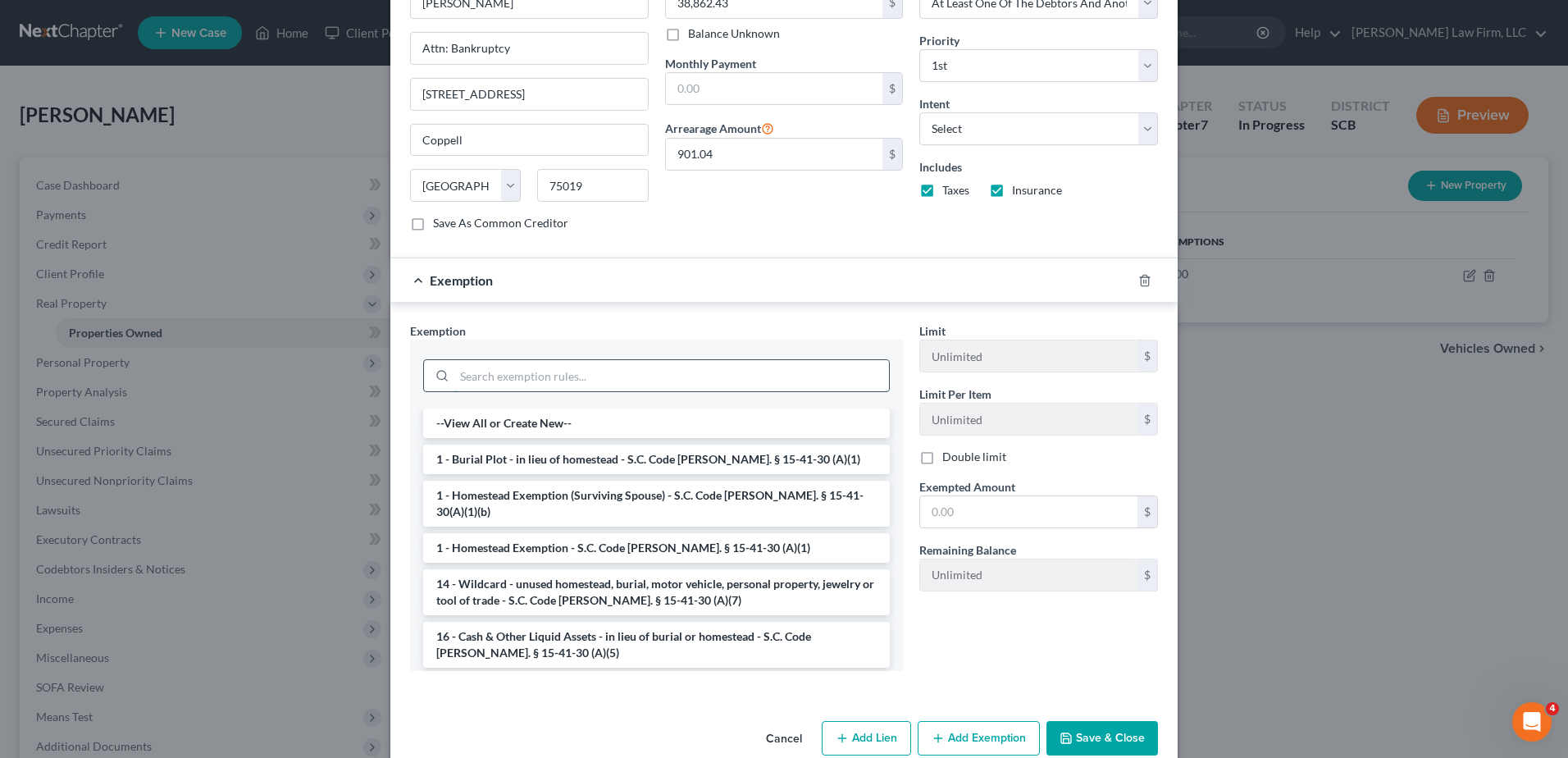
click at [582, 378] on input "search" at bounding box center [672, 375] width 435 height 31
click at [595, 496] on li "1 - Homestead Exemption (Surviving Spouse) - S.C. Code [PERSON_NAME]. § 15-41-3…" at bounding box center [656, 503] width 467 height 46
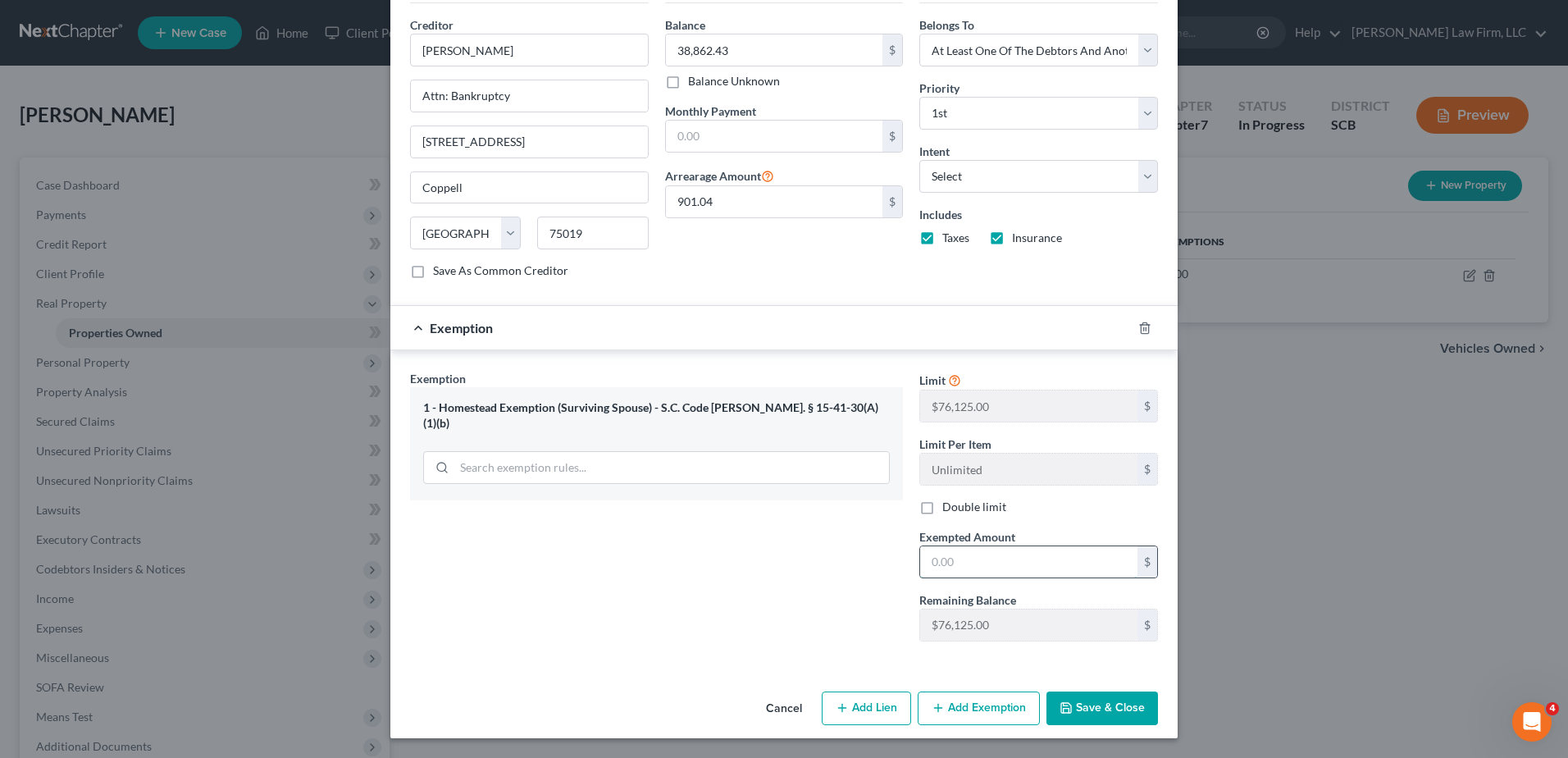
click at [963, 552] on input "text" at bounding box center [1029, 561] width 217 height 31
type input "76,125.00"
click at [825, 333] on div "Exemption $76,125.00" at bounding box center [761, 327] width 742 height 44
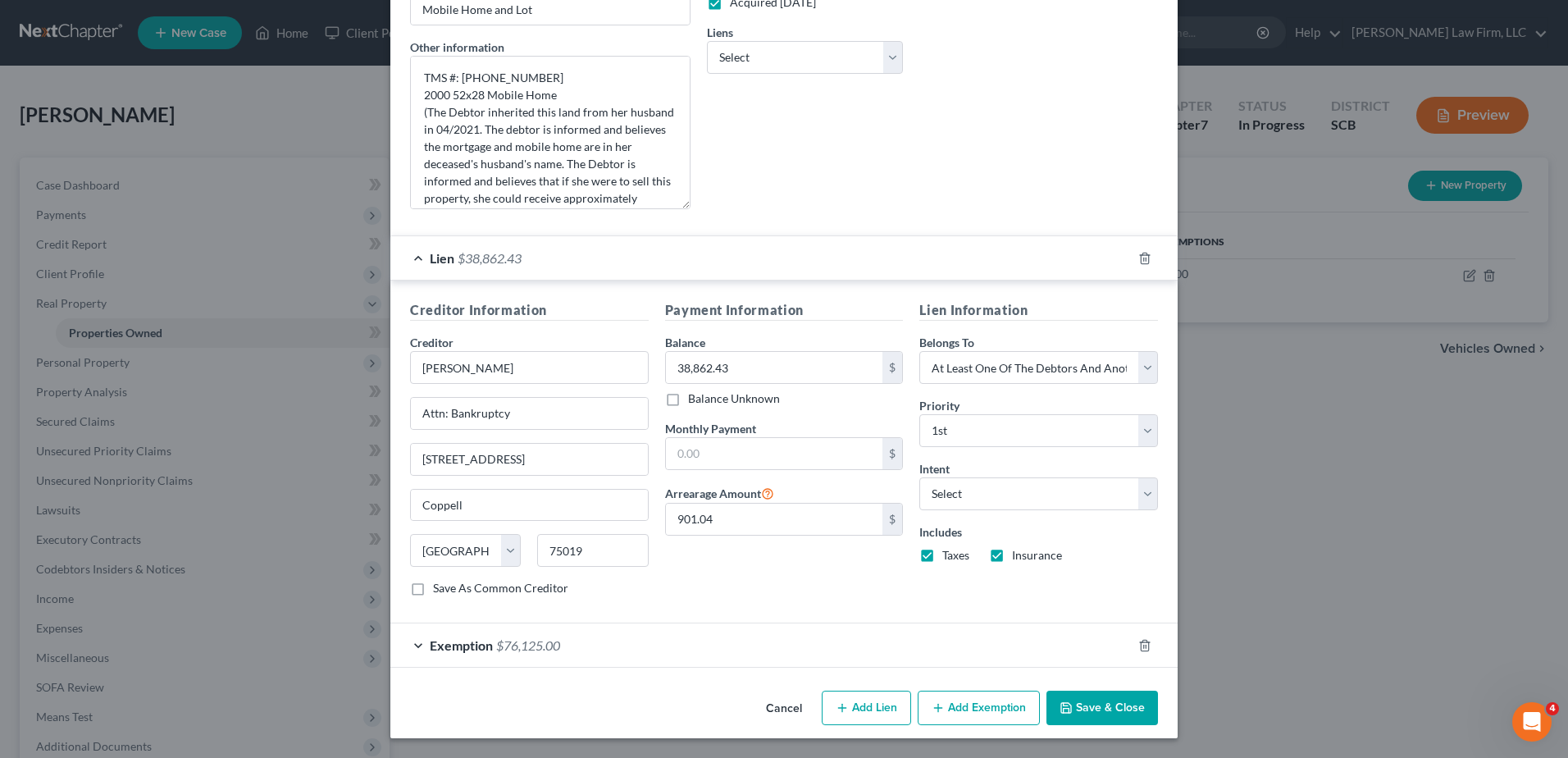
scroll to position [419, 0]
click at [861, 267] on div "Lien $38,862.43" at bounding box center [761, 257] width 742 height 44
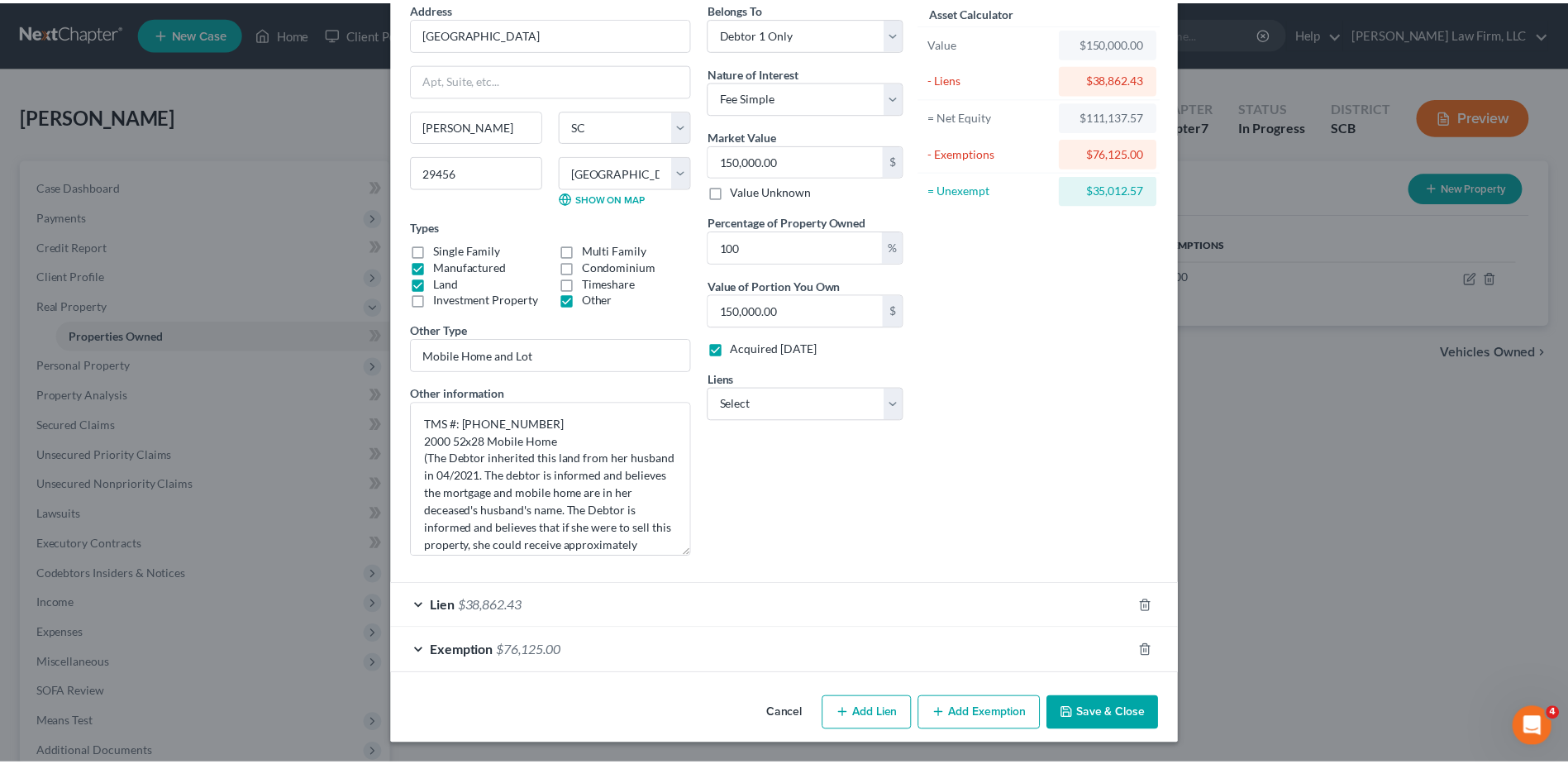
scroll to position [77, 0]
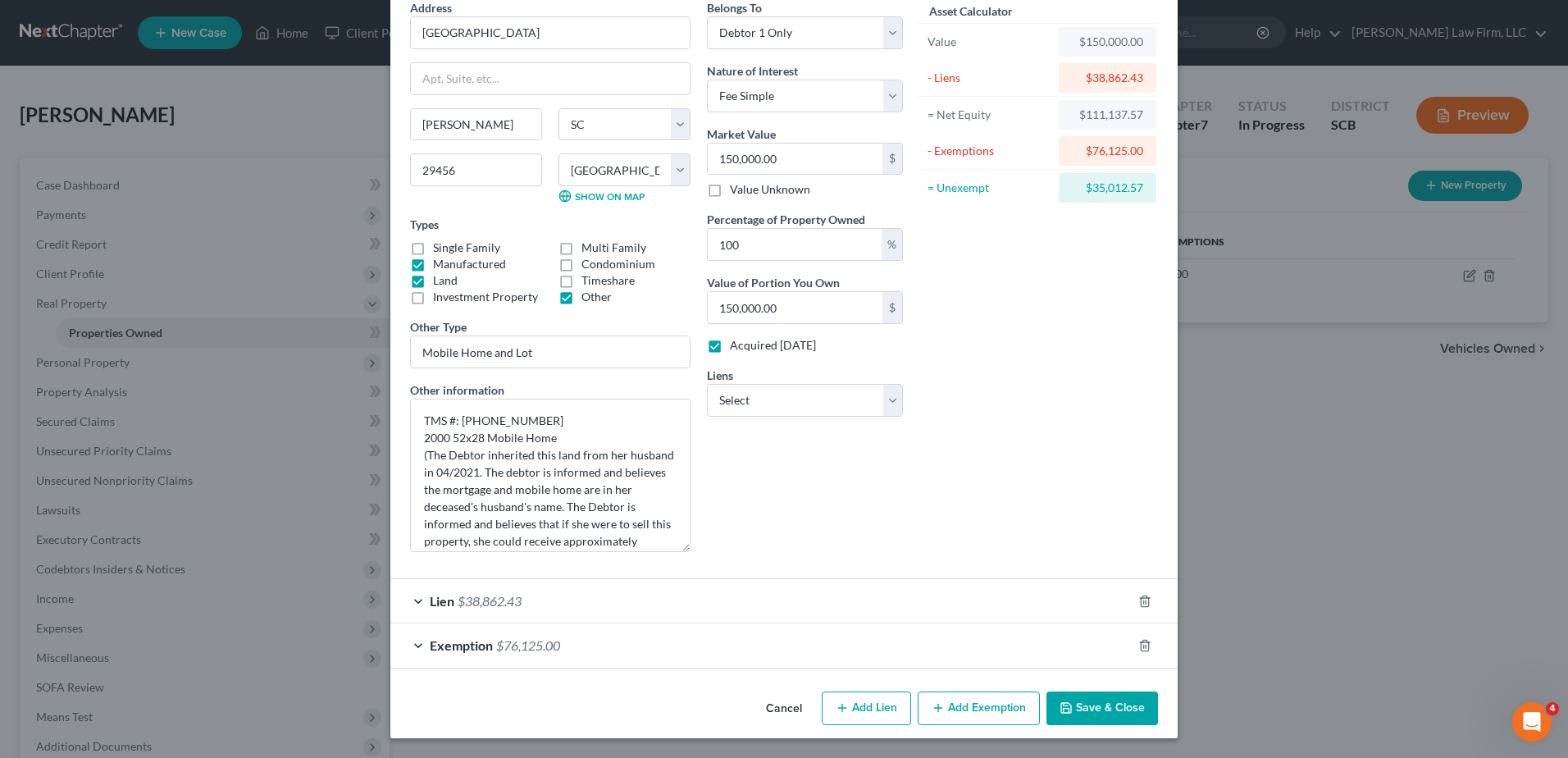
click at [1106, 696] on button "Save & Close" at bounding box center [1102, 708] width 112 height 34
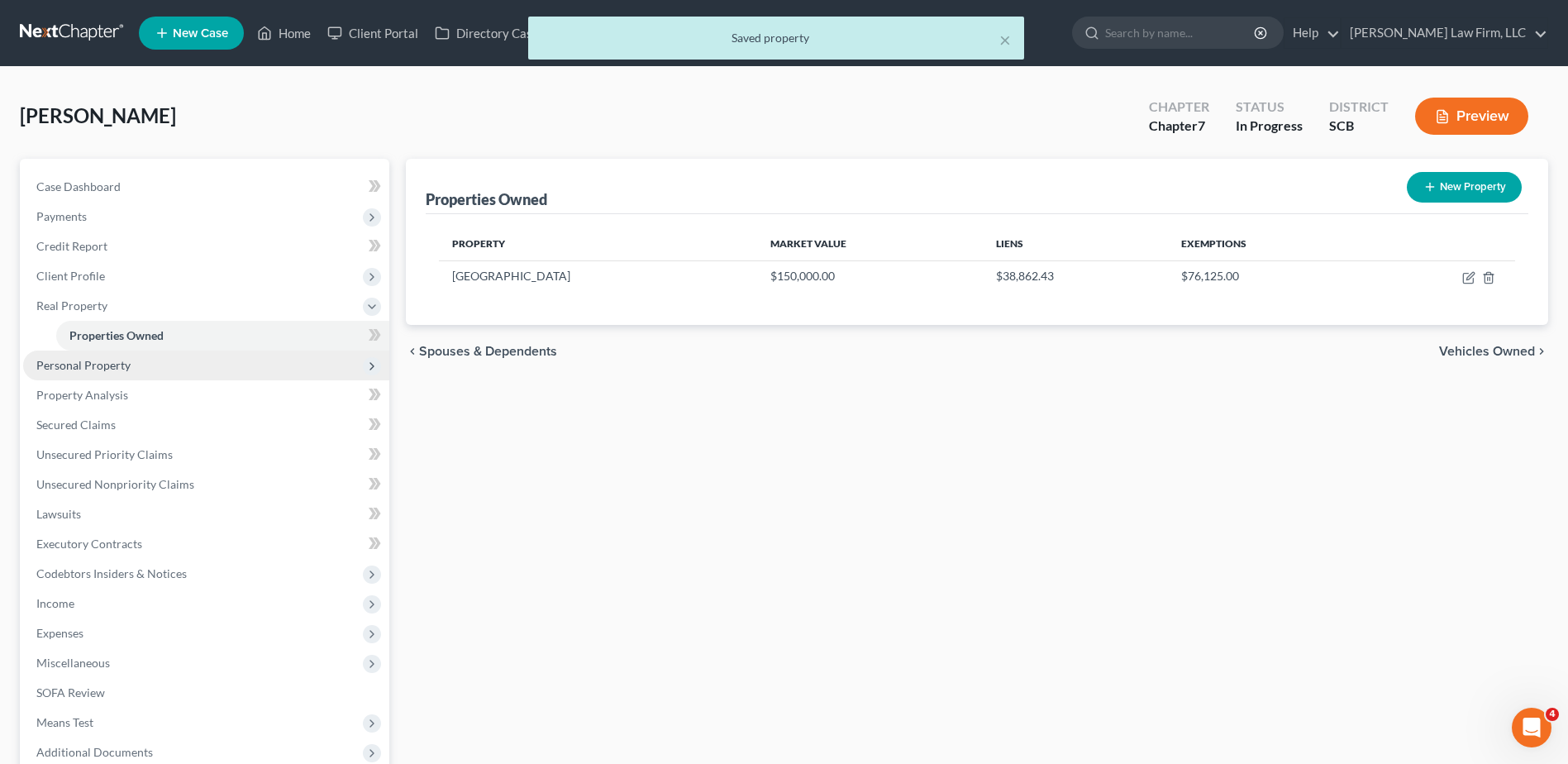
click at [214, 360] on span "Personal Property" at bounding box center [206, 365] width 366 height 30
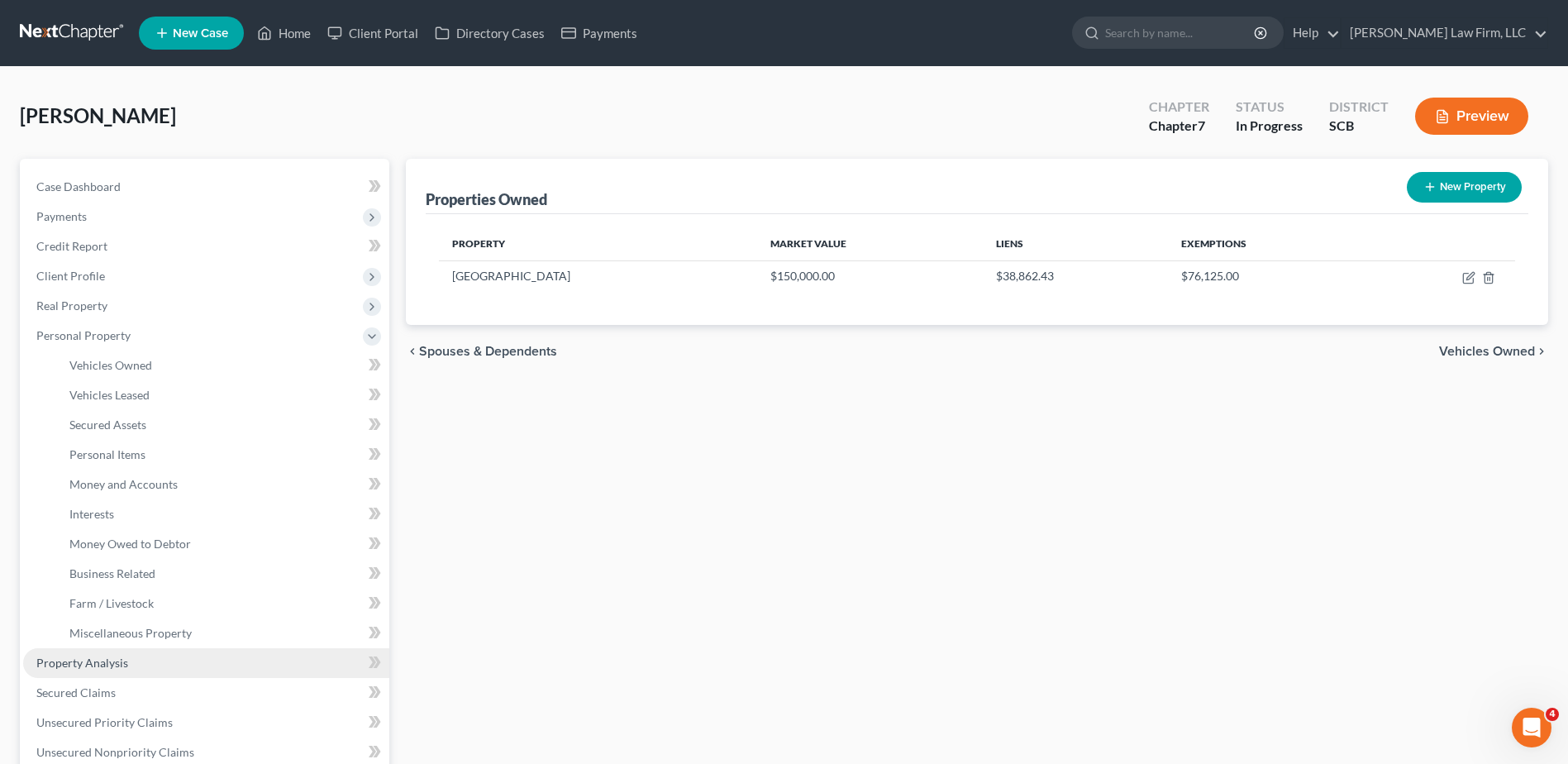
click at [78, 669] on link "Property Analysis" at bounding box center [206, 663] width 366 height 30
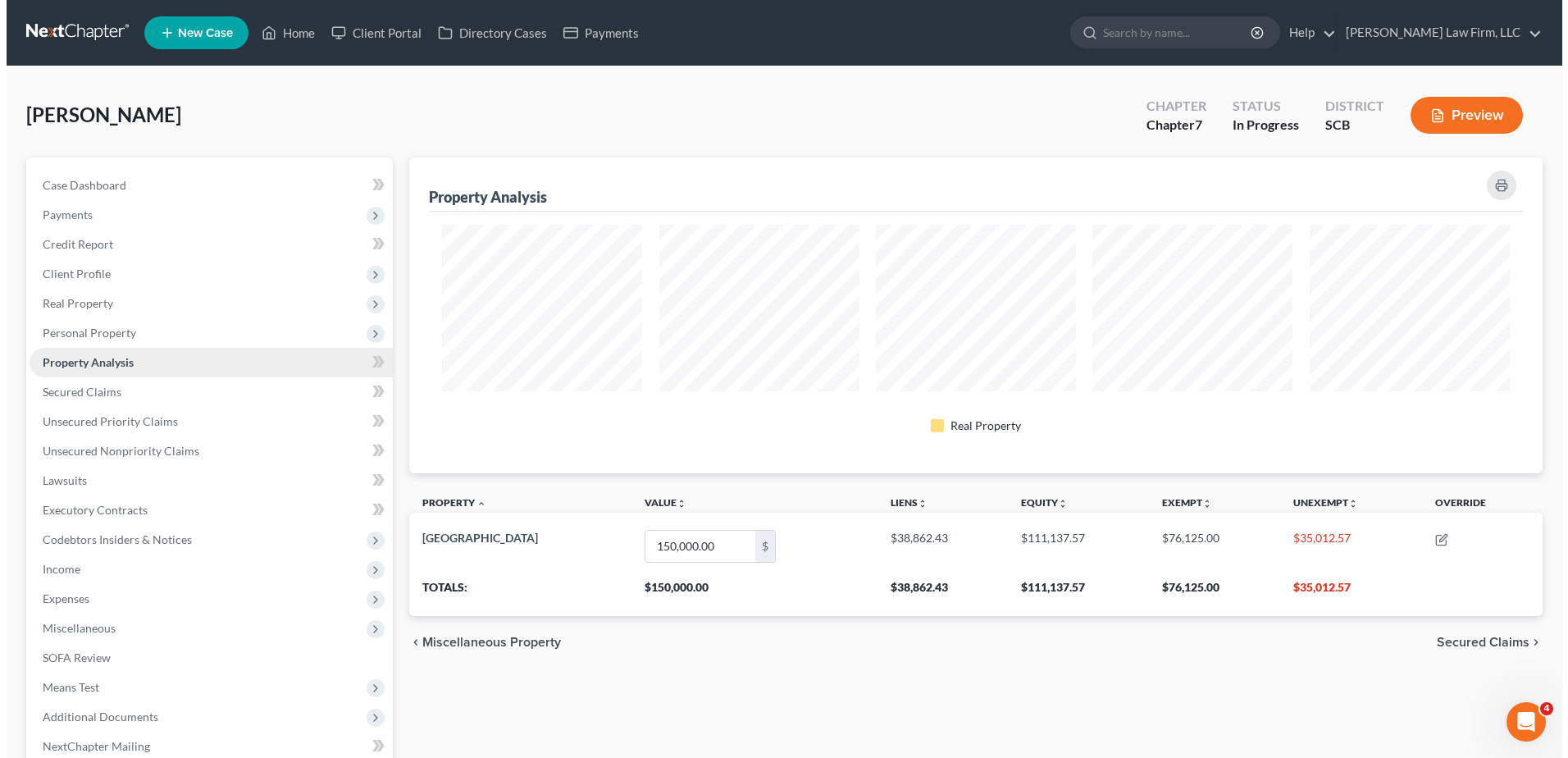
scroll to position [316, 1133]
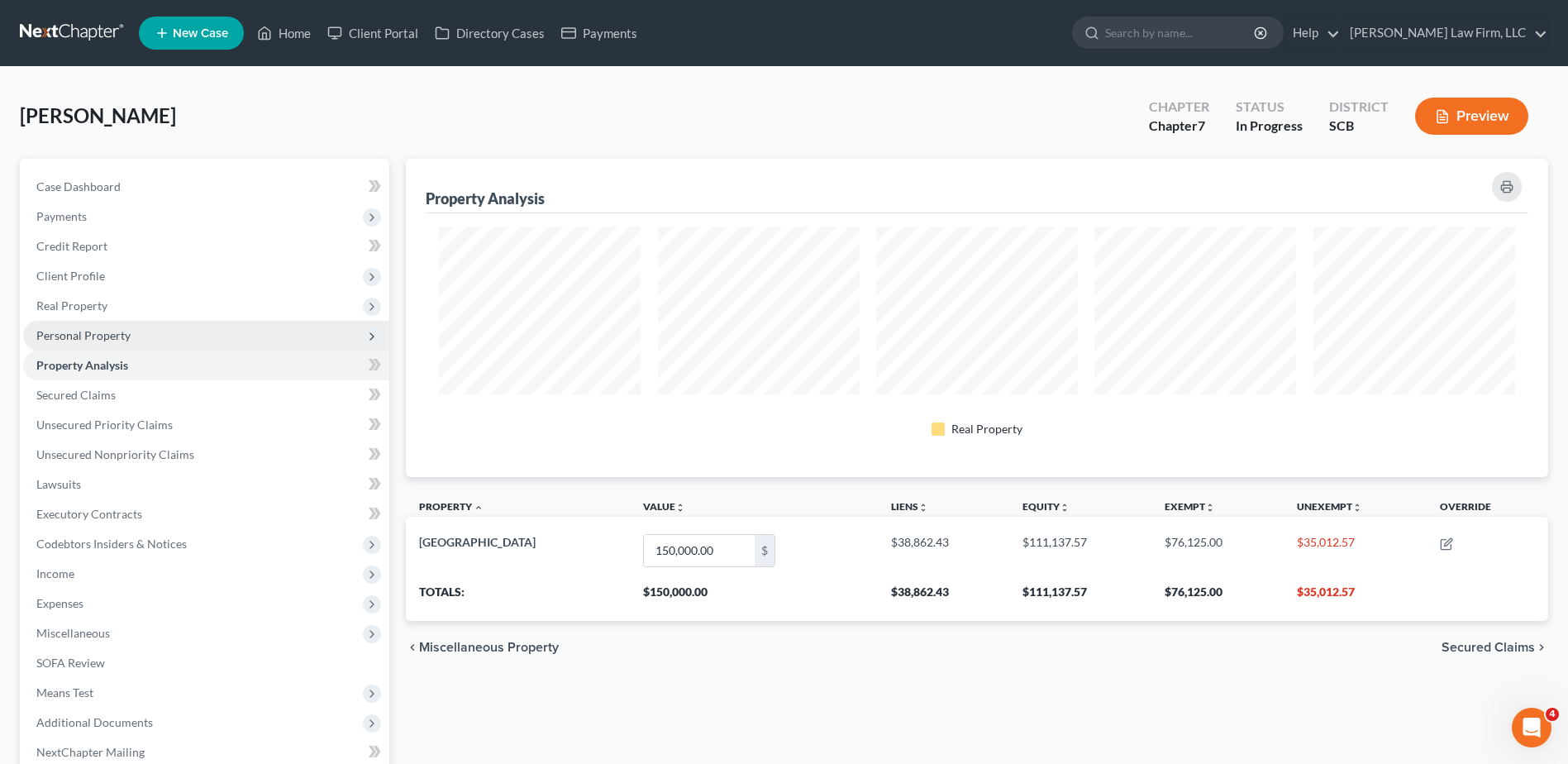
click at [119, 336] on span "Personal Property" at bounding box center [83, 335] width 94 height 14
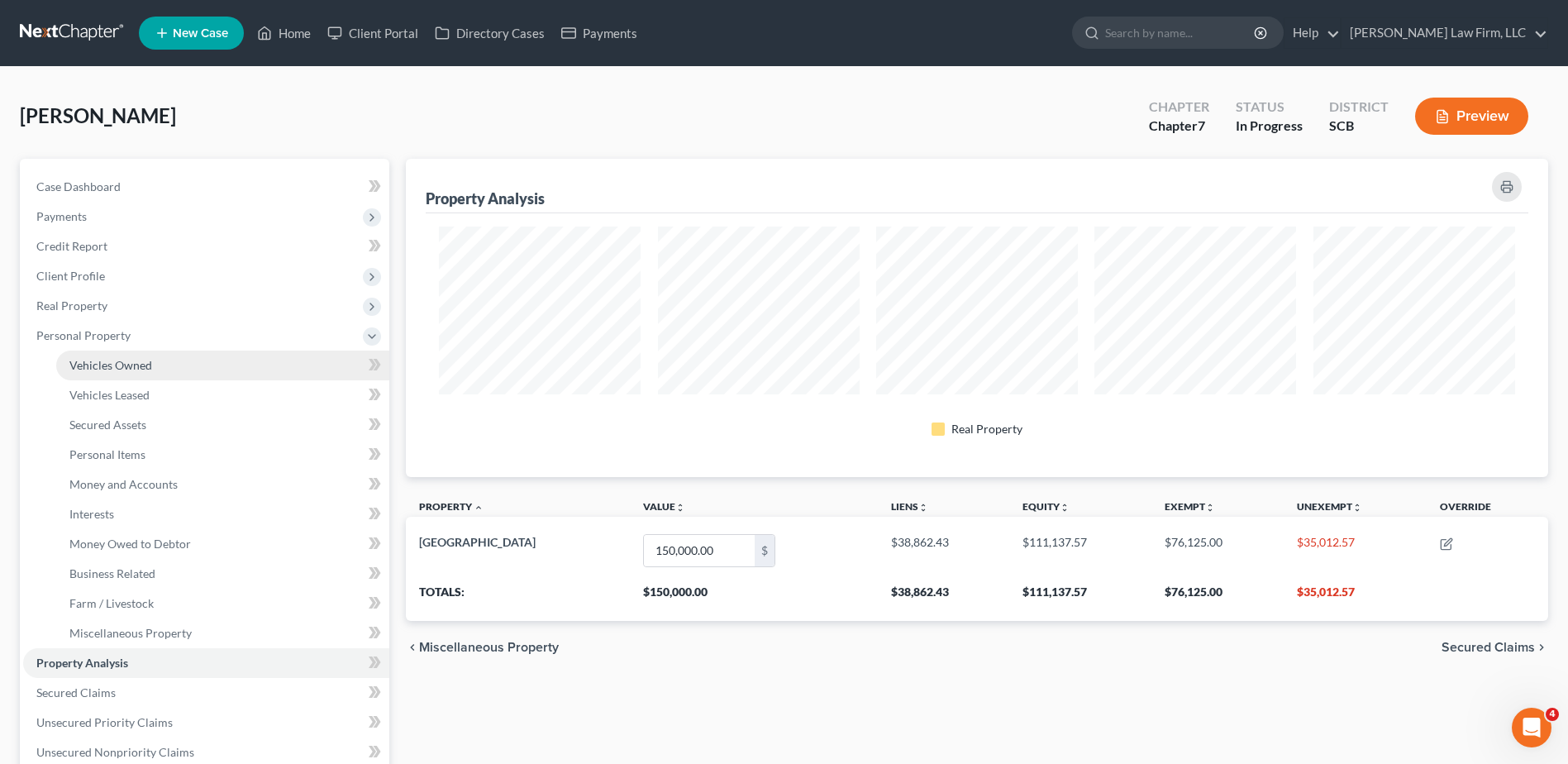
click at [119, 360] on span "Vehicles Owned" at bounding box center [111, 365] width 83 height 14
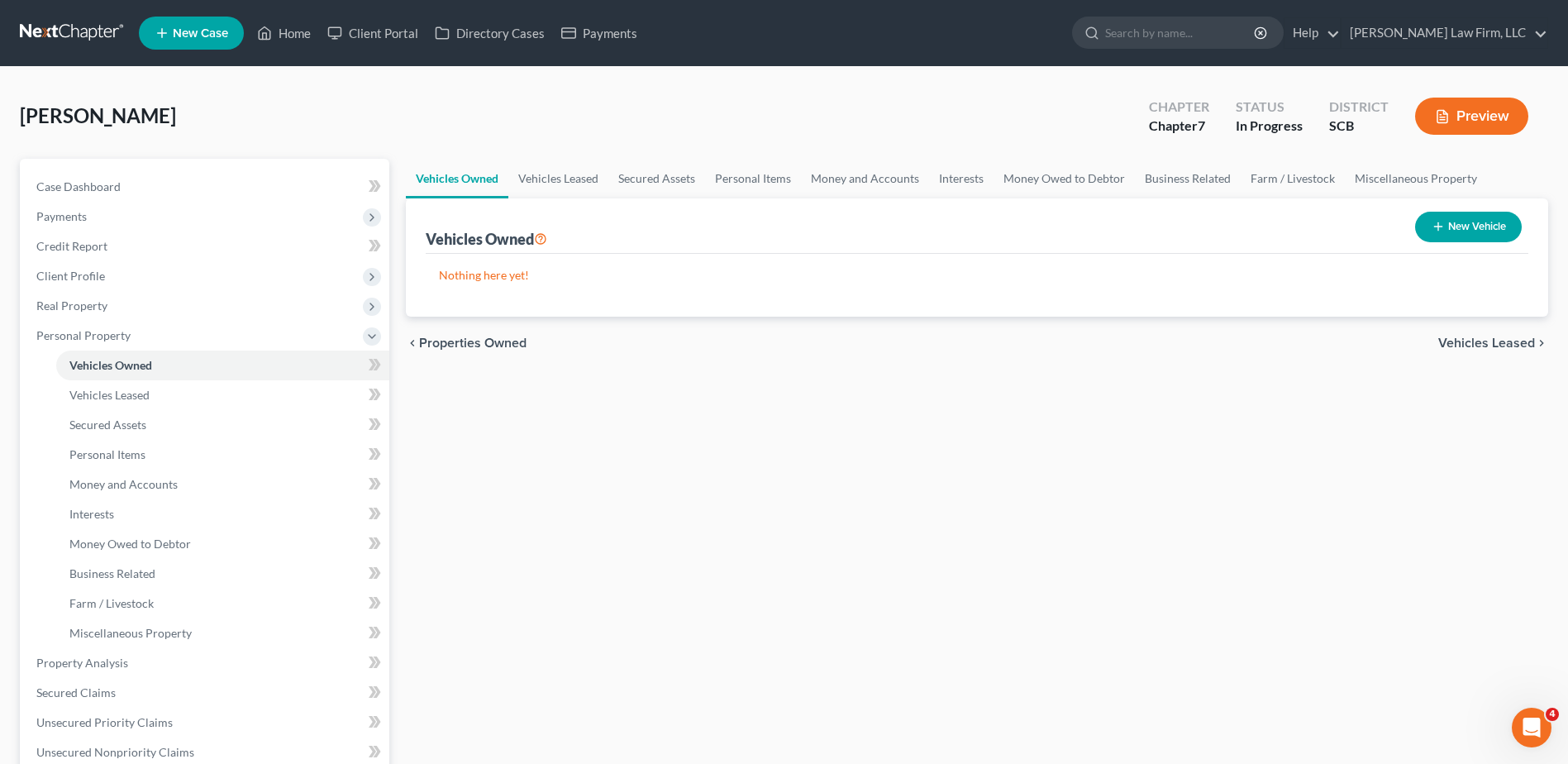
click at [1457, 227] on button "New Vehicle" at bounding box center [1468, 227] width 107 height 31
select select "0"
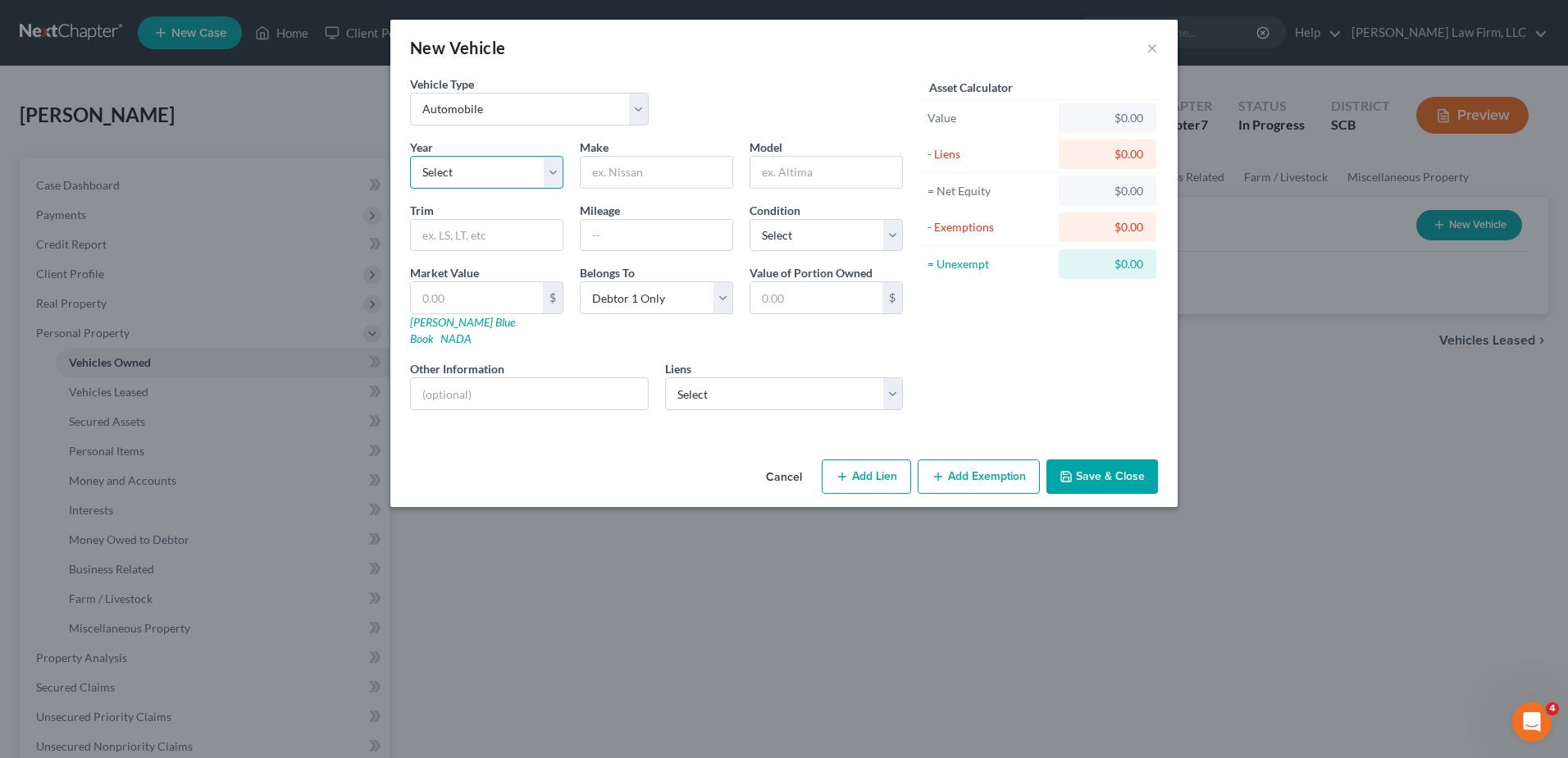
click at [524, 168] on select "Select 2026 2025 2024 2023 2022 2021 2020 2019 2018 2017 2016 2015 2014 2013 20…" at bounding box center [486, 172] width 153 height 32
select select "5"
click at [410, 156] on select "Select 2026 2025 2024 2023 2022 2021 2020 2019 2018 2017 2016 2015 2014 2013 20…" at bounding box center [486, 172] width 153 height 32
click at [659, 179] on input "text" at bounding box center [657, 172] width 152 height 31
type input "Honda"
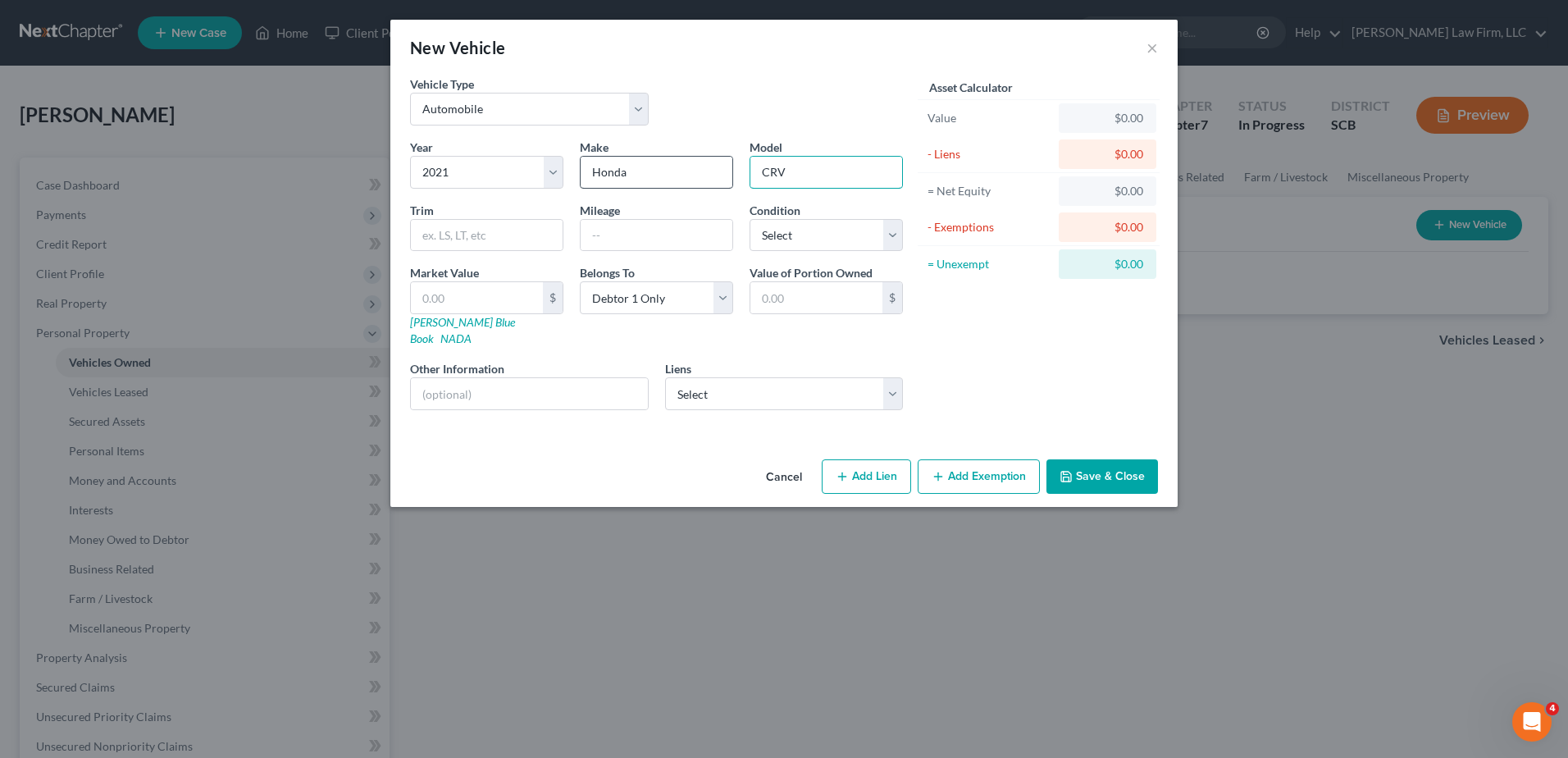
type input "CRV"
click at [736, 378] on select "Select Ally Fincl - $33,523.00 Truist - $20,710.00 Am Honda Fin - $11,200.00" at bounding box center [784, 394] width 238 height 32
select select "2"
click at [665, 378] on select "Select Ally Fincl - $33,523.00 Truist - $20,710.00 Am Honda Fin - $11,200.00" at bounding box center [784, 394] width 238 height 32
select select
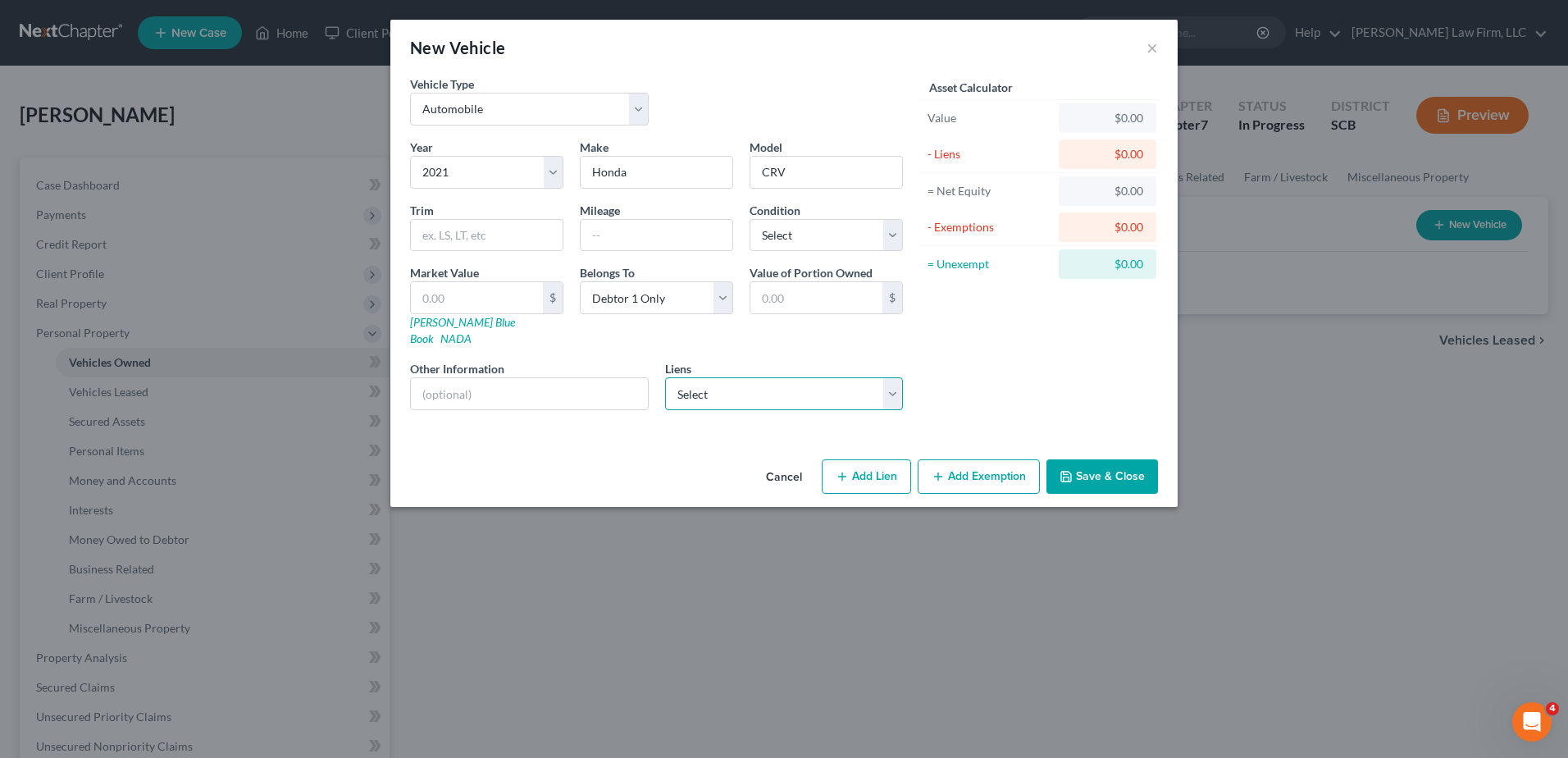
select select "45"
select select "0"
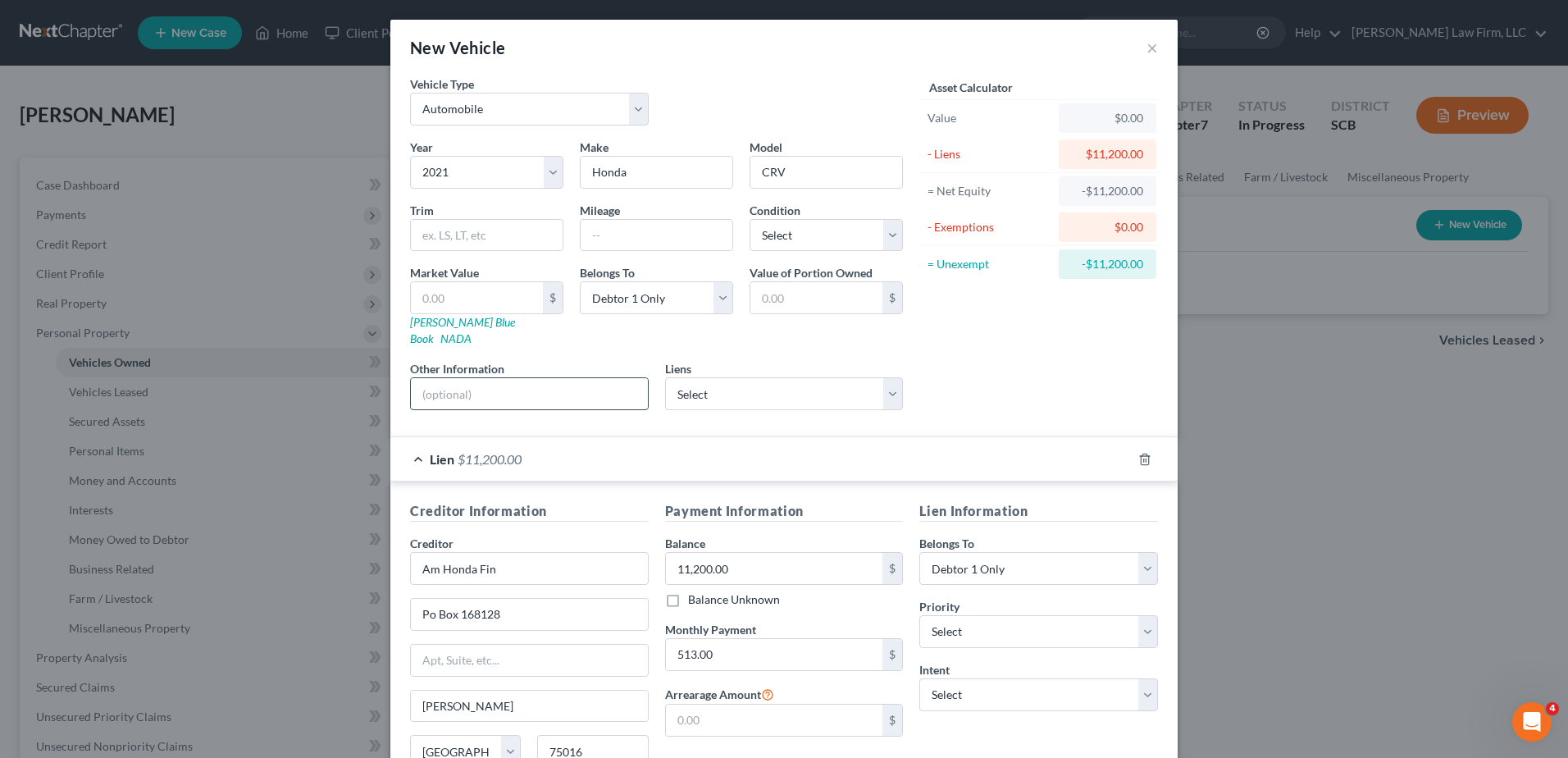
click at [566, 380] on input "text" at bounding box center [529, 393] width 237 height 31
type input "VIN: [US_VEHICLE_IDENTIFICATION_NUMBER]"
click at [990, 382] on div "Asset Calculator Value $0.00 - Liens $11,200.00 = Net Equity -$11,200.00 - Exem…" at bounding box center [1038, 249] width 255 height 348
click at [520, 564] on input "Am Honda Fin" at bounding box center [529, 568] width 238 height 32
type input "A"
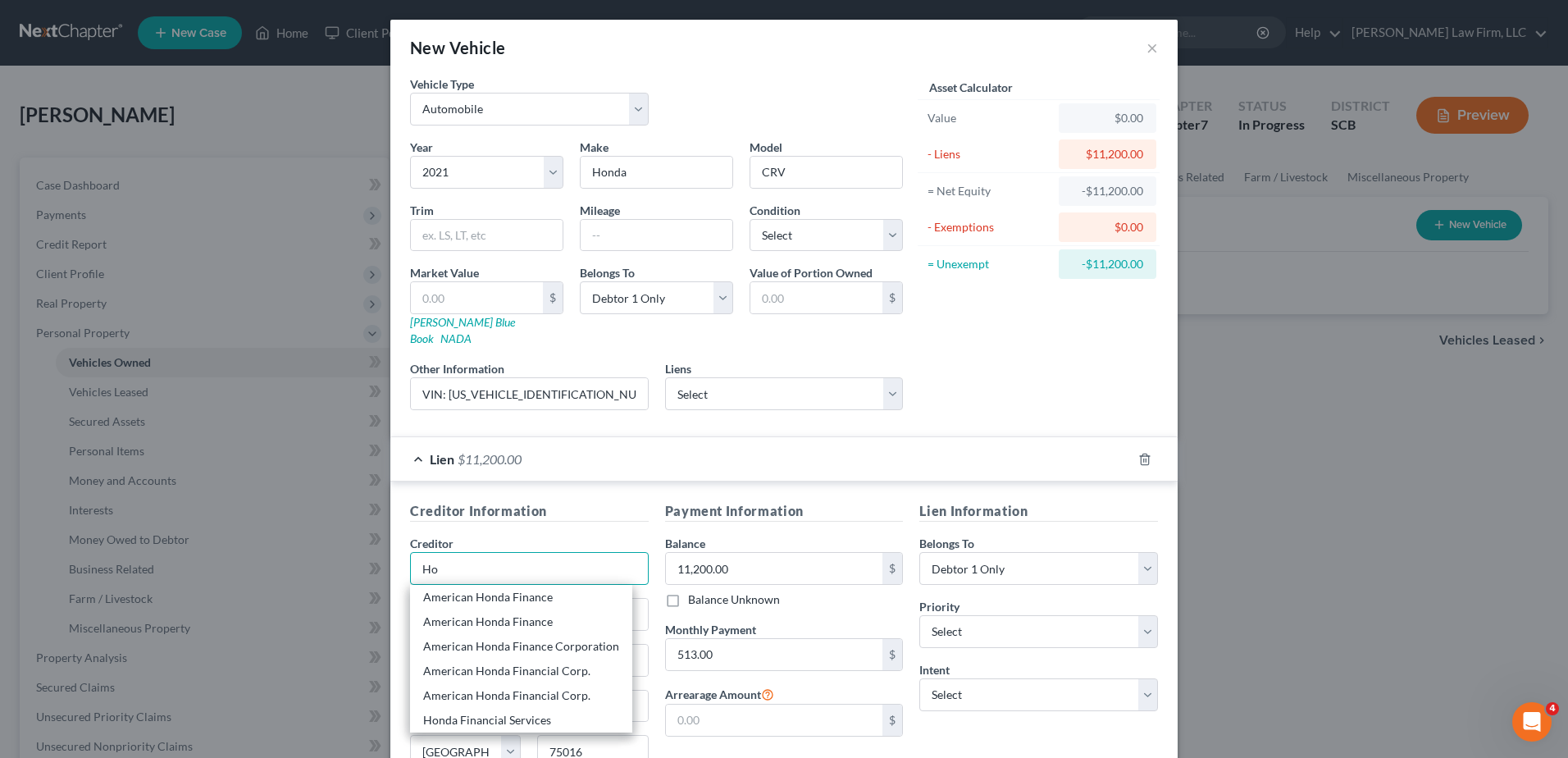
type input "H"
click at [515, 589] on div "American Honda Finance" at bounding box center [520, 596] width 196 height 16
type input "American Honda Finance"
type input "13856 Ballantyne Corpora"
type input "Charlotte"
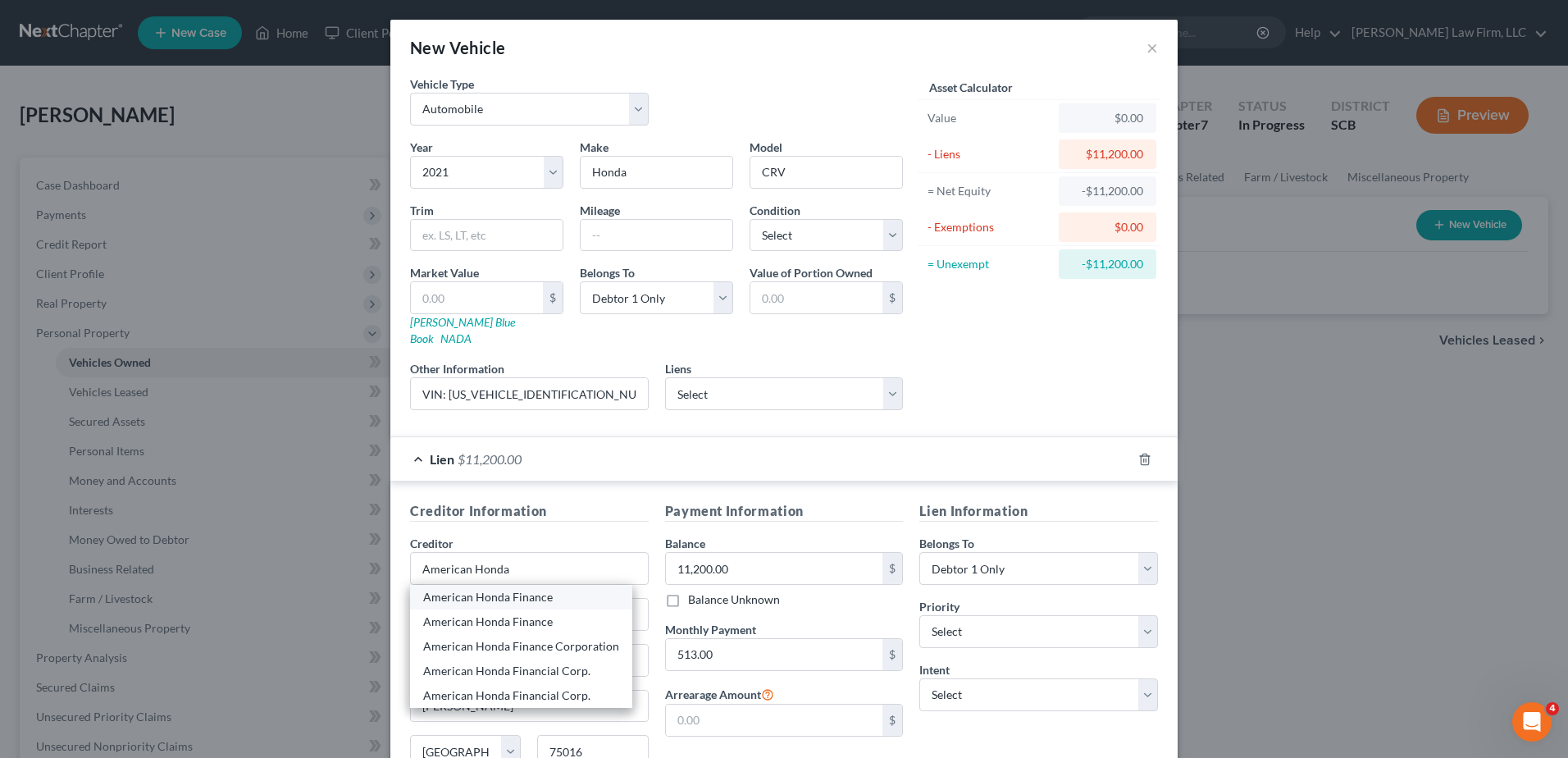
select select "28"
type input "28277"
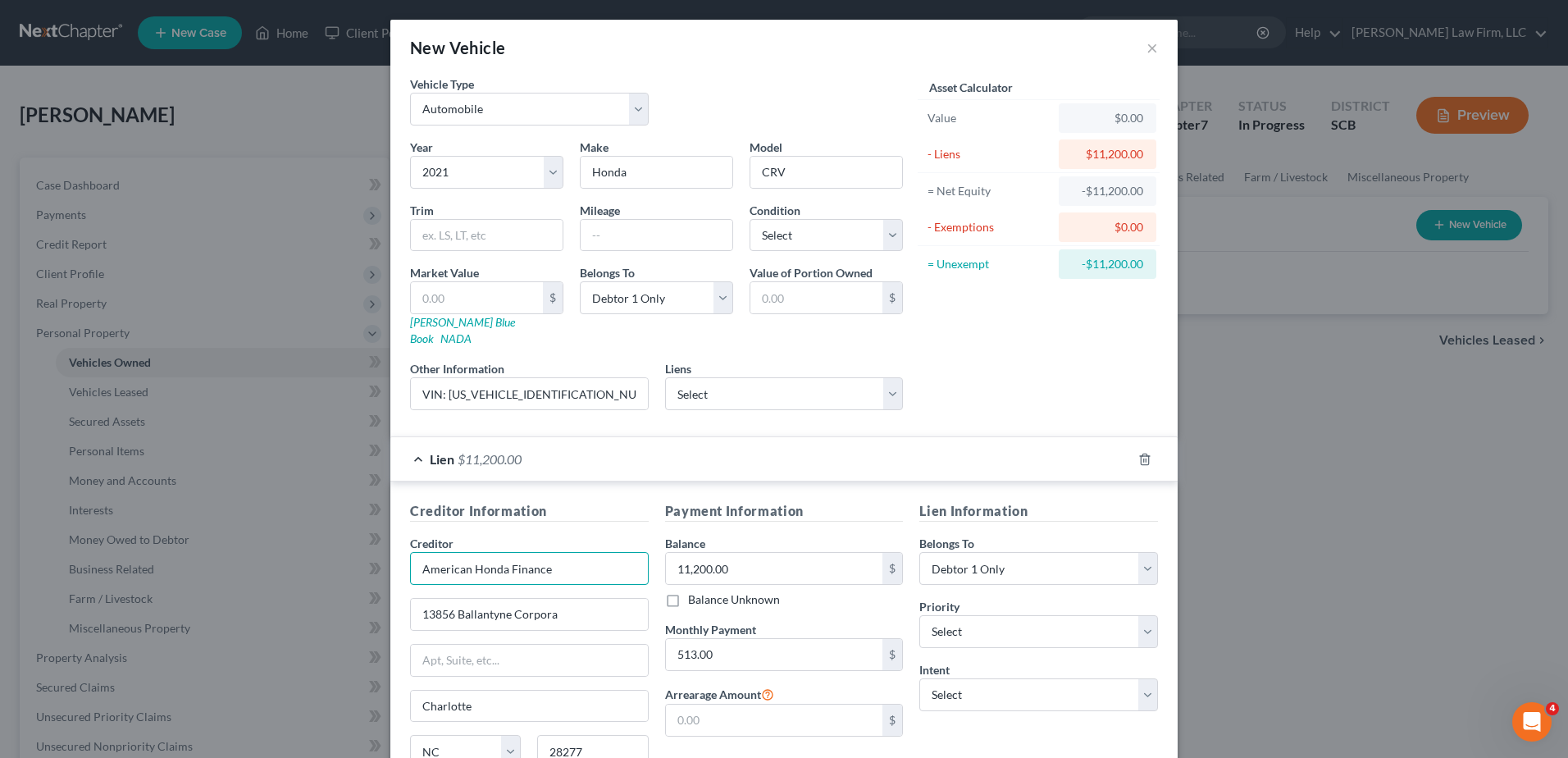
click at [568, 558] on input "American Honda Finance" at bounding box center [529, 568] width 238 height 32
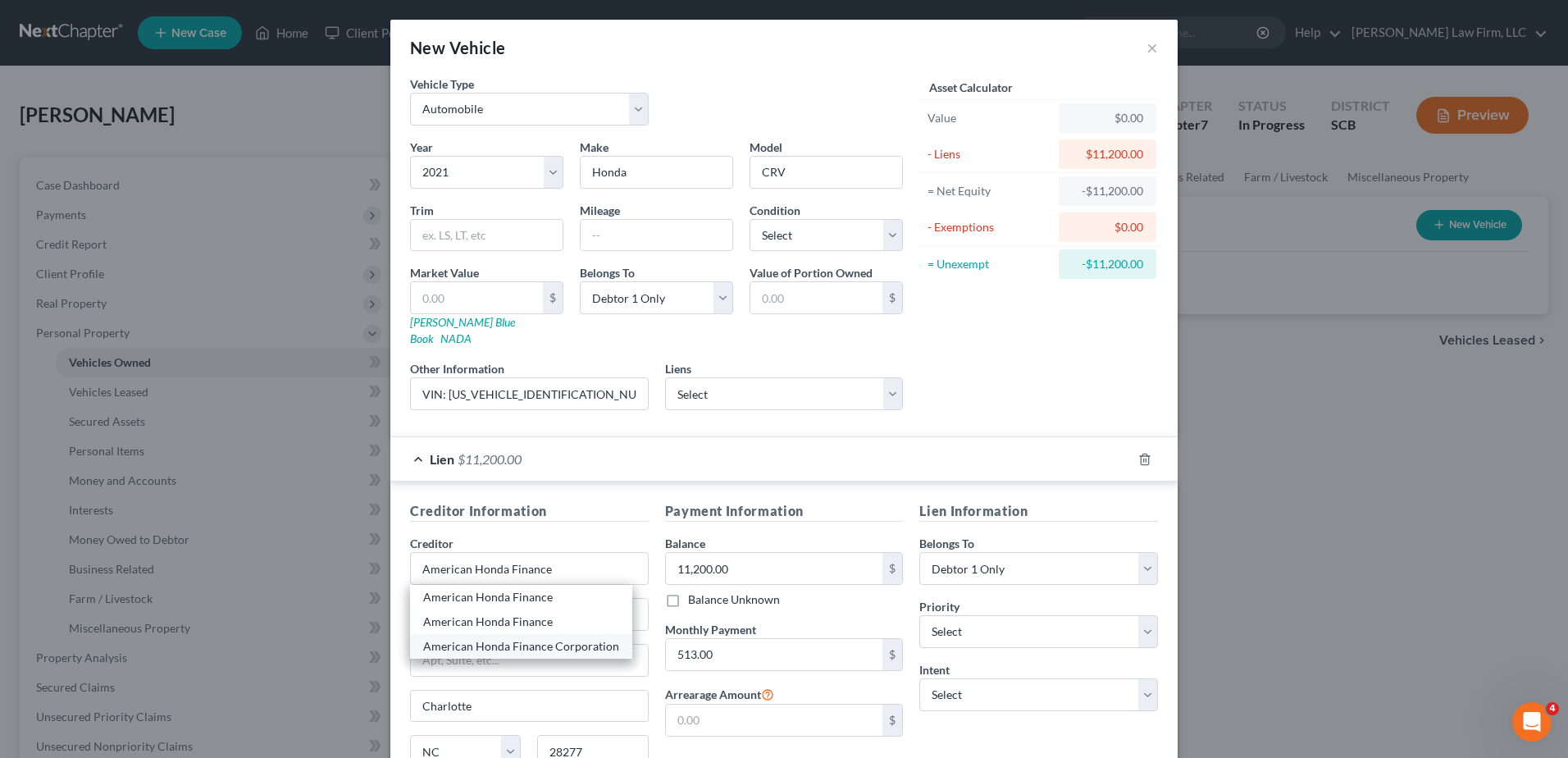
click at [547, 638] on div "American Honda Finance Corporation" at bounding box center [520, 646] width 196 height 16
type input "American Honda Finance Corporation"
type input "National Bankruptcy Center"
type input "P.O. box 168088"
type input "[PERSON_NAME]"
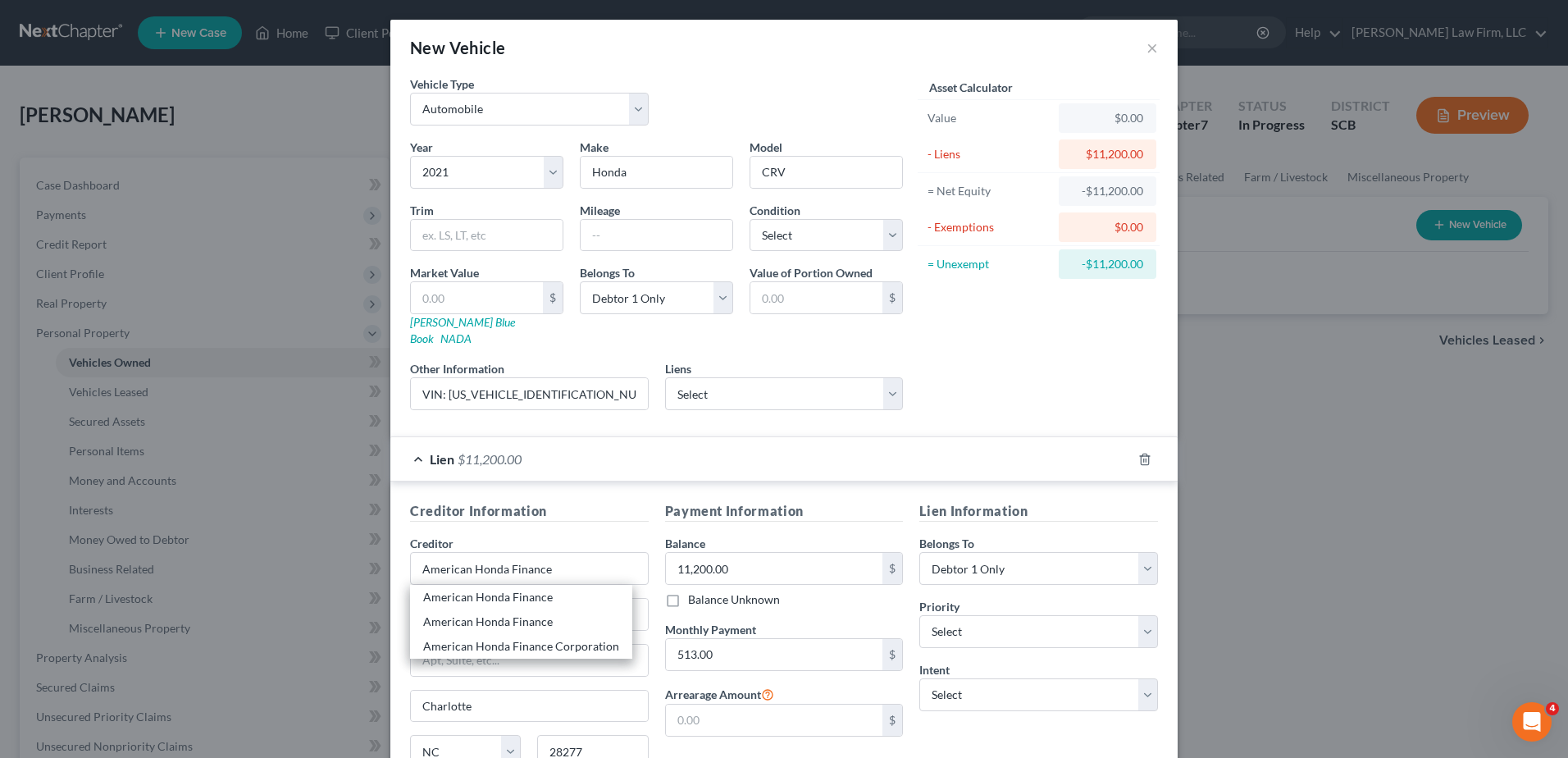
select select "45"
type input "75016"
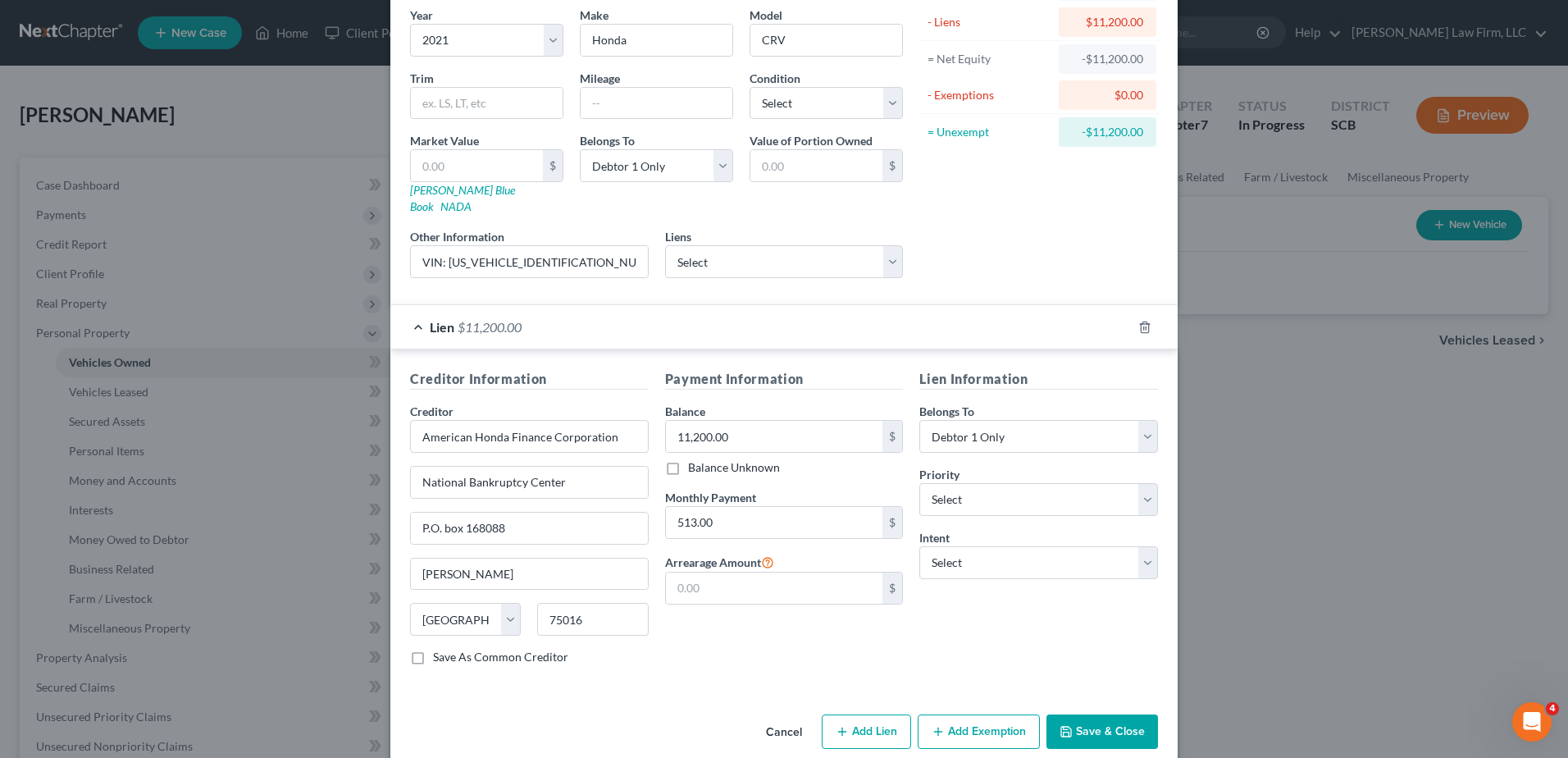
scroll to position [139, 0]
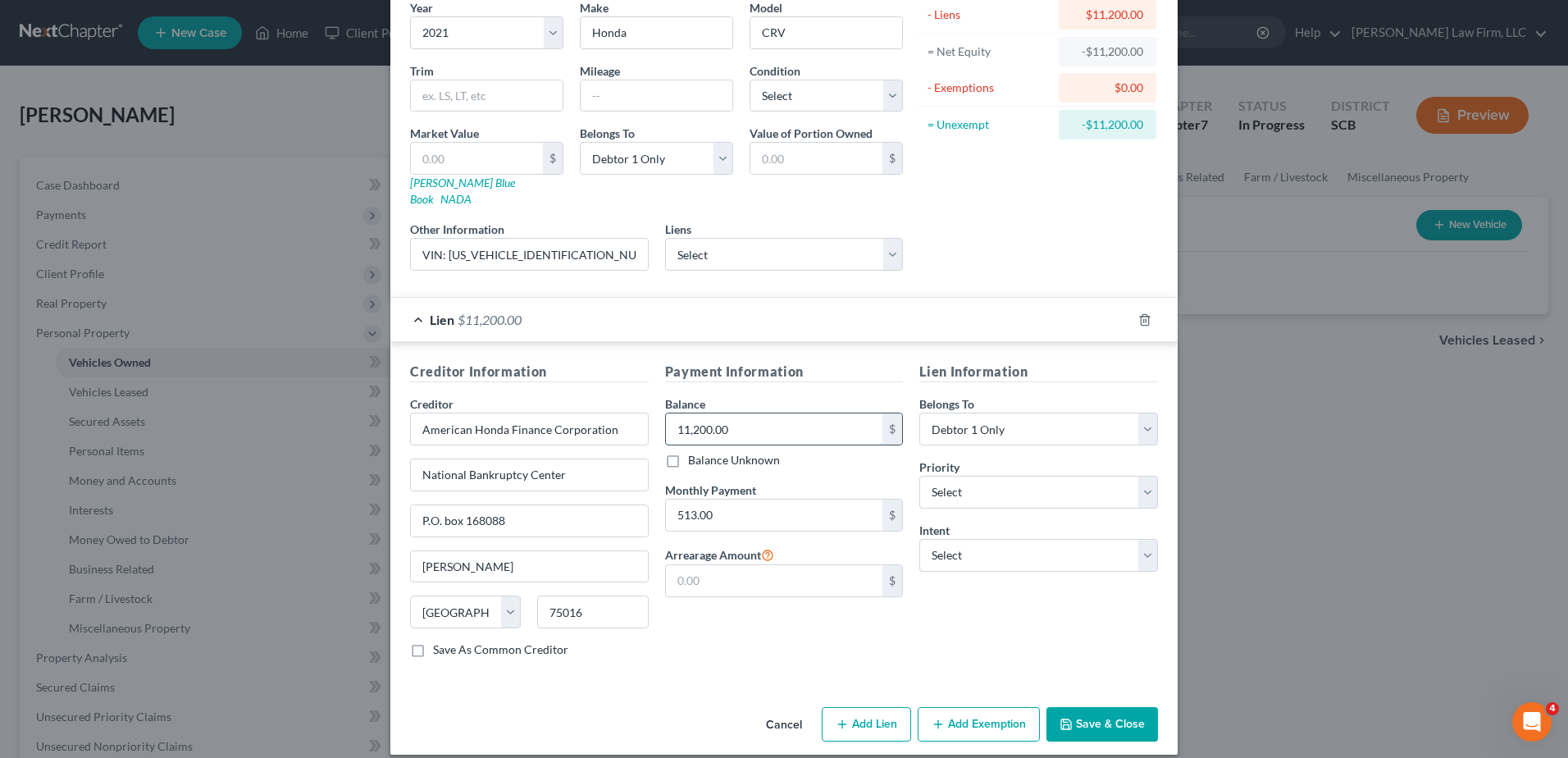
click at [781, 417] on input "11,200.00" at bounding box center [774, 429] width 217 height 31
type input "11,052.61"
click at [764, 503] on input "513.00" at bounding box center [774, 515] width 217 height 31
click at [827, 565] on input "text" at bounding box center [774, 580] width 217 height 31
type input "0.00"
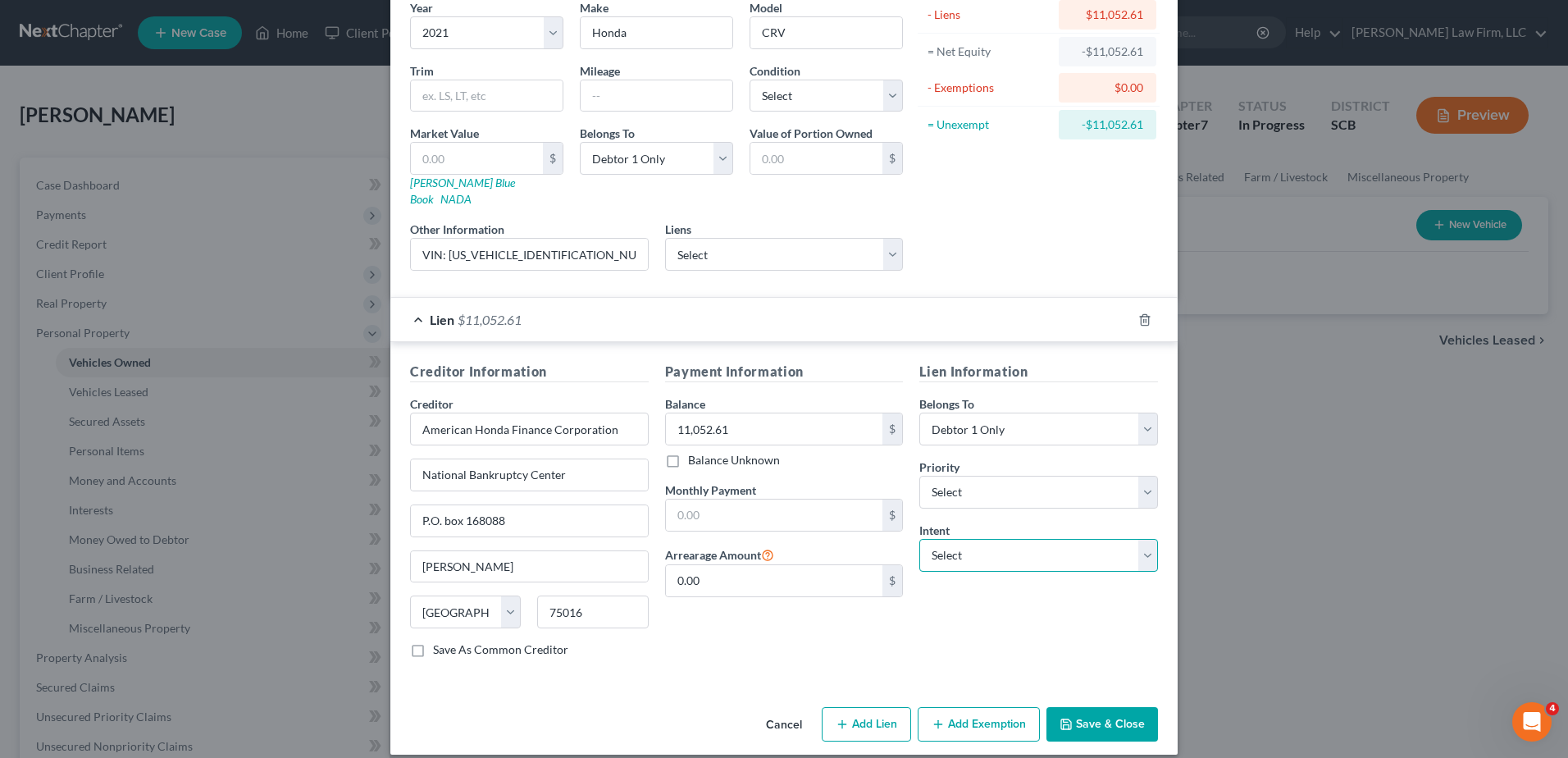
click at [990, 539] on select "Select Surrender Redeem Reaffirm Avoid Other" at bounding box center [1038, 555] width 238 height 32
click at [919, 539] on select "Select Surrender Redeem Reaffirm Avoid Other" at bounding box center [1038, 555] width 238 height 32
click at [917, 602] on div "Lien Information Belongs To * Select Debtor 1 Only Debtor 2 Only Debtor 1 And D…" at bounding box center [1038, 516] width 255 height 309
click at [903, 318] on div "Lien $11,052.61" at bounding box center [761, 319] width 742 height 44
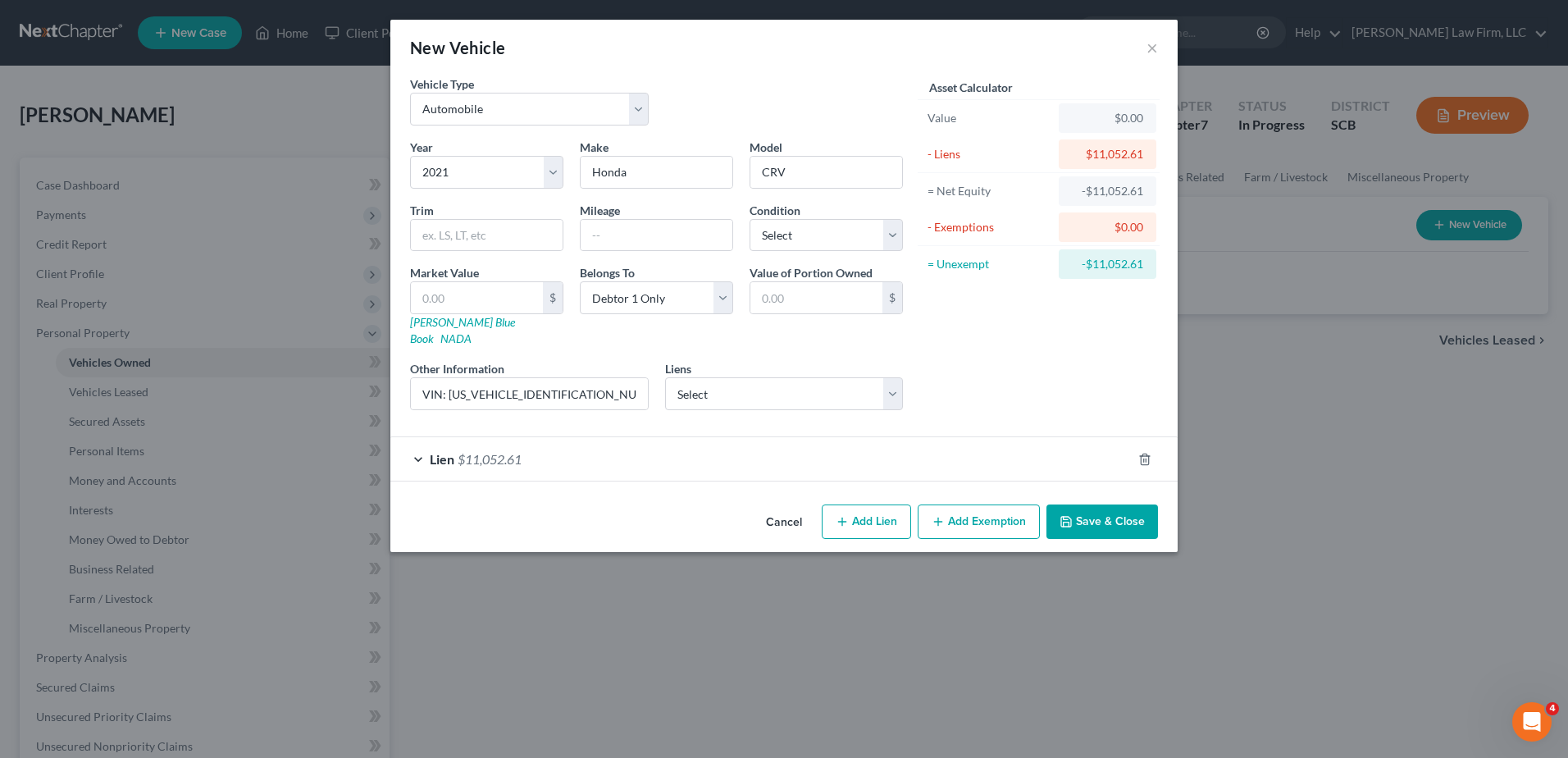
scroll to position [0, 0]
click at [977, 506] on button "Add Exemption" at bounding box center [978, 521] width 122 height 34
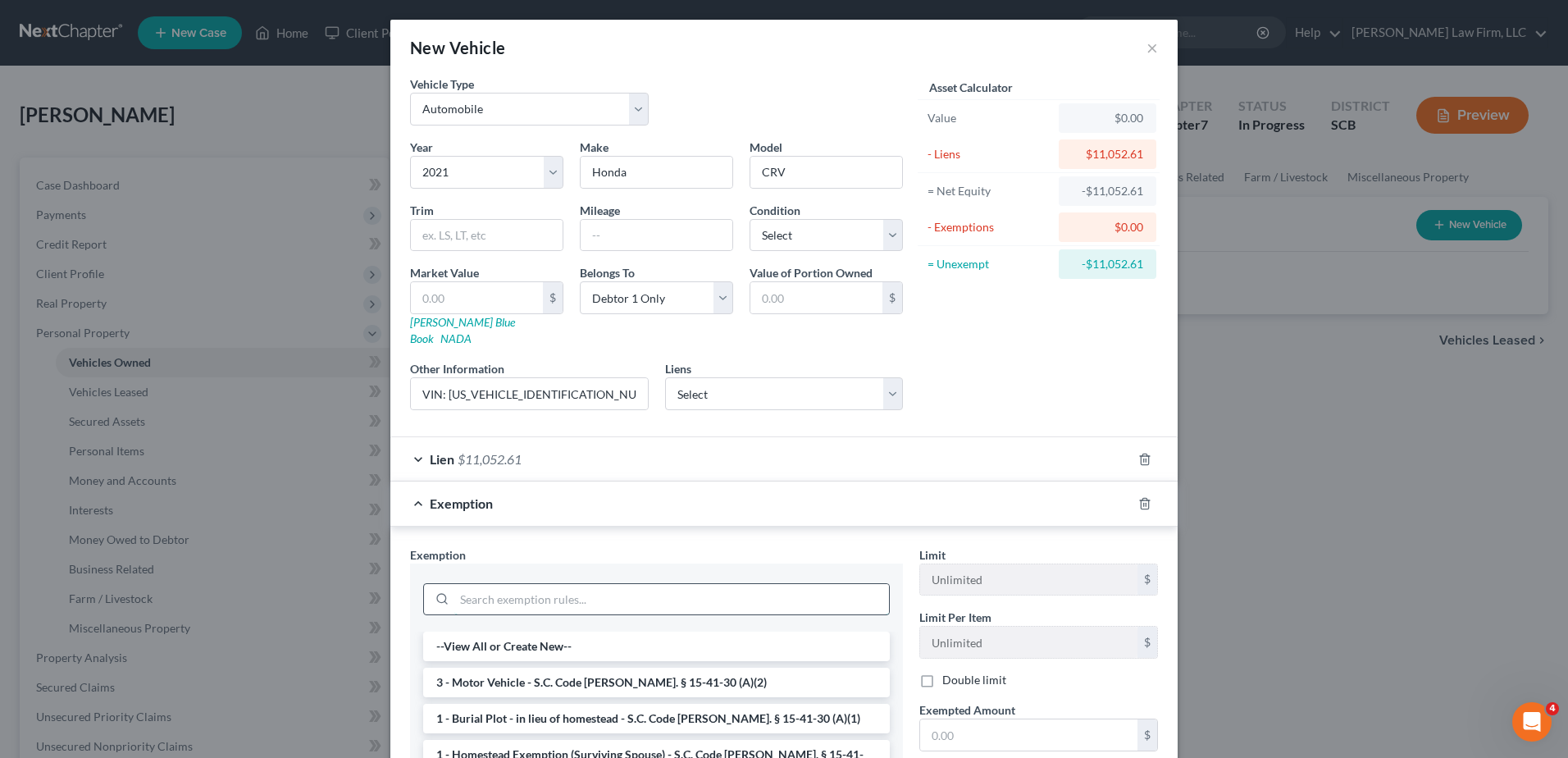
click at [578, 584] on input "search" at bounding box center [672, 599] width 435 height 31
click at [647, 667] on li "3 - Motor Vehicle - S.C. Code [PERSON_NAME]. § 15-41-30 (A)(2)" at bounding box center [656, 682] width 467 height 30
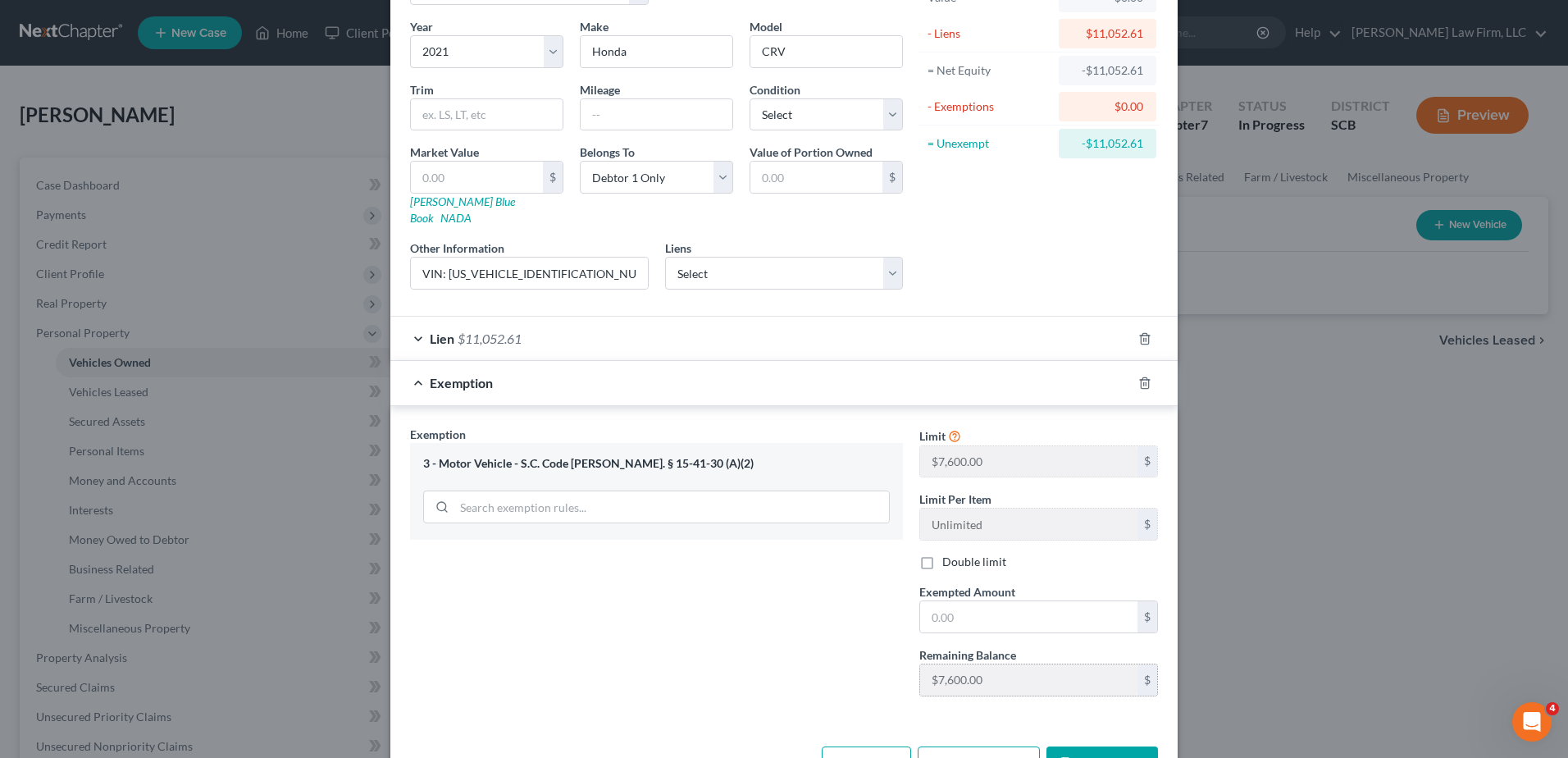
scroll to position [159, 0]
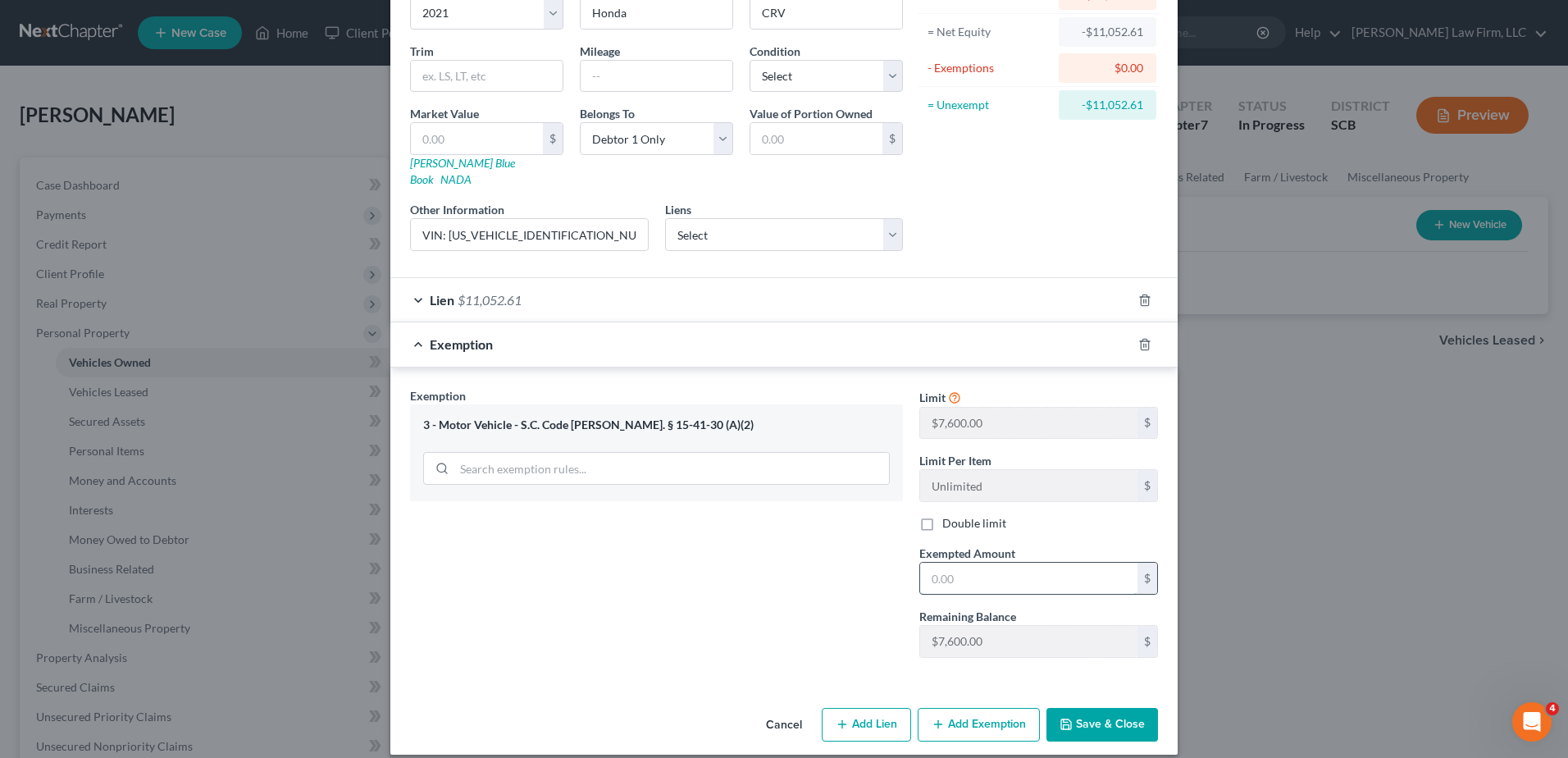
click at [988, 568] on input "text" at bounding box center [1029, 578] width 217 height 31
type input "7,600.00"
click at [1125, 708] on button "Save & Close" at bounding box center [1102, 725] width 112 height 34
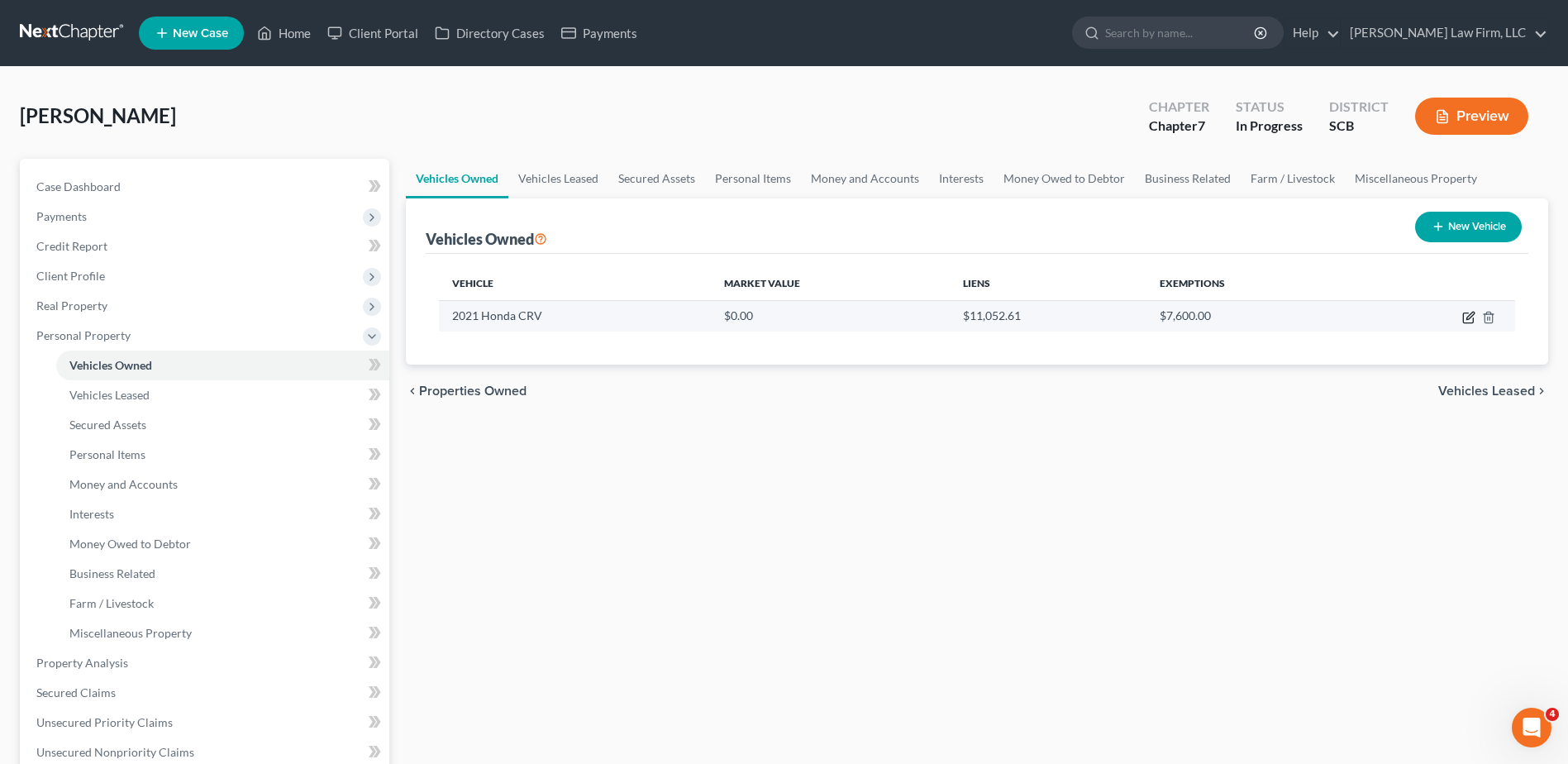
click at [1472, 314] on icon "button" at bounding box center [1468, 317] width 13 height 13
select select "0"
select select "5"
select select "0"
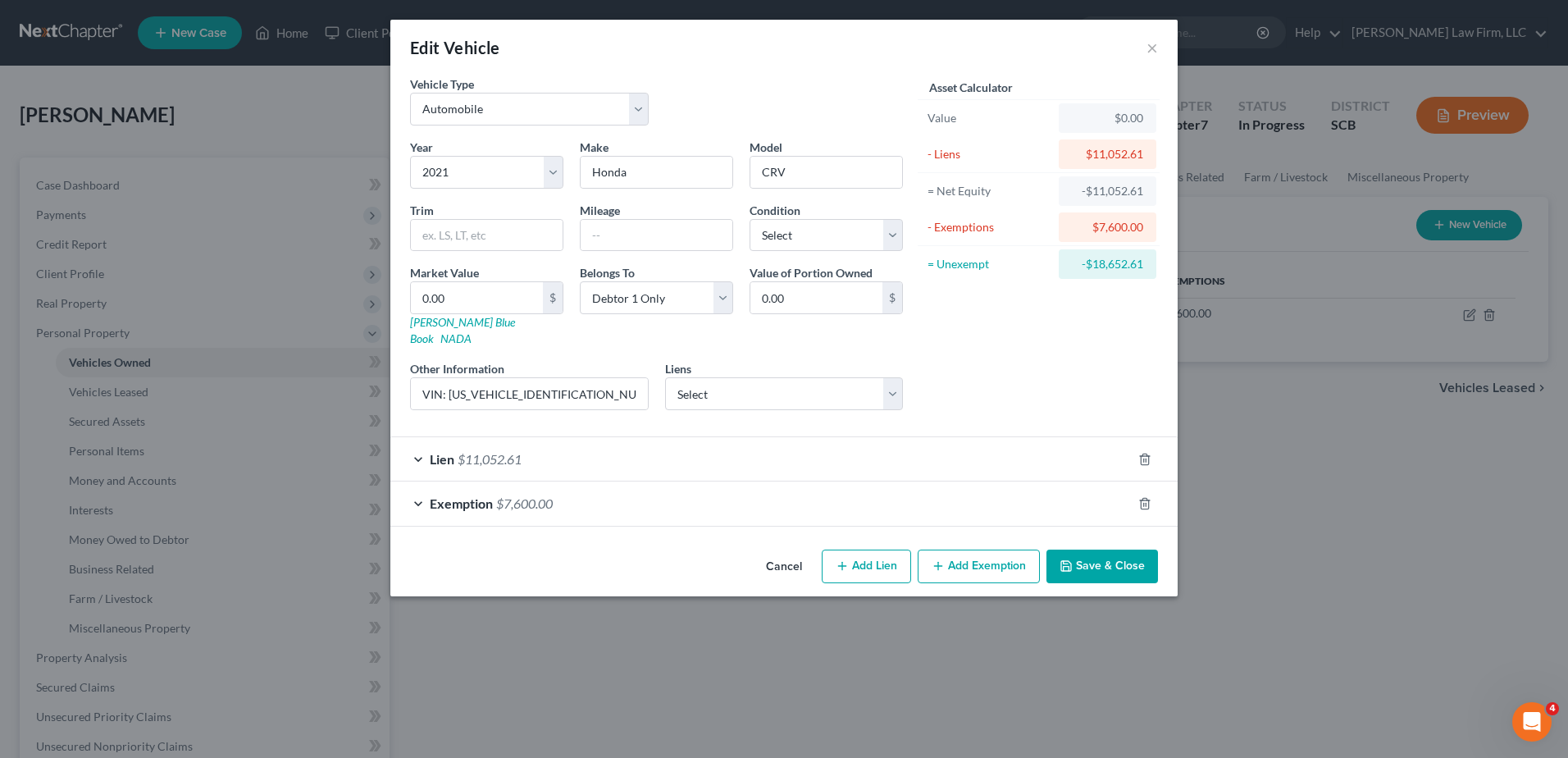
click at [1092, 549] on button "Save & Close" at bounding box center [1102, 567] width 112 height 34
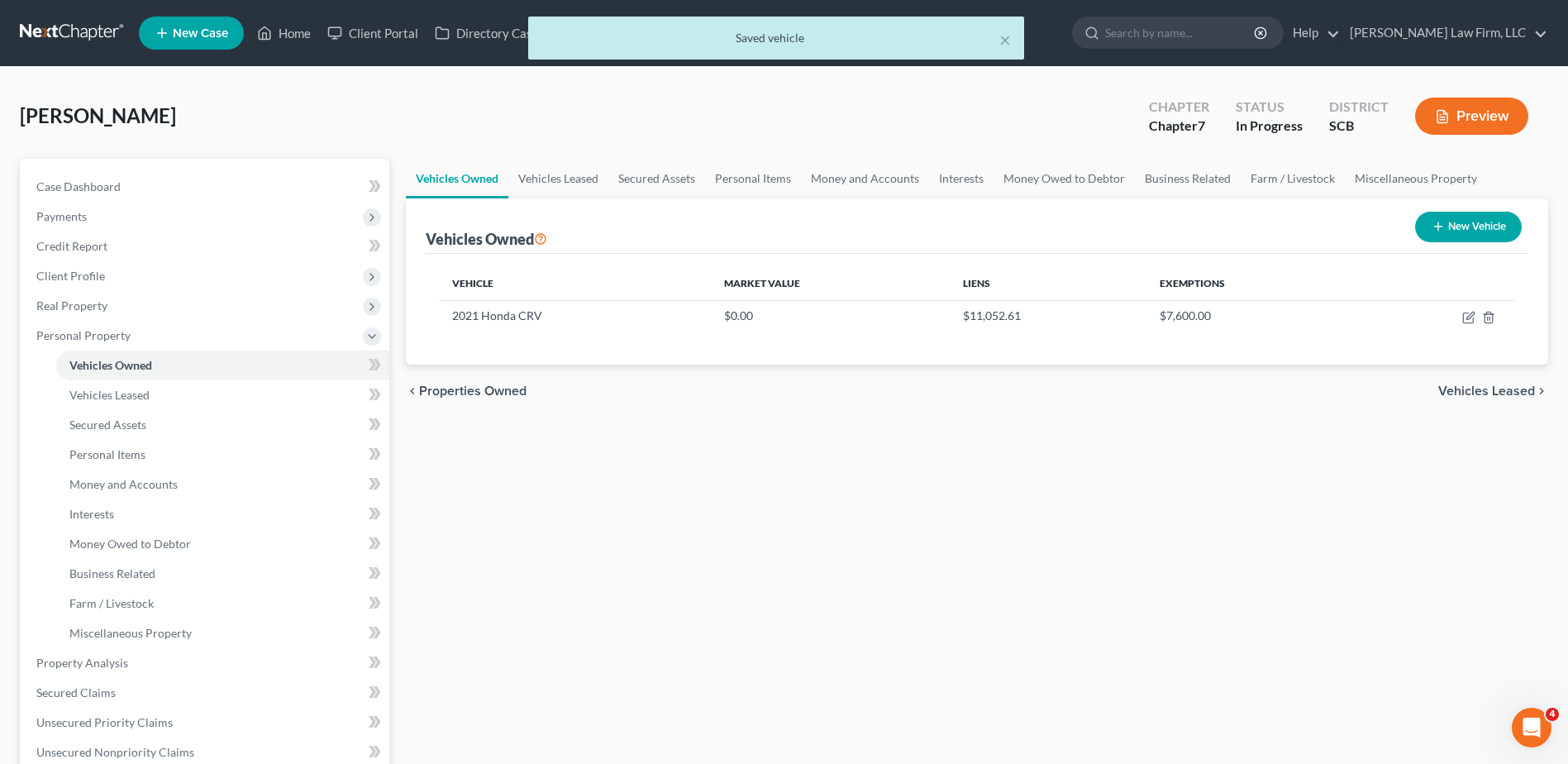
click at [1463, 224] on button "New Vehicle" at bounding box center [1468, 227] width 107 height 31
select select "0"
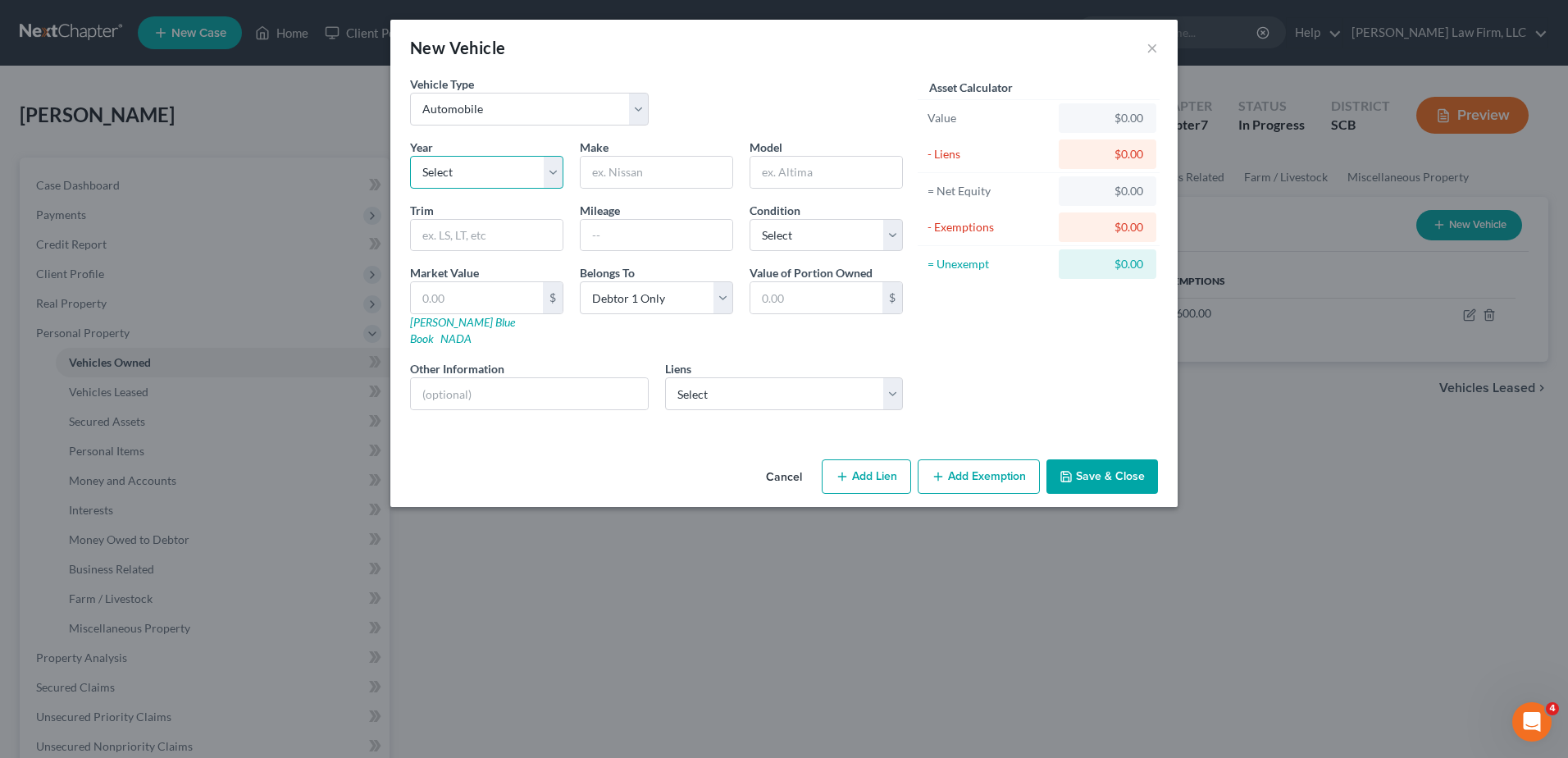
click at [499, 168] on select "Select 2026 2025 2024 2023 2022 2021 2020 2019 2018 2017 2016 2015 2014 2013 20…" at bounding box center [486, 172] width 153 height 32
select select "5"
click at [410, 156] on select "Select 2026 2025 2024 2023 2022 2021 2020 2019 2018 2017 2016 2015 2014 2013 20…" at bounding box center [486, 172] width 153 height 32
click at [690, 170] on input "text" at bounding box center [657, 172] width 152 height 31
type input "Ford"
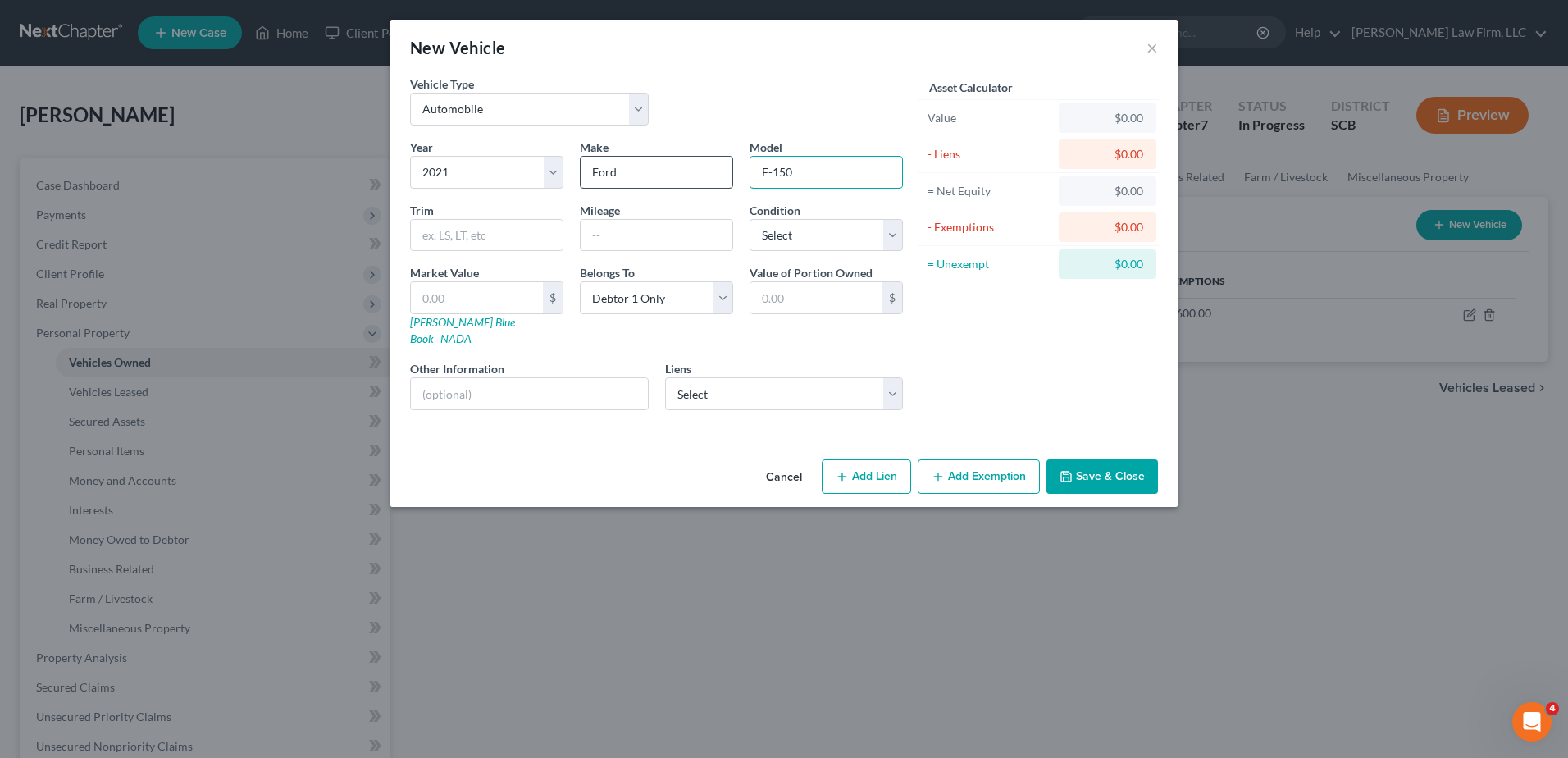
type input "F-150"
type input "XX,XXX"
click at [884, 385] on select "Select Ally Fincl - $33,523.00 Truist - $20,710.00" at bounding box center [784, 394] width 238 height 32
select select "0"
click at [665, 378] on select "Select Ally Fincl - $33,523.00 Truist - $20,710.00" at bounding box center [784, 394] width 238 height 32
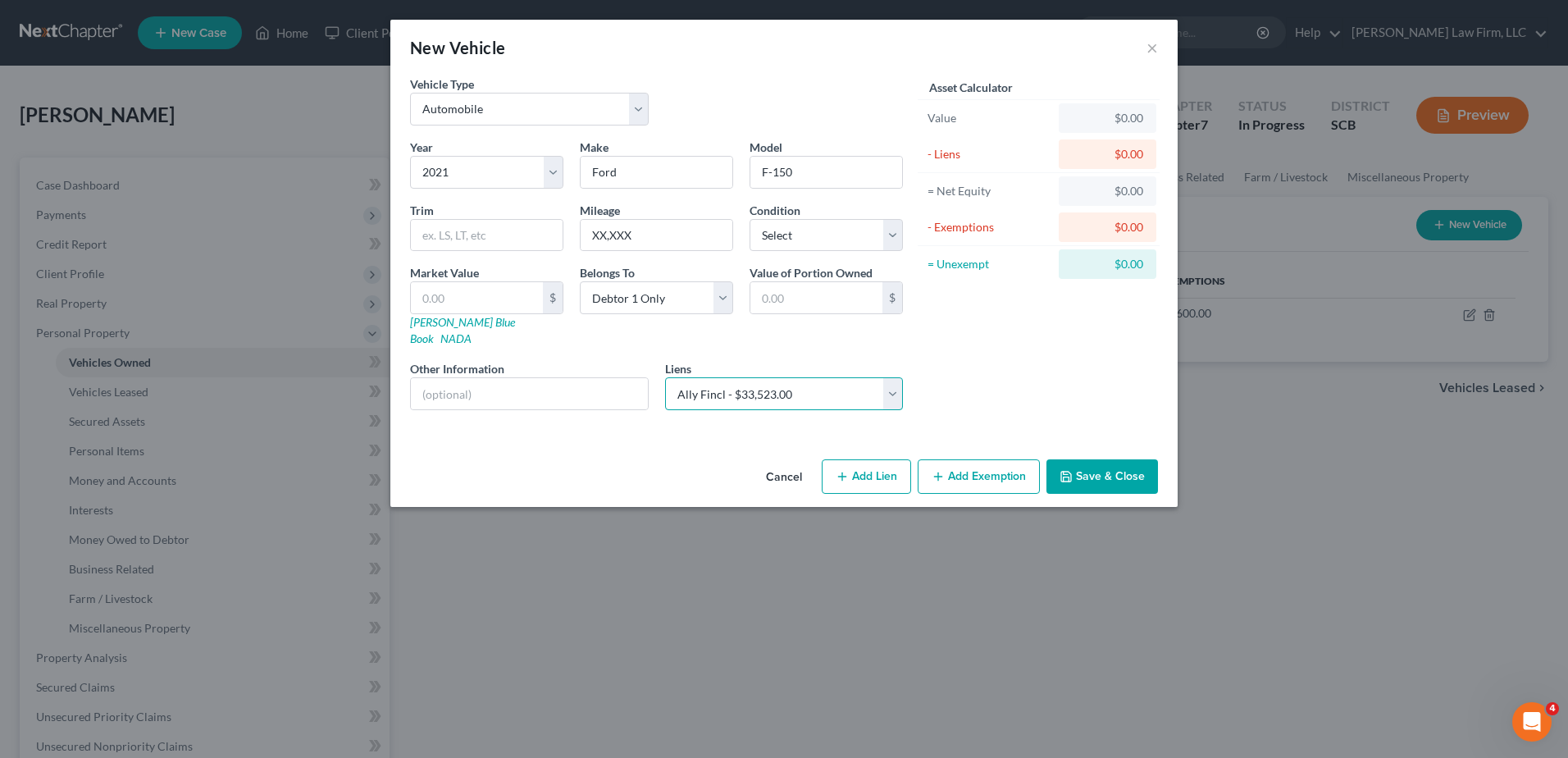
select select
select select "24"
select select "0"
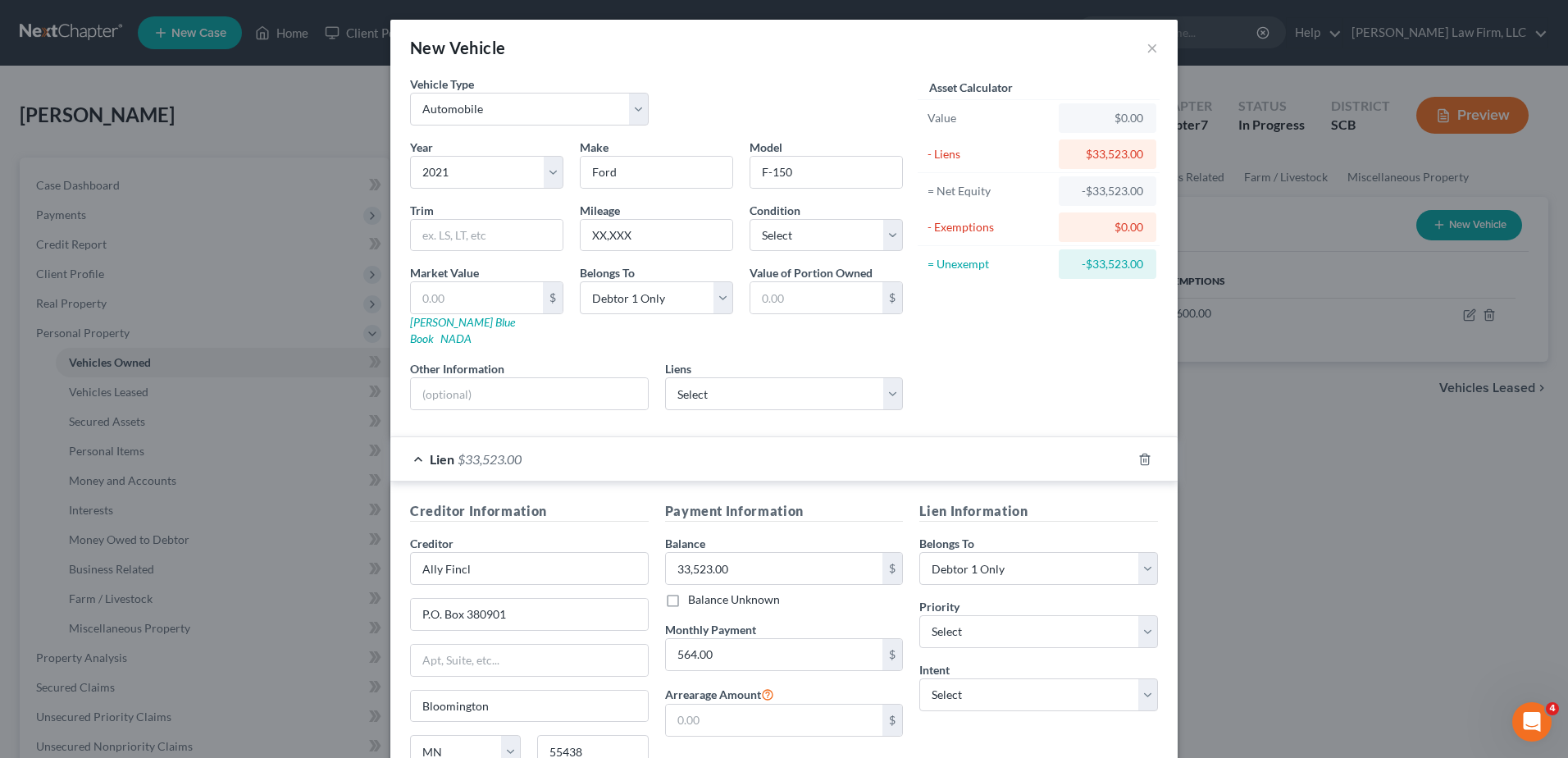
click at [710, 440] on div "Lien $33,523.00" at bounding box center [761, 459] width 742 height 44
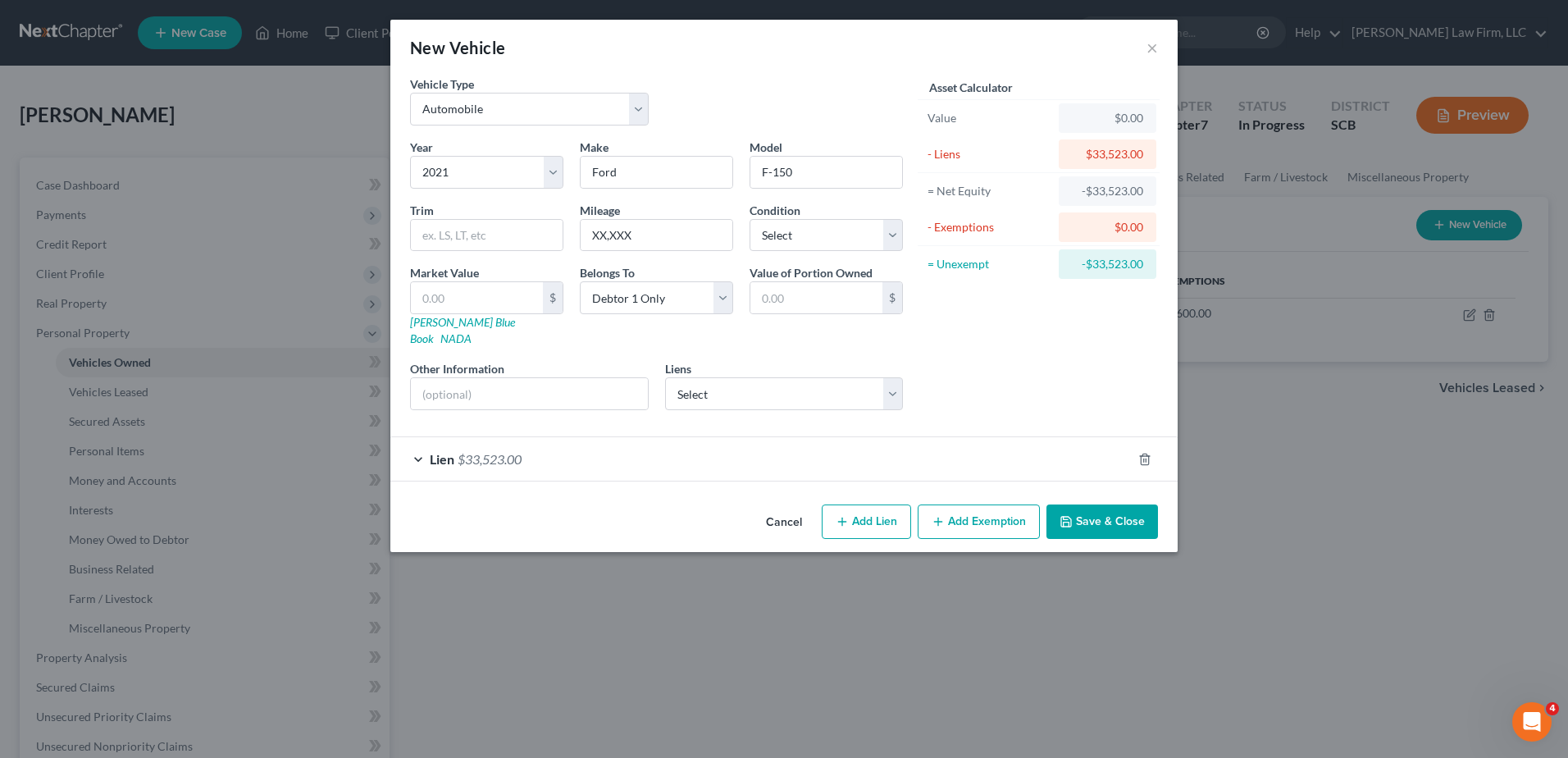
click at [1133, 508] on button "Save & Close" at bounding box center [1102, 521] width 112 height 34
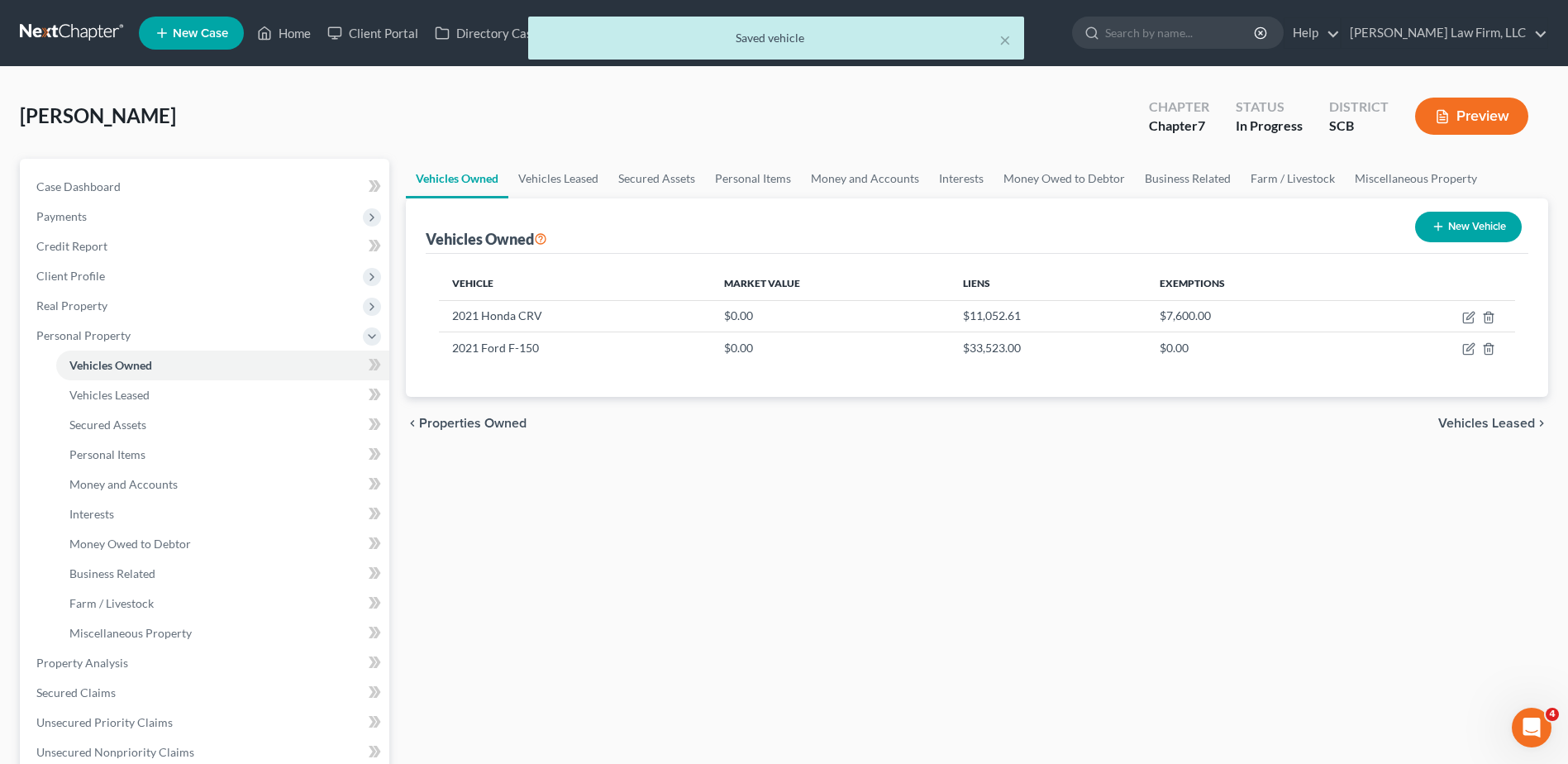
click at [1467, 233] on button "New Vehicle" at bounding box center [1468, 227] width 107 height 31
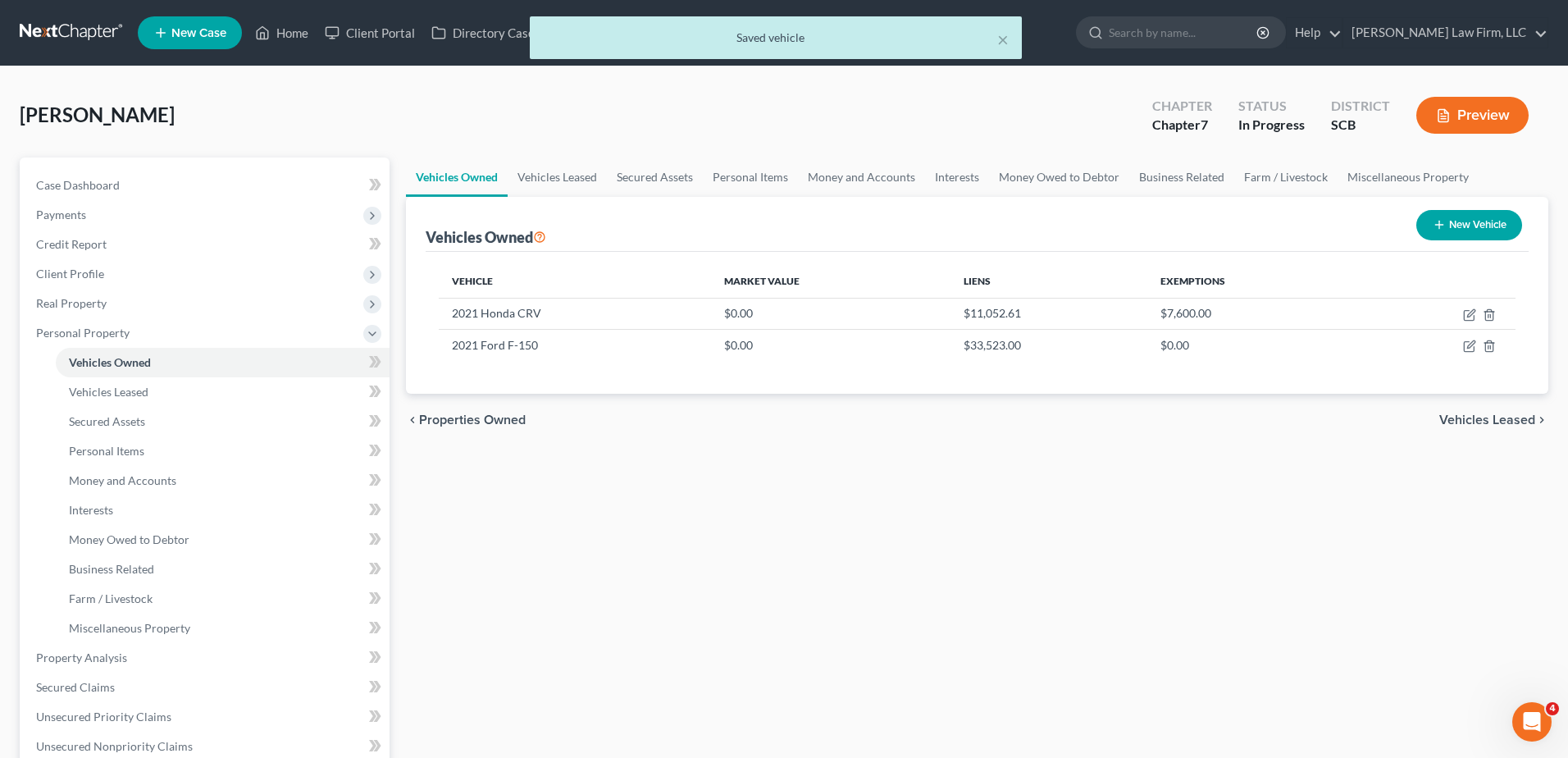
select select "0"
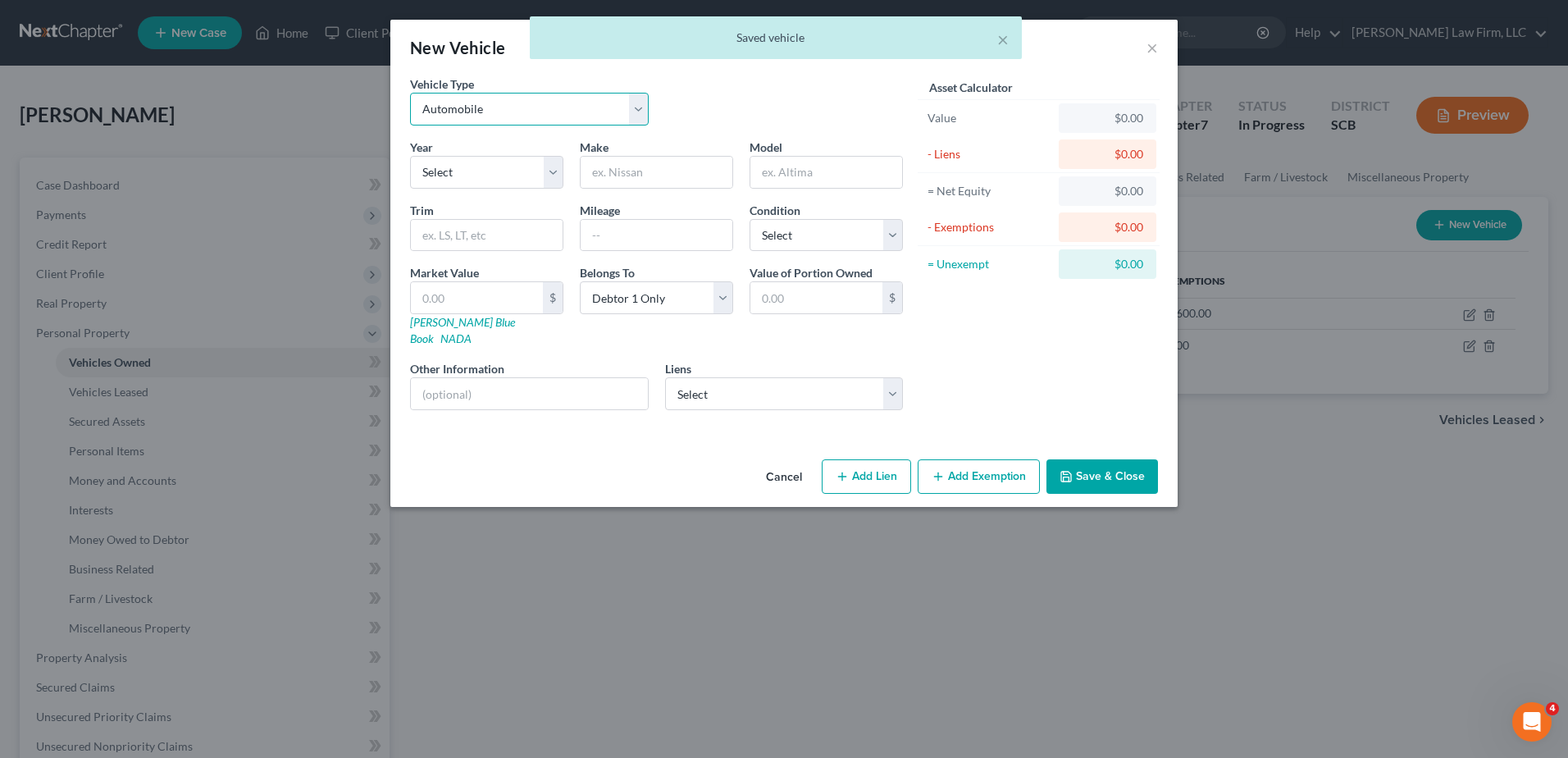
click at [565, 120] on select "Select Automobile Truck Trailer Watercraft Aircraft Motor Home Atv Other Vehicle" at bounding box center [529, 109] width 238 height 32
click at [727, 91] on div "Vehicle Type Select Automobile Truck Trailer Watercraft Aircraft Motor Home Atv…" at bounding box center [656, 107] width 509 height 63
click at [490, 167] on select "Select 2026 2025 2024 2023 2022 2021 2020 2019 2018 2017 2016 2015 2014 2013 20…" at bounding box center [486, 172] width 153 height 32
select select "6"
click at [410, 156] on select "Select 2026 2025 2024 2023 2022 2021 2020 2019 2018 2017 2016 2015 2014 2013 20…" at bounding box center [486, 172] width 153 height 32
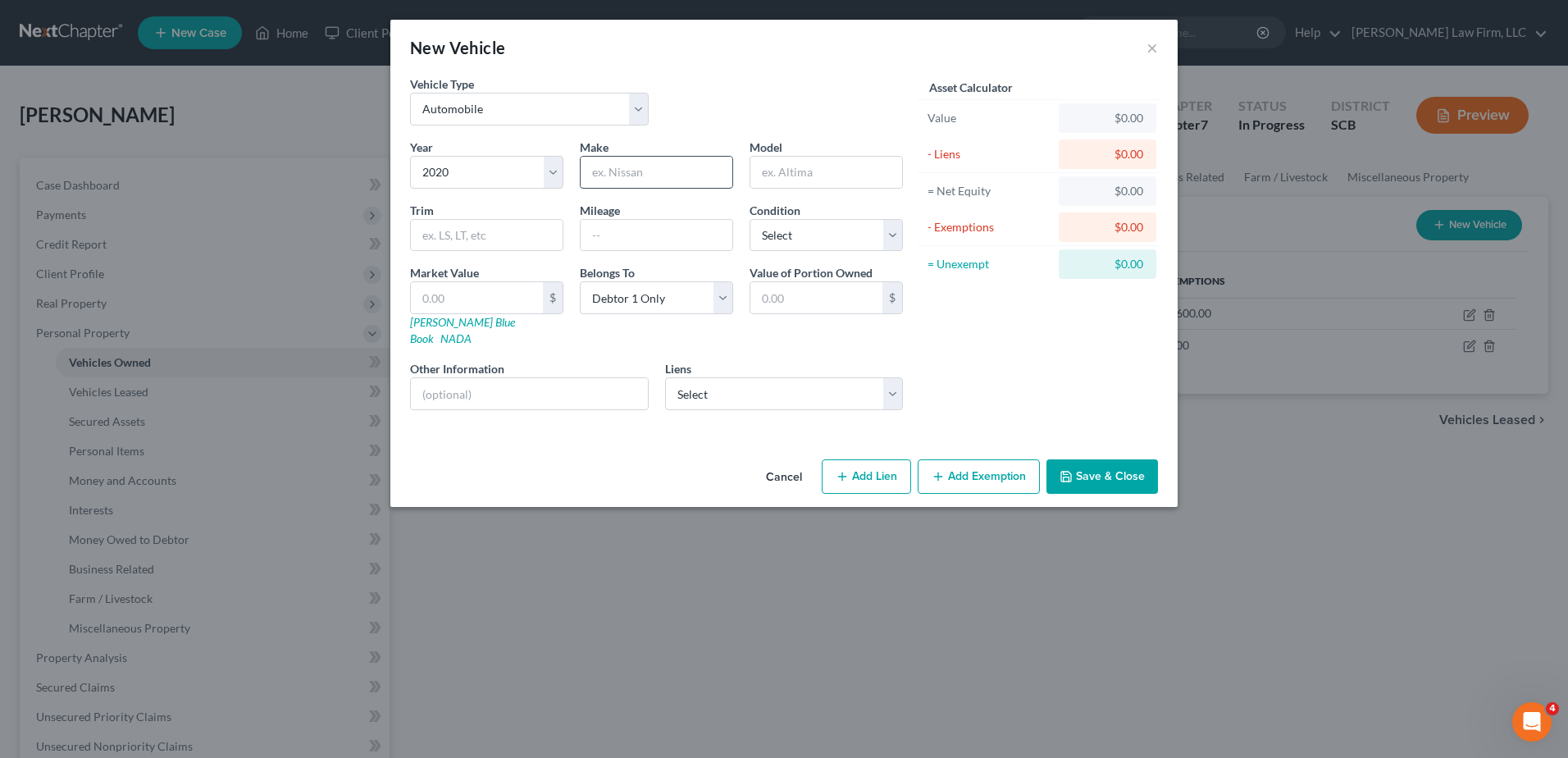
click at [625, 171] on input "text" at bounding box center [657, 172] width 152 height 31
type input "Volkswagen"
type input "Tiguan"
type input "XX,XXX"
click at [812, 234] on select "Select Excellent Very Good Good Fair Poor" at bounding box center [825, 235] width 153 height 32
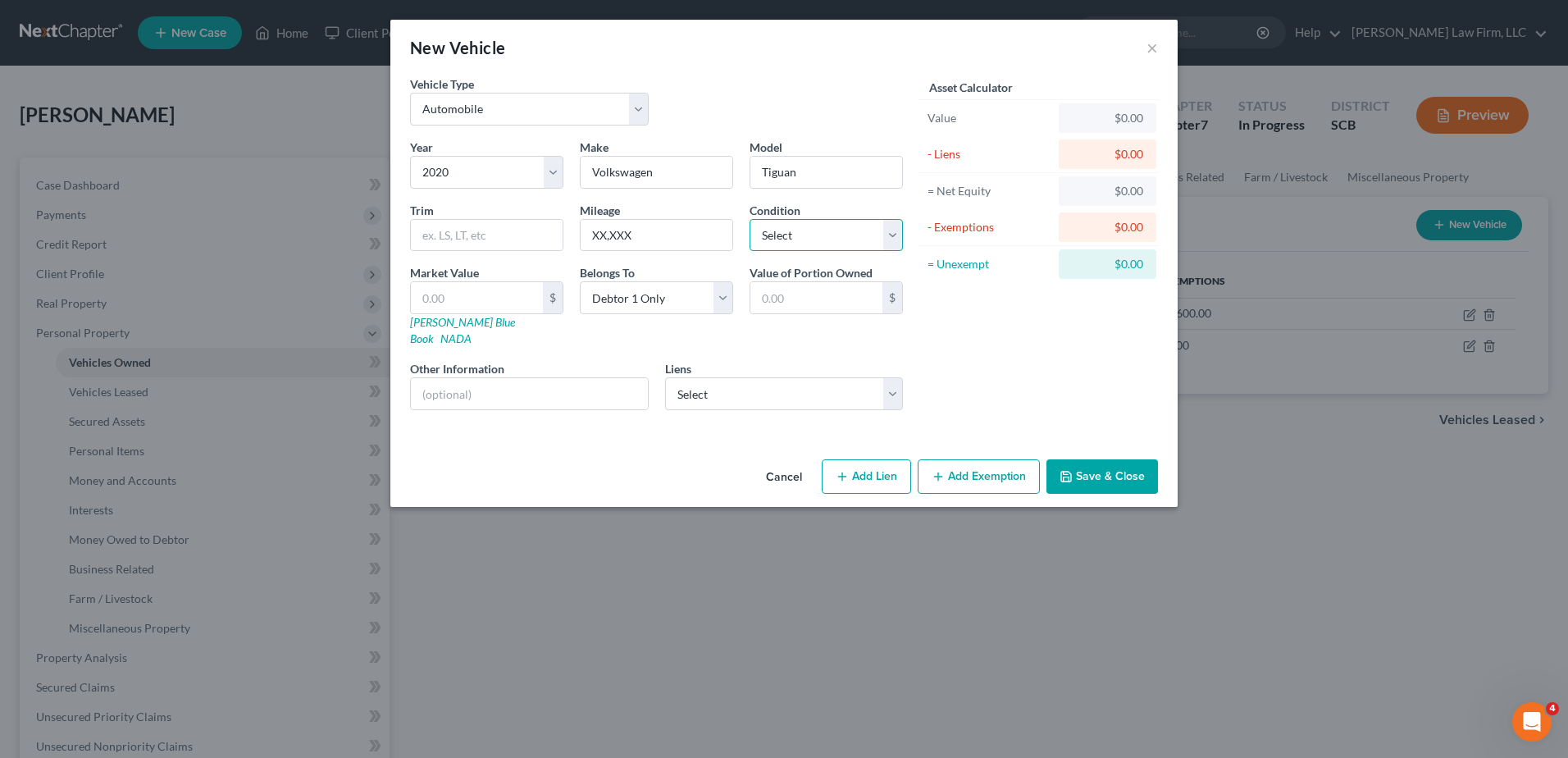
select select "2"
click at [749, 219] on select "Select Excellent Very Good Good Fair Poor" at bounding box center [825, 235] width 153 height 32
click at [857, 383] on select "Select Truist - $20,710.00" at bounding box center [784, 394] width 238 height 32
select select "28"
select select "0"
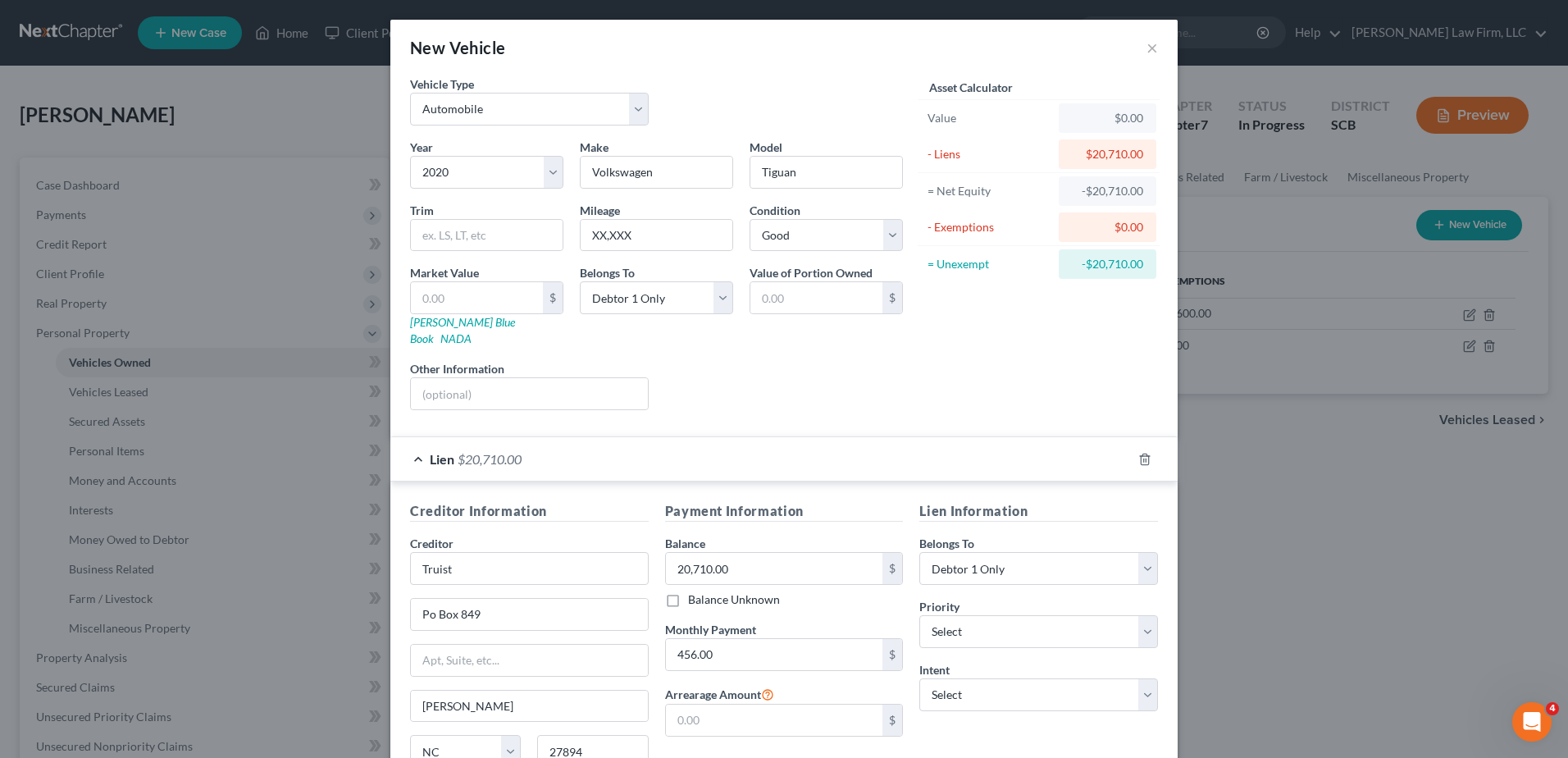
click at [895, 441] on div "Lien $20,710.00" at bounding box center [761, 459] width 742 height 44
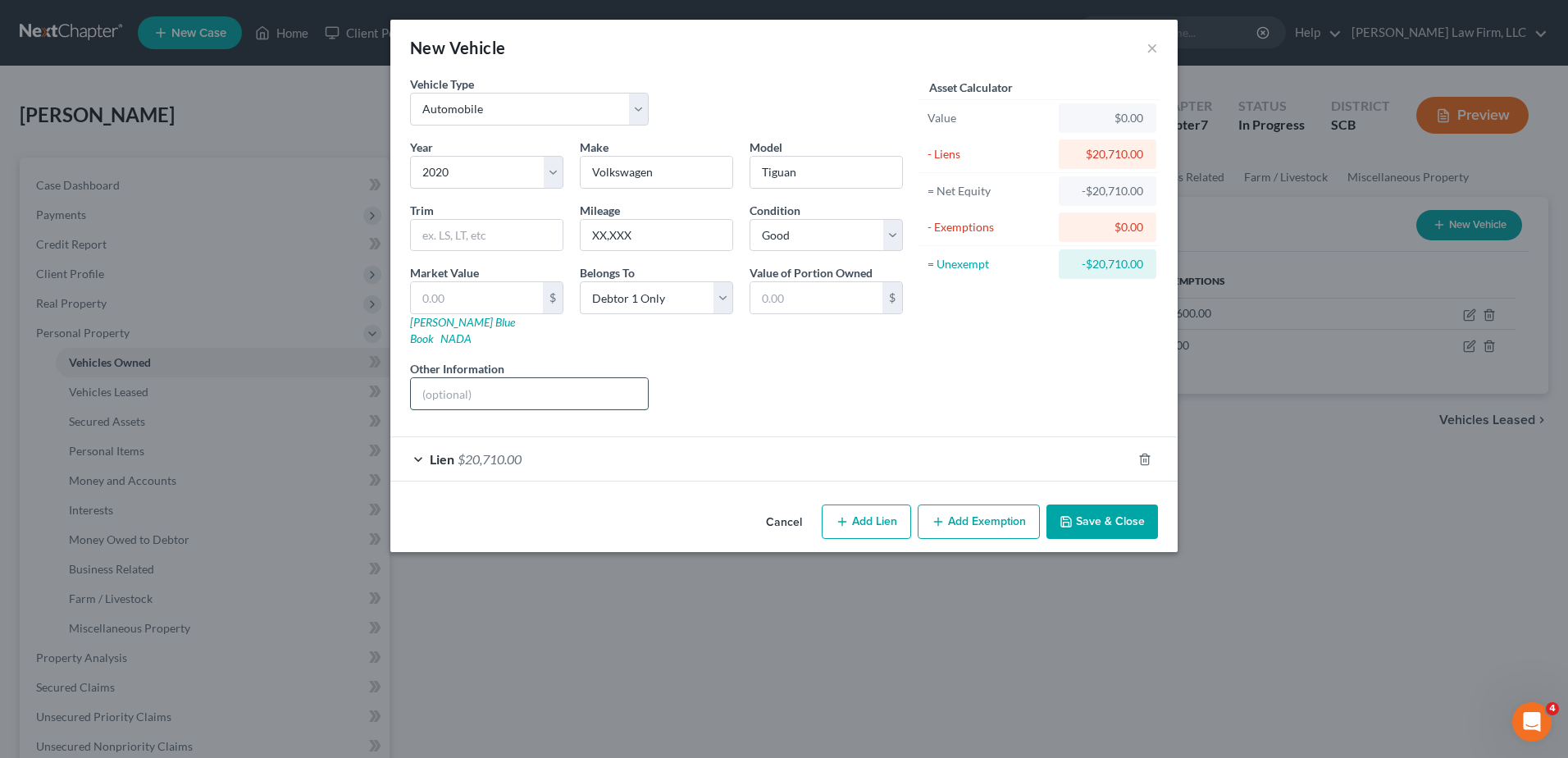
click at [472, 387] on input "text" at bounding box center [529, 393] width 237 height 31
type input "VIN:"
click at [1131, 509] on button "Save & Close" at bounding box center [1102, 521] width 112 height 34
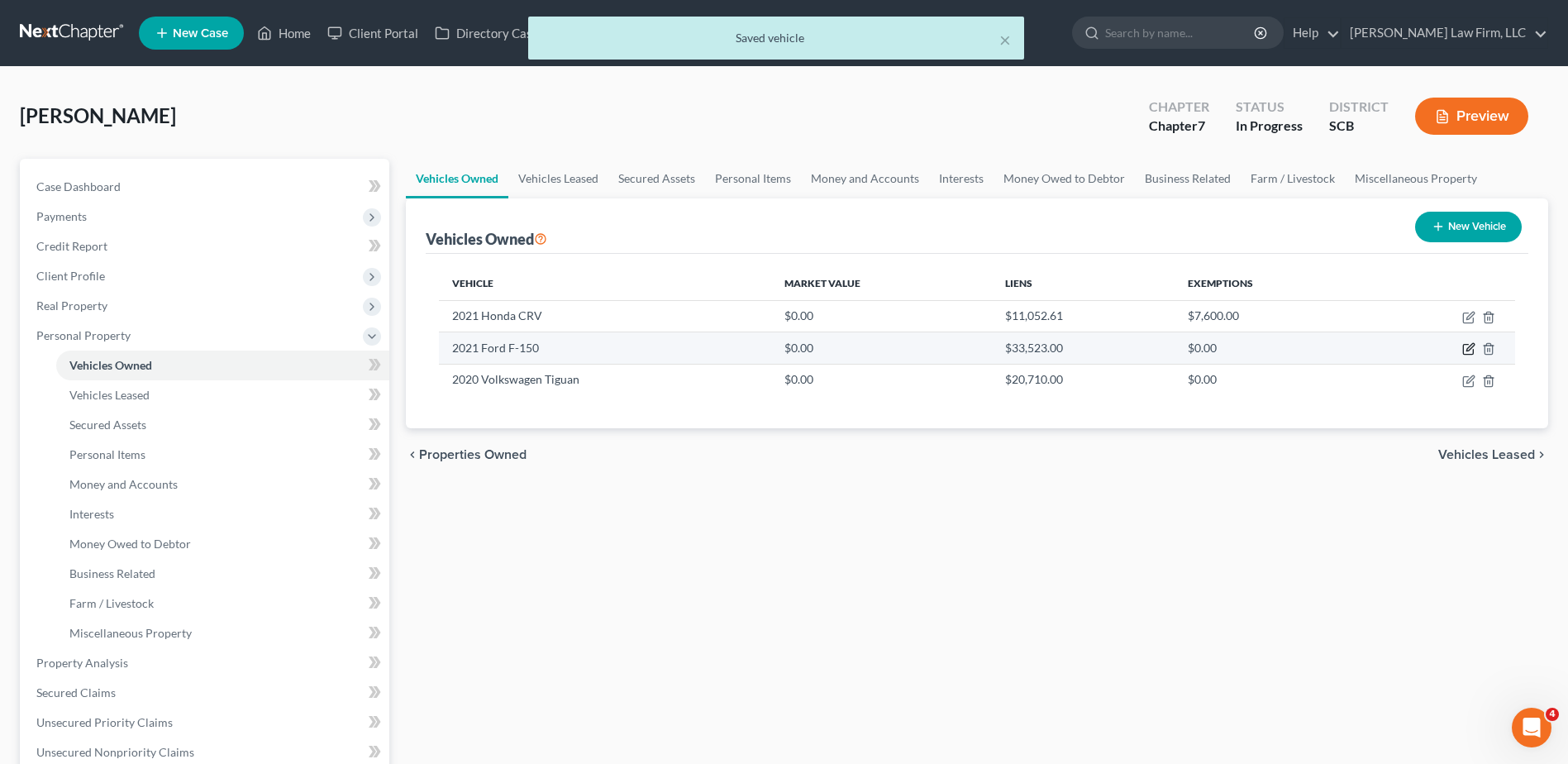
click at [1465, 349] on icon "button" at bounding box center [1468, 348] width 13 height 13
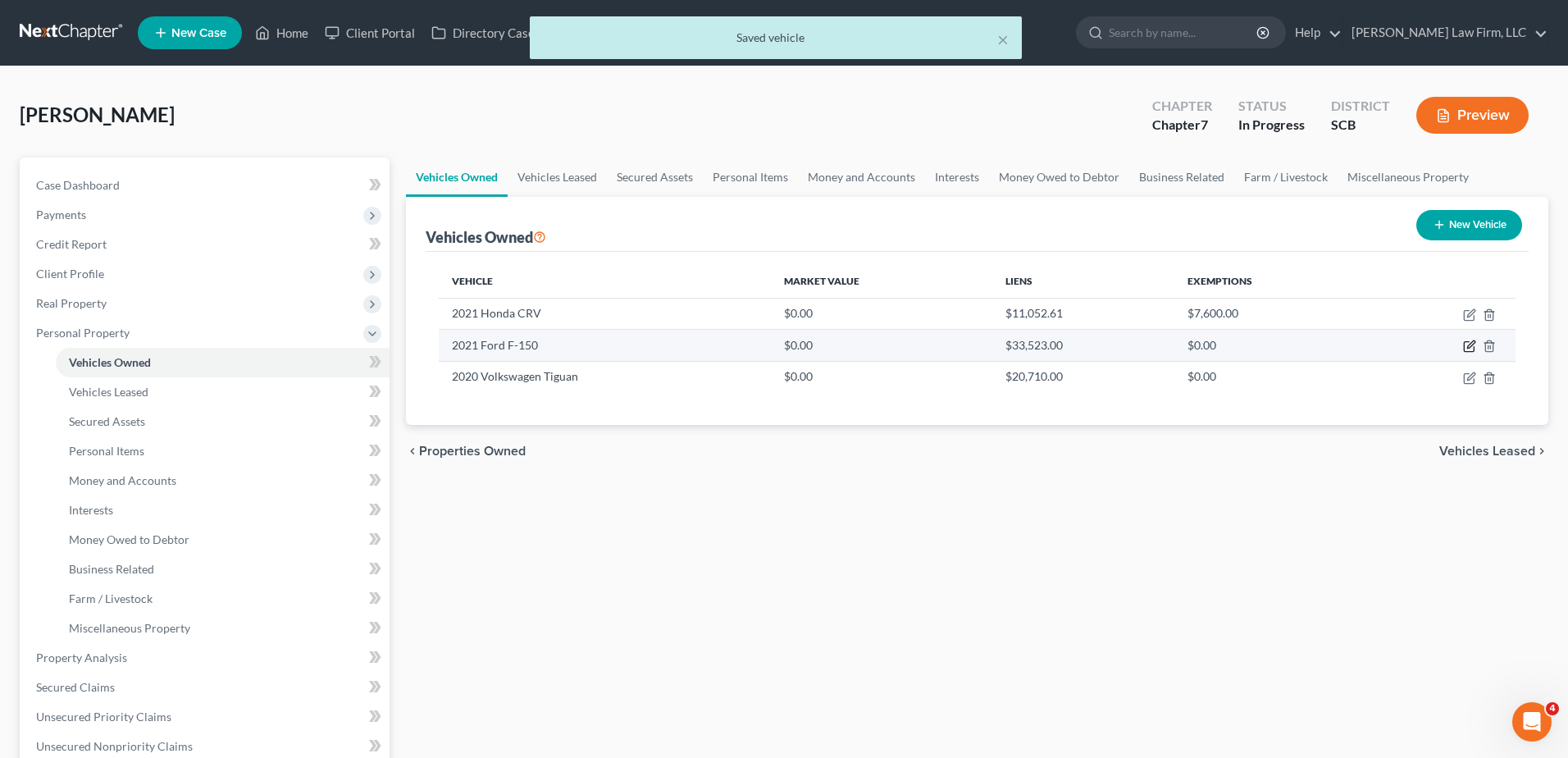
select select "0"
select select "5"
select select "0"
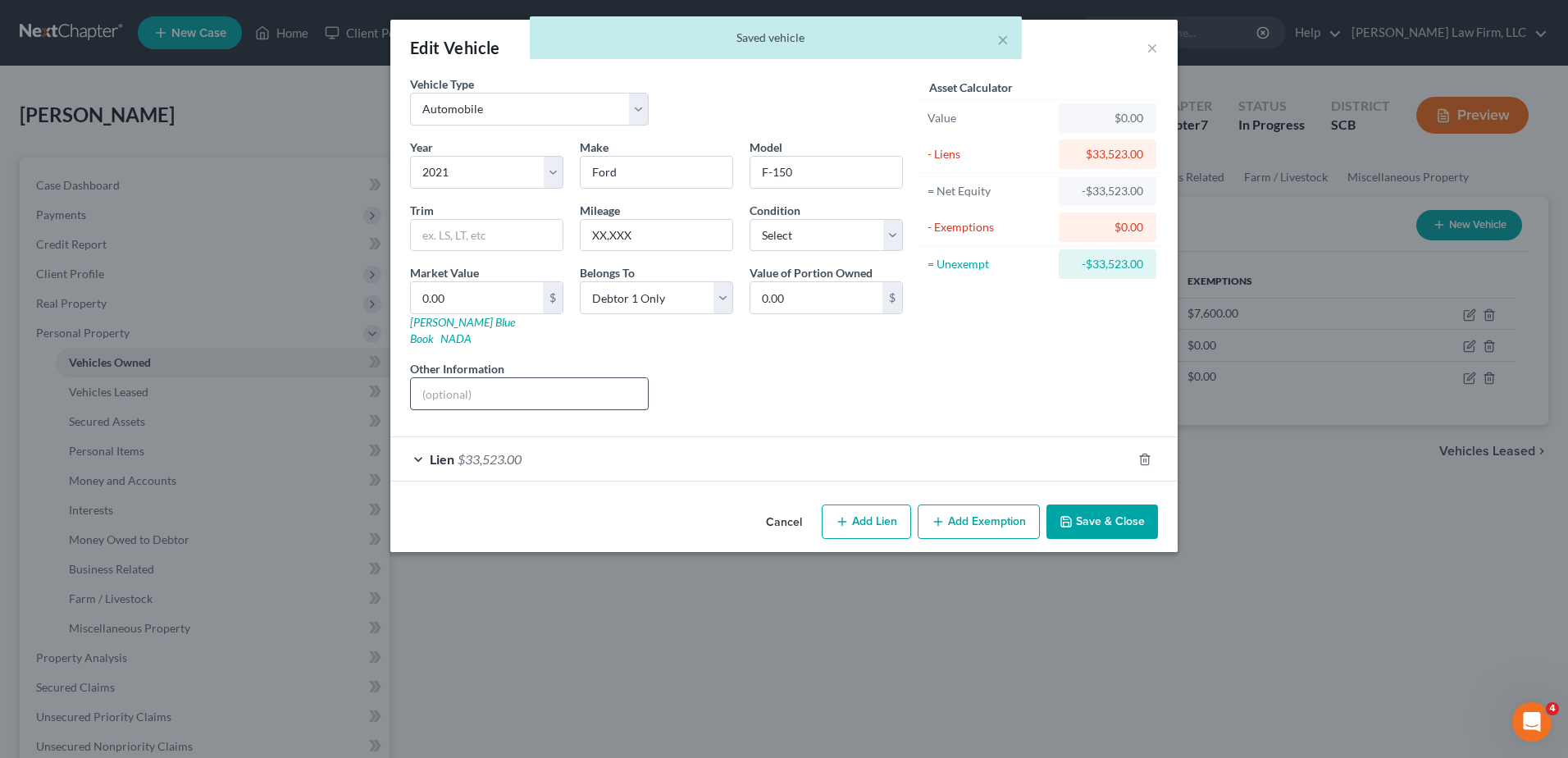
click at [498, 378] on input "text" at bounding box center [529, 393] width 237 height 31
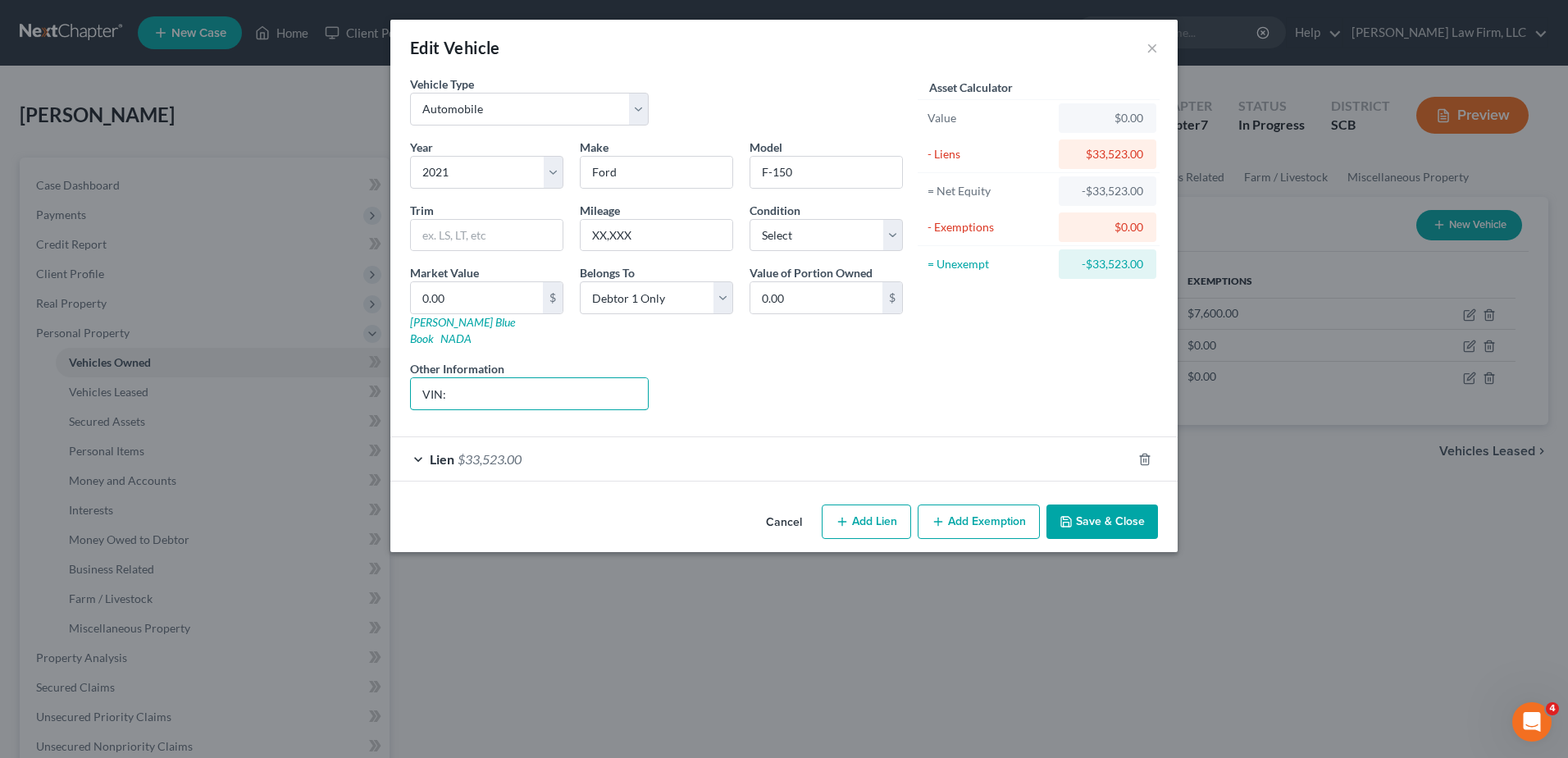
type input "VIN:"
click at [1093, 509] on button "Save & Close" at bounding box center [1102, 521] width 112 height 34
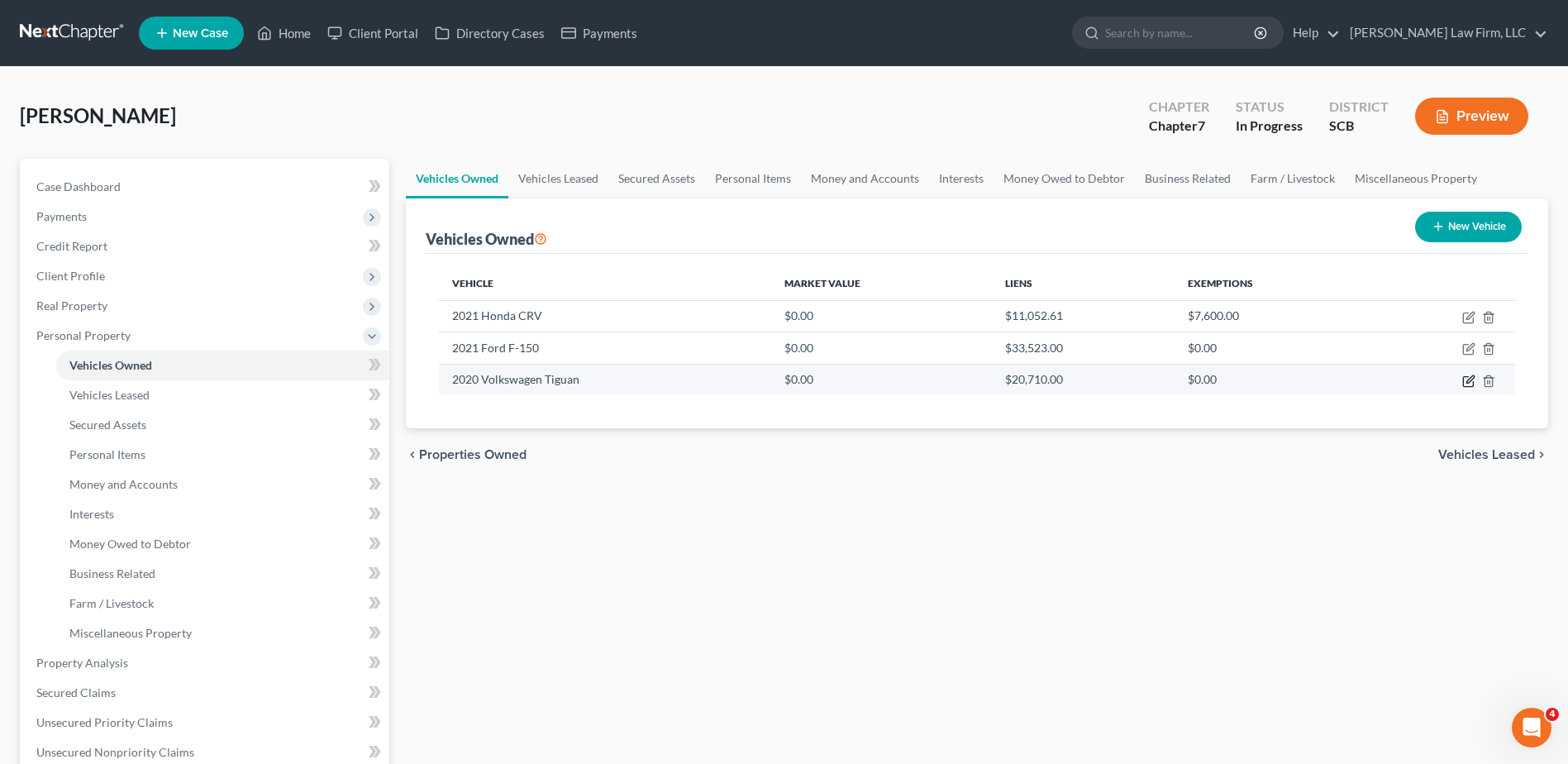
click at [1466, 381] on icon "button" at bounding box center [1468, 381] width 13 height 13
select select "0"
select select "6"
select select "2"
select select "0"
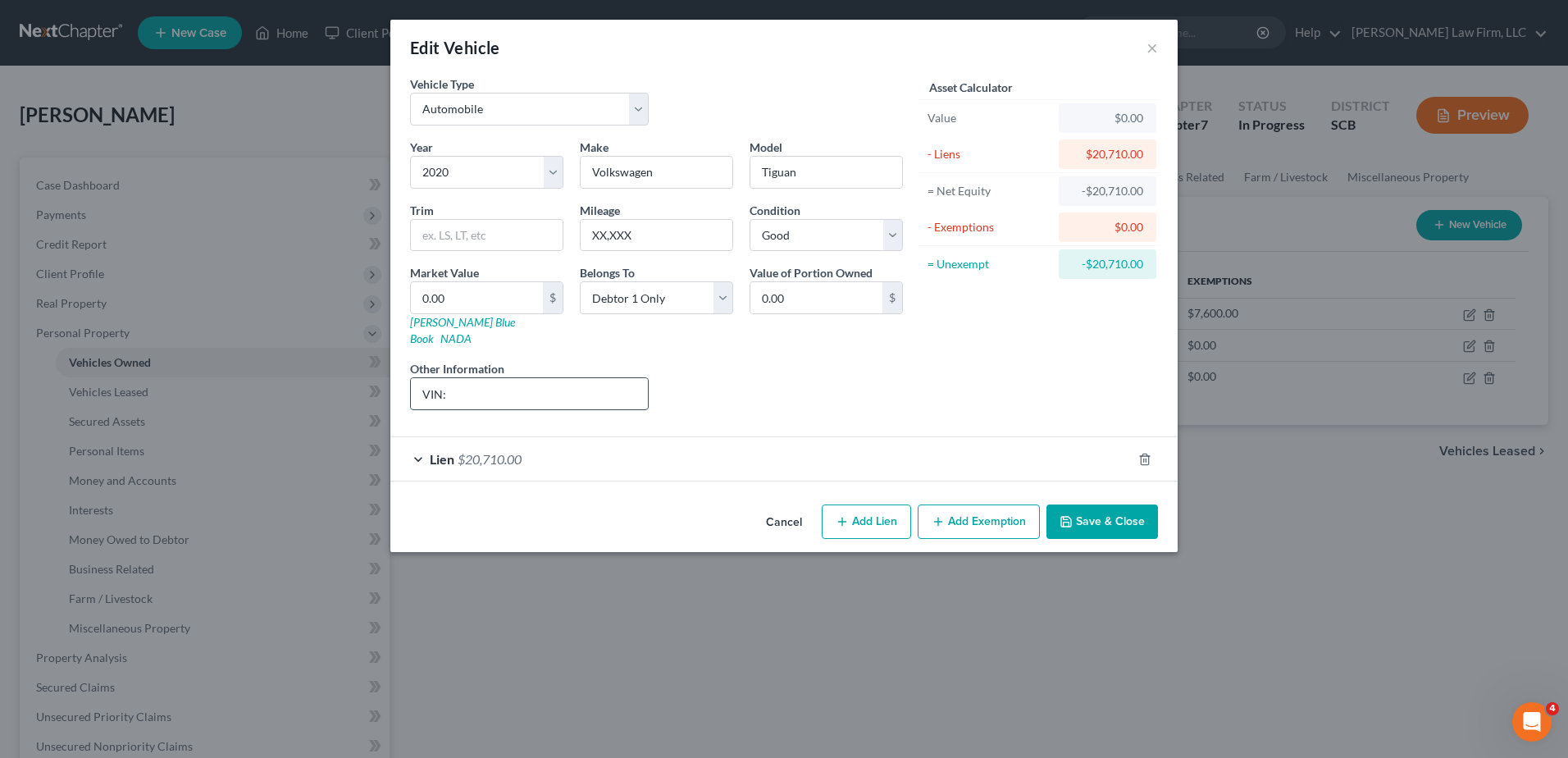
click at [557, 379] on input "VIN:" at bounding box center [529, 393] width 237 height 31
type input "VIN: (The debtor's son maintains, operates, and makes all monthly payments due …"
click at [1078, 504] on button "Save & Close" at bounding box center [1102, 521] width 112 height 34
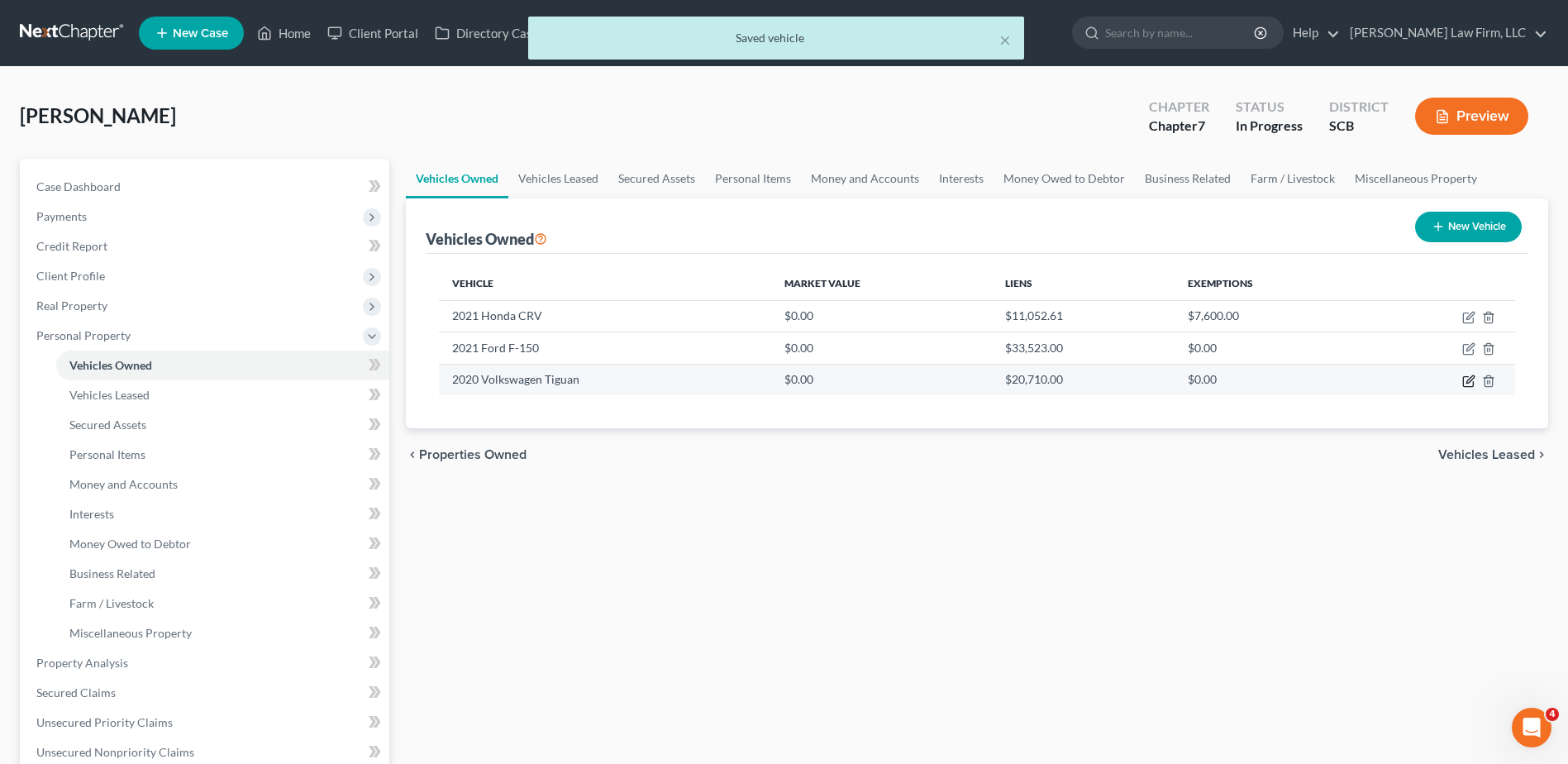
click at [1471, 381] on icon "button" at bounding box center [1470, 379] width 8 height 8
select select "0"
select select "6"
select select "2"
select select "0"
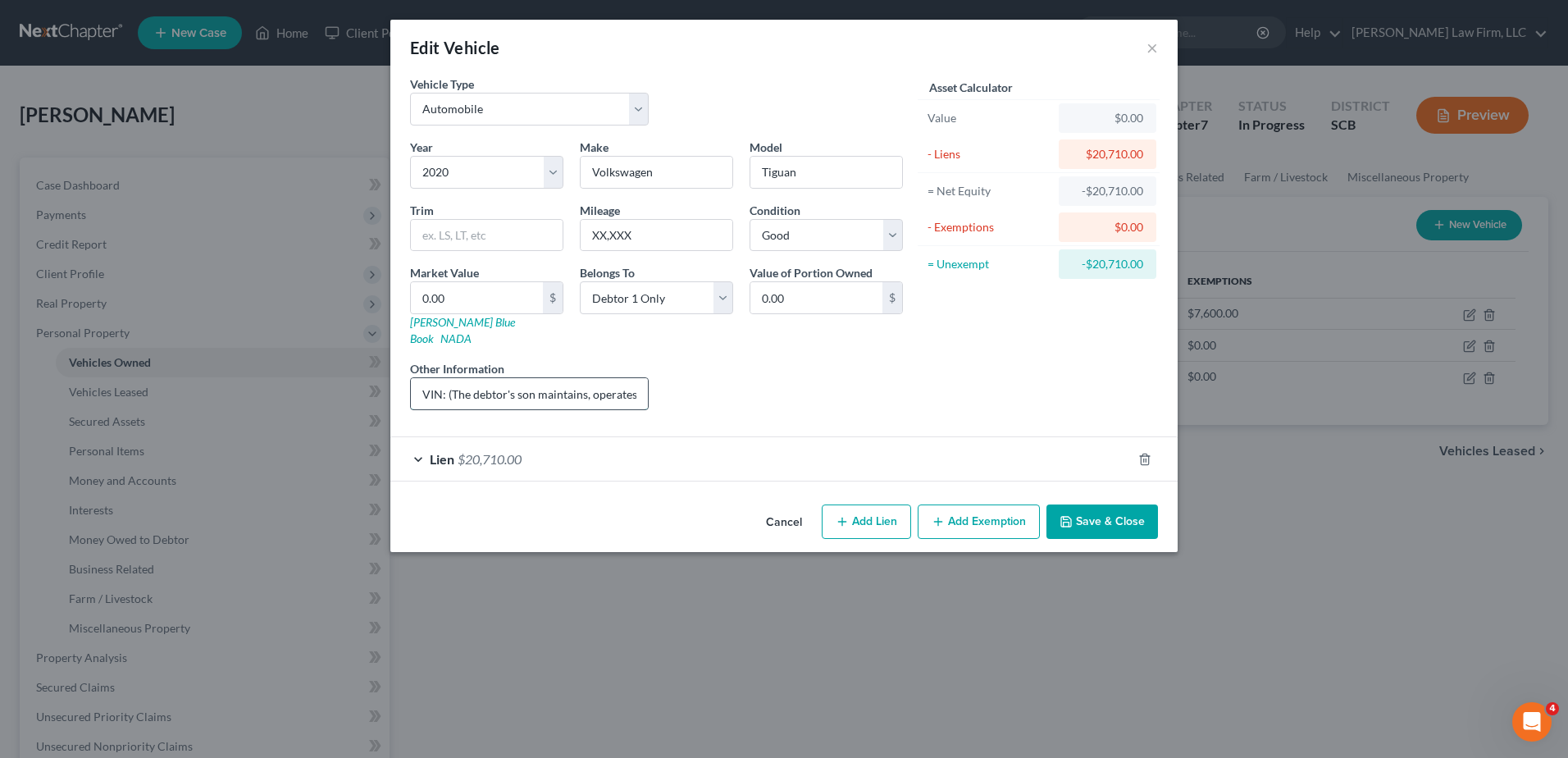
click at [533, 379] on input "VIN: (The debtor's son maintains, operates, and makes all monthly payments due …" at bounding box center [529, 393] width 237 height 31
type input "VIN: (The debtor's daughter maintains, operates, and makes all monthly payments…"
click at [1091, 504] on button "Save & Close" at bounding box center [1102, 521] width 112 height 34
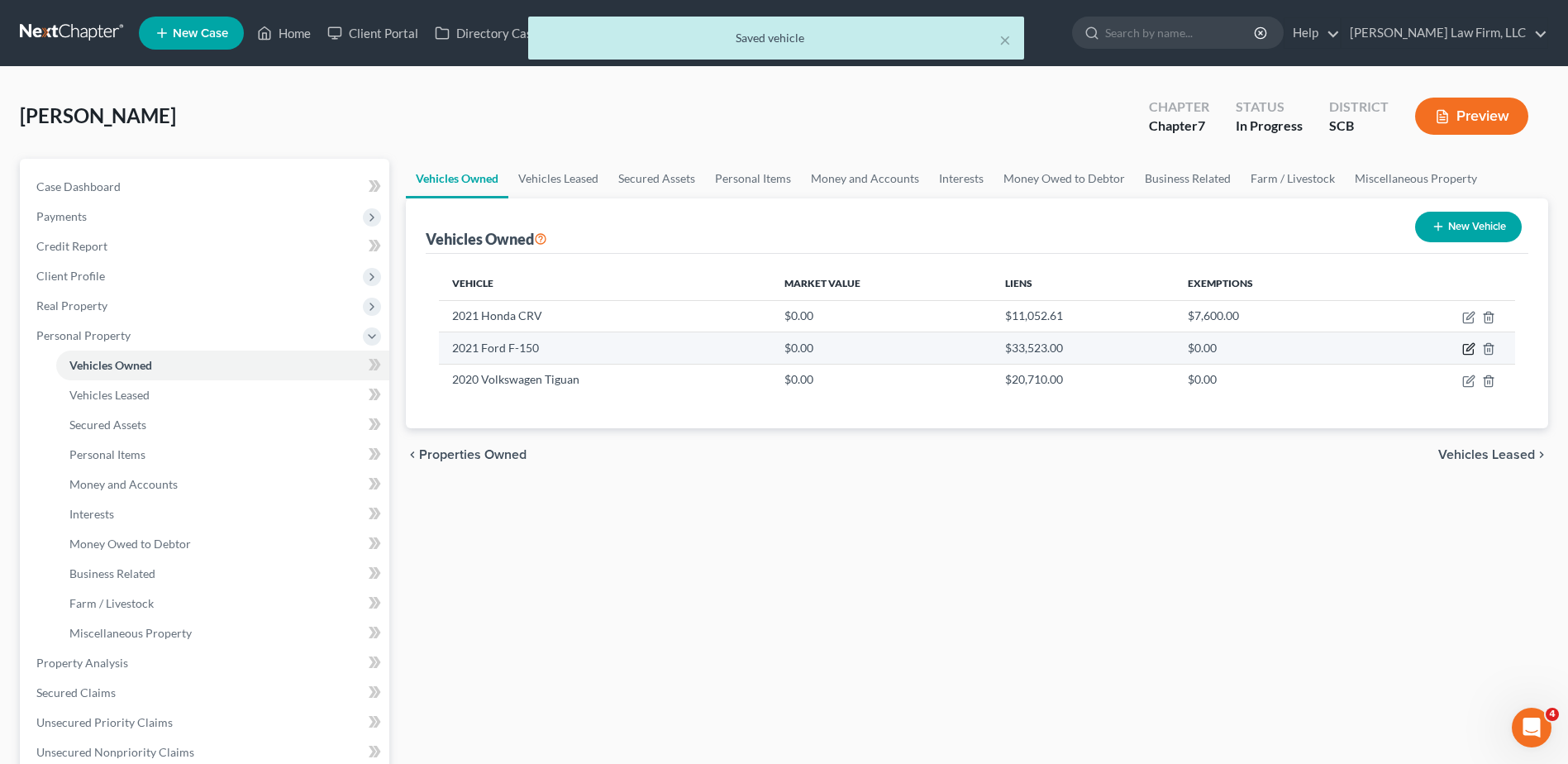
click at [1471, 347] on icon "button" at bounding box center [1468, 348] width 13 height 13
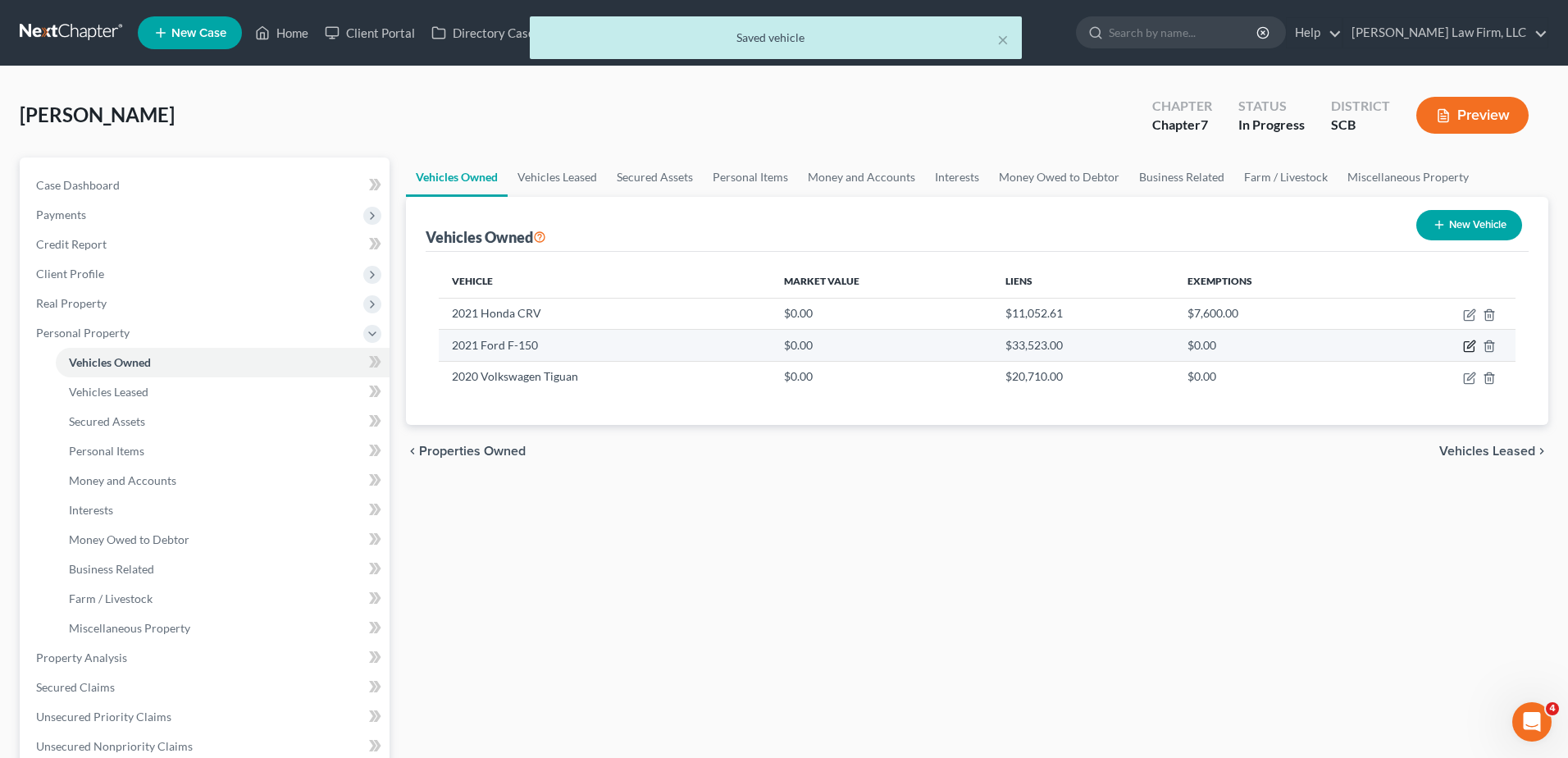
select select "0"
select select "5"
select select "0"
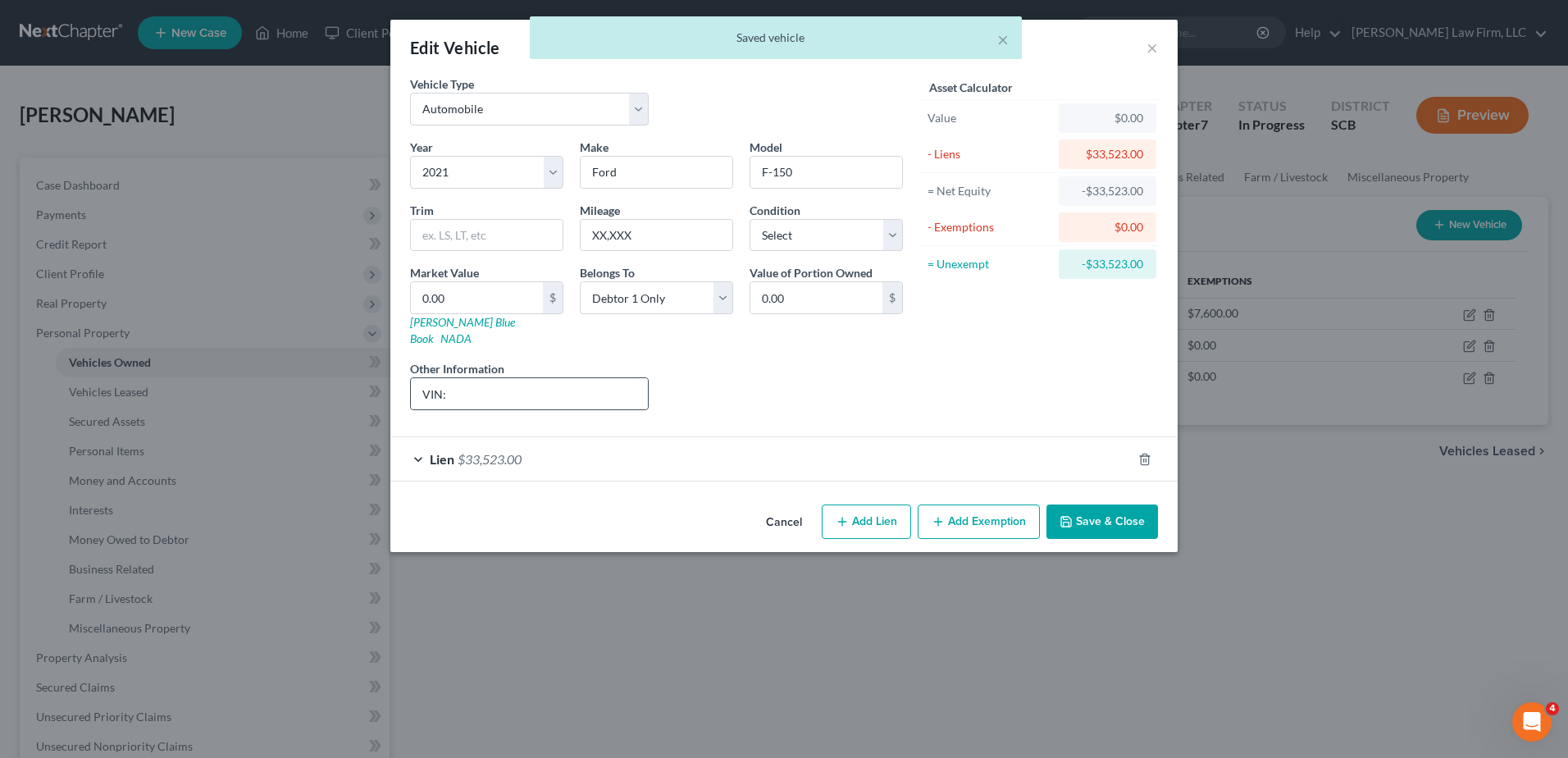
click at [573, 378] on div "VIN:" at bounding box center [529, 394] width 238 height 32
click at [592, 379] on input "VIN:" at bounding box center [529, 393] width 237 height 31
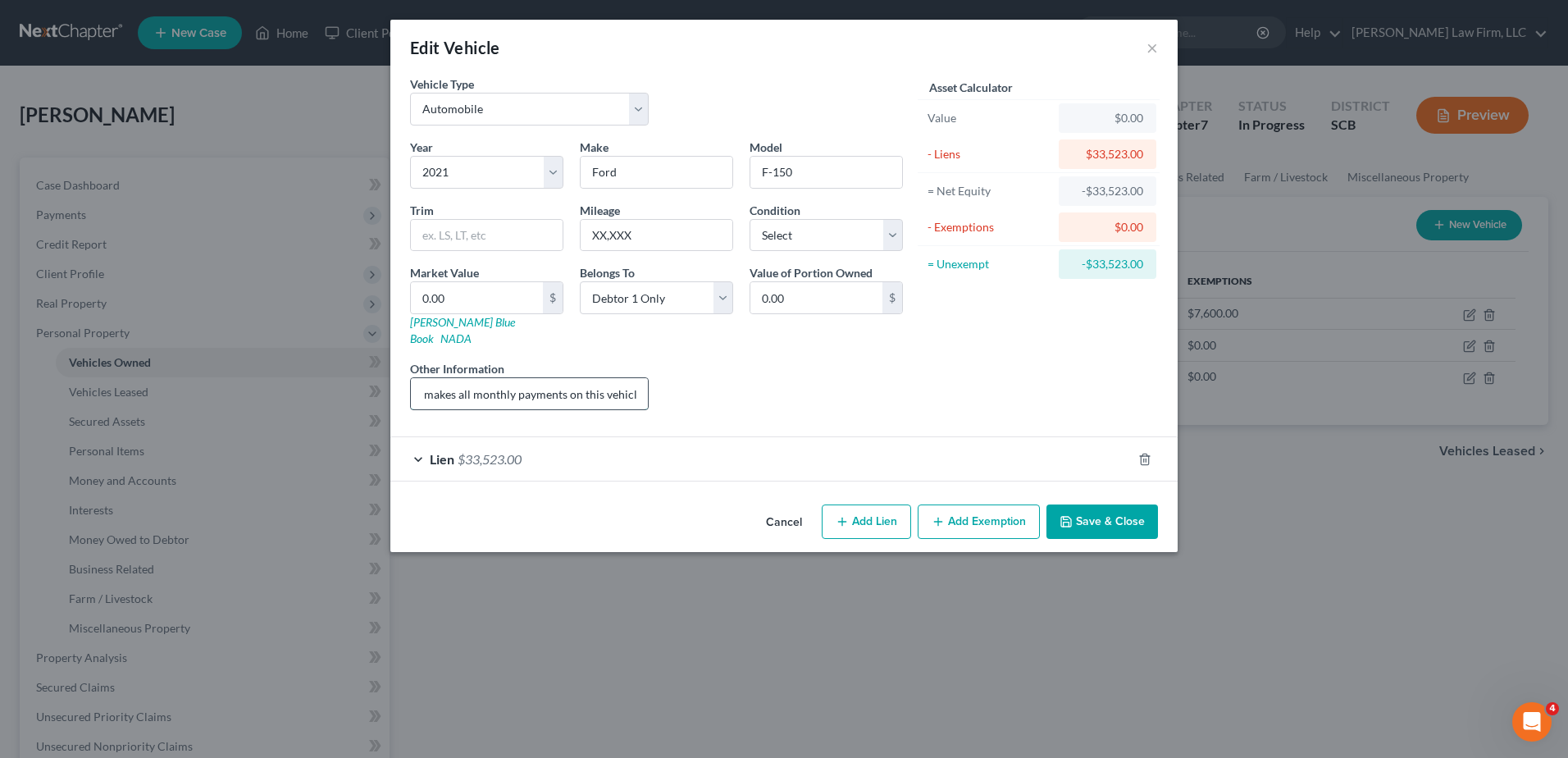
scroll to position [0, 286]
type input "VIN: (The debtor's son possess, maintains, operates, and makes all monthly paym…"
click at [1107, 508] on button "Save & Close" at bounding box center [1102, 521] width 112 height 34
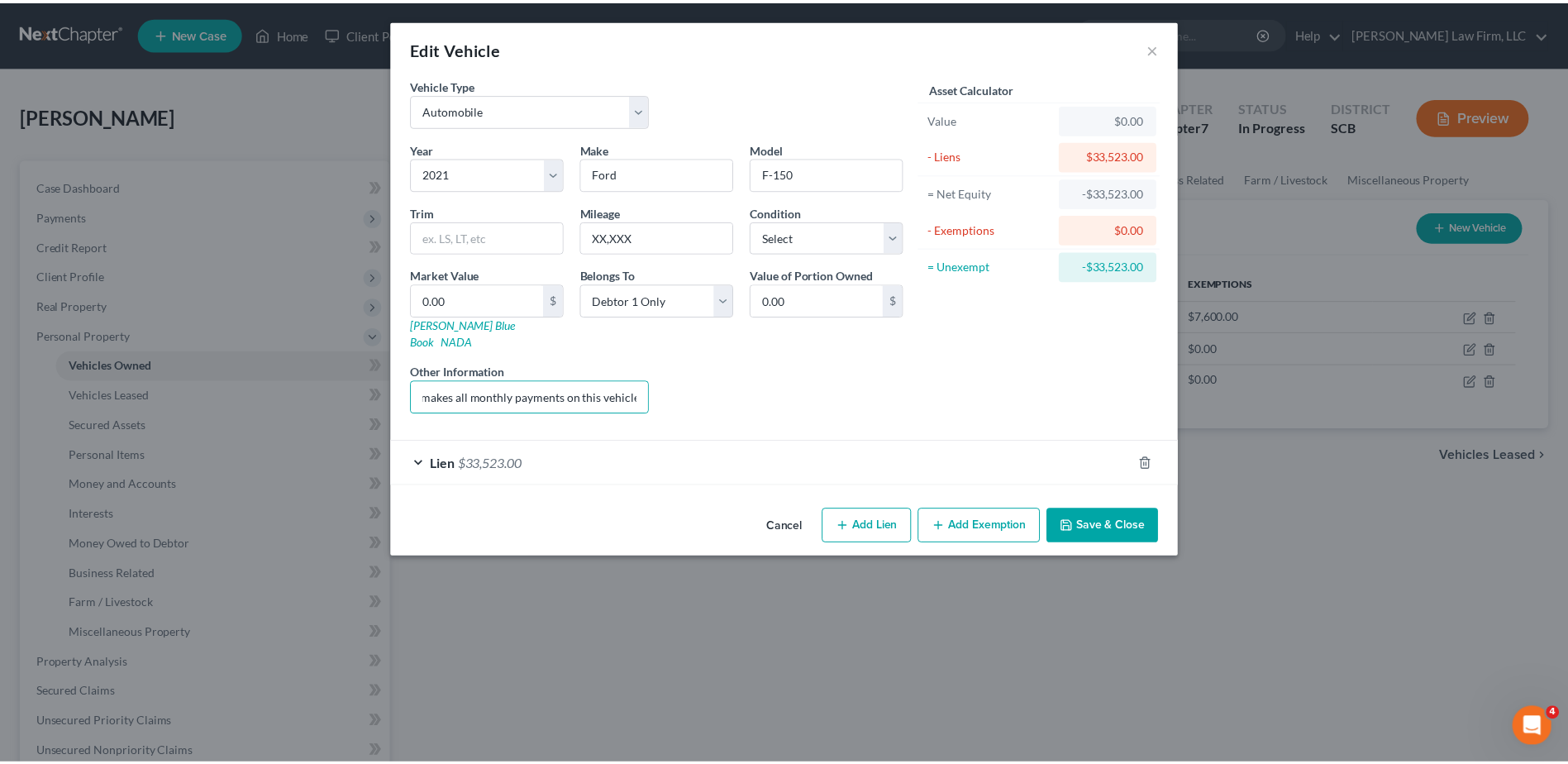
scroll to position [0, 0]
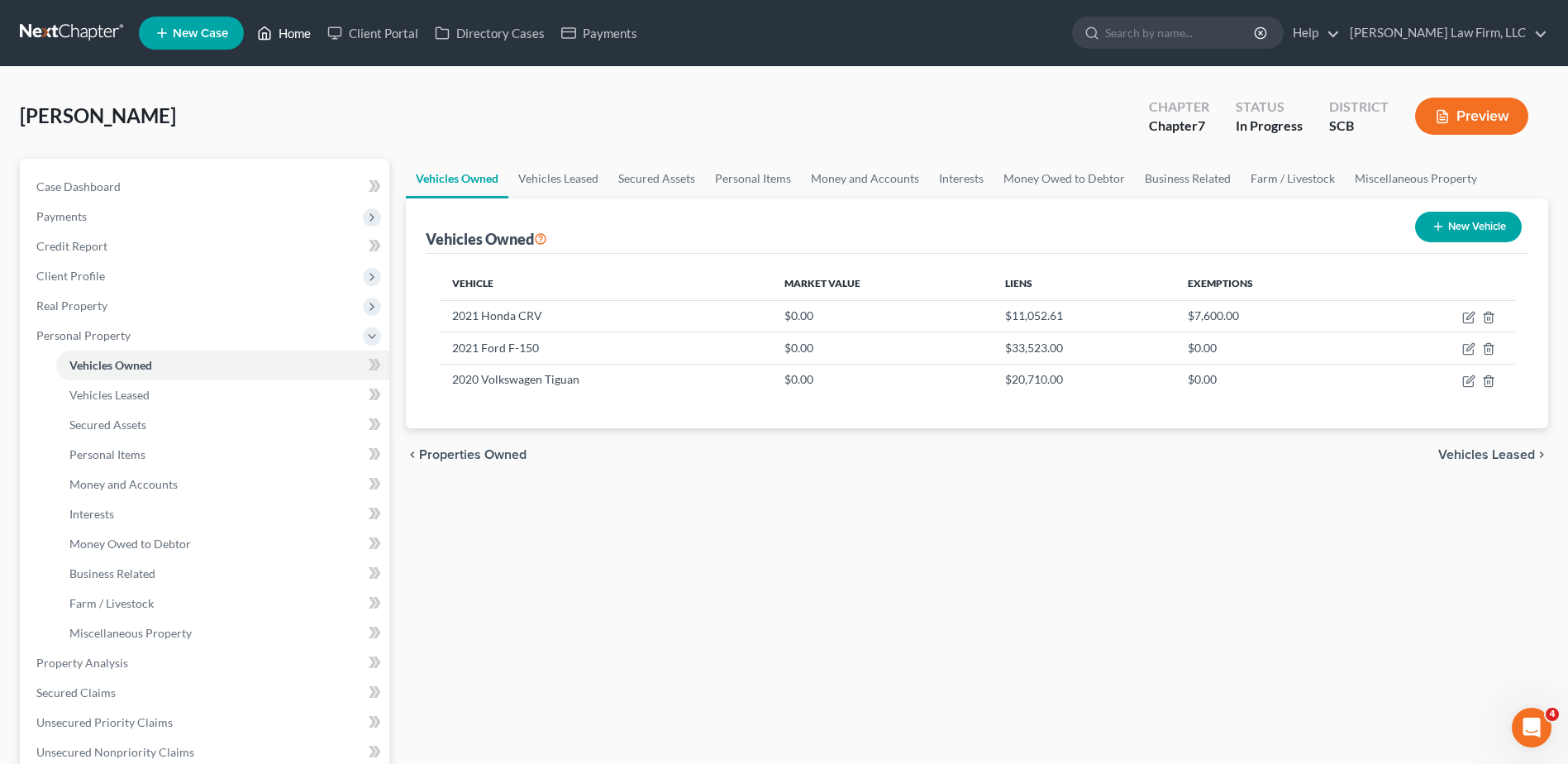
click at [278, 40] on link "Home" at bounding box center [284, 33] width 71 height 30
